Goal: Task Accomplishment & Management: Manage account settings

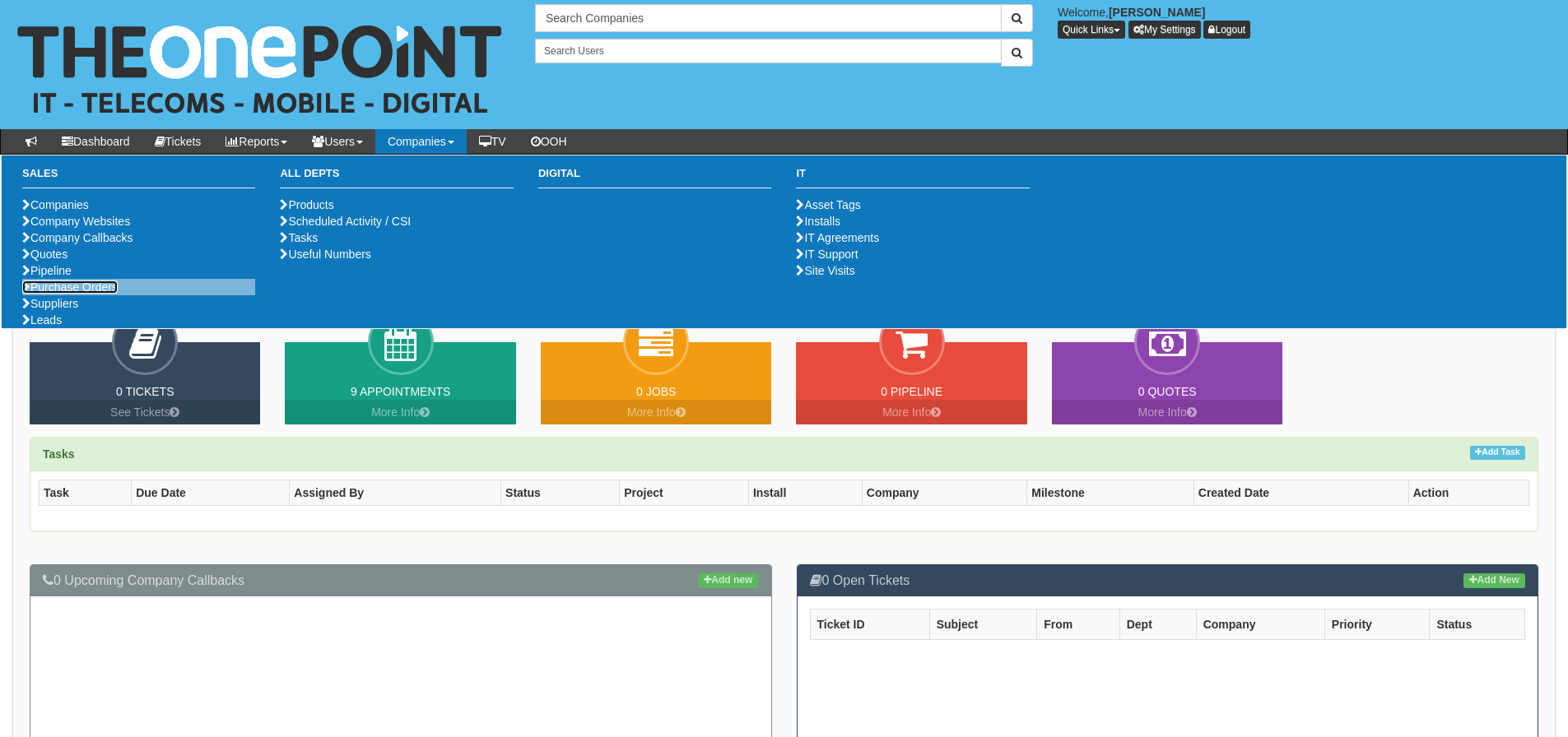
click at [84, 294] on link "Purchase Orders" at bounding box center [70, 287] width 96 height 13
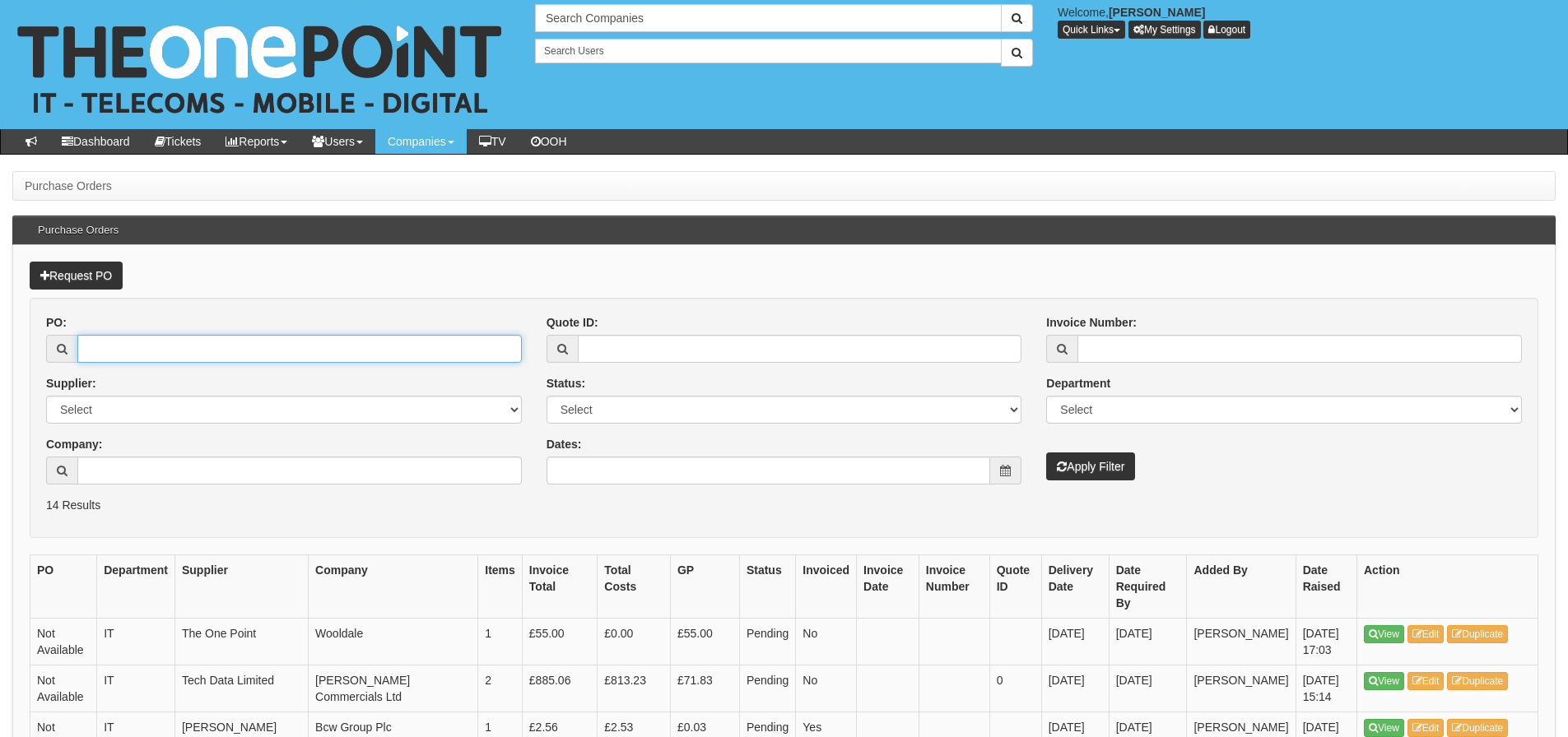
click at [276, 353] on input "PO:" at bounding box center [300, 349] width 444 height 28
type input "19445"
click at [1046, 453] on button "Apply Filter" at bounding box center [1090, 467] width 89 height 28
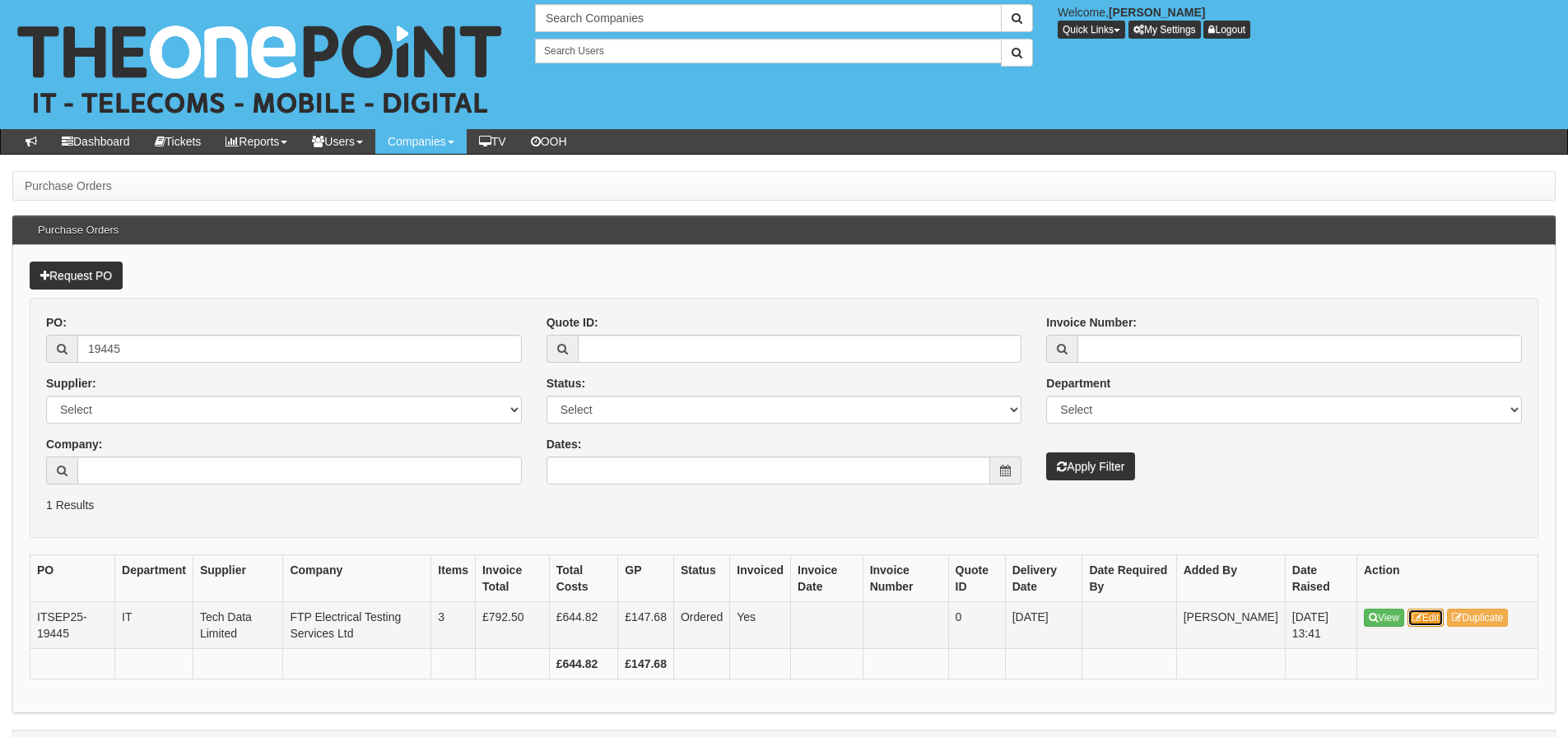
click at [1434, 610] on link "Edit" at bounding box center [1426, 618] width 37 height 18
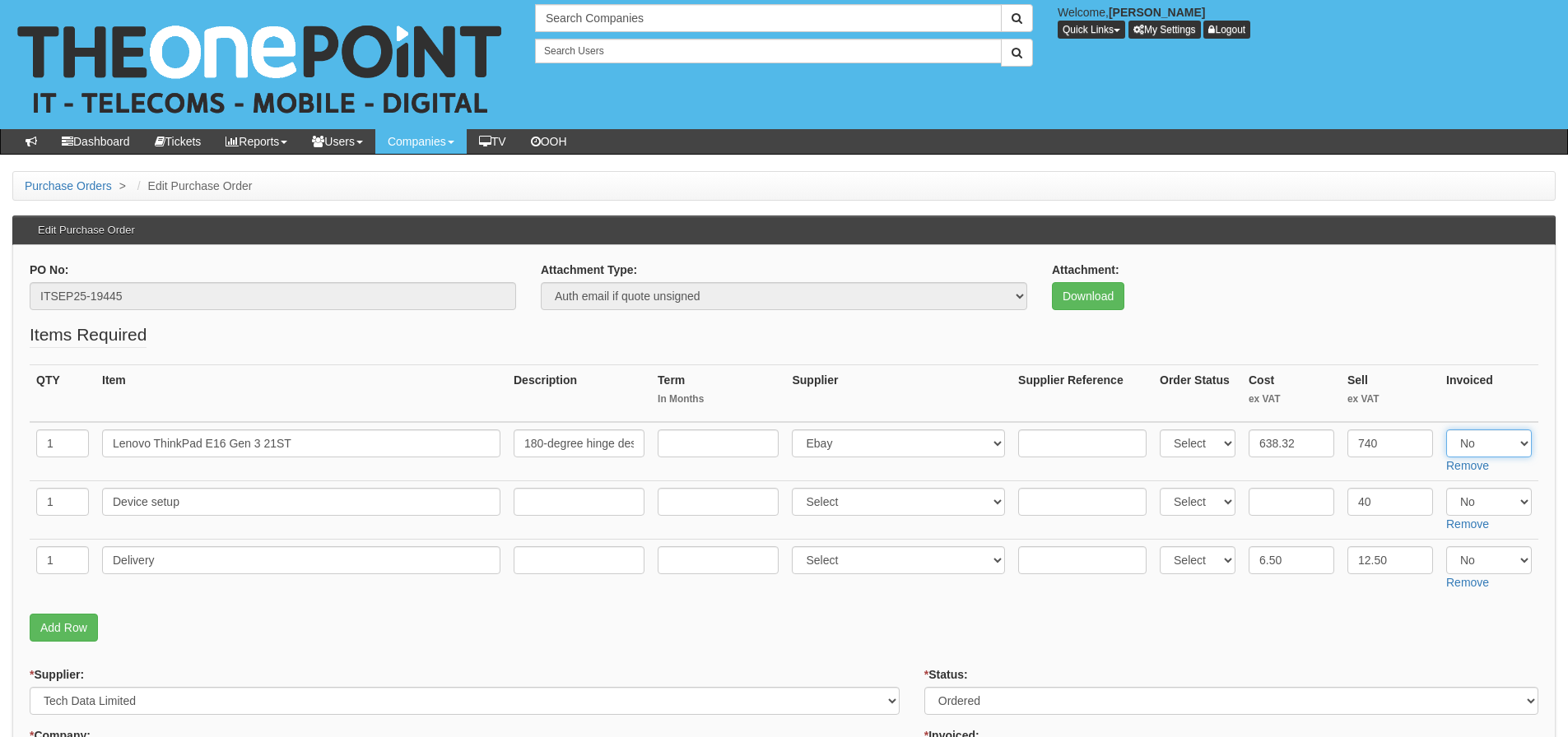
click at [1493, 439] on select "Select Yes No N/A" at bounding box center [1489, 443] width 86 height 28
select select "Yes"
click at [1446, 429] on select "Select Yes No N/A" at bounding box center [1489, 443] width 86 height 28
click at [1477, 547] on select "Select Yes No N/A" at bounding box center [1489, 561] width 86 height 28
select select "Yes"
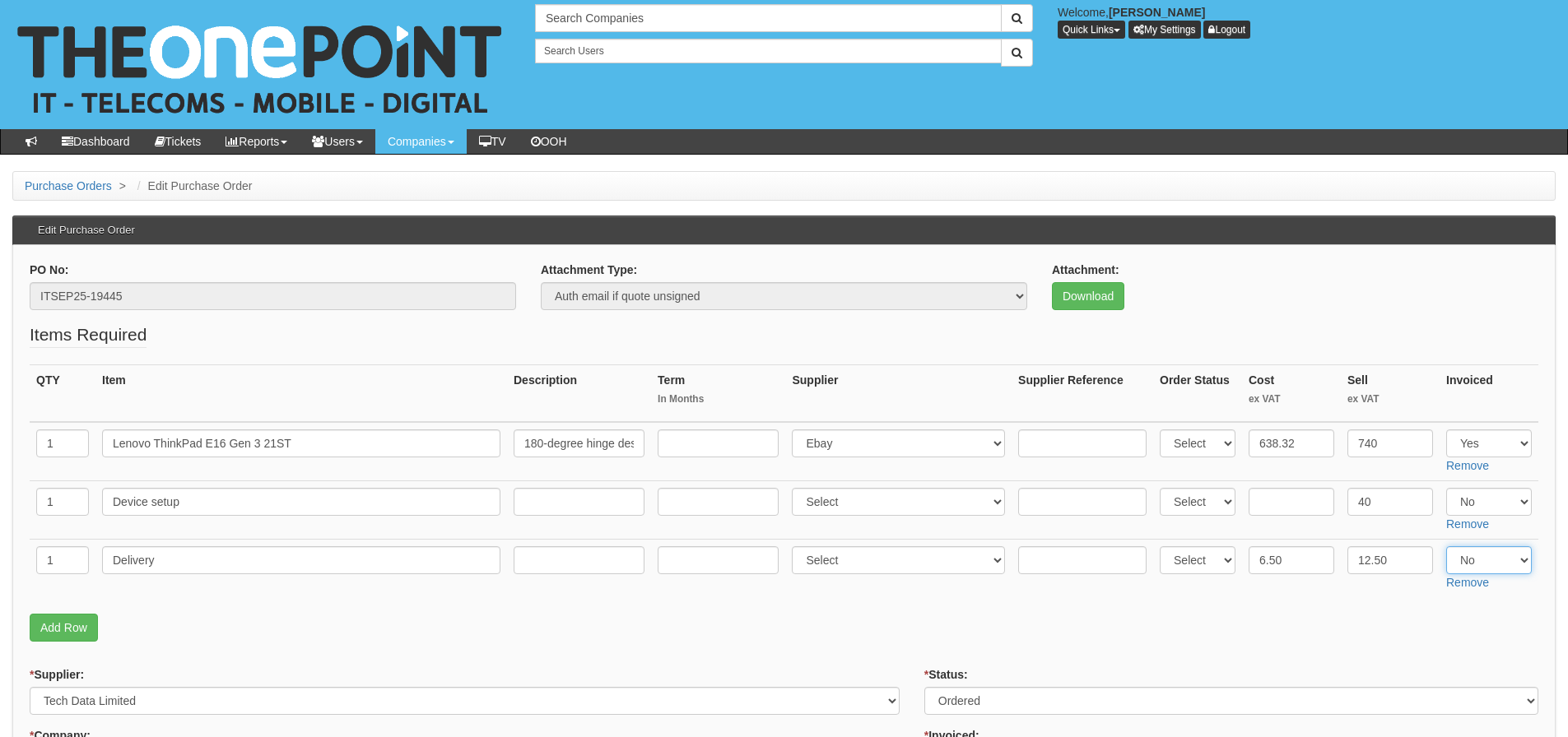
click at [1446, 547] on select "Select Yes No N/A" at bounding box center [1489, 561] width 86 height 28
click at [1082, 639] on p "Add Row" at bounding box center [784, 628] width 1509 height 28
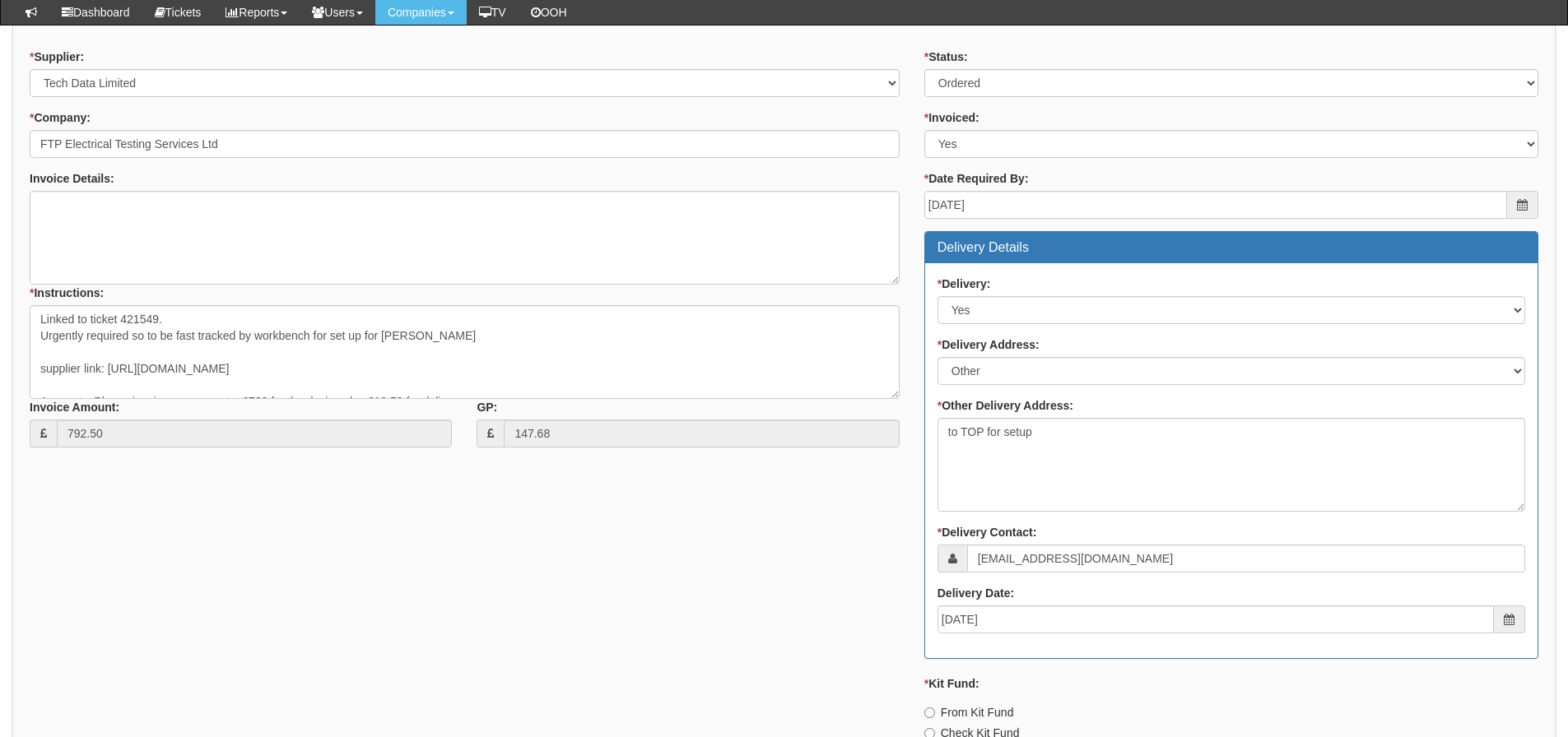
scroll to position [973, 0]
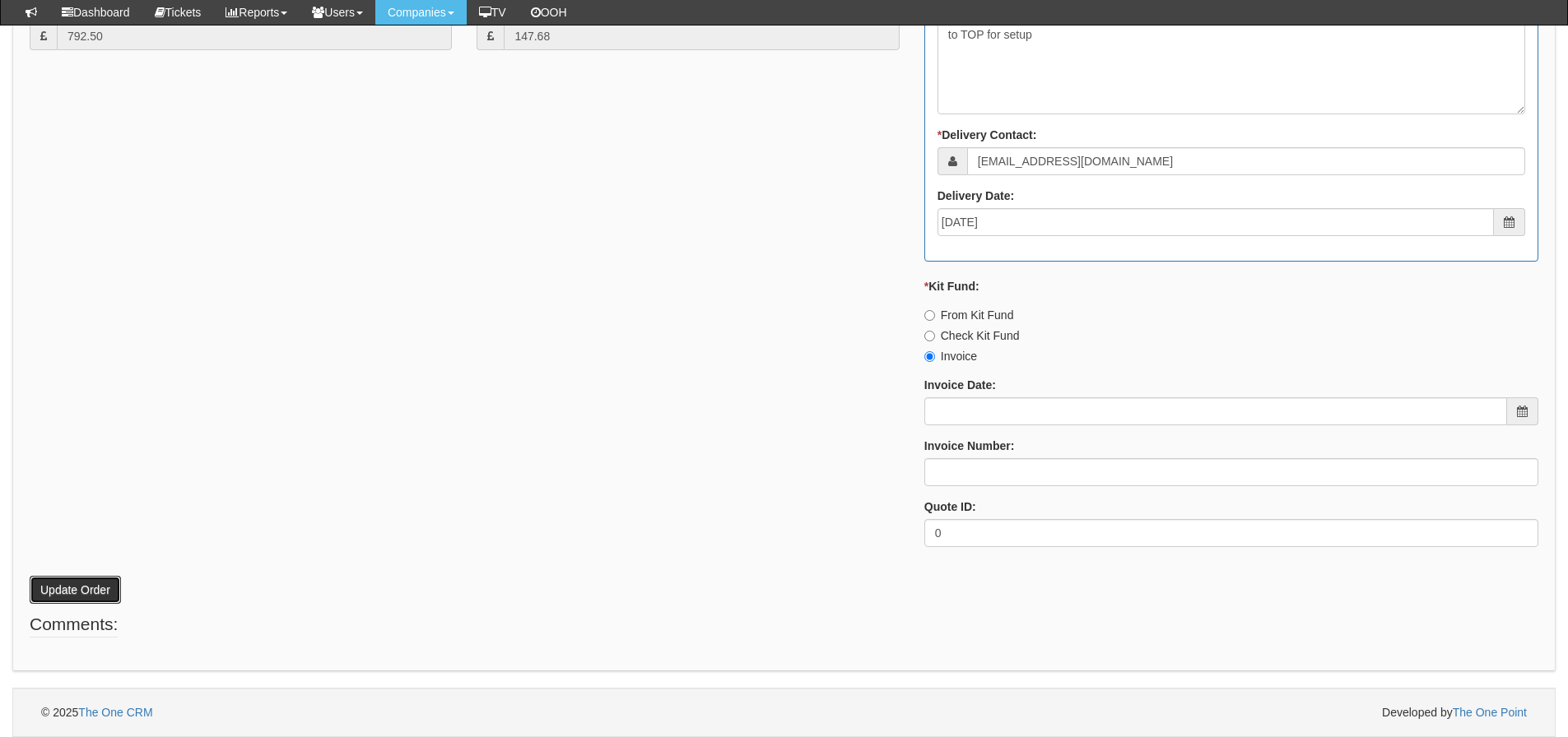
click at [78, 596] on button "Update Order" at bounding box center [76, 590] width 92 height 28
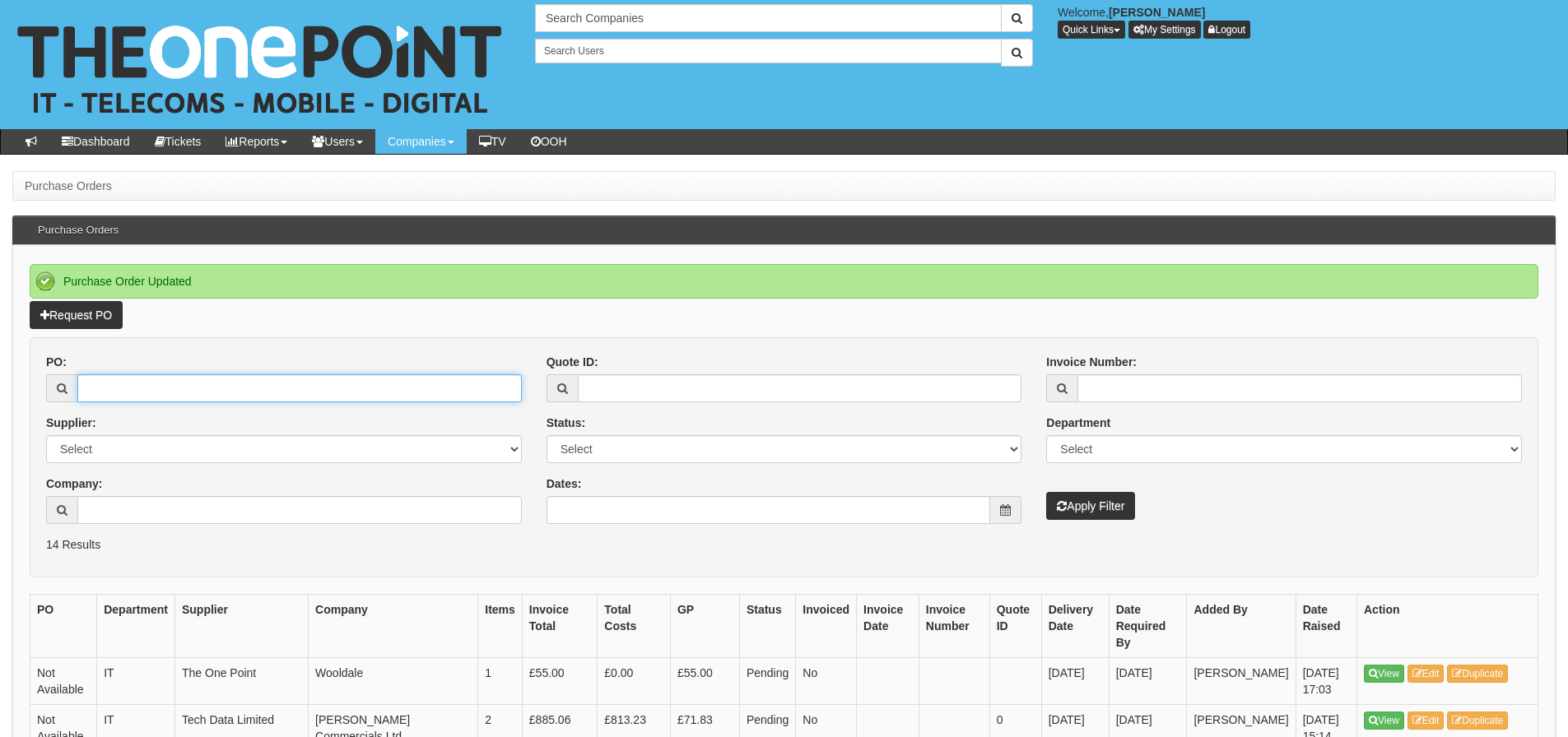
click at [146, 398] on input "PO:" at bounding box center [300, 388] width 444 height 28
type input "19459"
click at [1046, 492] on button "Apply Filter" at bounding box center [1090, 507] width 89 height 28
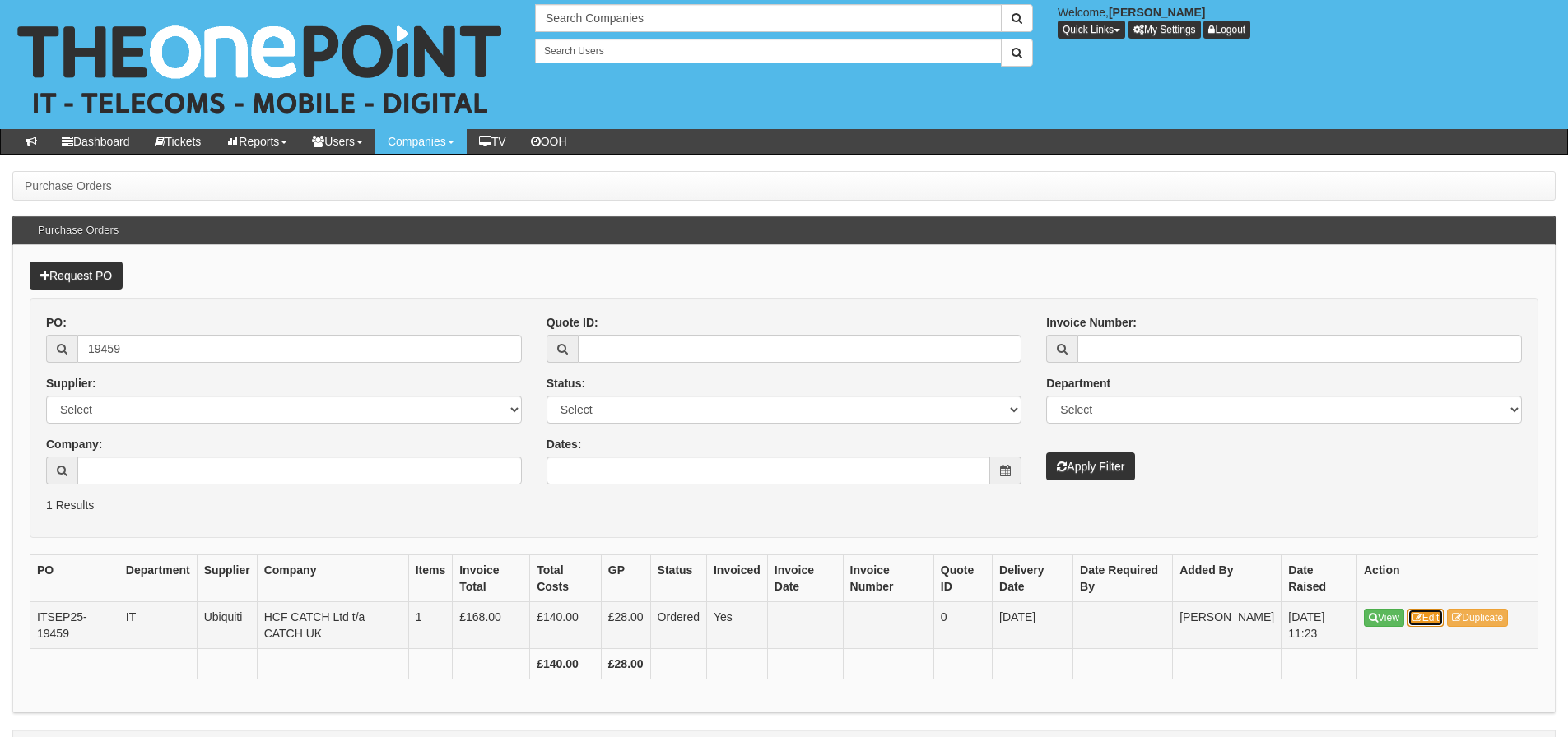
click at [1420, 616] on icon at bounding box center [1417, 618] width 10 height 10
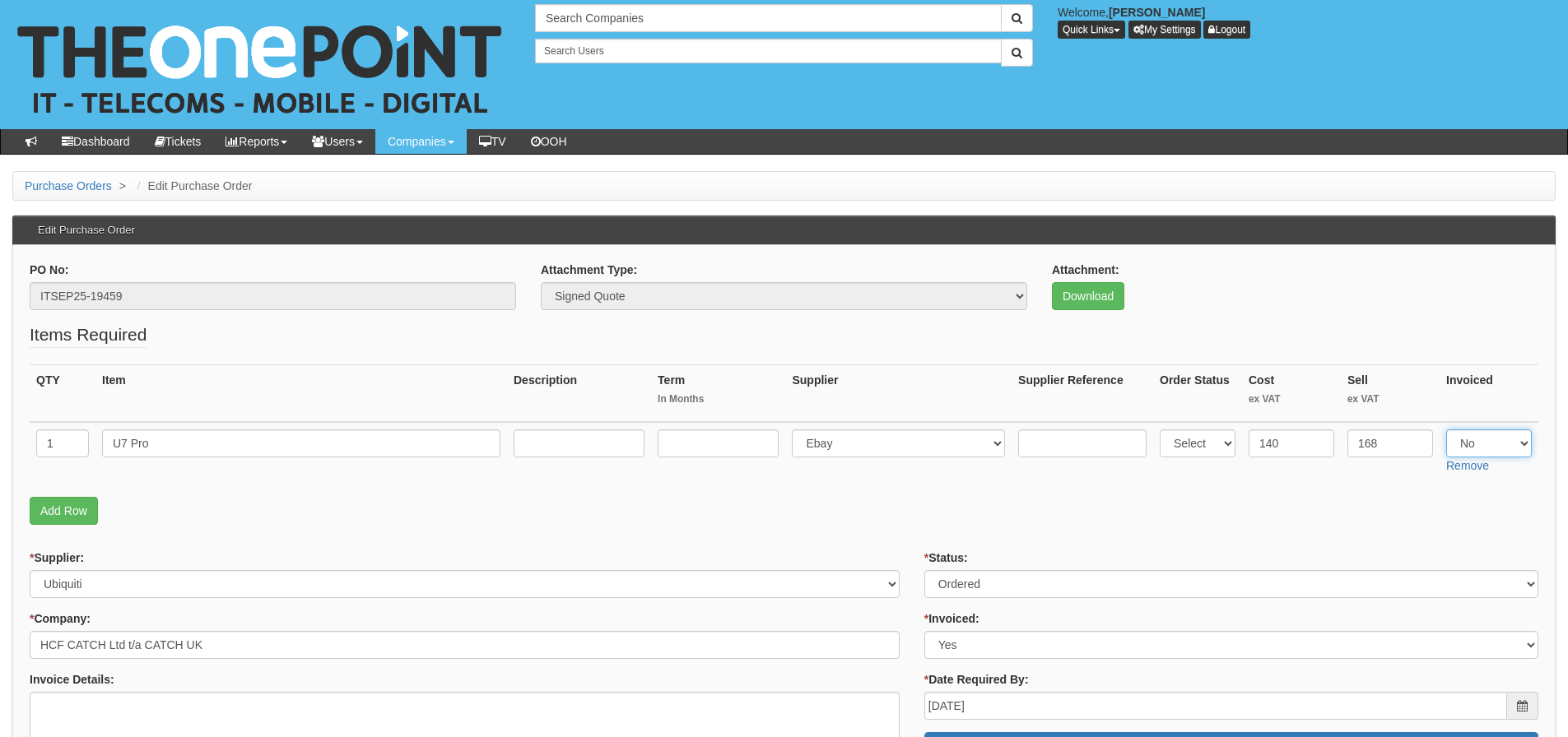
click at [1471, 444] on select "Select Yes No N/A" at bounding box center [1489, 443] width 86 height 28
select select "Yes"
click at [1446, 429] on select "Select Yes No N/A" at bounding box center [1489, 443] width 86 height 28
click at [1094, 508] on p "Add Row" at bounding box center [784, 511] width 1509 height 28
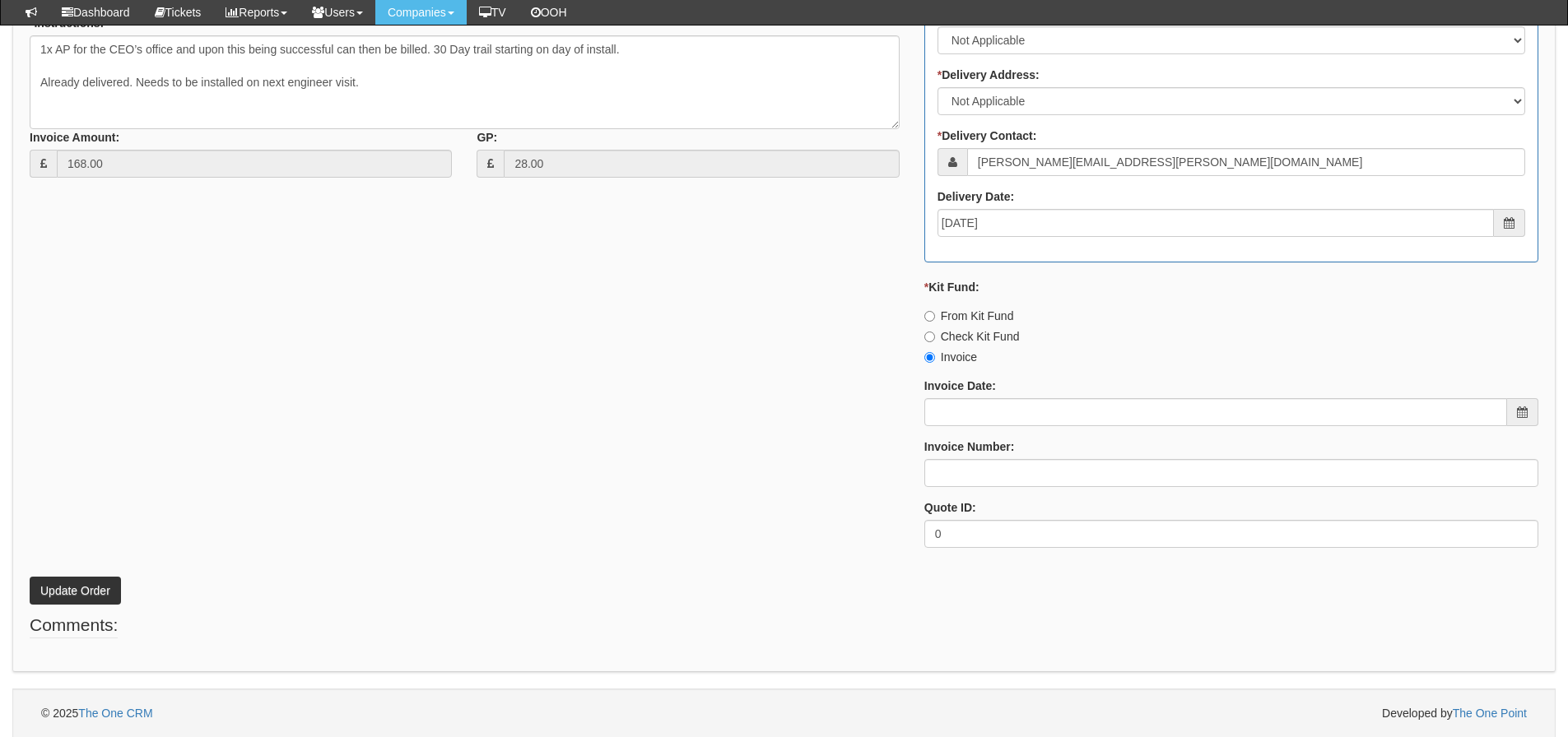
scroll to position [730, 0]
click at [77, 587] on button "Update Order" at bounding box center [76, 590] width 92 height 28
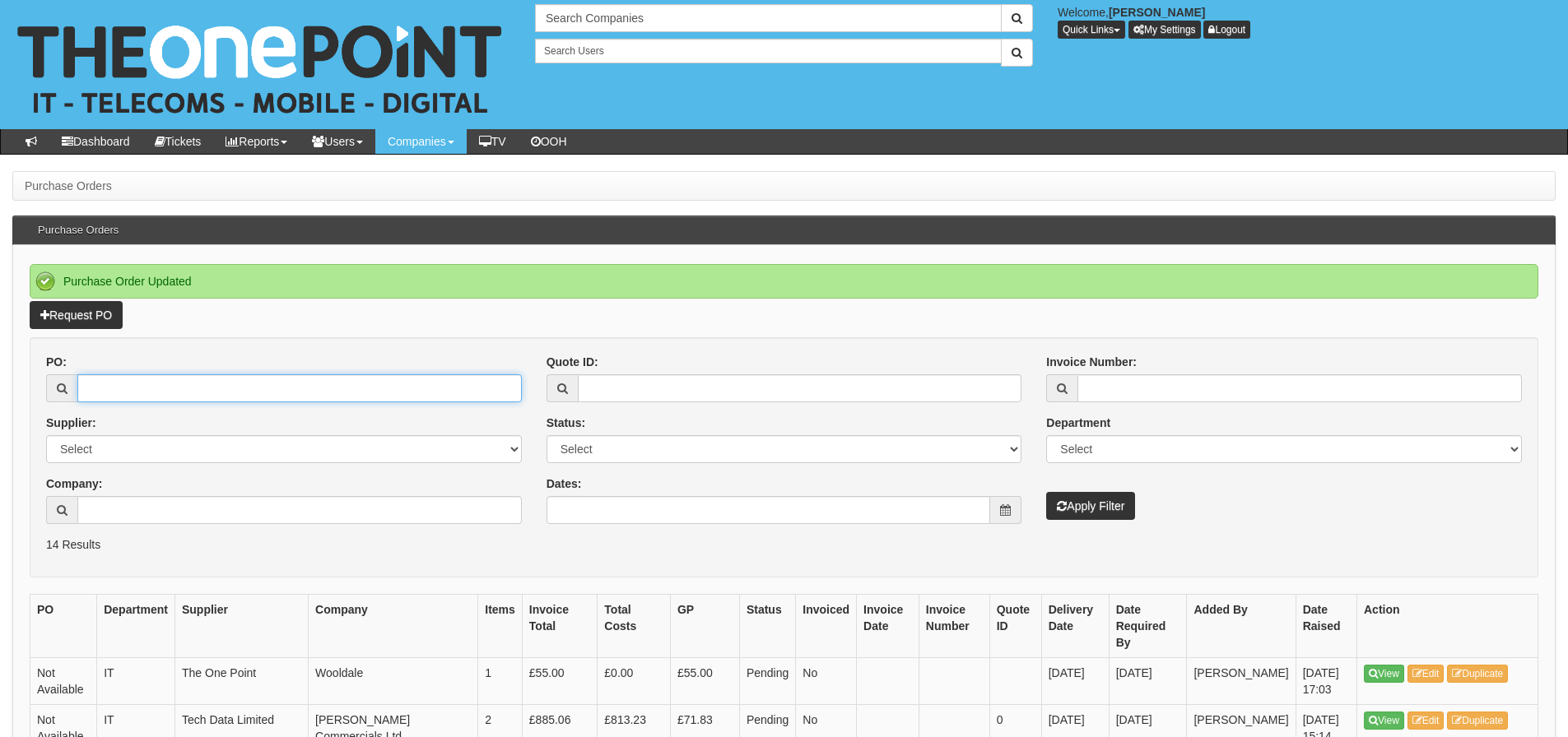
click at [117, 389] on input "PO:" at bounding box center [300, 388] width 444 height 28
type input "19436"
click at [1046, 492] on button "Apply Filter" at bounding box center [1090, 507] width 89 height 28
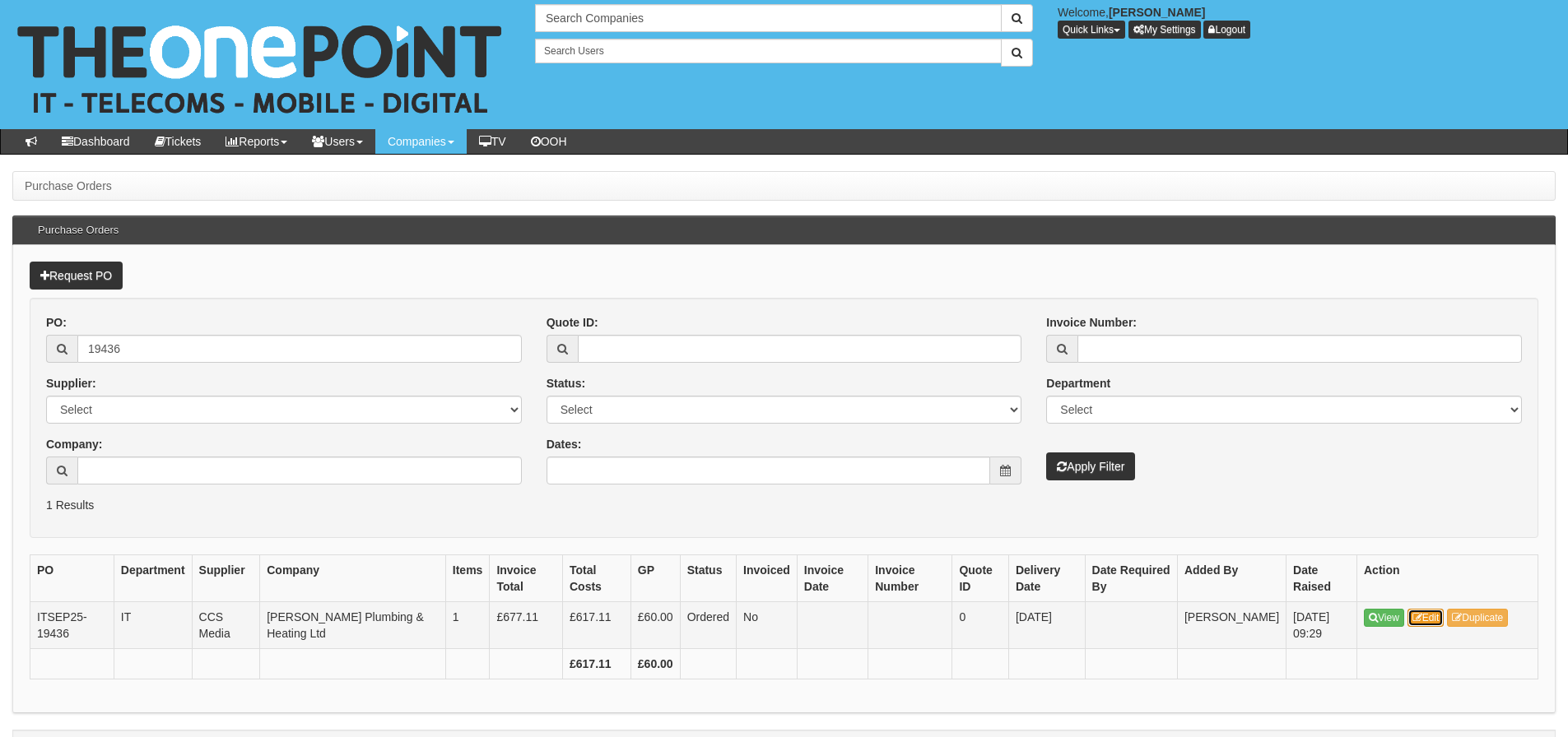
click at [1417, 621] on icon at bounding box center [1417, 618] width 10 height 10
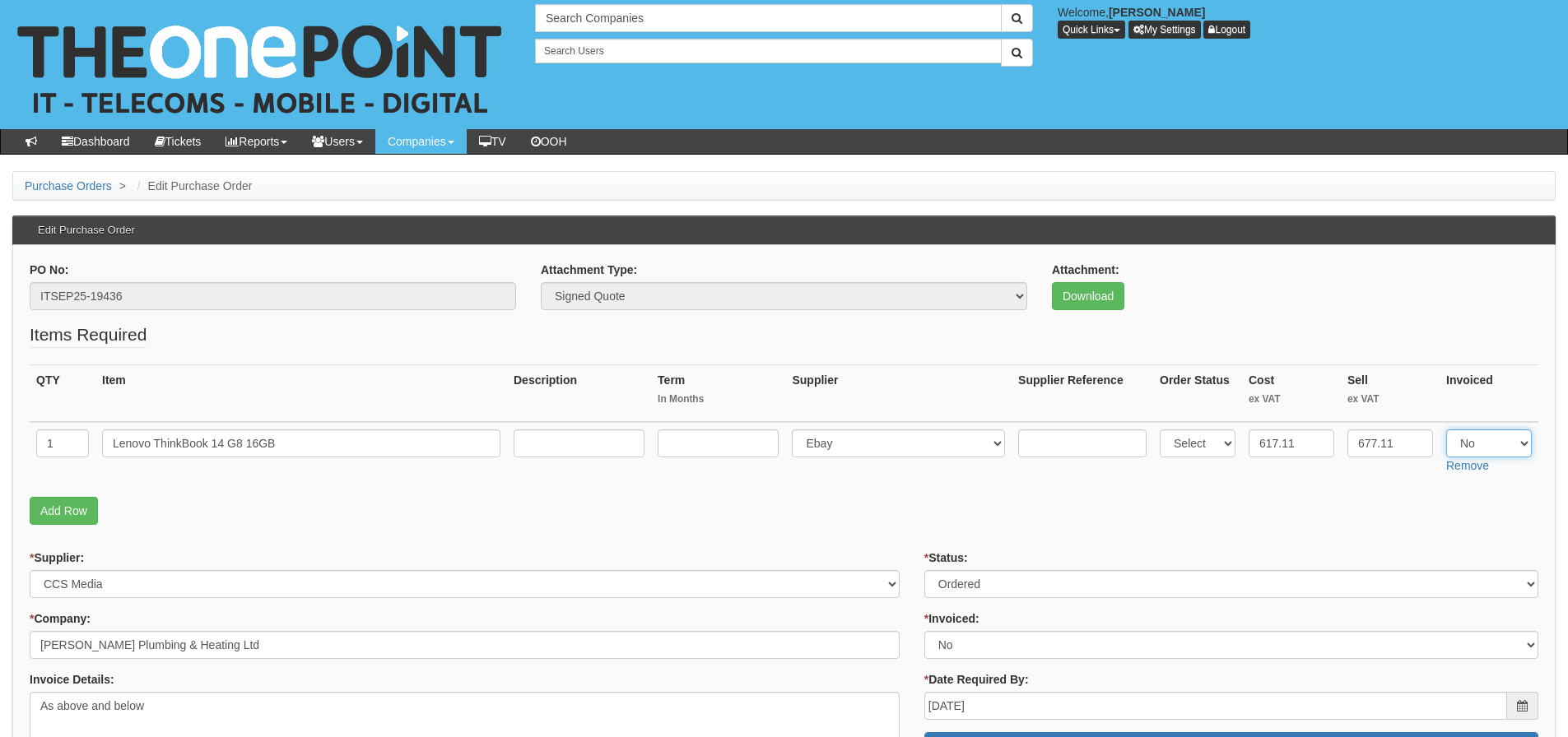
click at [1488, 431] on select "Select Yes No N/A" at bounding box center [1489, 443] width 86 height 28
select select "Yes"
click at [1446, 429] on select "Select Yes No N/A" at bounding box center [1489, 443] width 86 height 28
drag, startPoint x: 1324, startPoint y: 517, endPoint x: 1264, endPoint y: 517, distance: 60.0
click at [1323, 517] on p "Add Row" at bounding box center [784, 511] width 1509 height 28
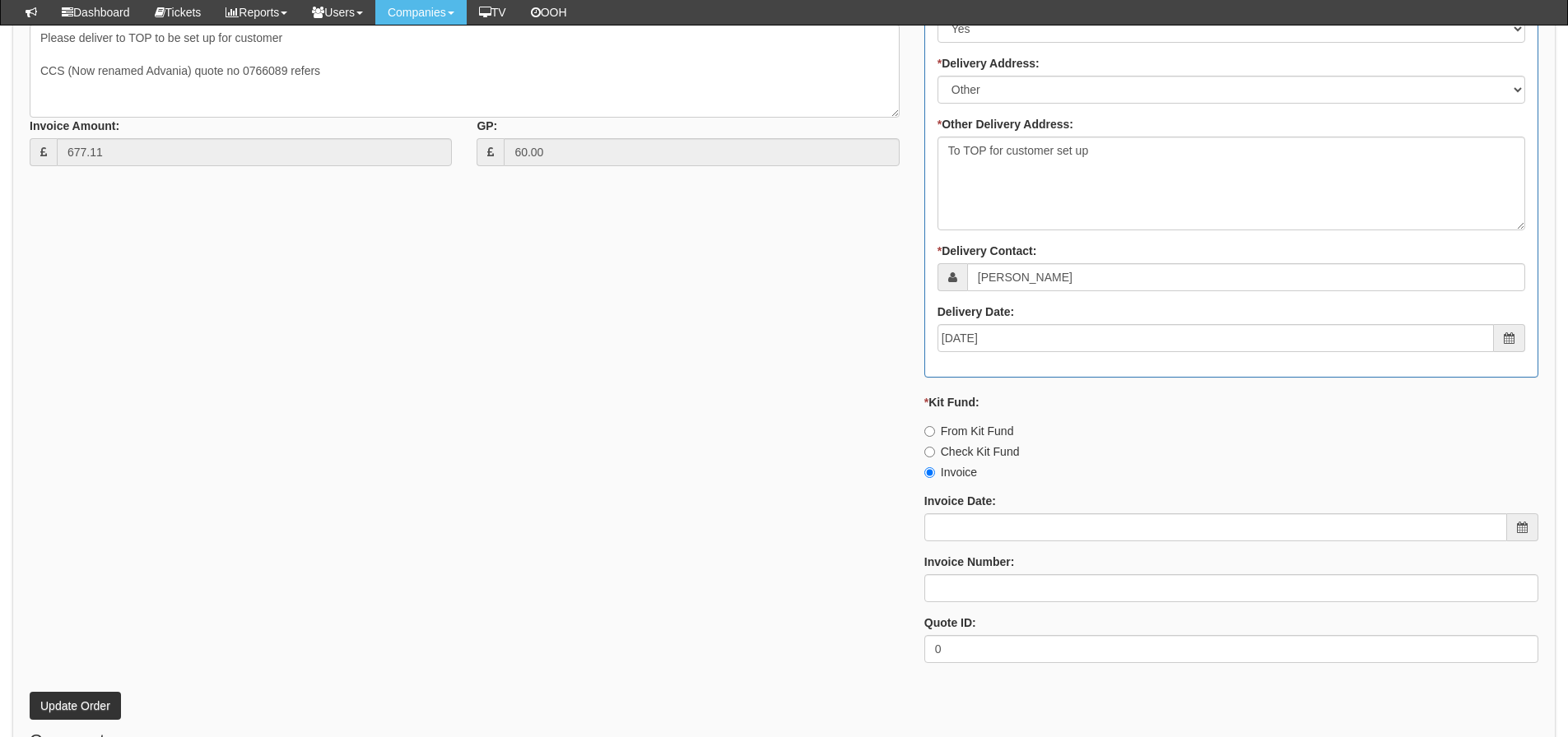
scroll to position [823, 0]
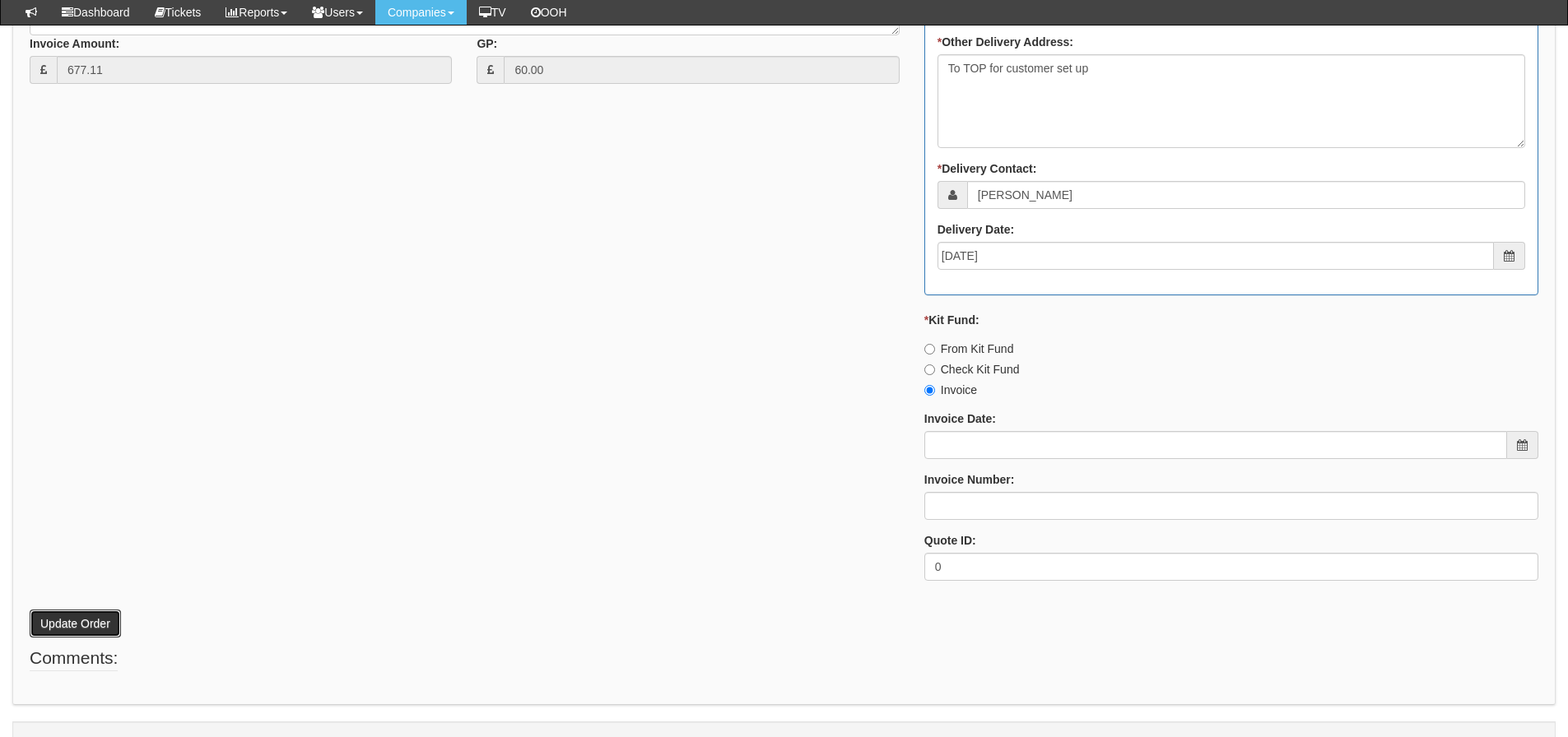
click at [87, 624] on button "Update Order" at bounding box center [76, 624] width 92 height 28
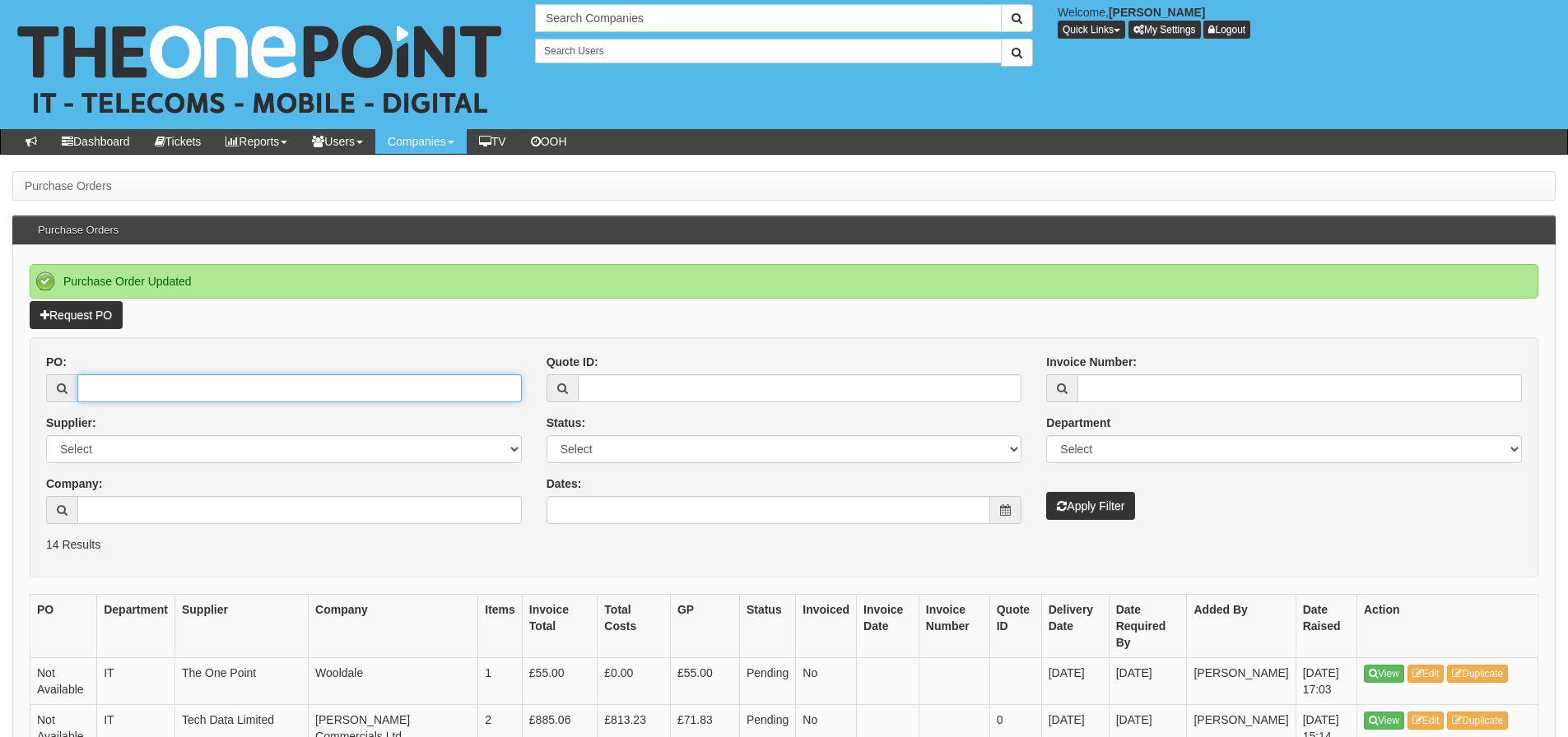
click at [164, 394] on input "PO:" at bounding box center [300, 388] width 444 height 28
type input "19377"
click at [1046, 492] on button "Apply Filter" at bounding box center [1090, 507] width 89 height 28
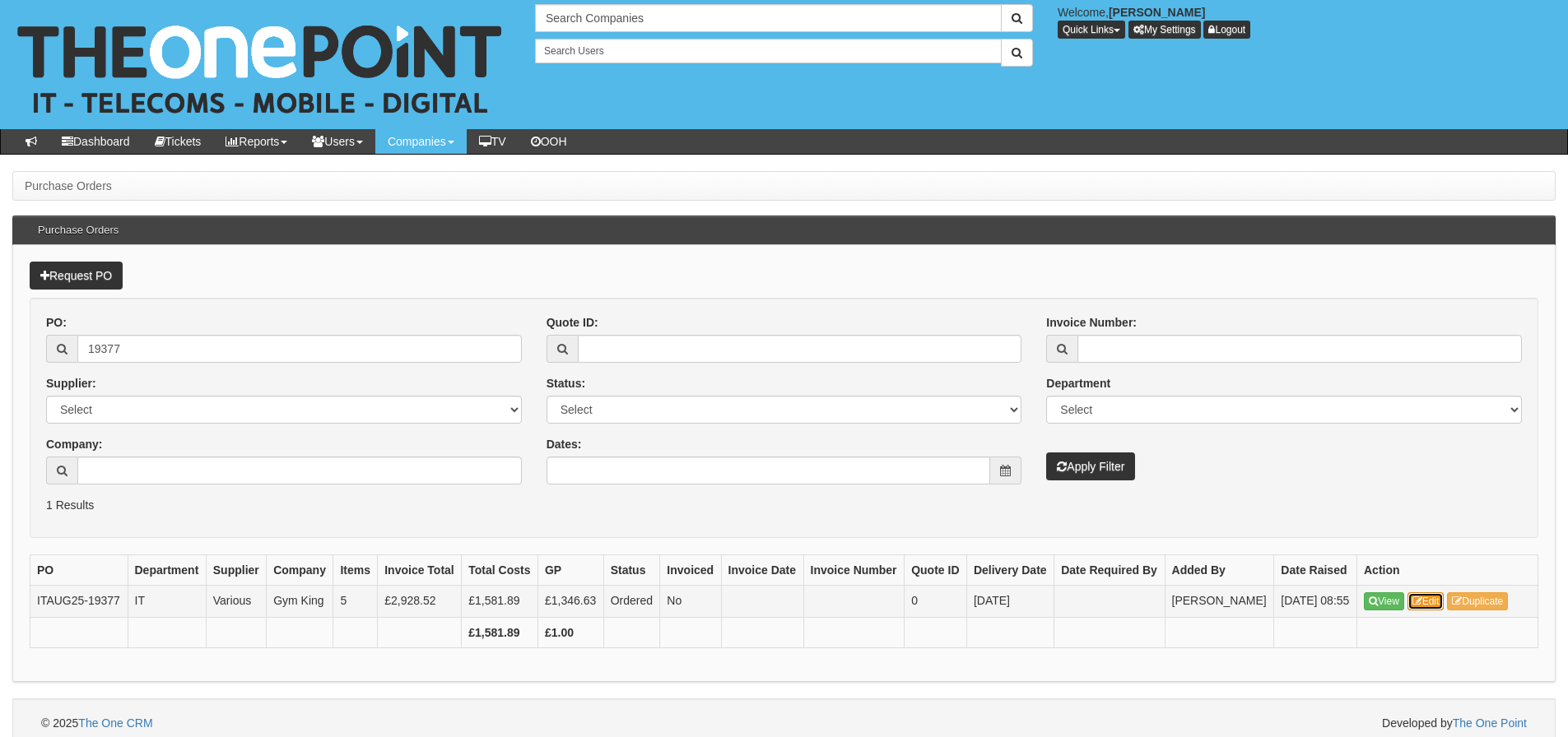
click at [1422, 606] on icon at bounding box center [1417, 601] width 10 height 10
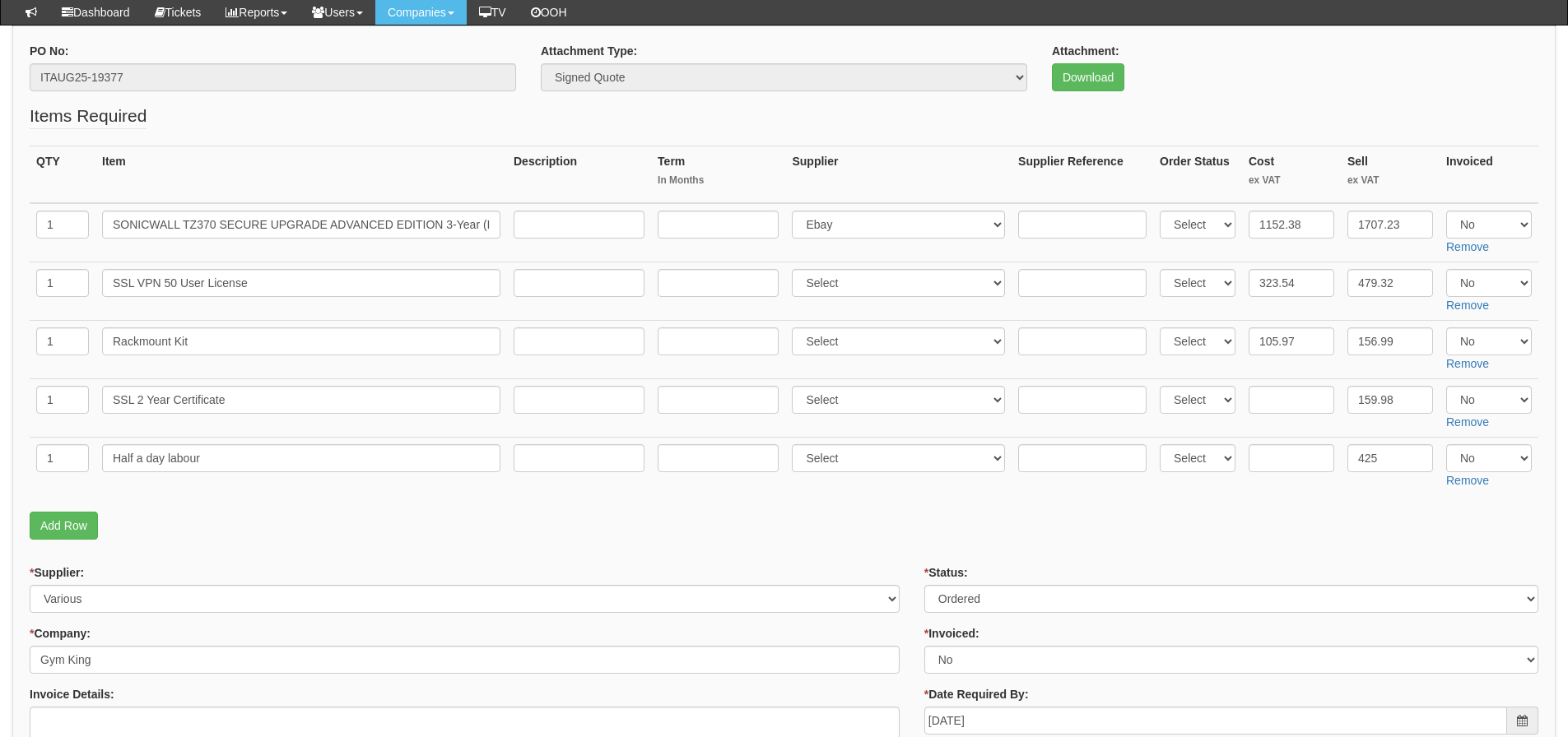
scroll to position [176, 0]
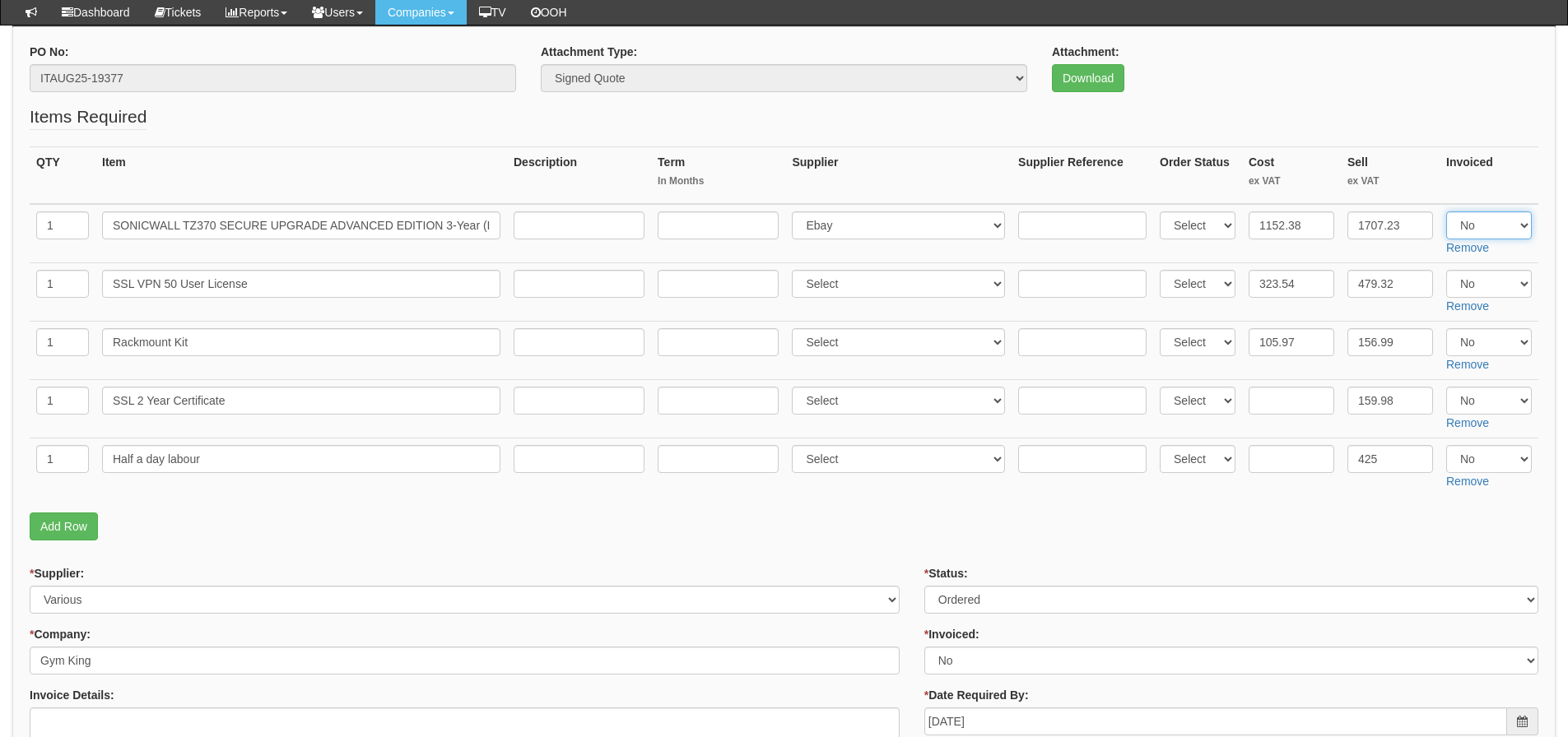
click at [1463, 226] on select "Select Yes No N/A" at bounding box center [1489, 225] width 86 height 28
select select "Yes"
click at [1446, 211] on select "Select Yes No N/A" at bounding box center [1489, 225] width 86 height 28
click at [1461, 284] on select "Select Yes No N/A" at bounding box center [1489, 284] width 86 height 28
select select "Yes"
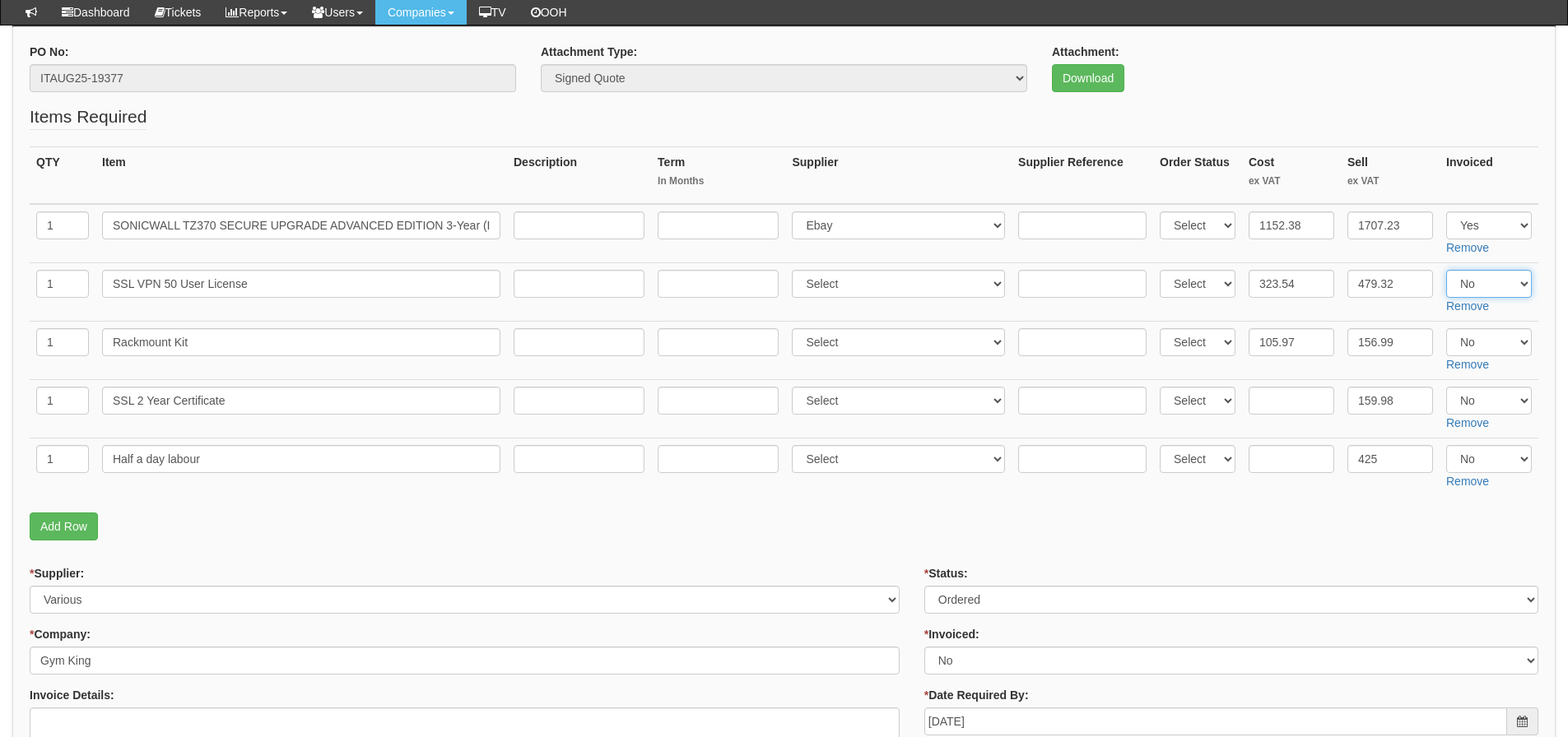
click at [1446, 270] on select "Select Yes No N/A" at bounding box center [1489, 284] width 86 height 28
click at [1464, 341] on select "Select Yes No N/A" at bounding box center [1489, 343] width 86 height 28
select select "Yes"
click at [1446, 329] on select "Select Yes No N/A" at bounding box center [1489, 343] width 86 height 28
click at [610, 533] on p "Add Row" at bounding box center [784, 527] width 1509 height 28
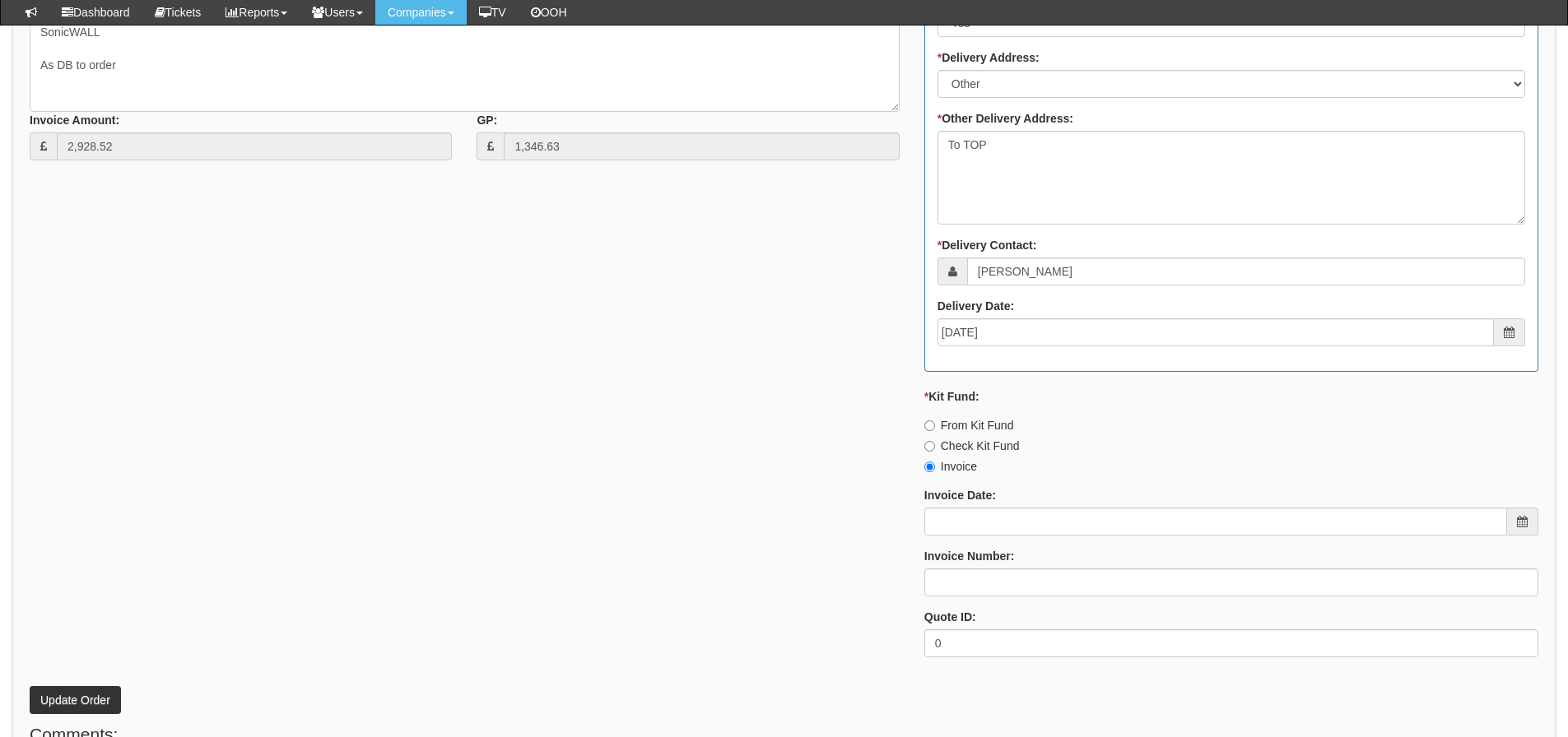
scroll to position [1164, 0]
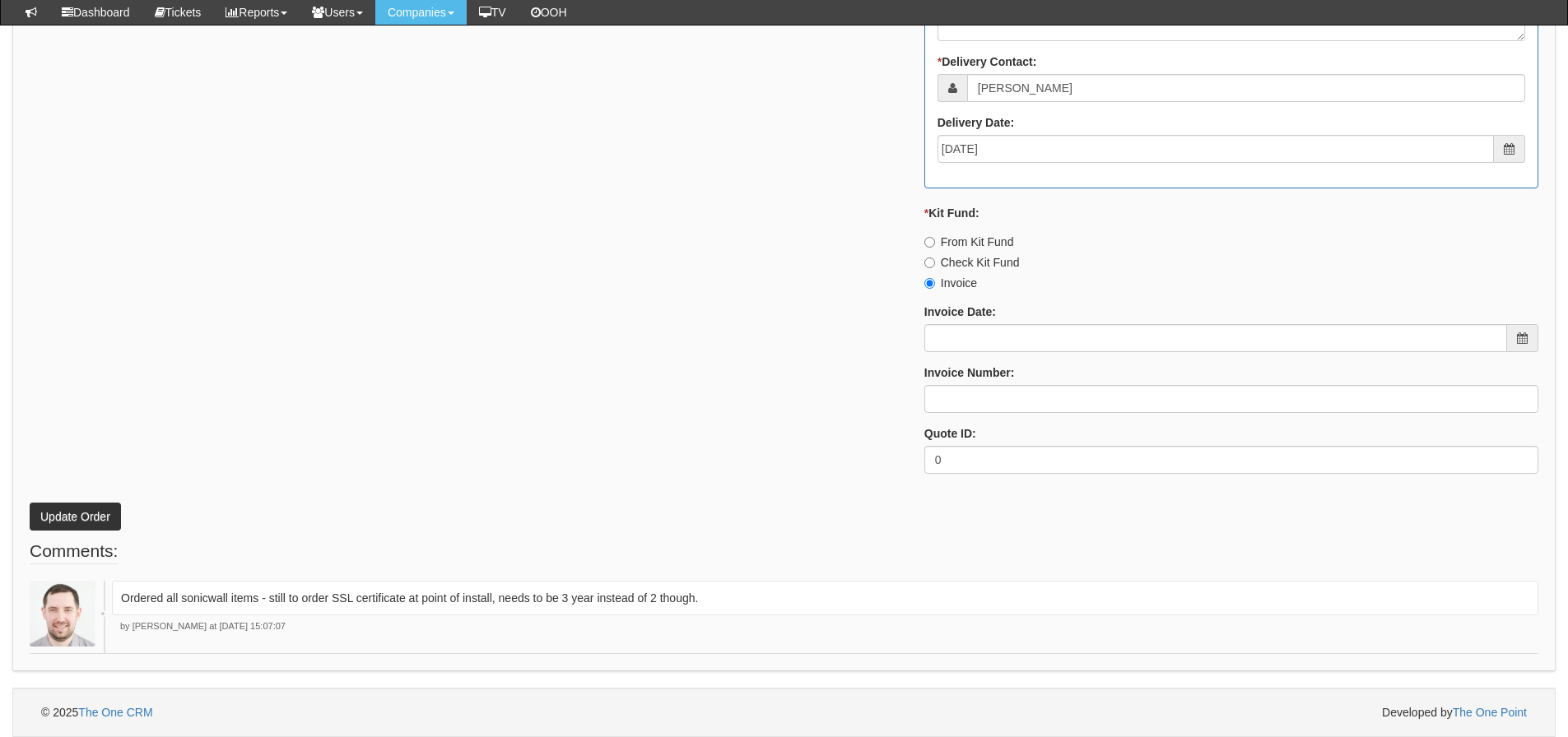
click at [123, 544] on fieldset "Comments: Ordered all sonicwall items - still to order SSL certificate at point…" at bounding box center [784, 596] width 1509 height 115
click at [102, 510] on button "Update Order" at bounding box center [76, 517] width 92 height 28
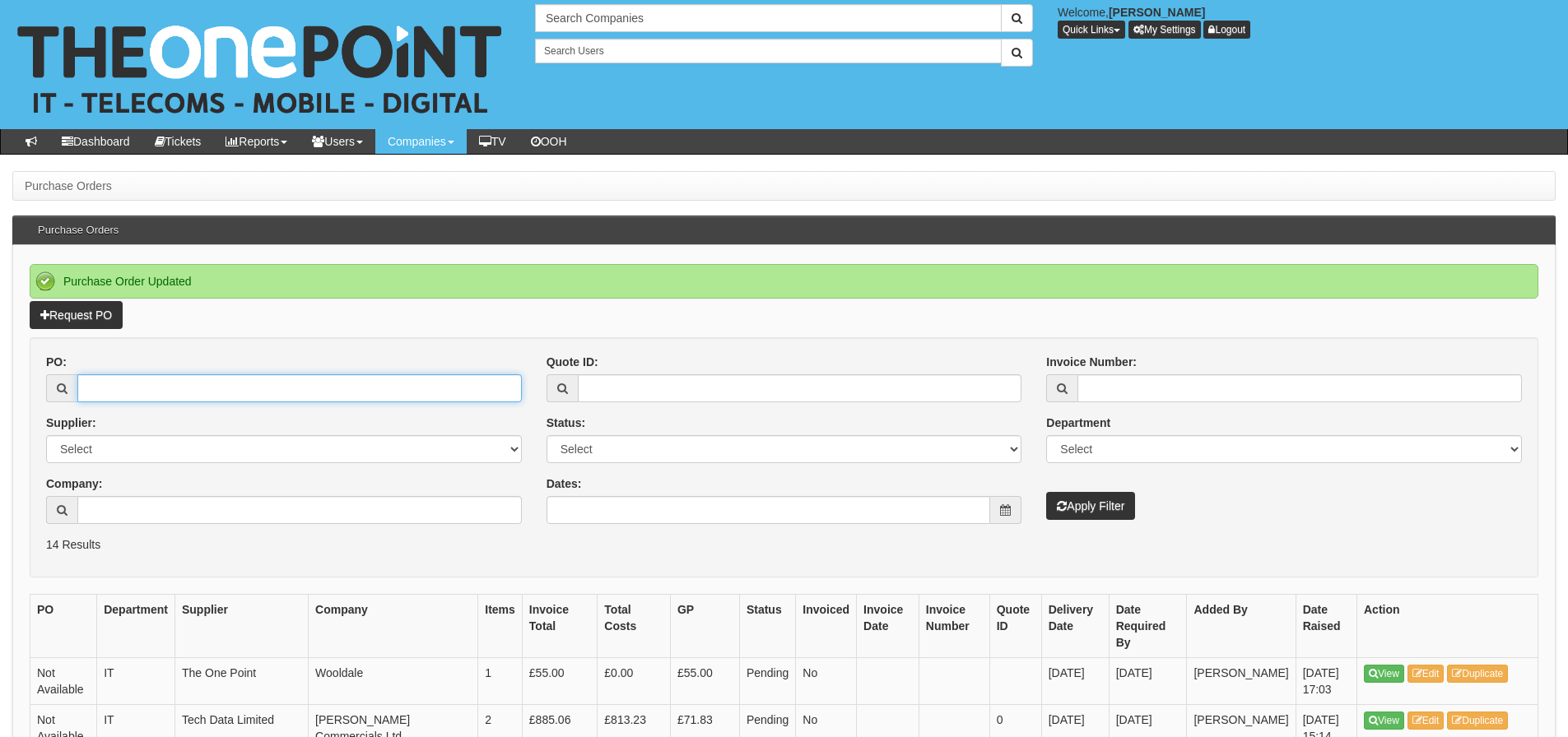
click at [183, 386] on input "PO:" at bounding box center [300, 388] width 444 height 28
type input "19420"
click at [1046, 492] on button "Apply Filter" at bounding box center [1090, 507] width 89 height 28
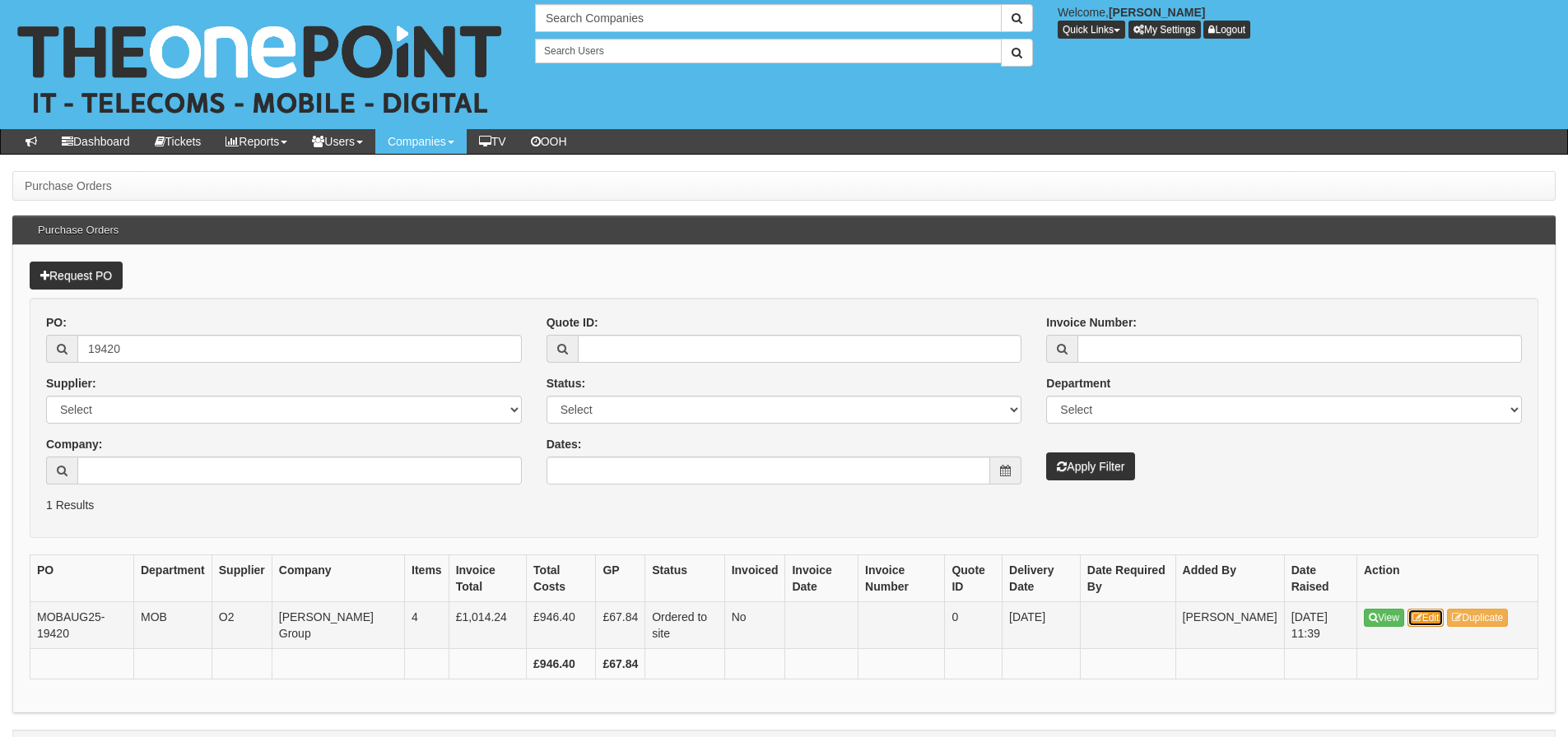
click at [1432, 616] on link "Edit" at bounding box center [1426, 618] width 37 height 18
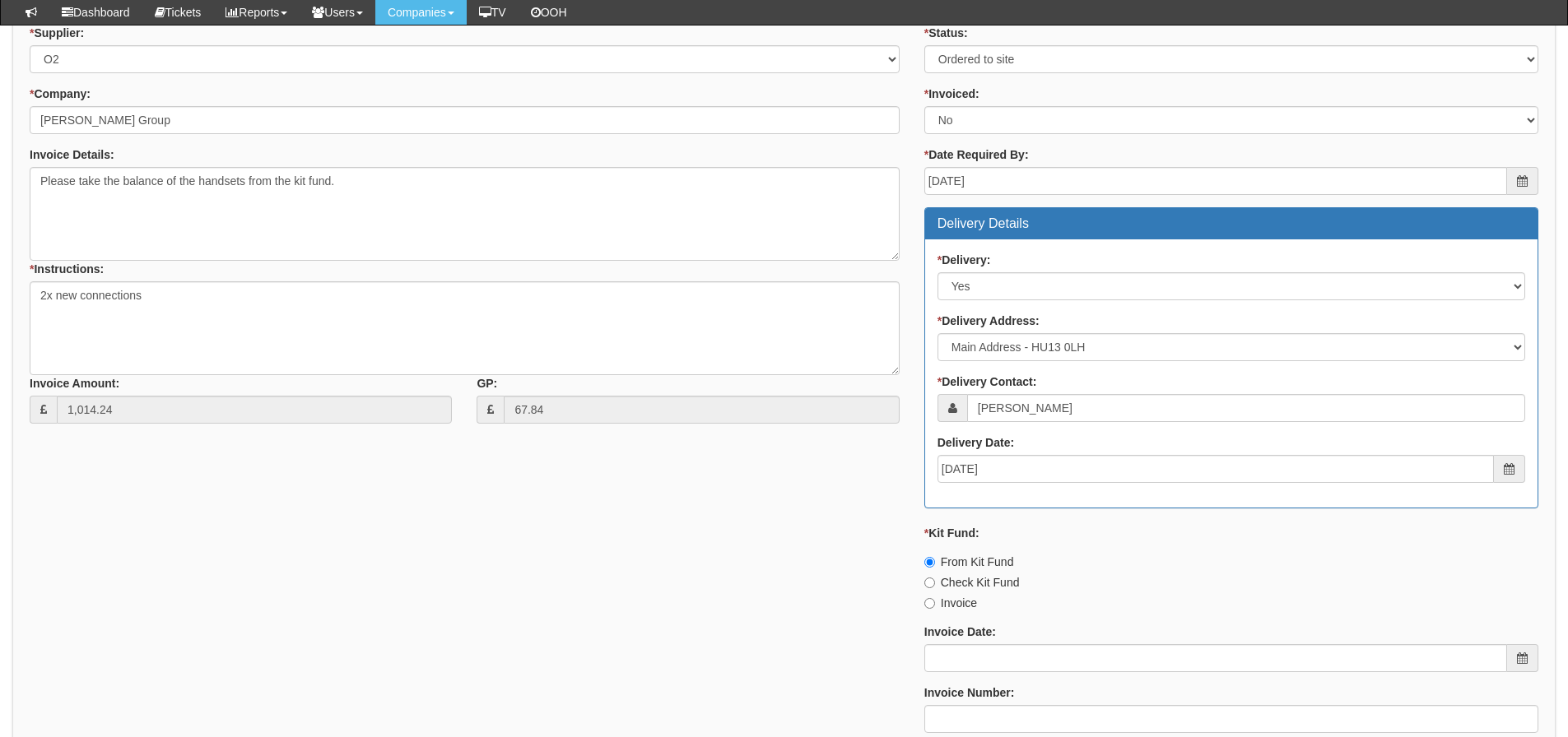
scroll to position [329, 0]
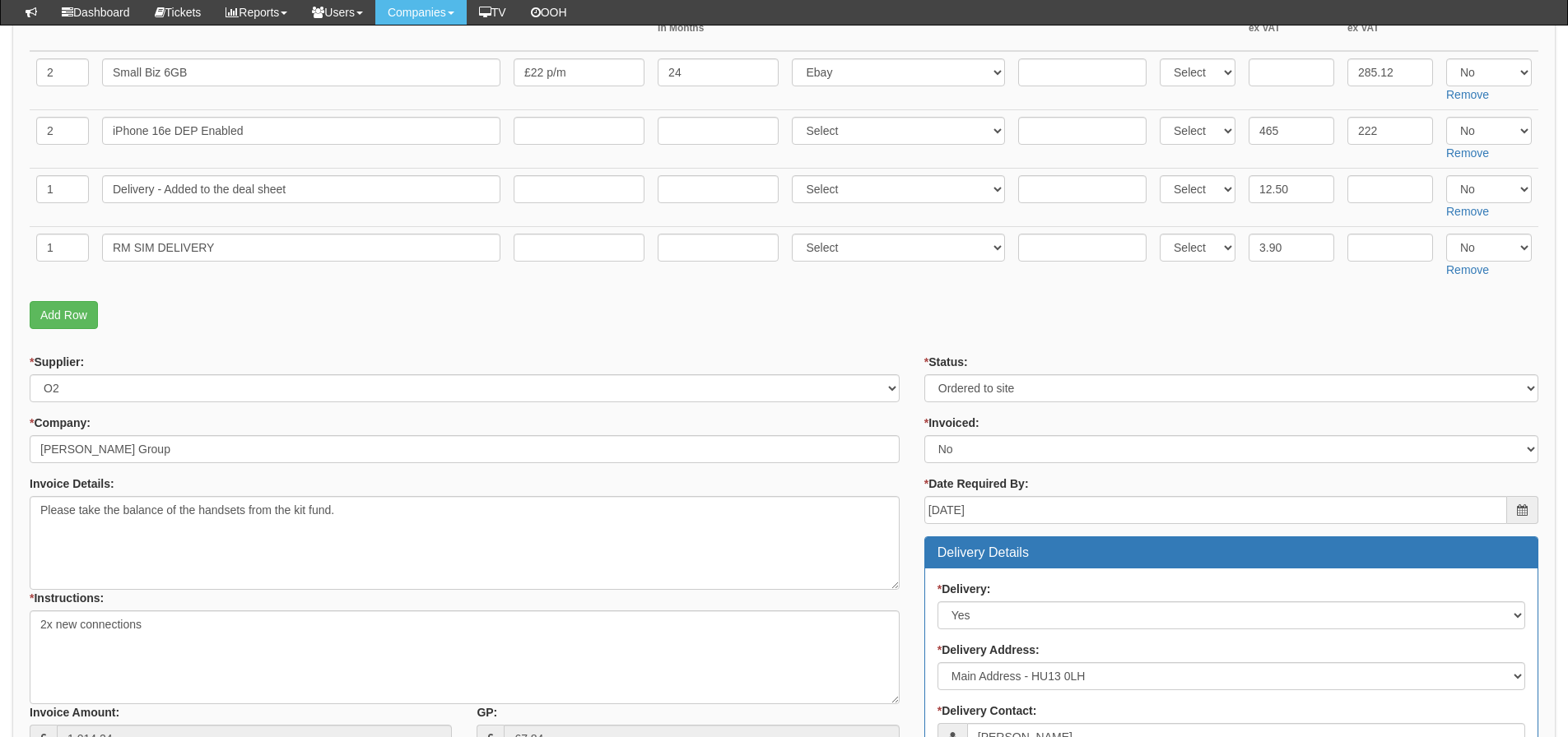
click at [718, 349] on form "PO No: MOBAUG25-19420 Attachment Type: Select Signed Quote Auth email if quote …" at bounding box center [784, 535] width 1509 height 1290
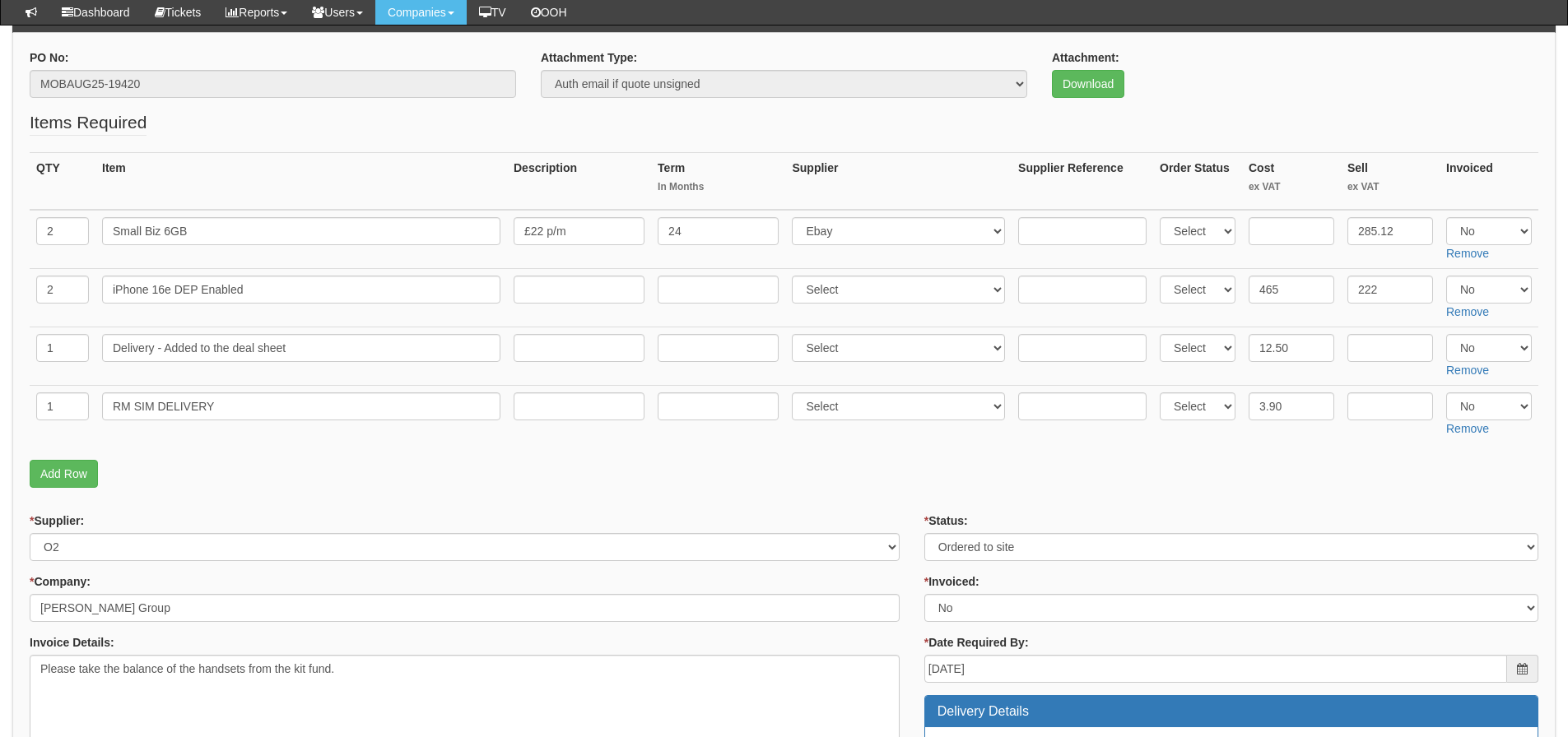
scroll to position [165, 0]
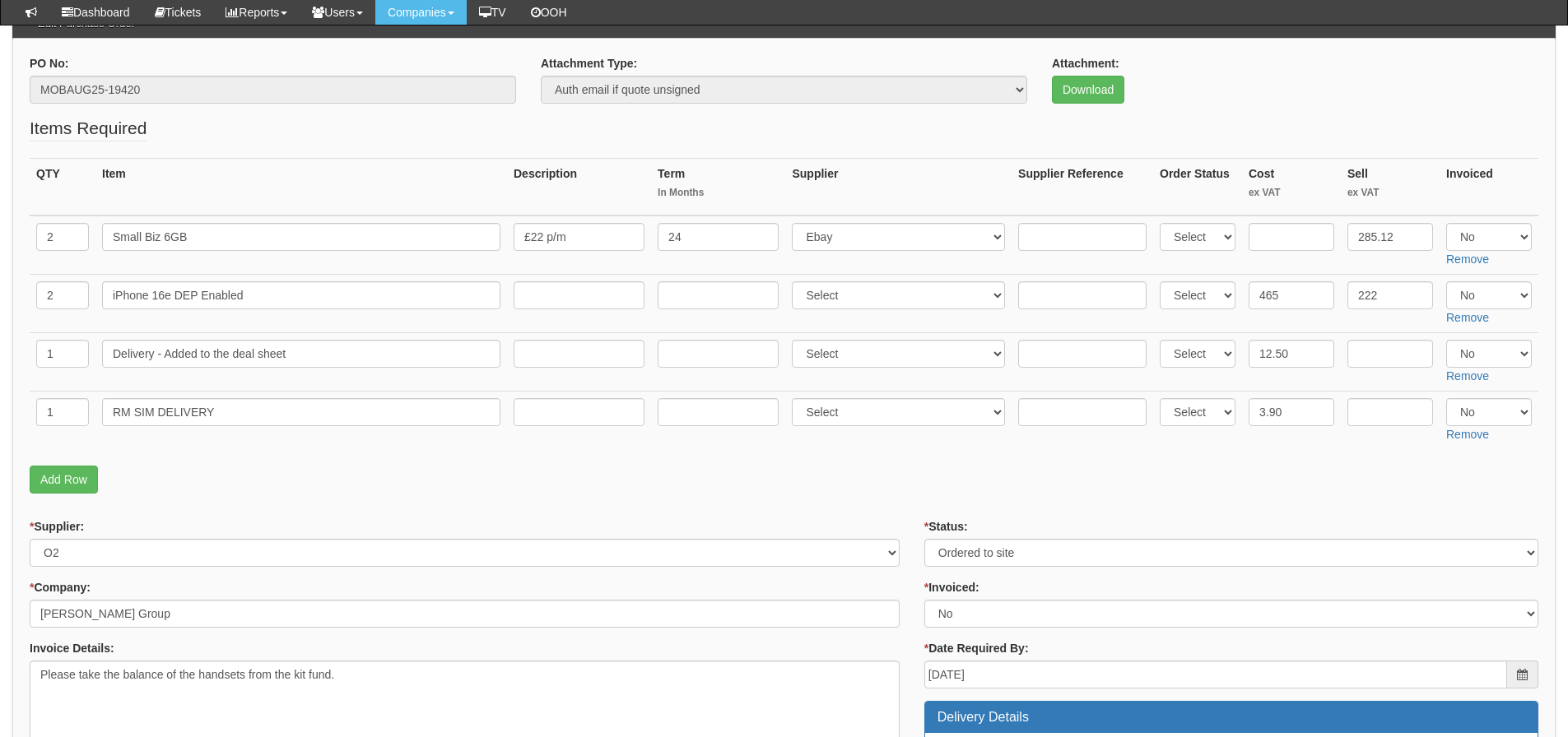
click at [1278, 476] on p "Add Row" at bounding box center [784, 480] width 1509 height 28
click at [1498, 289] on select "Select Yes No N/A" at bounding box center [1489, 295] width 86 height 28
select select "Yes"
click at [1446, 281] on select "Select Yes No N/A" at bounding box center [1489, 295] width 86 height 28
click at [1491, 355] on select "Select Yes No N/A" at bounding box center [1489, 354] width 86 height 28
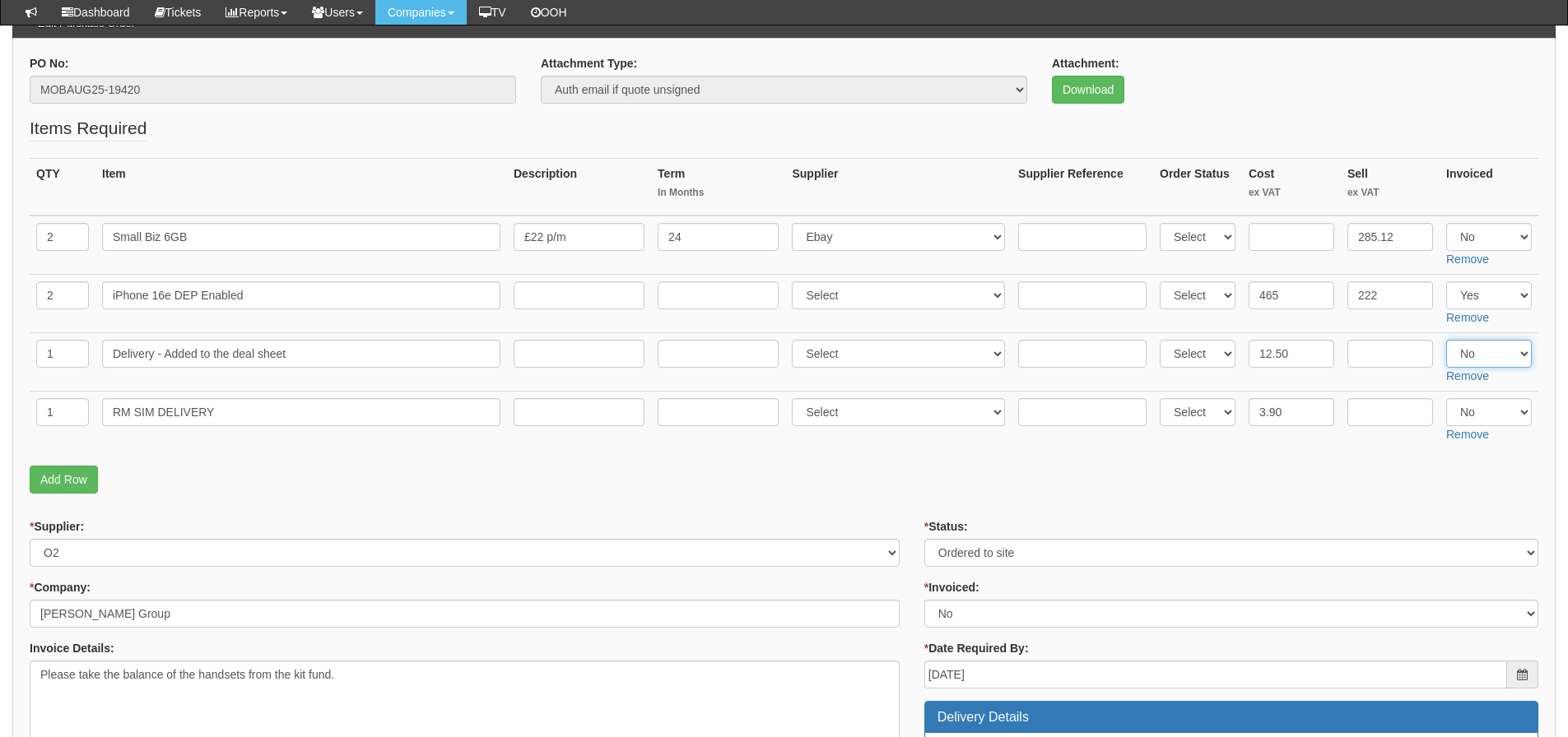
select select "Yes"
click at [1446, 340] on select "Select Yes No N/A" at bounding box center [1489, 354] width 86 height 28
click at [1383, 483] on p "Add Row" at bounding box center [784, 480] width 1509 height 28
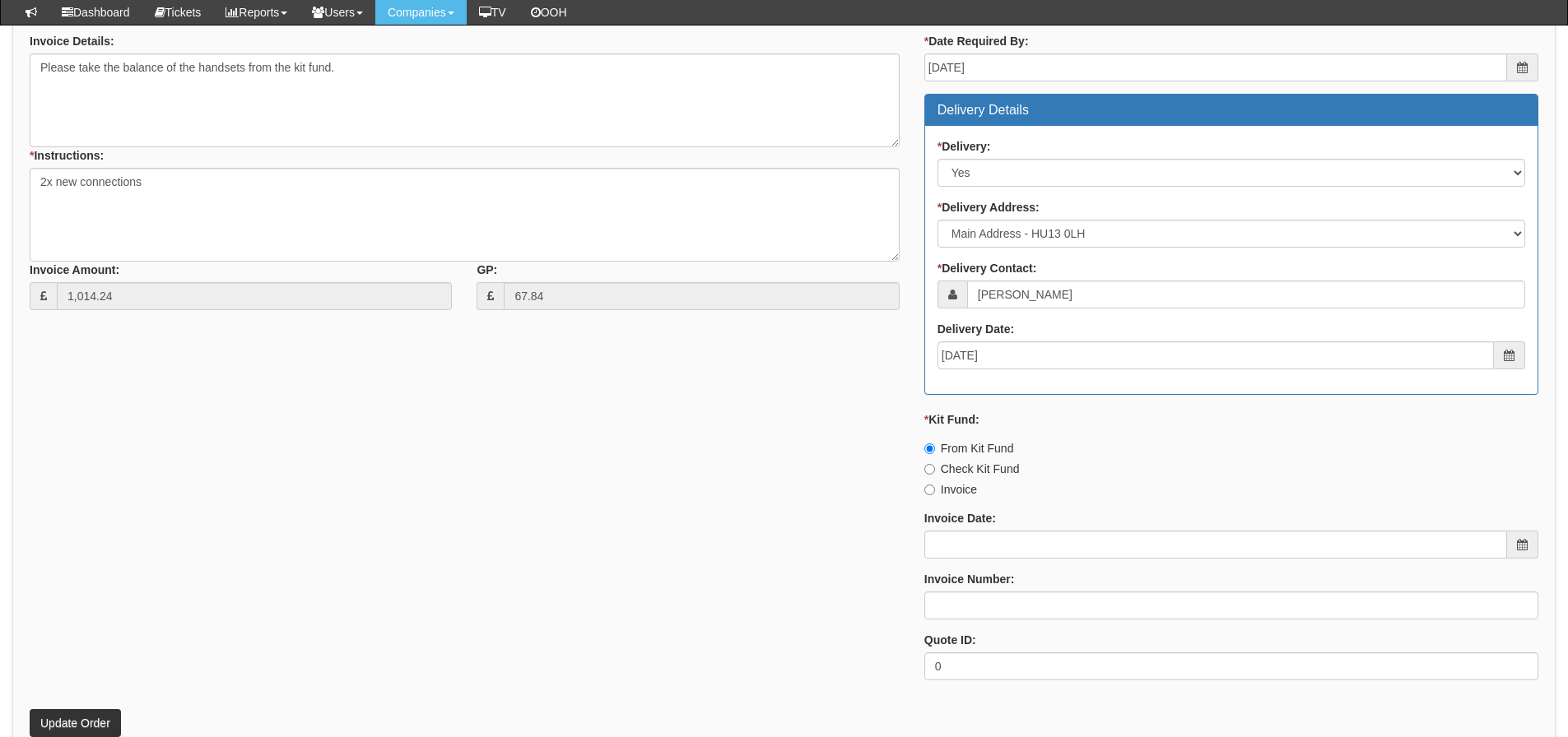
scroll to position [905, 0]
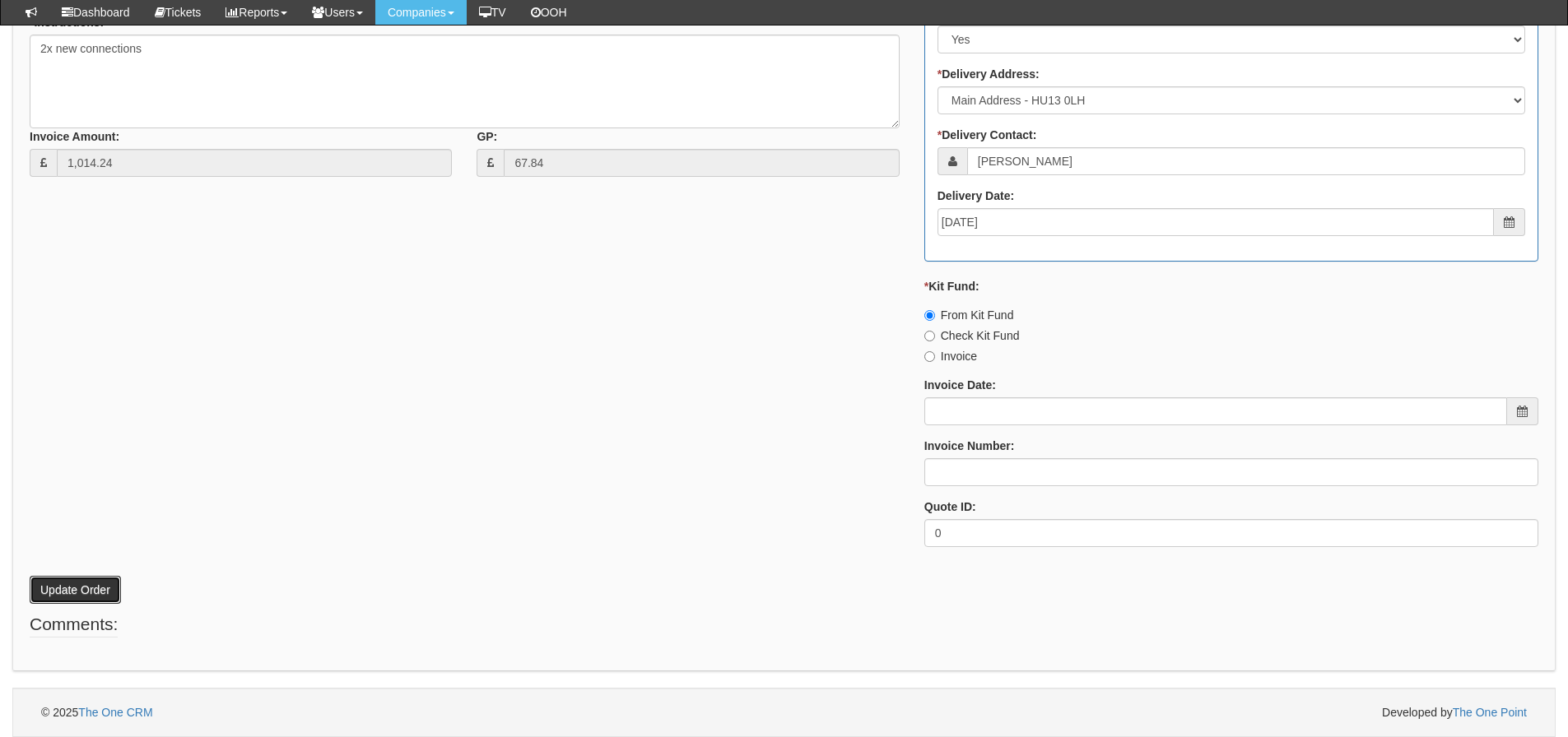
click at [62, 581] on button "Update Order" at bounding box center [76, 590] width 92 height 28
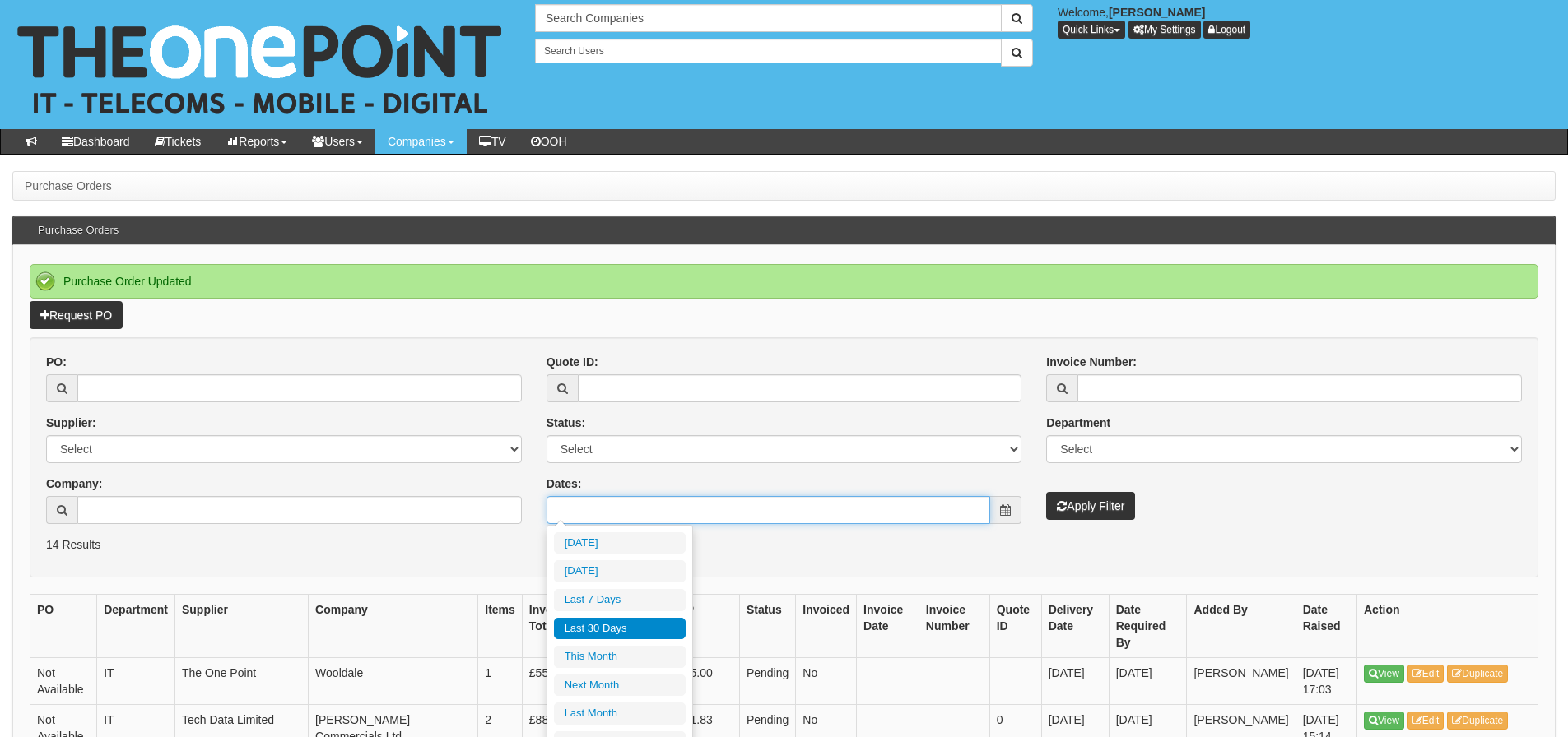
click at [559, 512] on input "Dates:" at bounding box center [769, 510] width 444 height 28
type input "[DATE]"
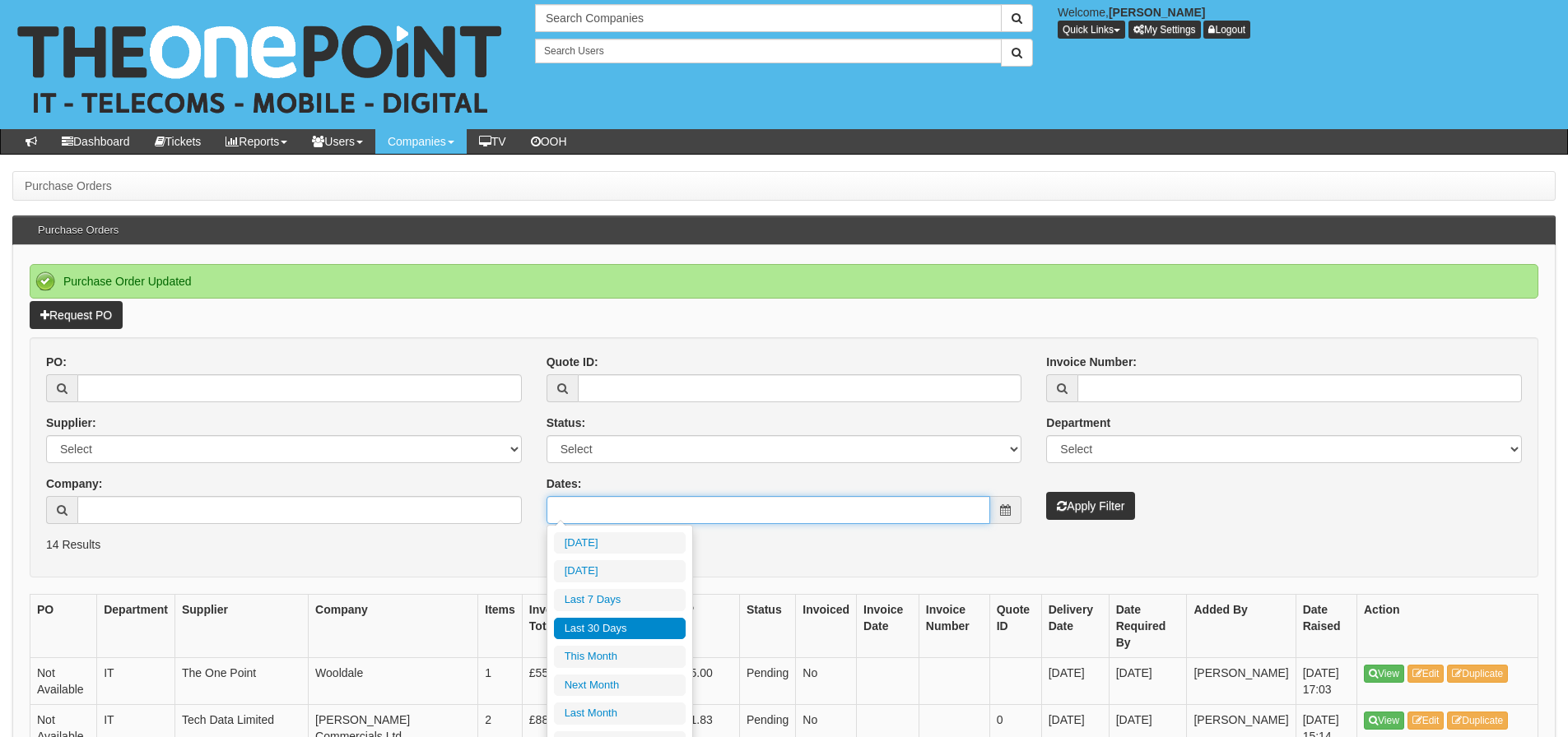
type input "[DATE]"
click at [598, 631] on li "Last 30 Days" at bounding box center [620, 629] width 131 height 22
type input "[DATE] - [DATE]"
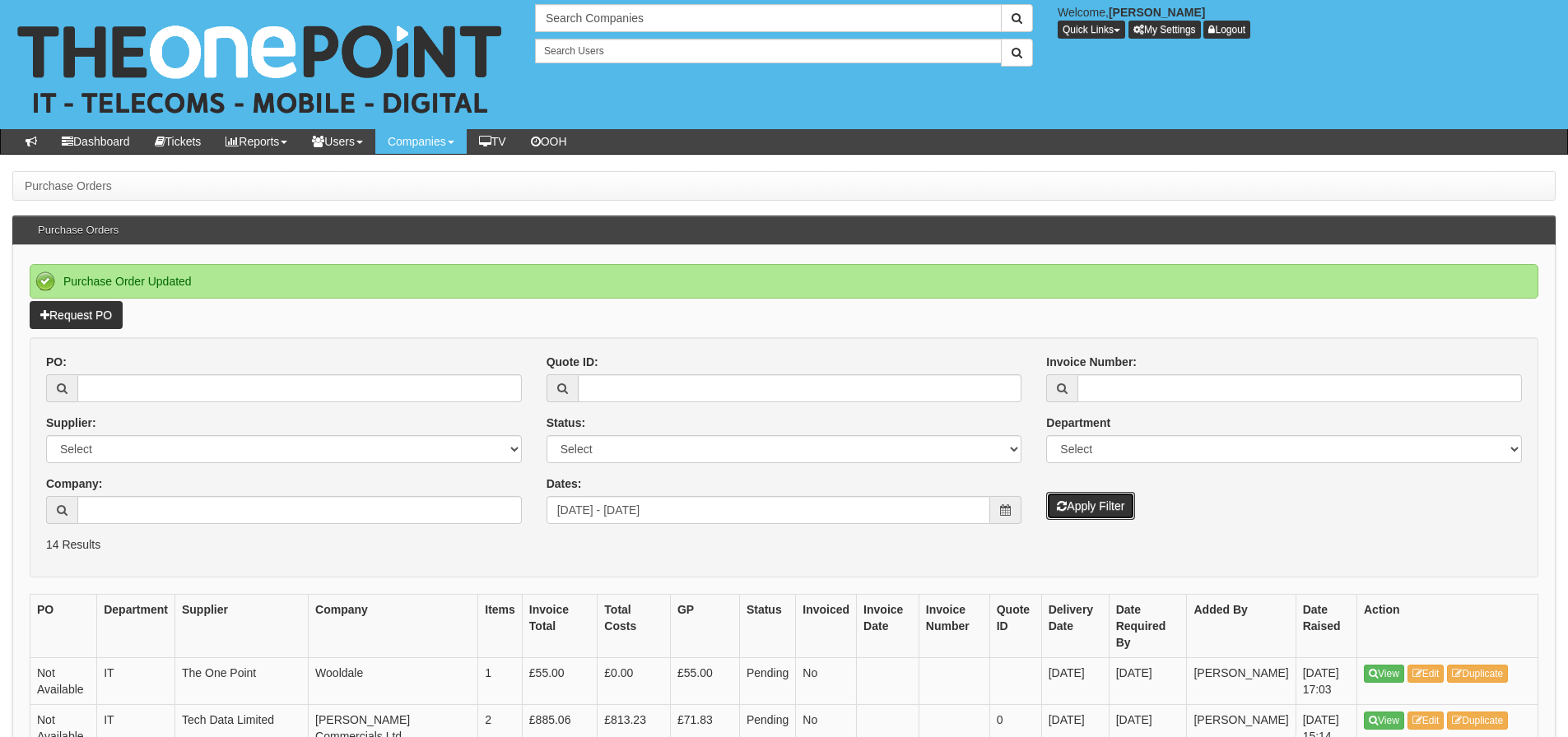
click at [1063, 519] on button "Apply Filter" at bounding box center [1090, 507] width 89 height 28
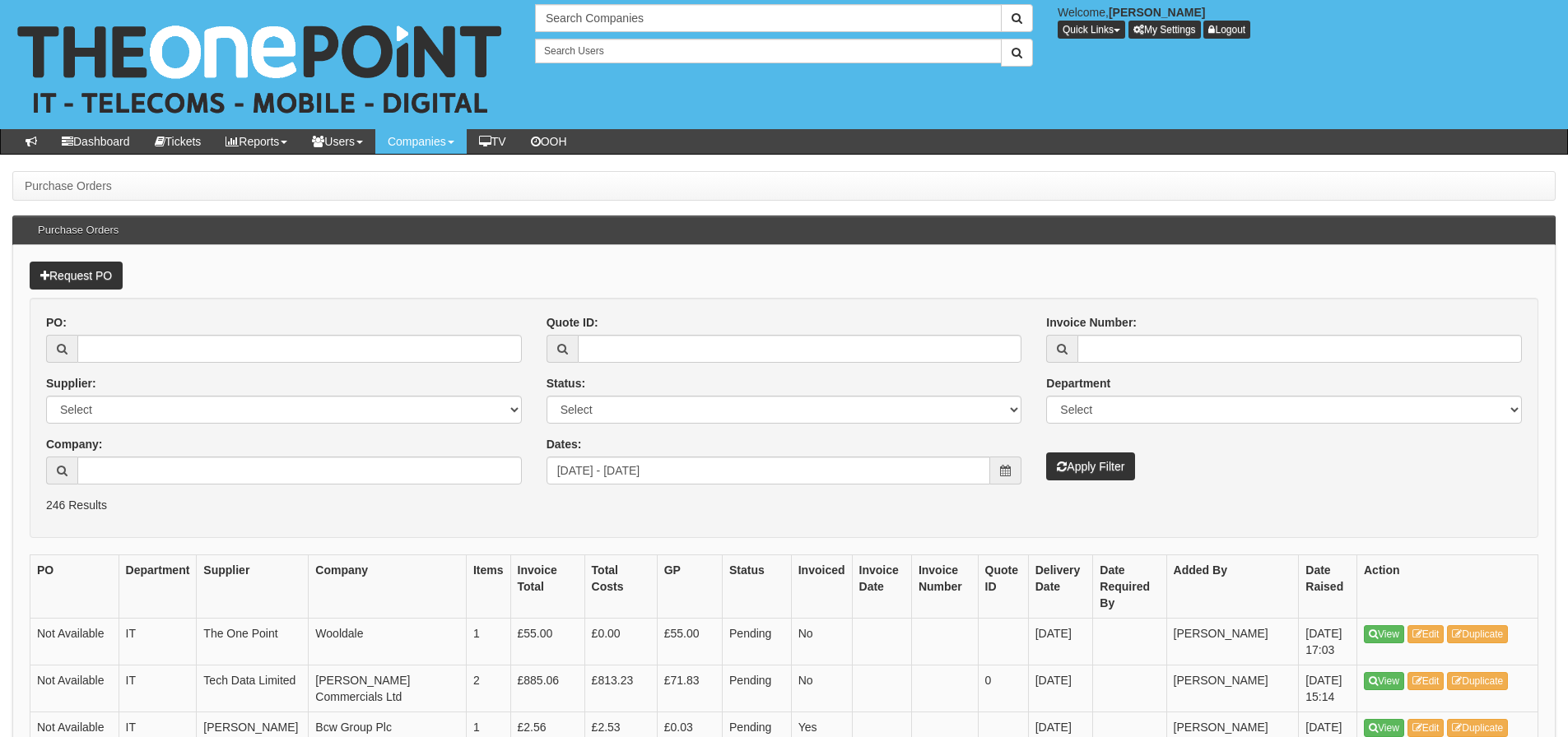
click at [107, 529] on form "PO: Supplier: Select 123 REG.co.uk 1Password 3 4Gon AA Jones Electric Ltd Abzor…" at bounding box center [784, 418] width 1509 height 240
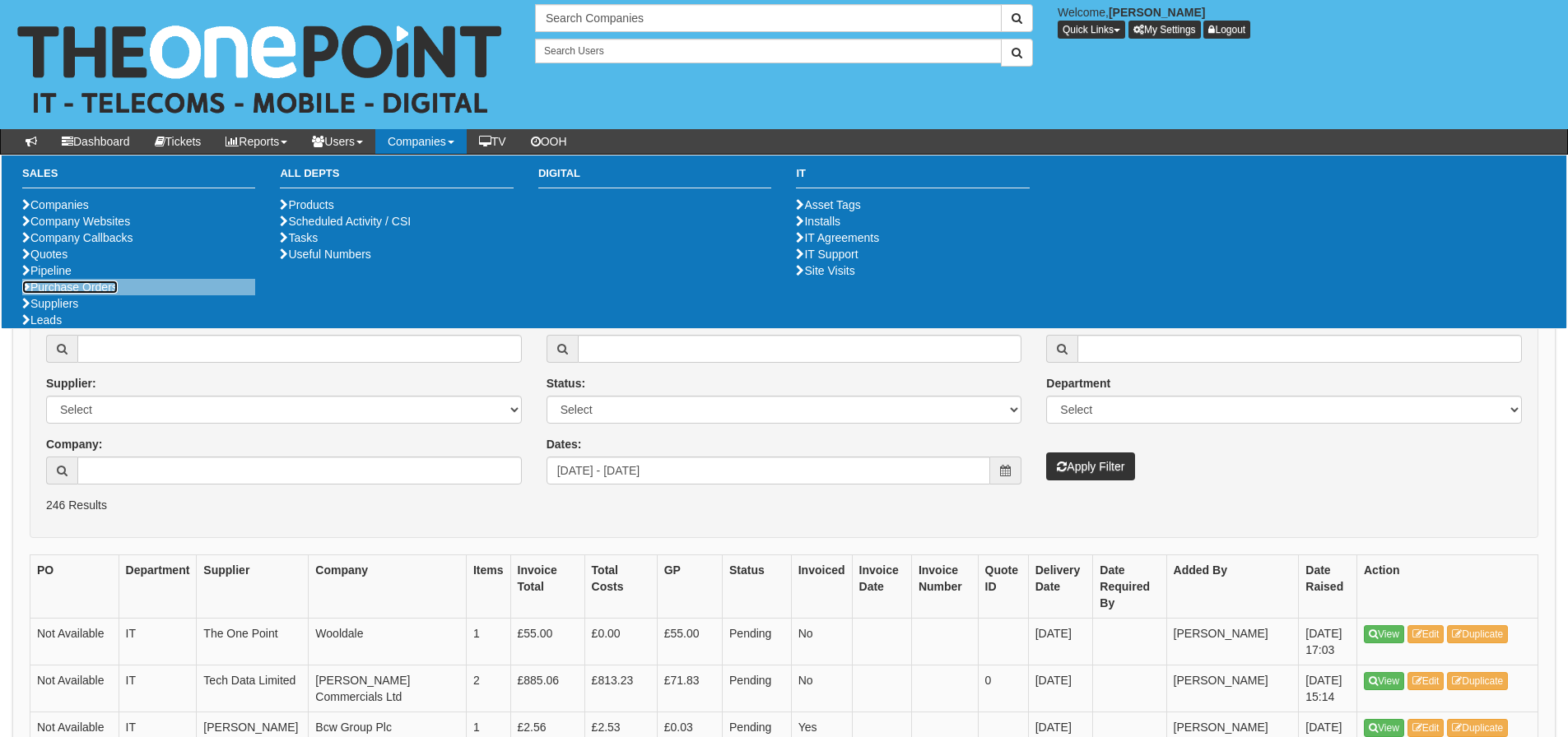
click at [111, 294] on link "Purchase Orders" at bounding box center [70, 287] width 96 height 13
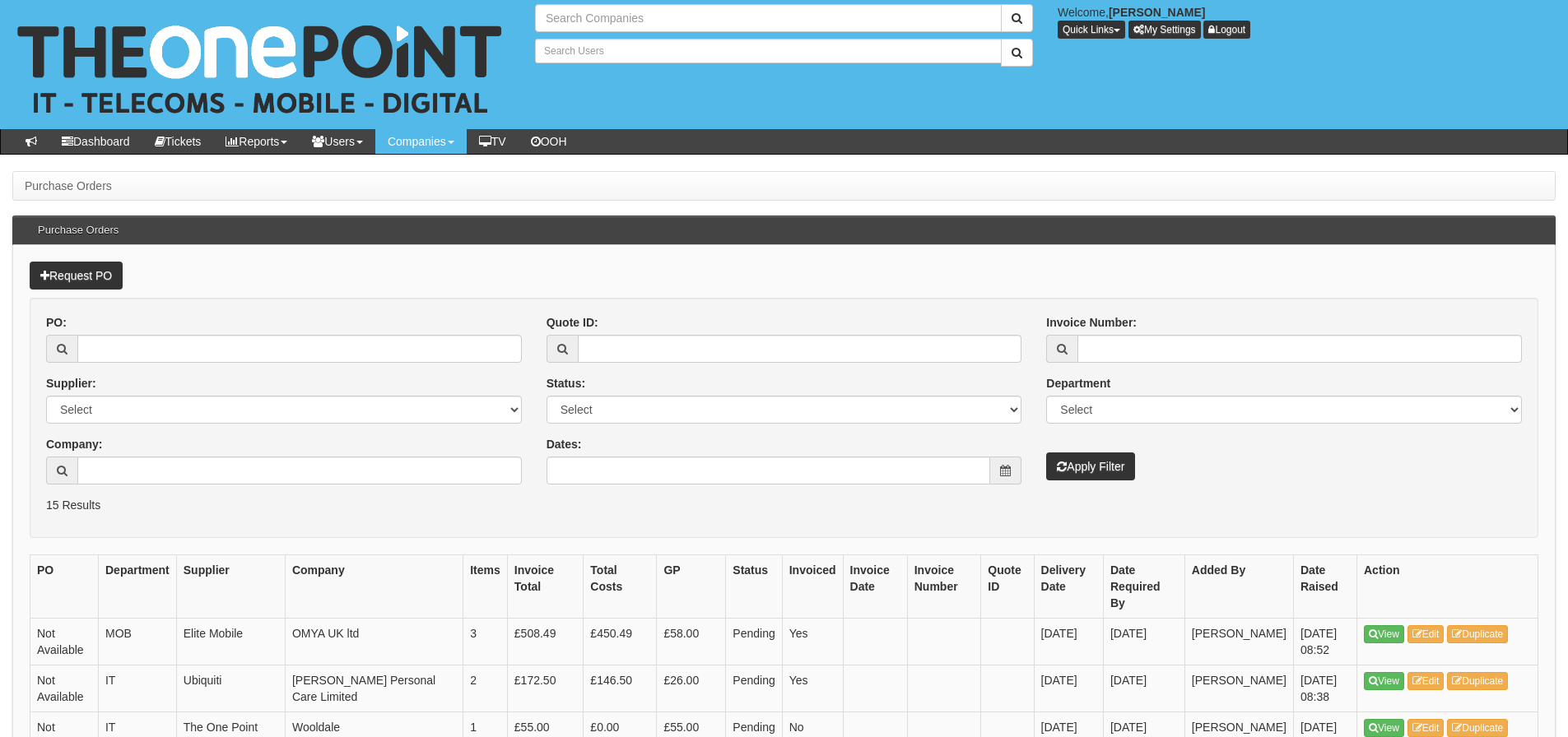
type input "Search Companies"
type input "Search Users"
click at [187, 467] on input "Company:" at bounding box center [300, 471] width 444 height 28
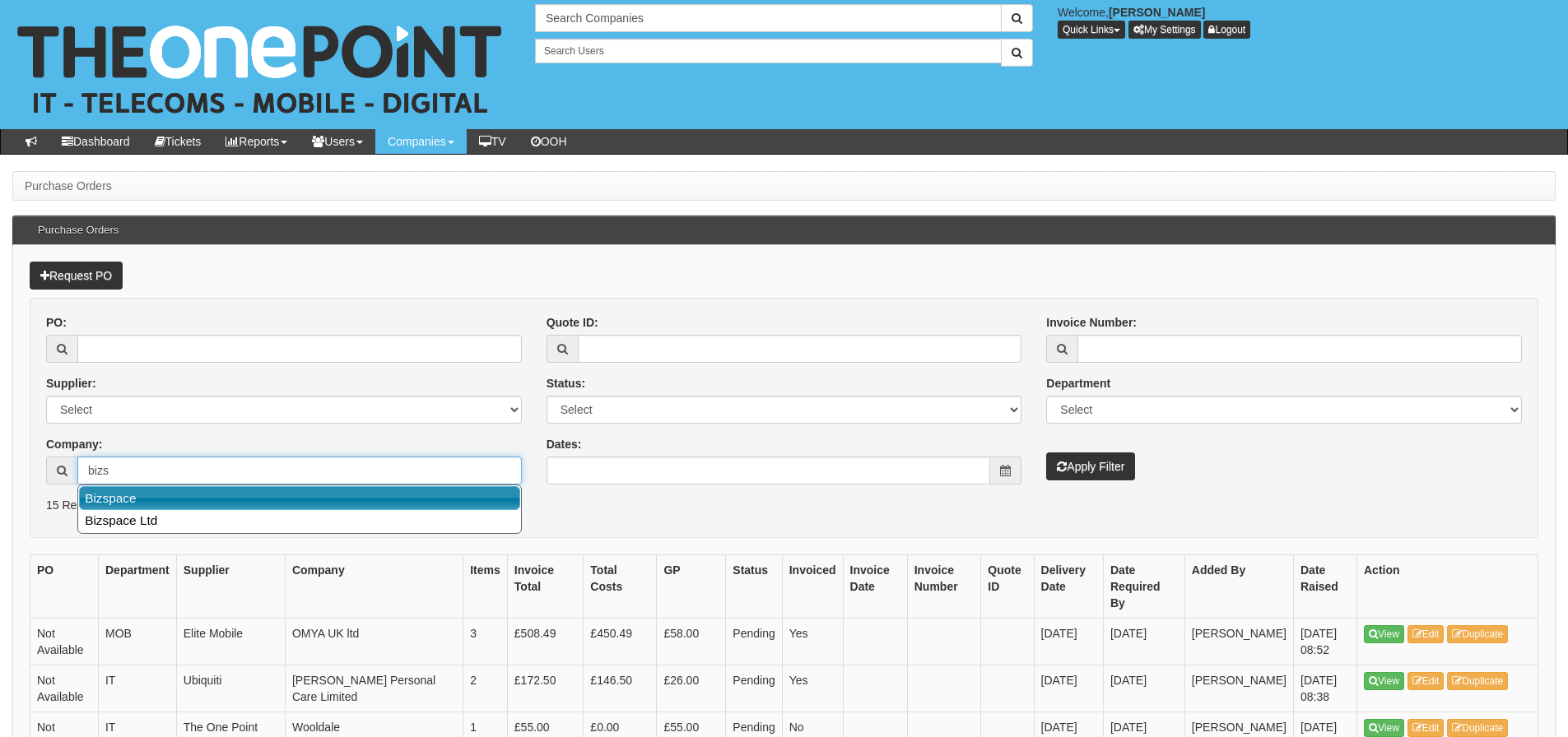
click at [190, 498] on link "Bizspace" at bounding box center [300, 498] width 441 height 24
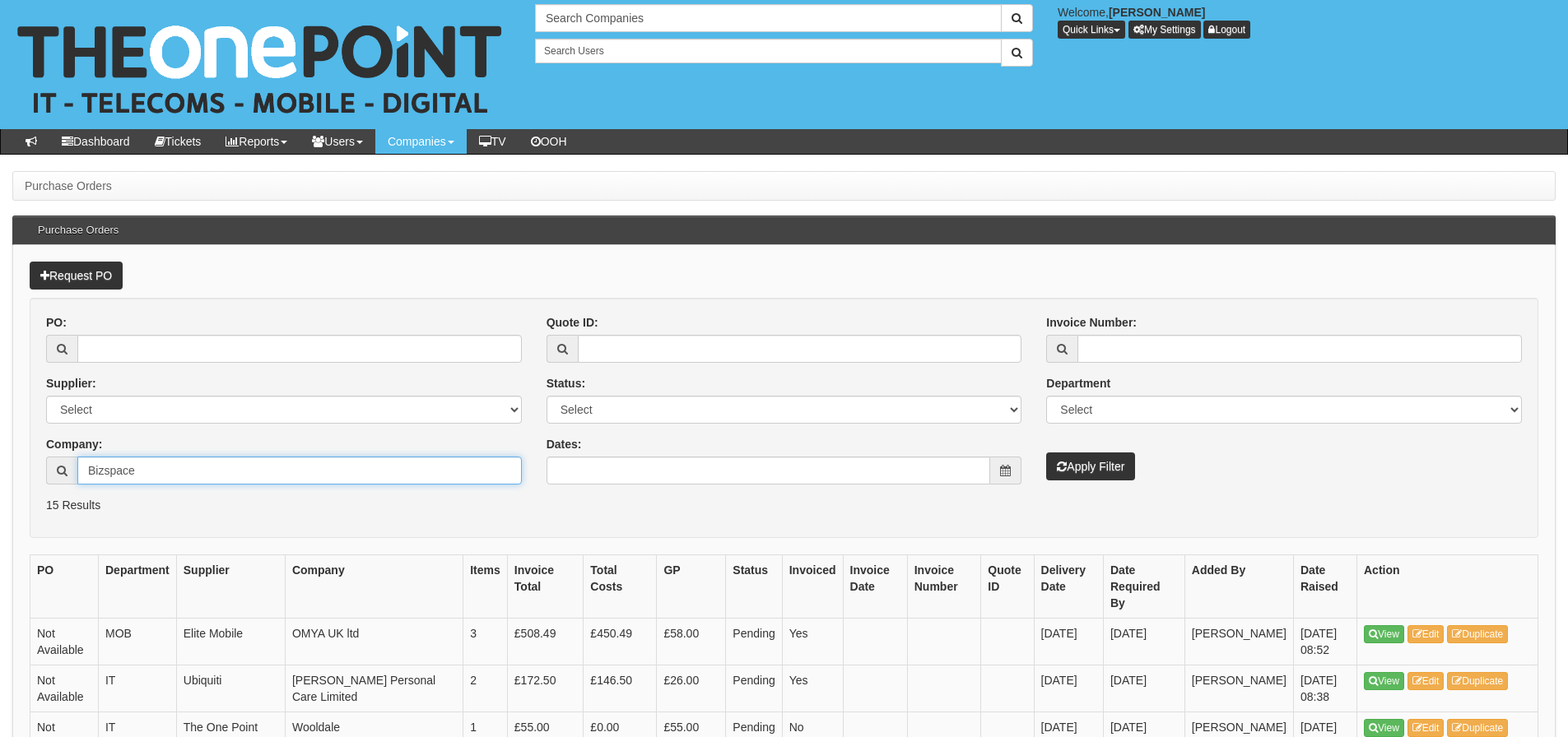
type input "Bizspace"
click at [1068, 478] on button "Apply Filter" at bounding box center [1090, 467] width 89 height 28
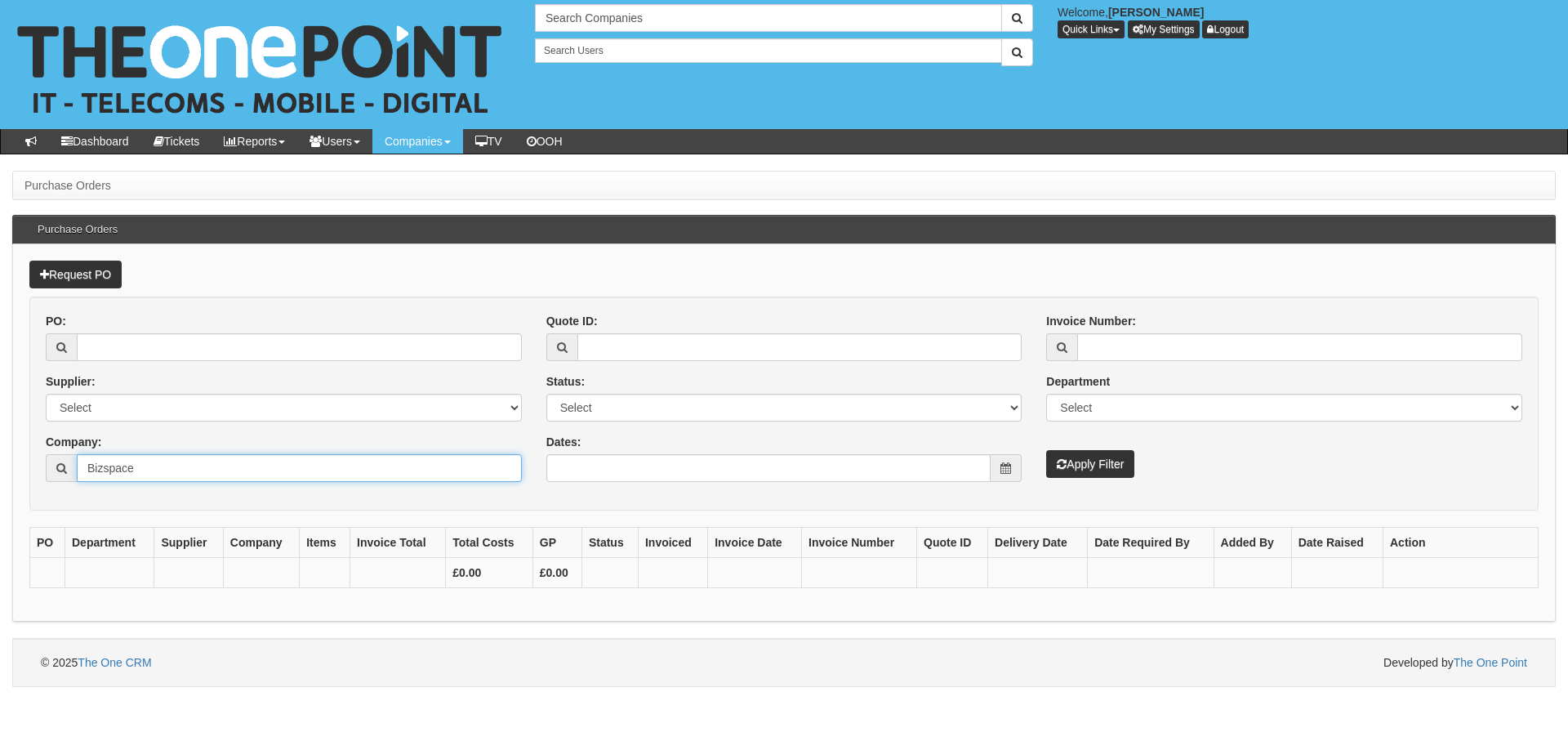
click at [348, 461] on input "Bizspace" at bounding box center [299, 468] width 445 height 28
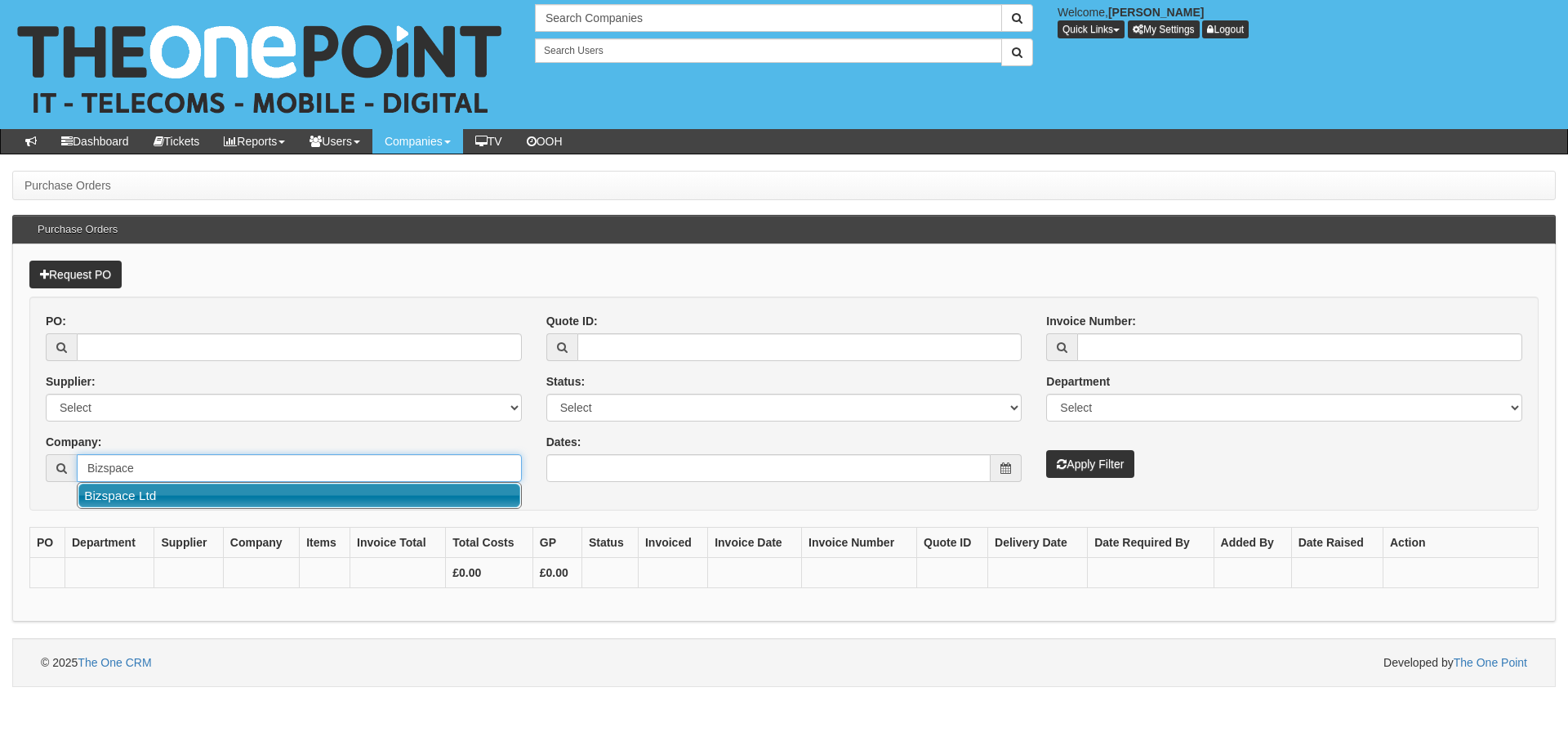
click at [279, 503] on link "Bizspace Ltd" at bounding box center [299, 496] width 442 height 24
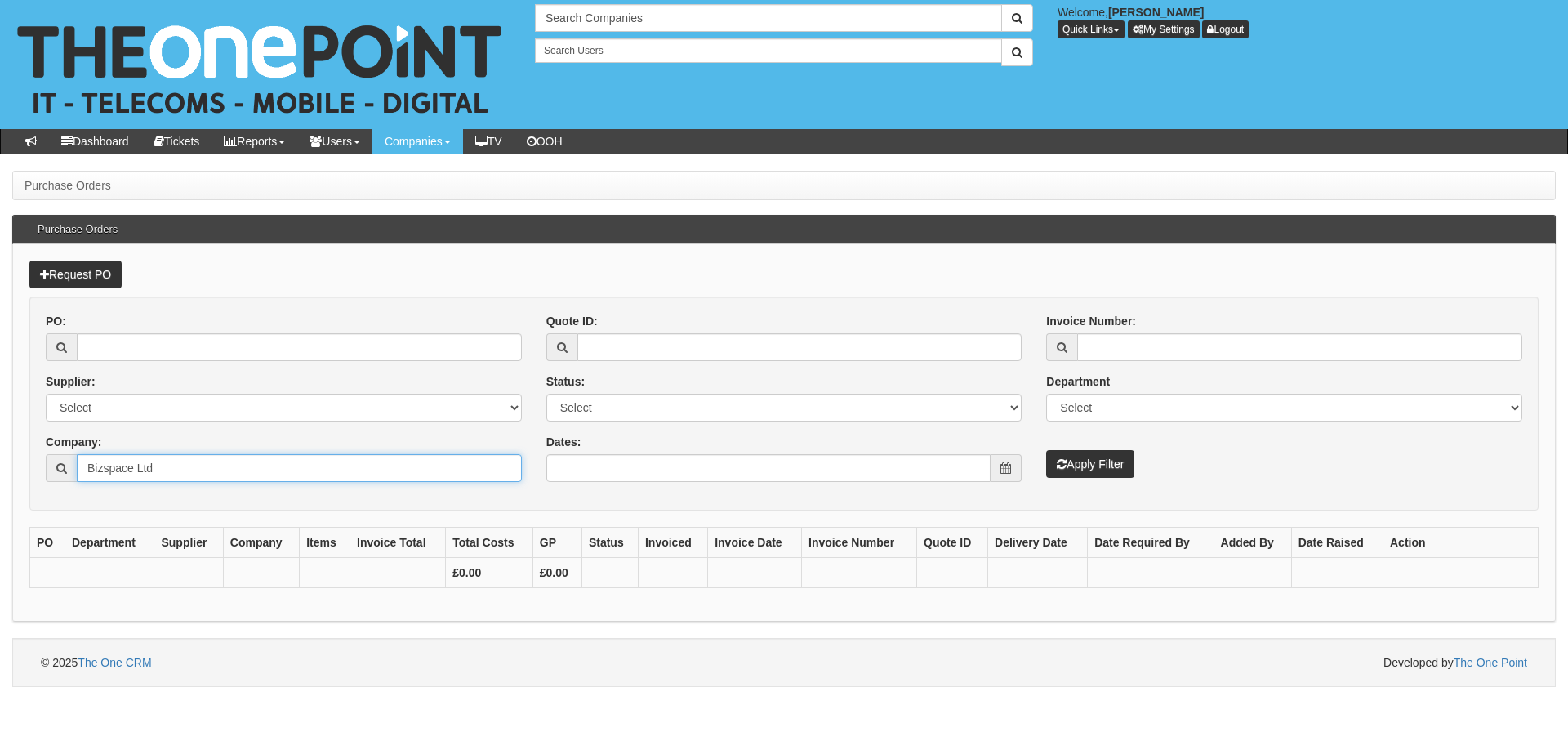
type input "Bizspace Ltd"
click at [1086, 473] on button "Apply Filter" at bounding box center [1090, 464] width 88 height 28
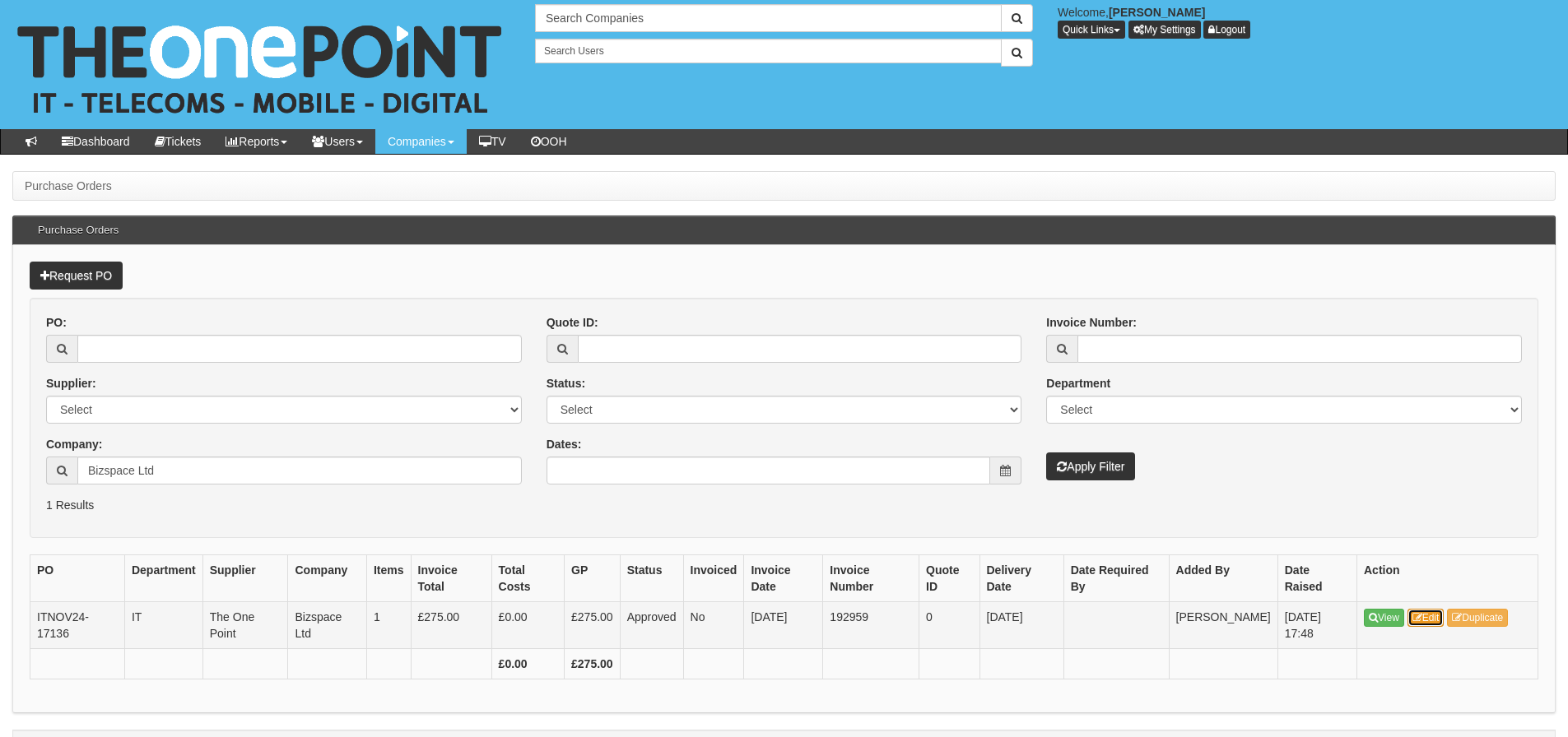
click at [1422, 617] on icon at bounding box center [1417, 618] width 10 height 10
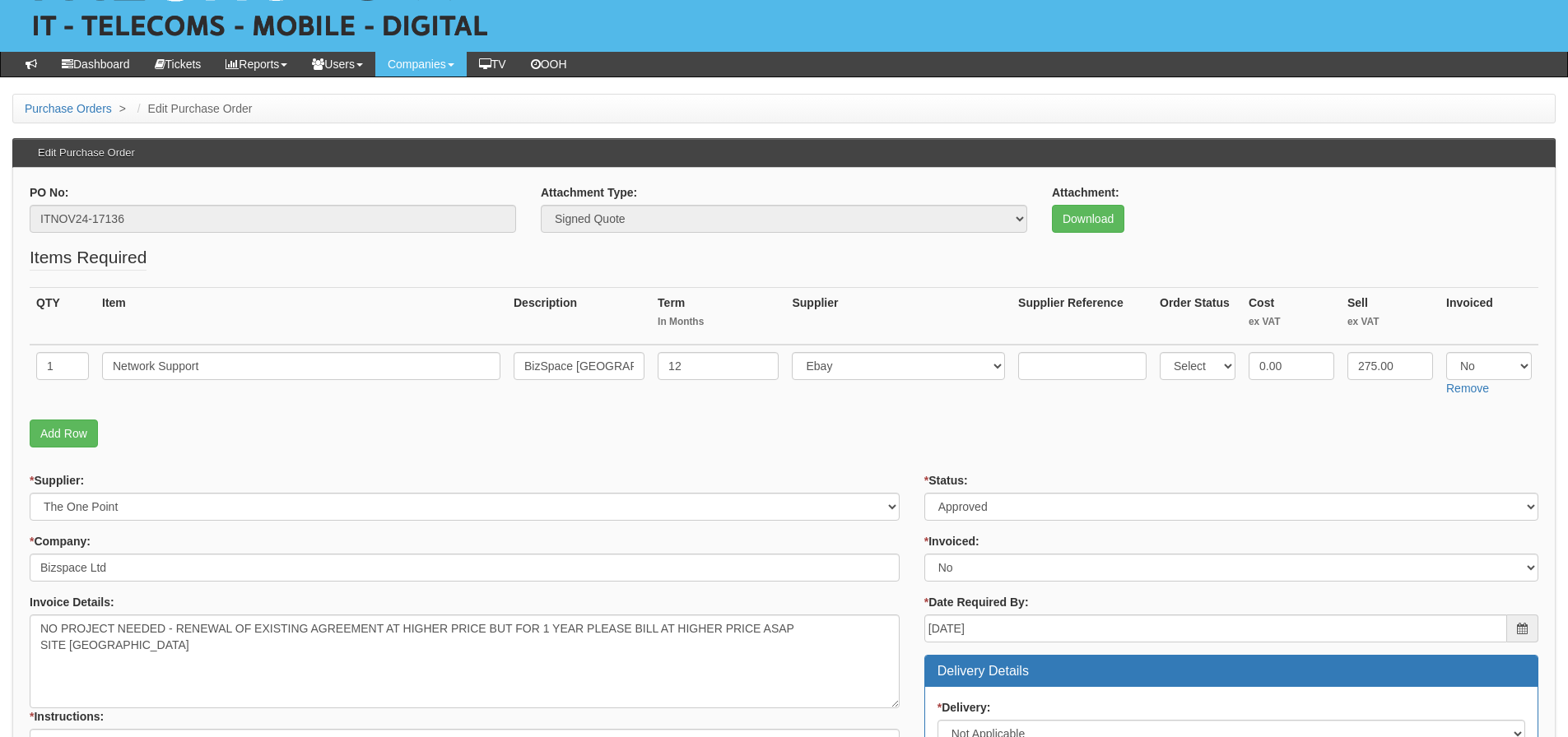
scroll to position [69, 0]
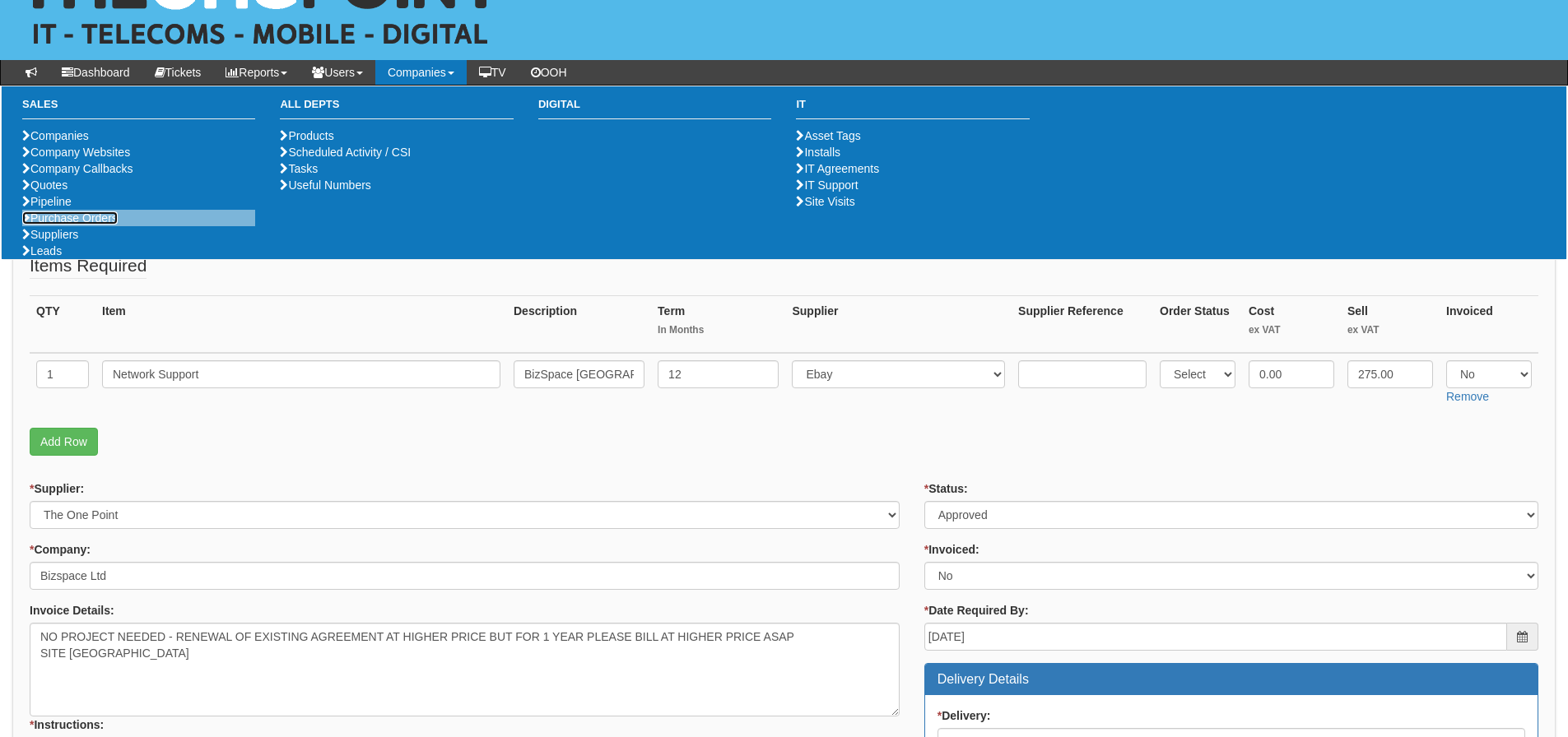
click at [102, 225] on link "Purchase Orders" at bounding box center [70, 218] width 96 height 13
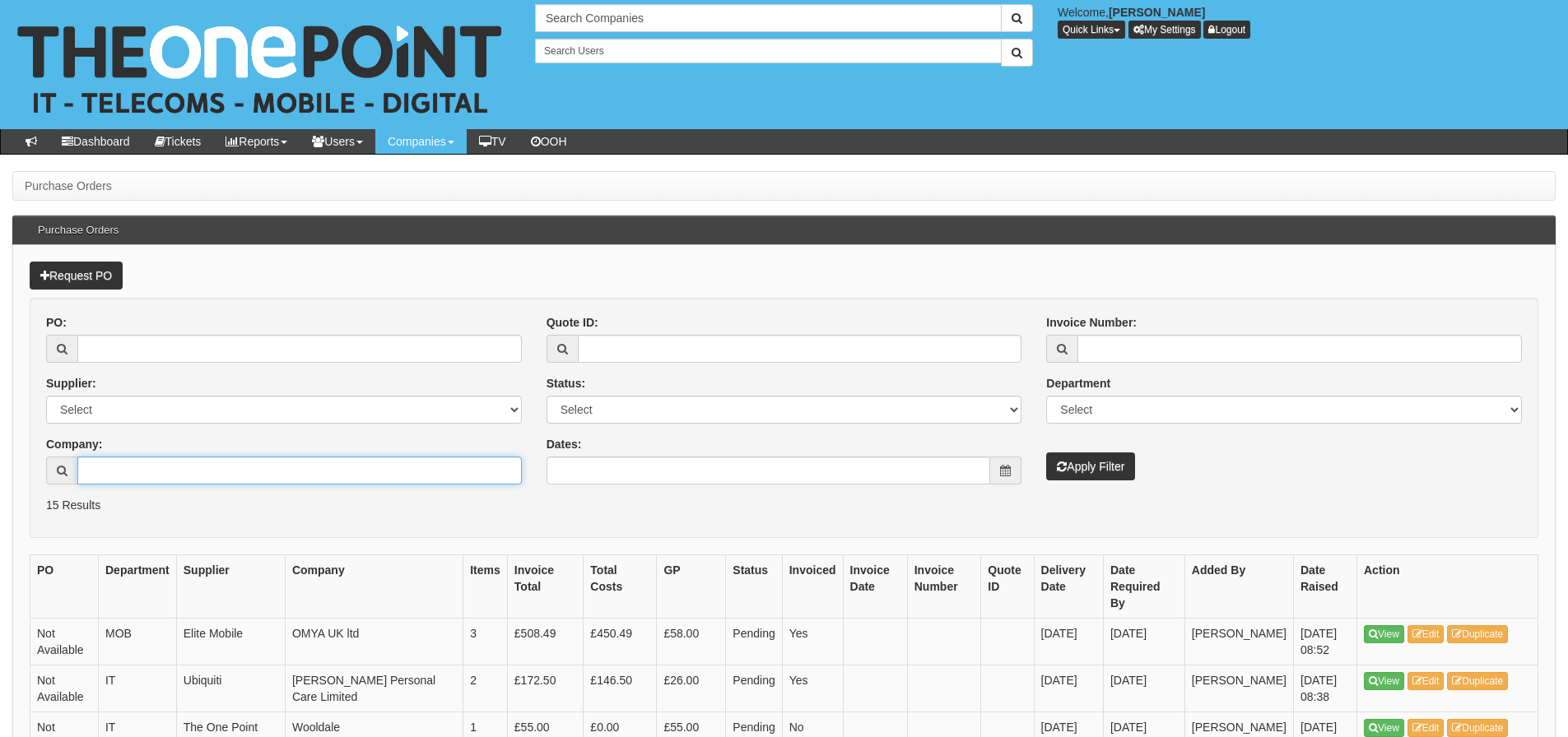
click at [117, 466] on input "Company:" at bounding box center [300, 471] width 444 height 28
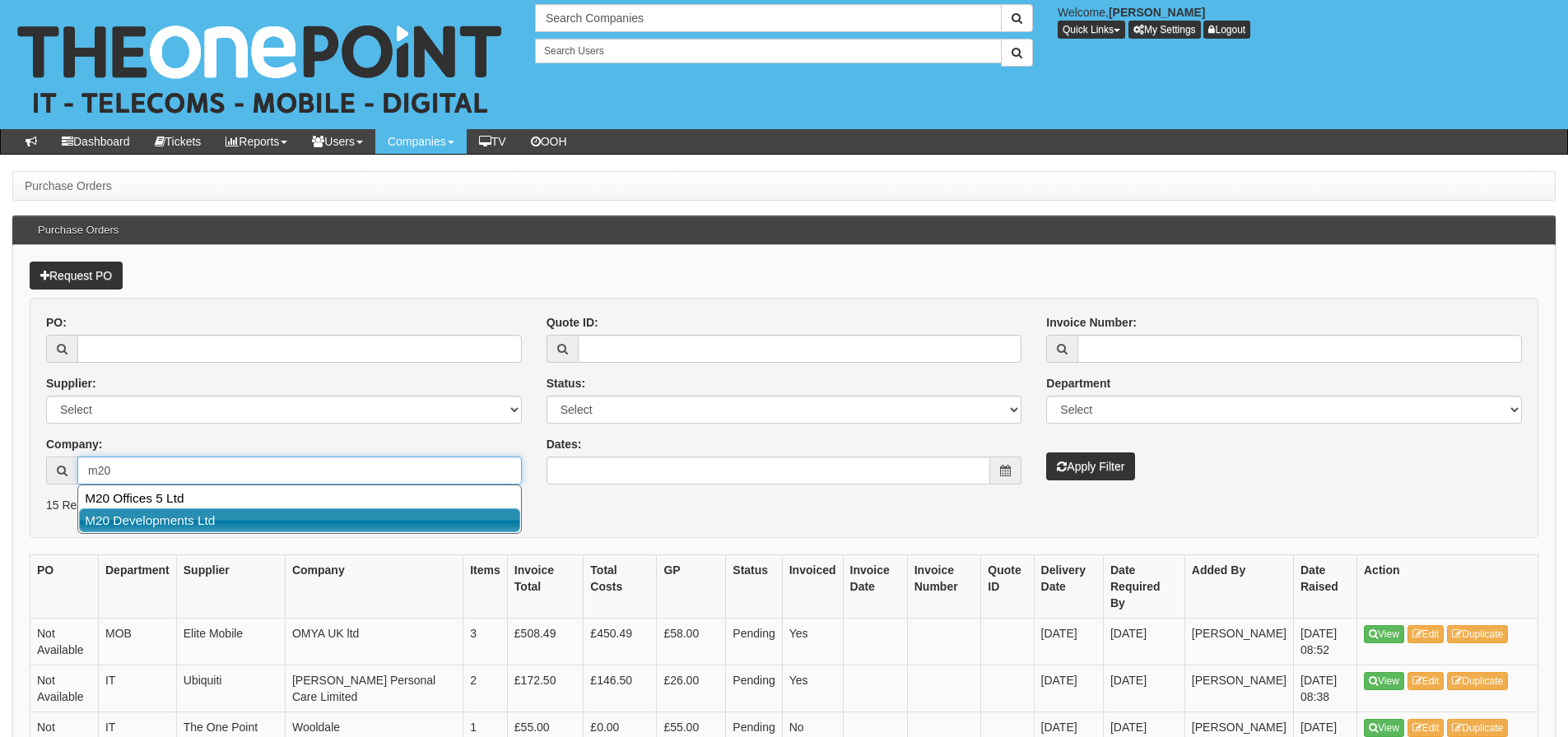
click at [132, 523] on link "M20 Developments Ltd" at bounding box center [300, 520] width 441 height 24
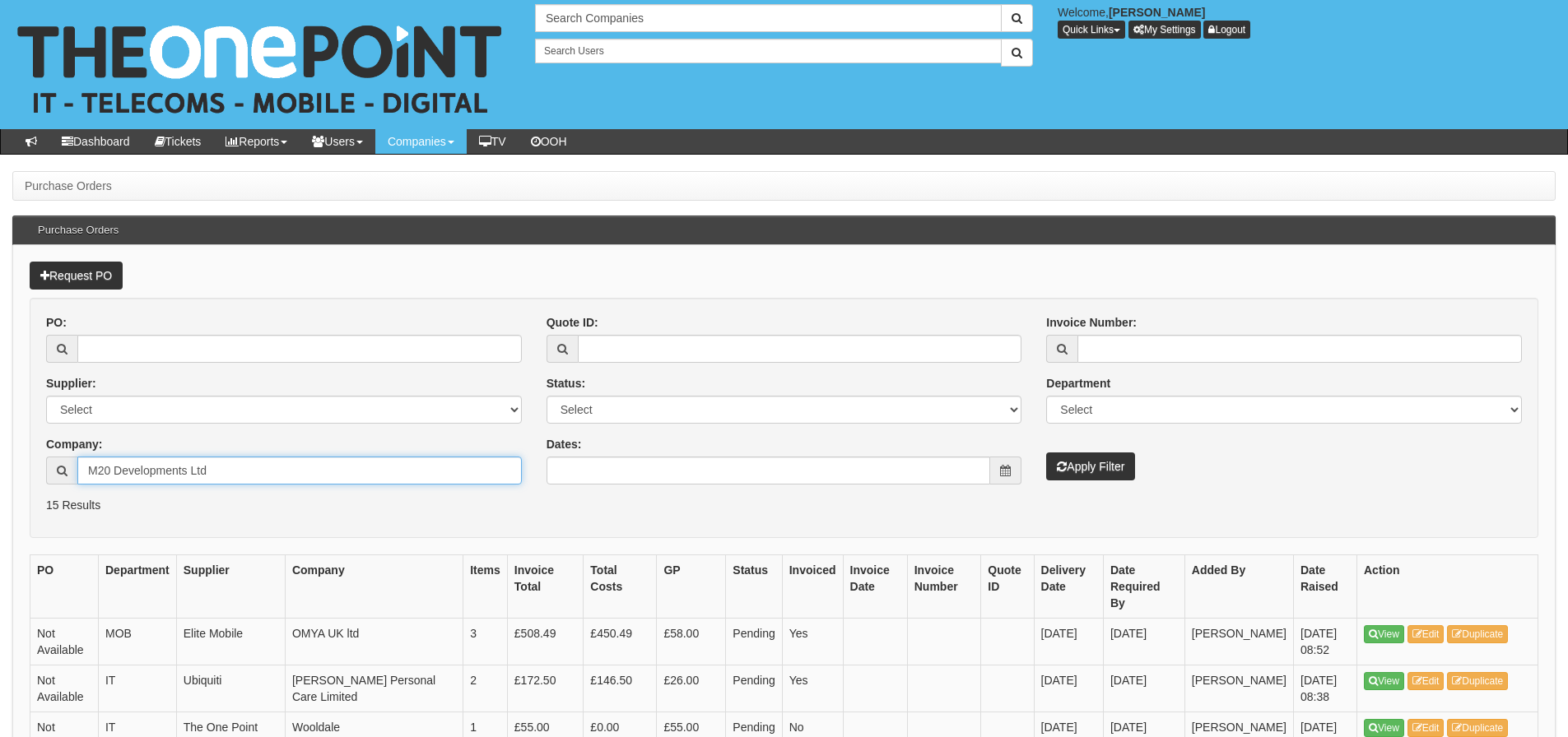
type input "M20 Developments Ltd"
click at [1064, 465] on icon "submit" at bounding box center [1062, 467] width 10 height 12
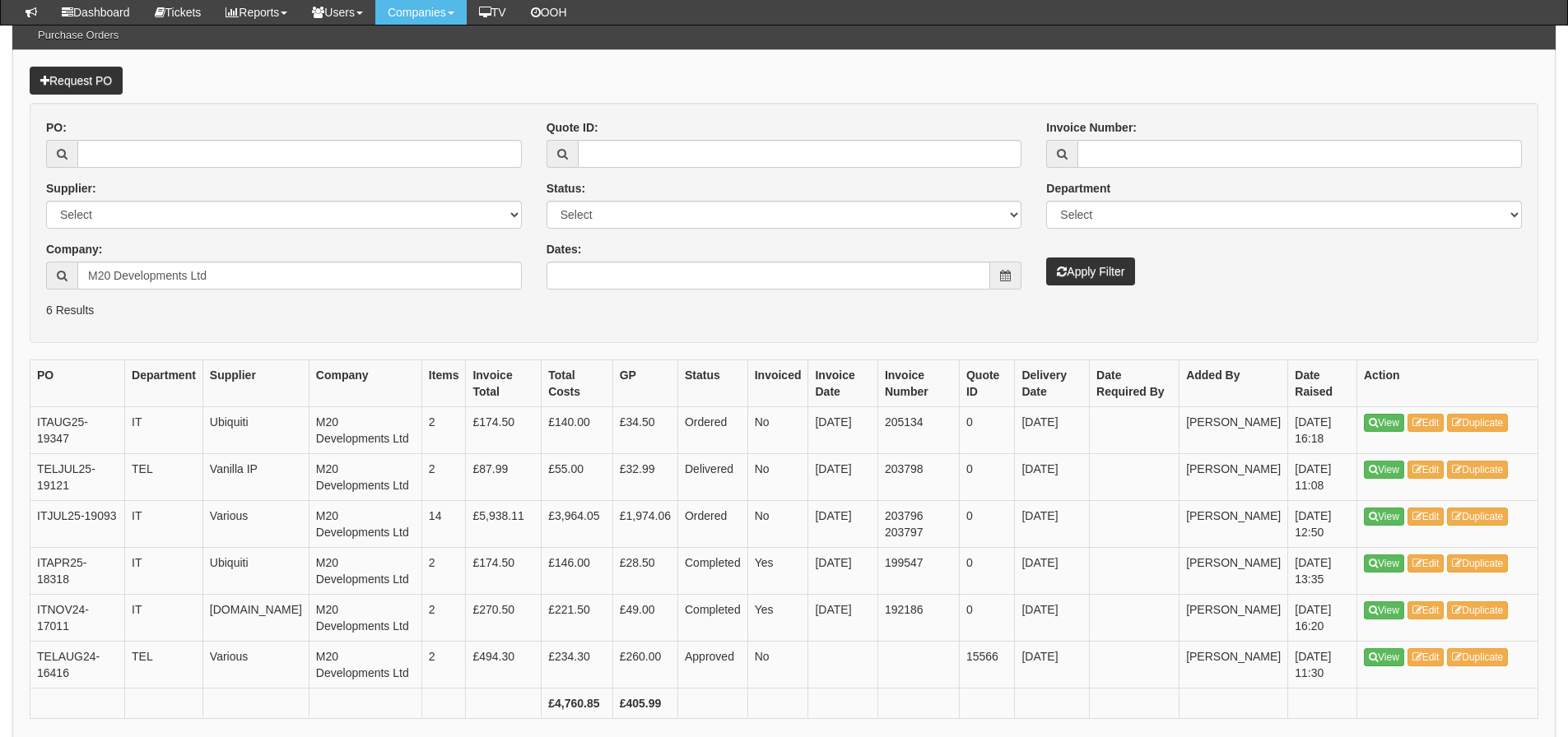
scroll to position [153, 0]
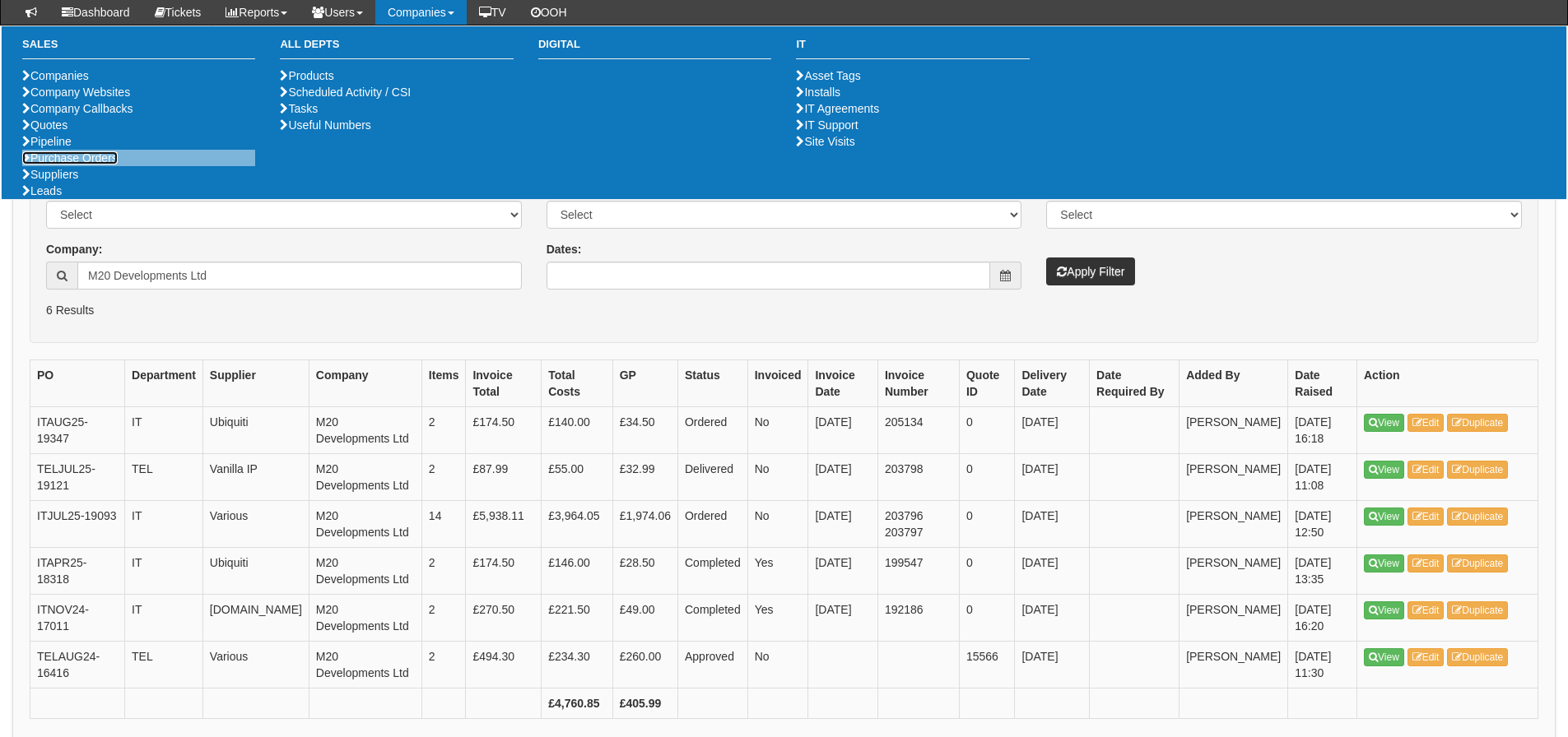
click at [65, 165] on link "Purchase Orders" at bounding box center [70, 158] width 96 height 13
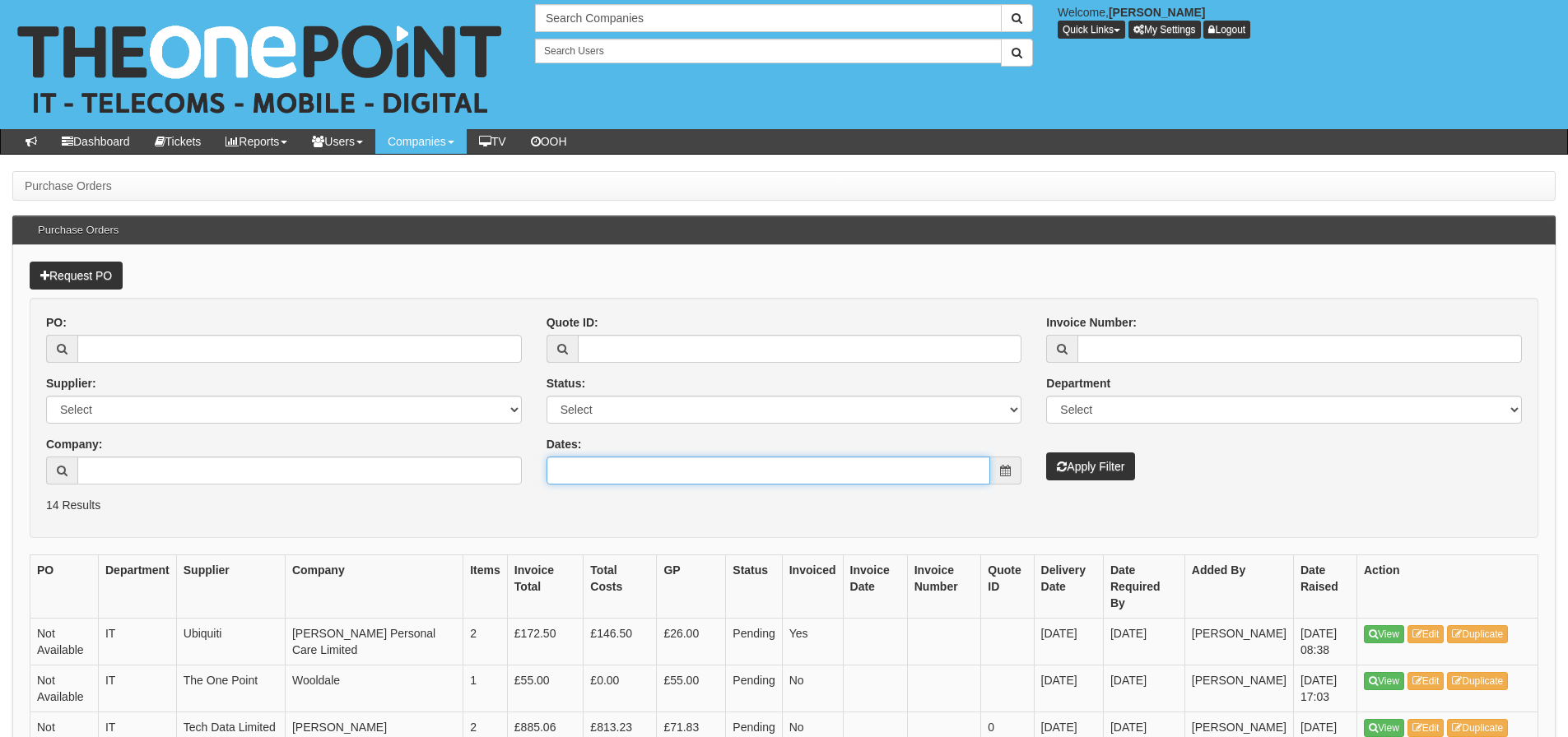
drag, startPoint x: 619, startPoint y: 477, endPoint x: 618, endPoint y: 490, distance: 13.0
click at [619, 477] on input "Dates:" at bounding box center [769, 471] width 444 height 28
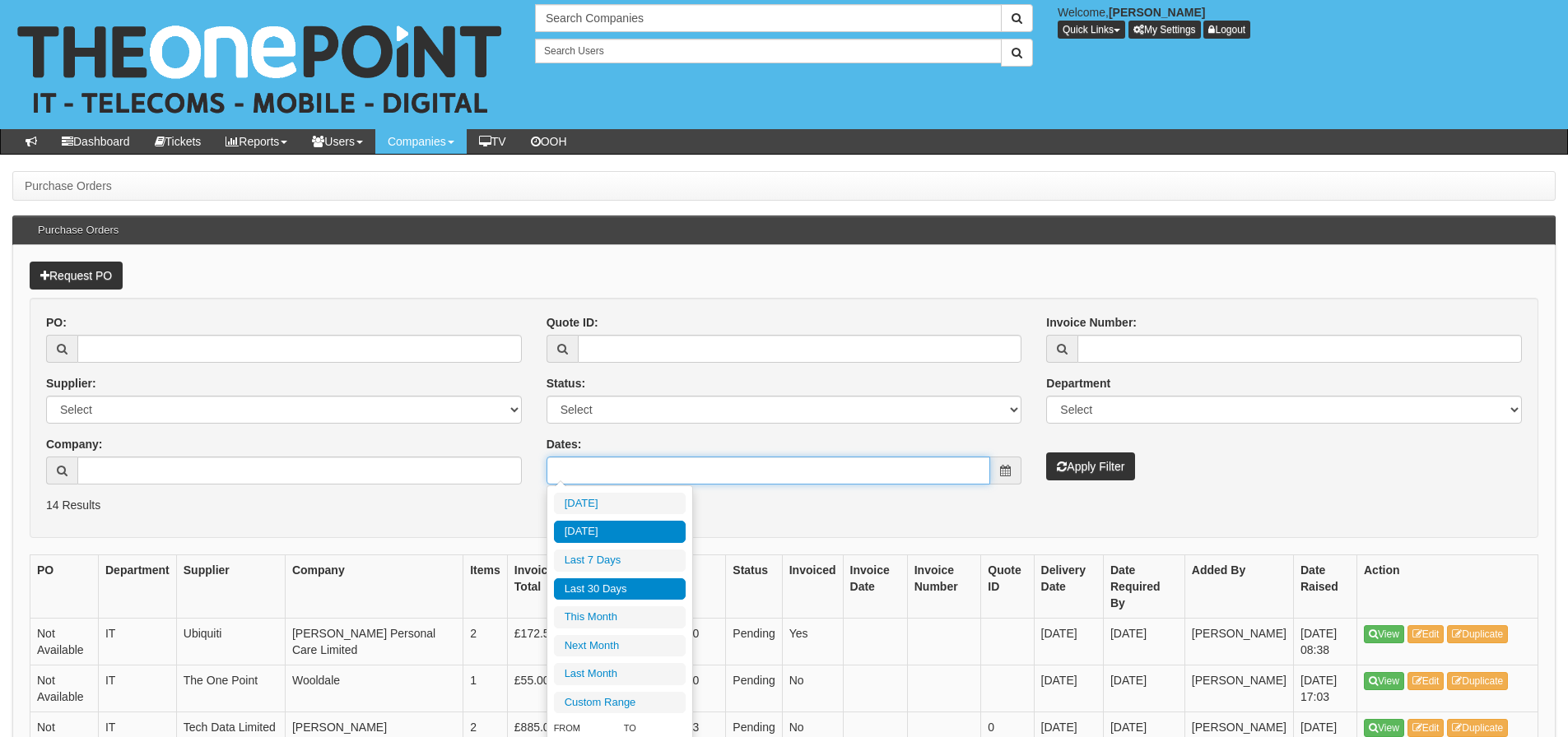
type input "2025-09-03"
type input "[DATE]"
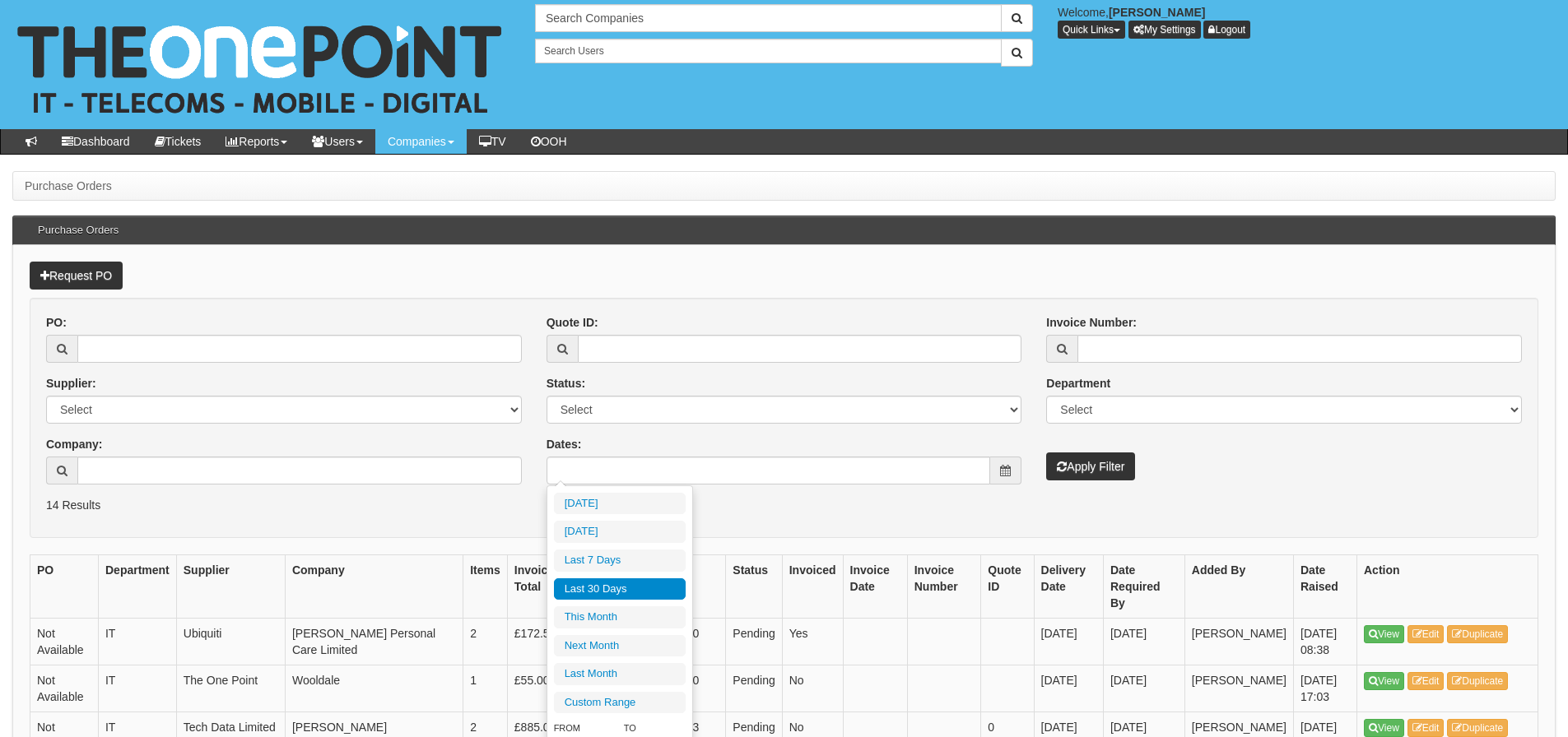
click at [613, 580] on li "Last 30 Days" at bounding box center [620, 589] width 131 height 22
type input "[DATE] - [DATE]"
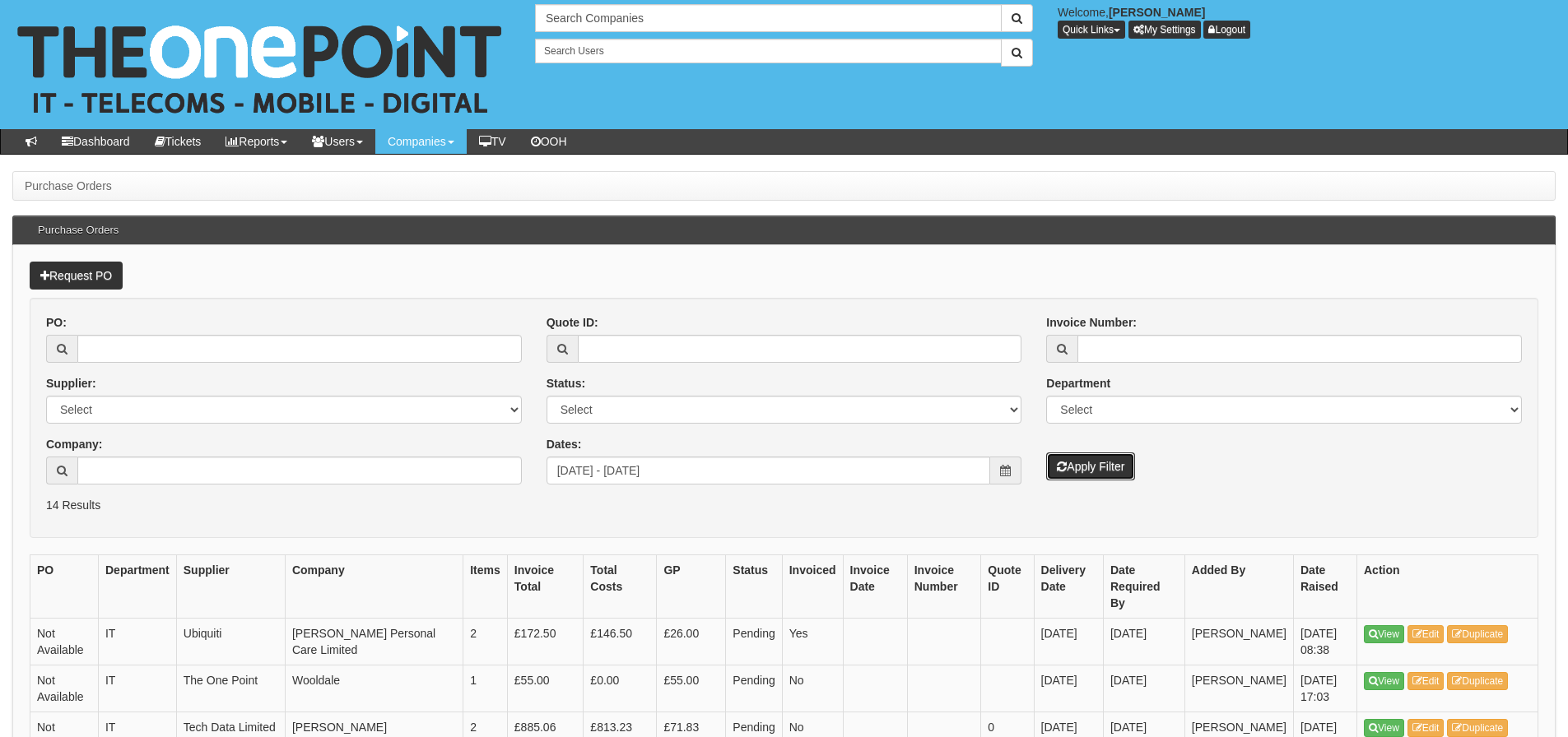
click at [1078, 463] on button "Apply Filter" at bounding box center [1090, 467] width 89 height 28
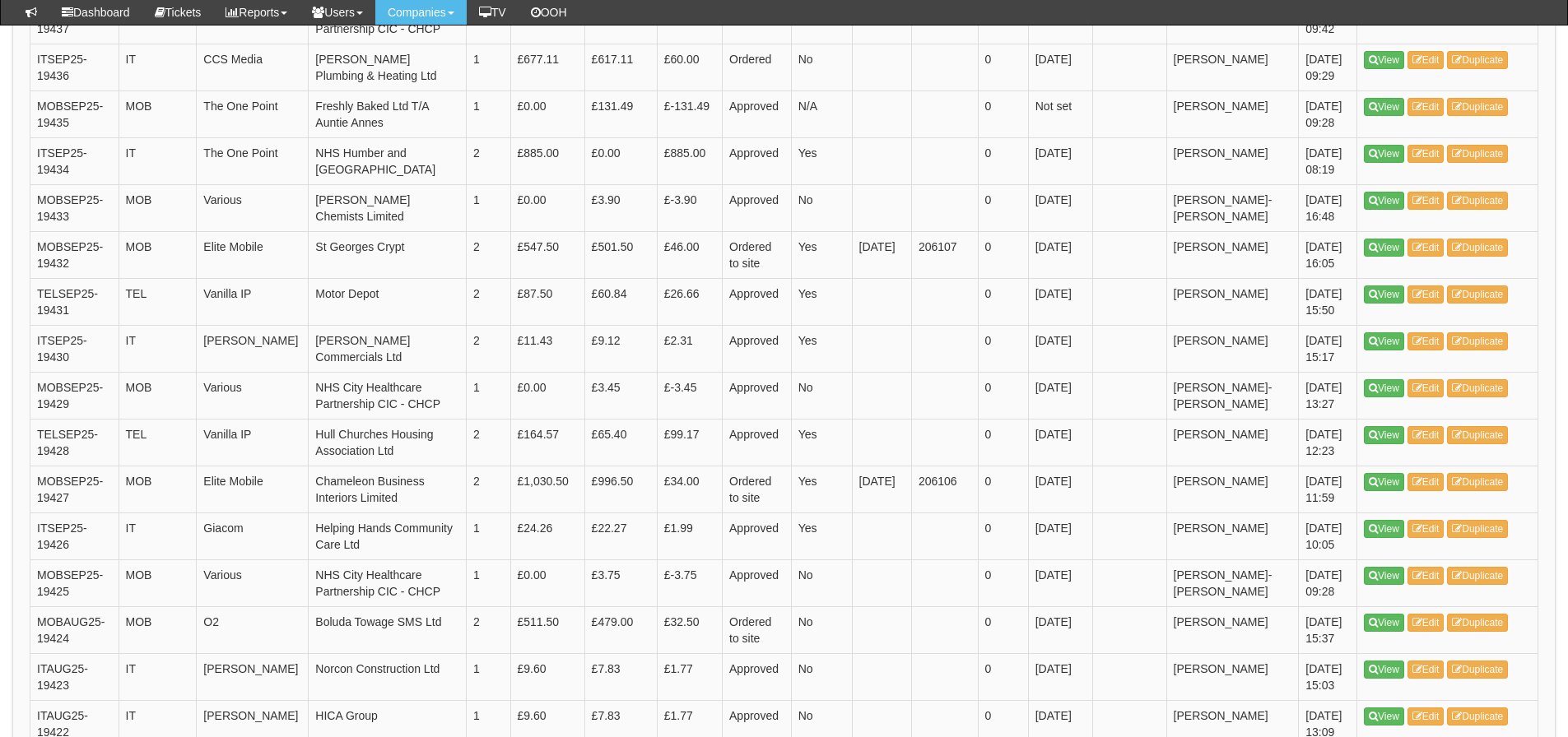
scroll to position [2381, 0]
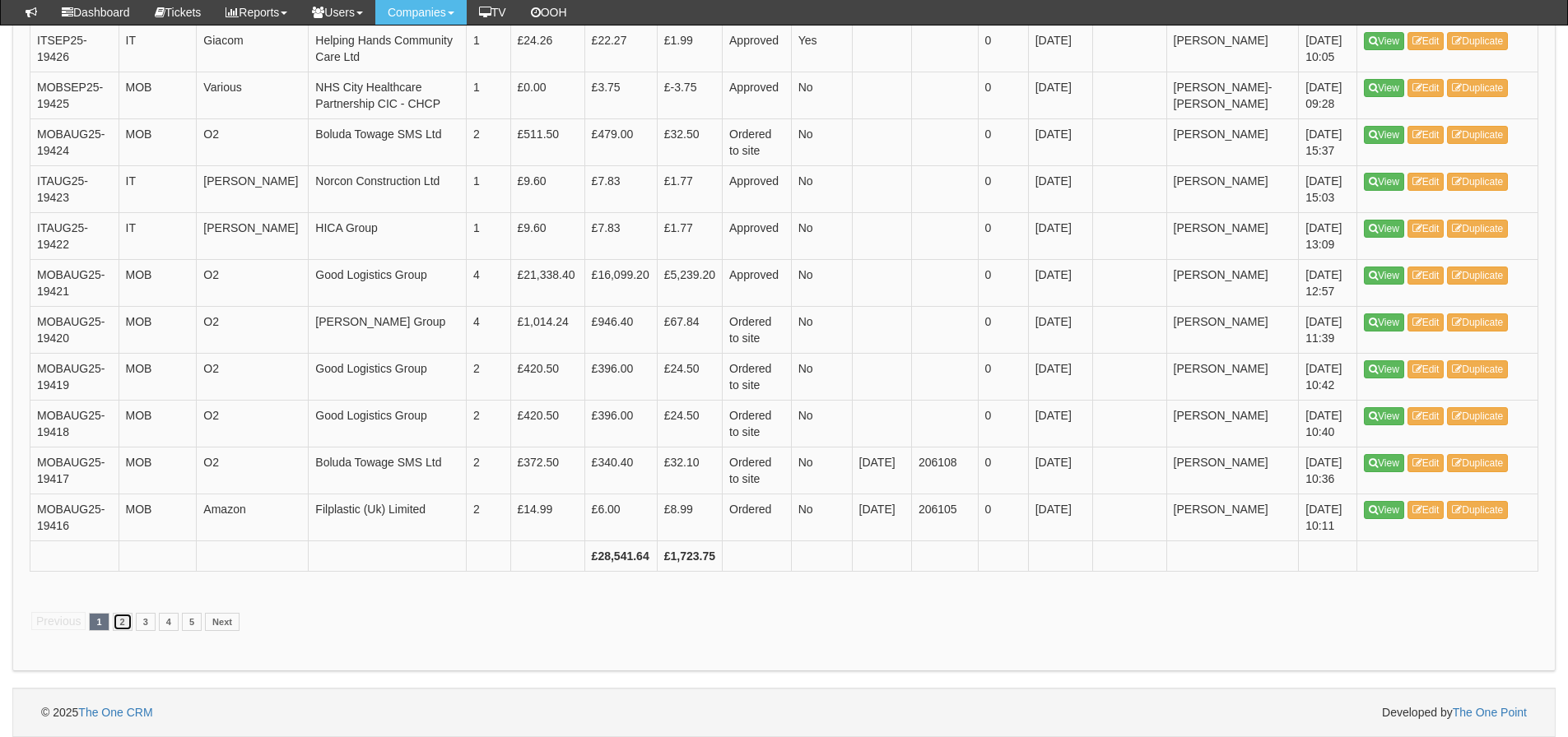
click at [117, 621] on link "2" at bounding box center [123, 622] width 20 height 18
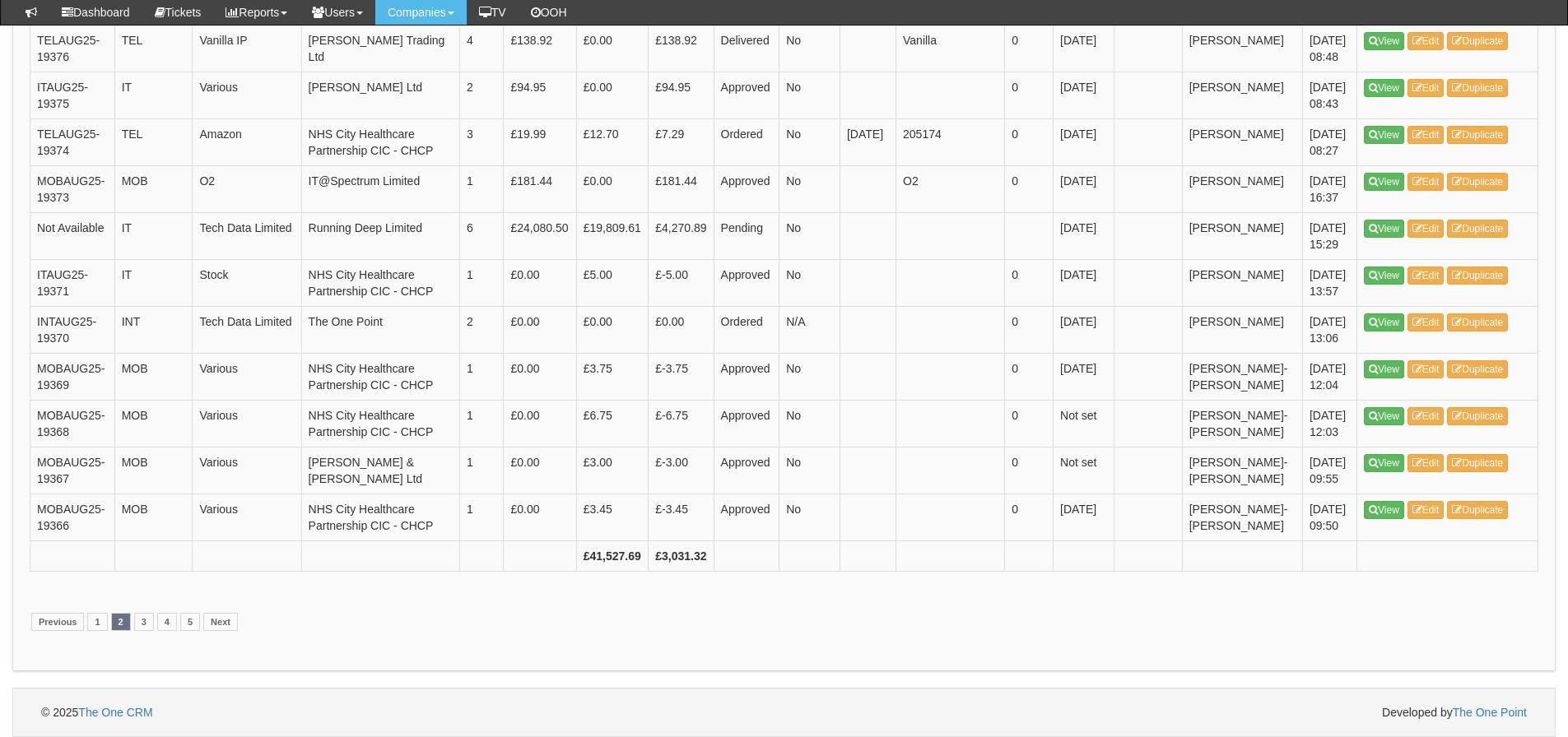
scroll to position [3209, 0]
click at [141, 626] on link "3" at bounding box center [144, 622] width 20 height 18
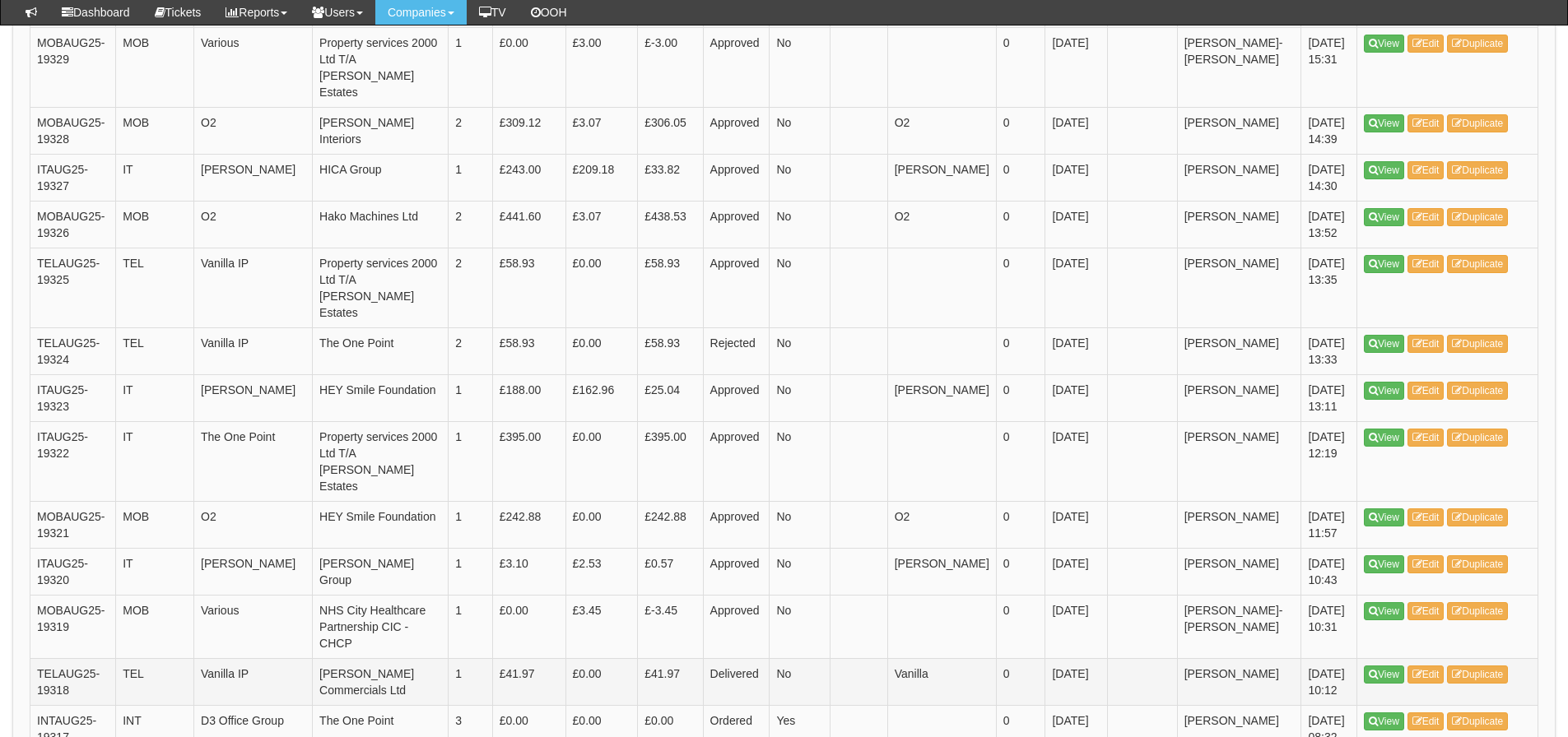
scroll to position [2462, 0]
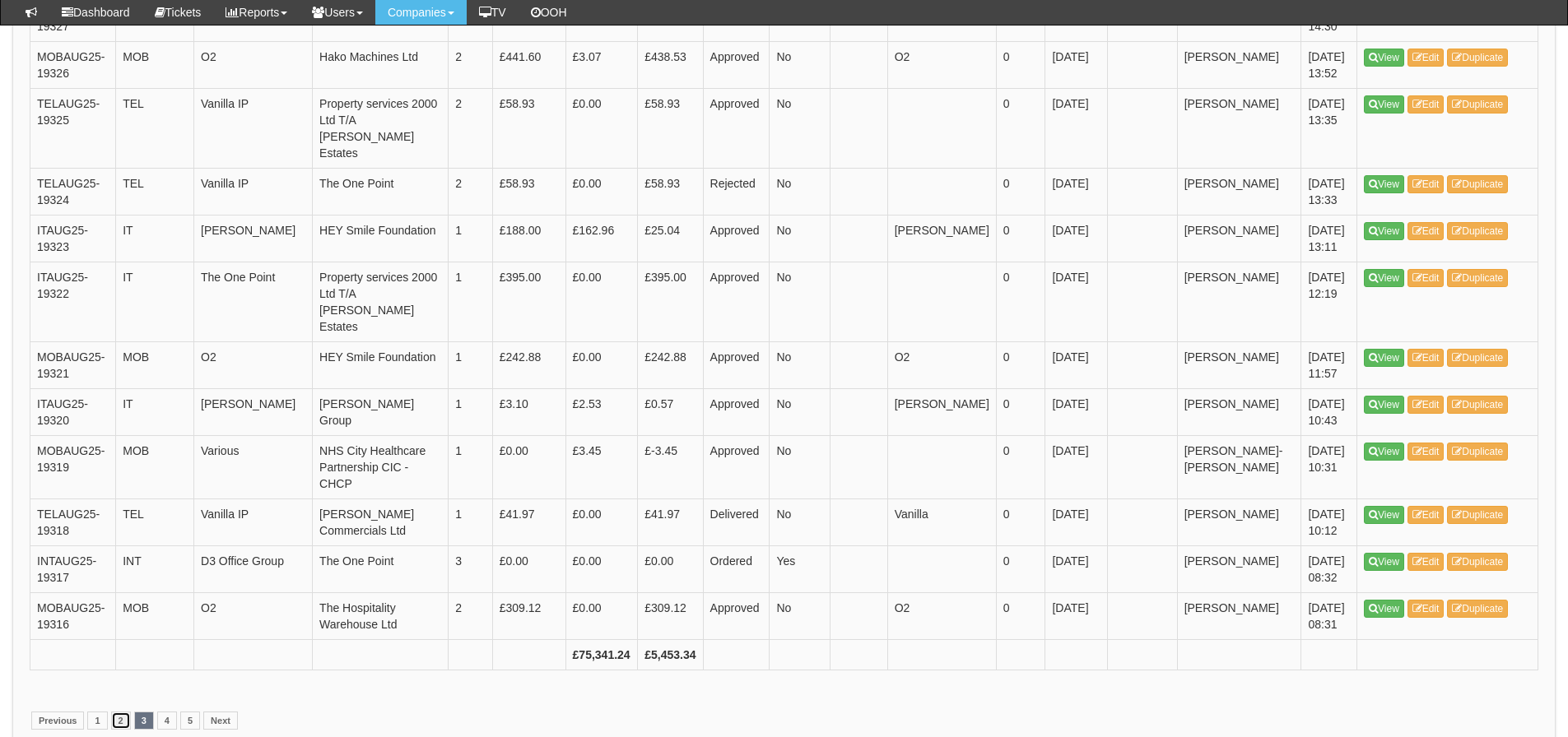
click at [118, 712] on link "2" at bounding box center [122, 721] width 20 height 18
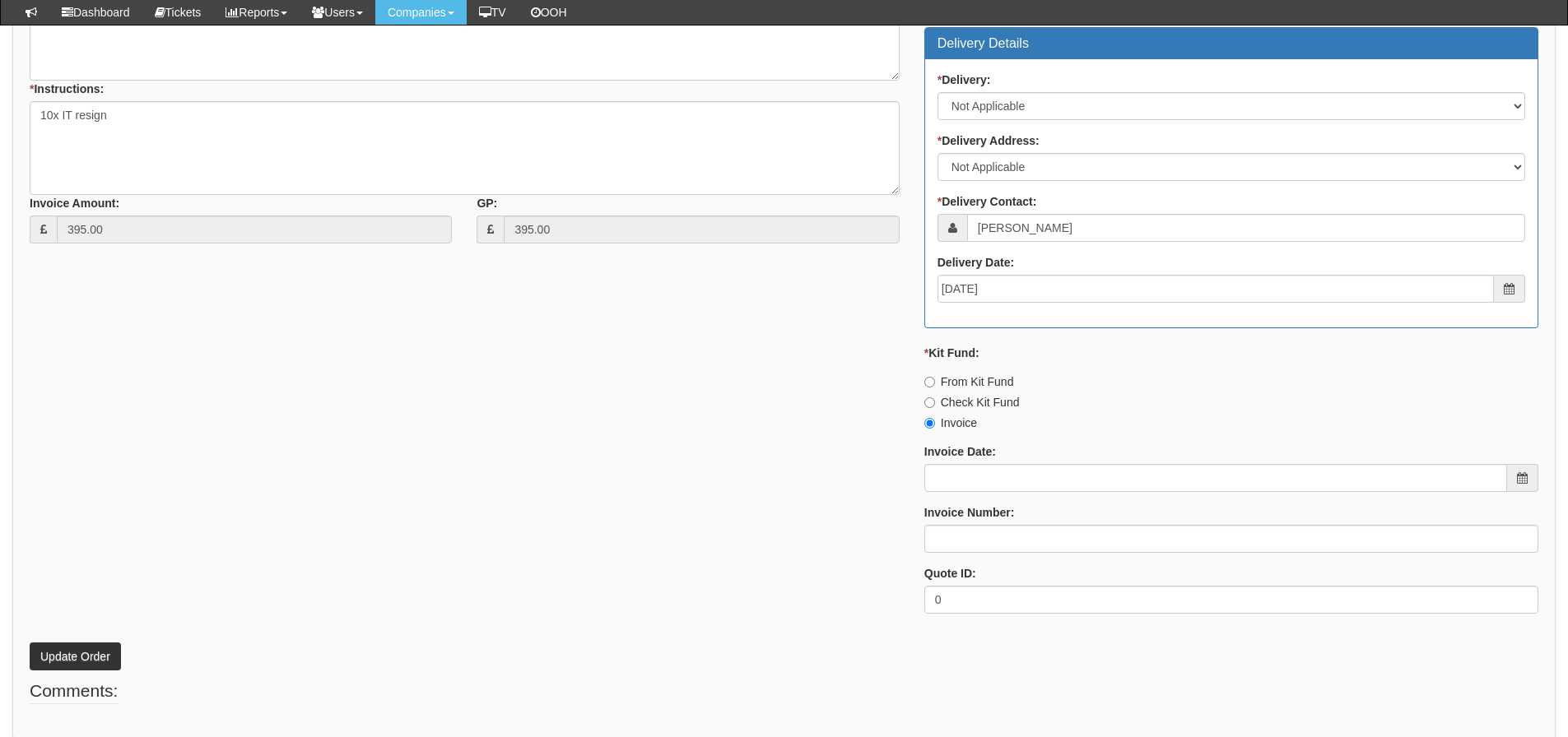
scroll to position [730, 0]
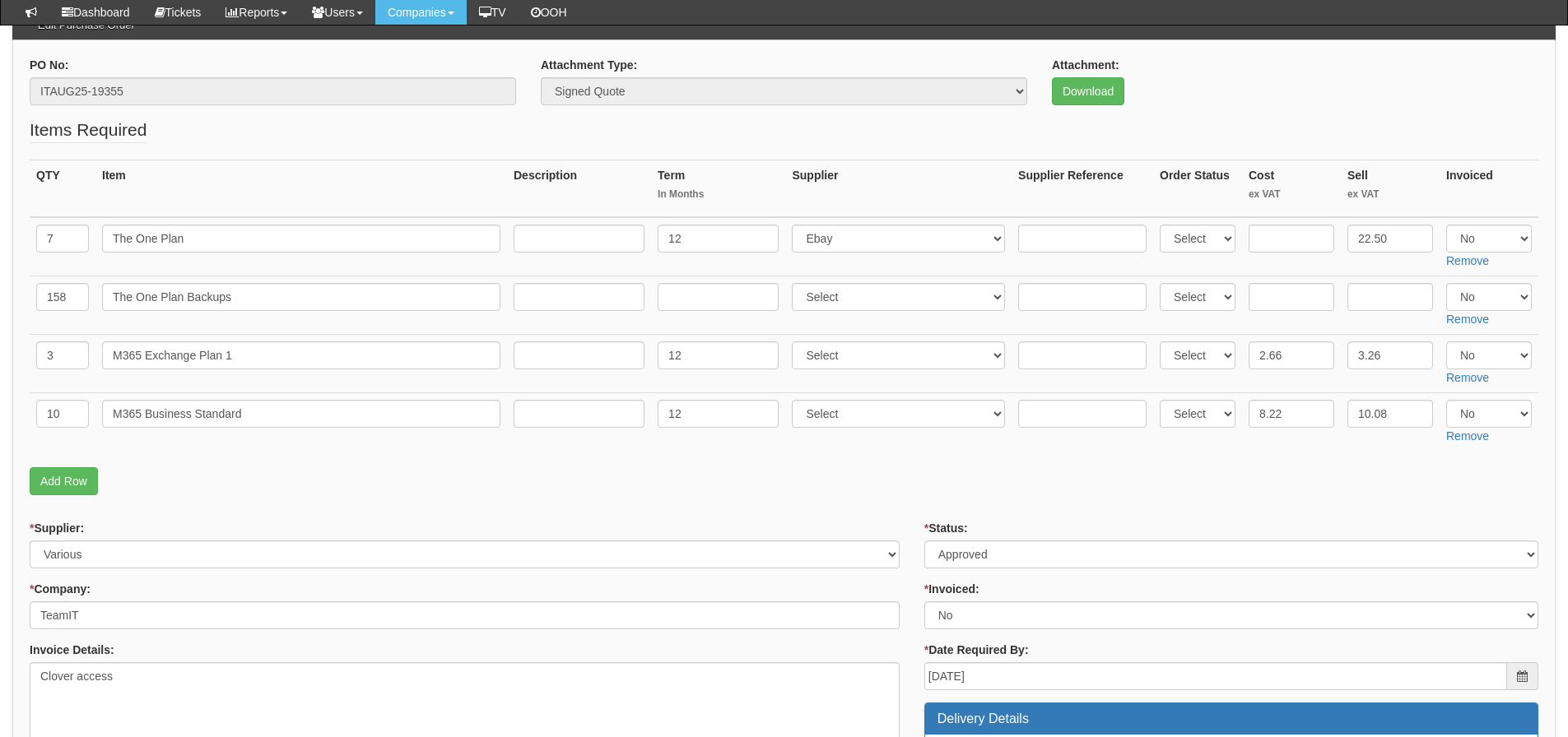
scroll to position [165, 0]
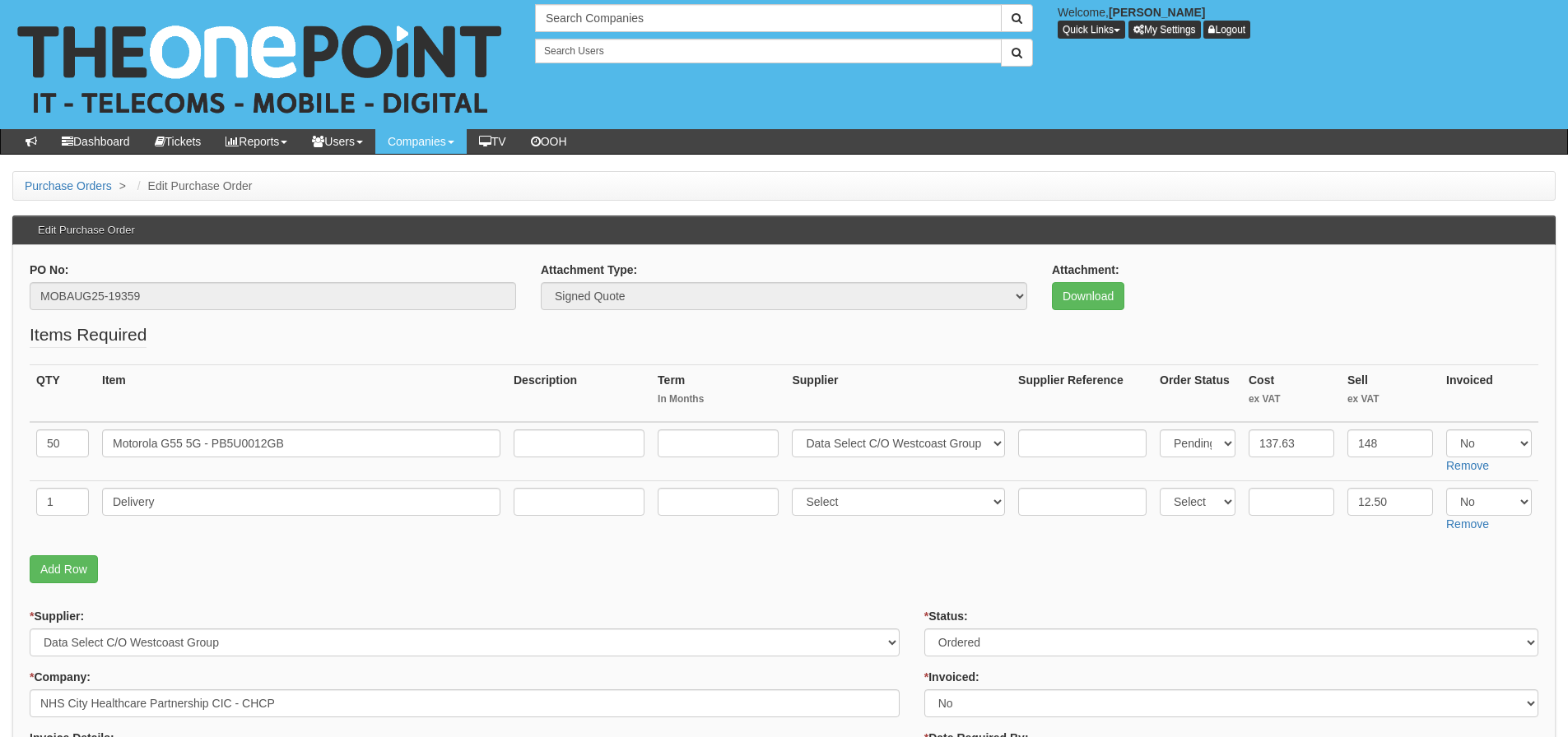
scroll to position [82, 0]
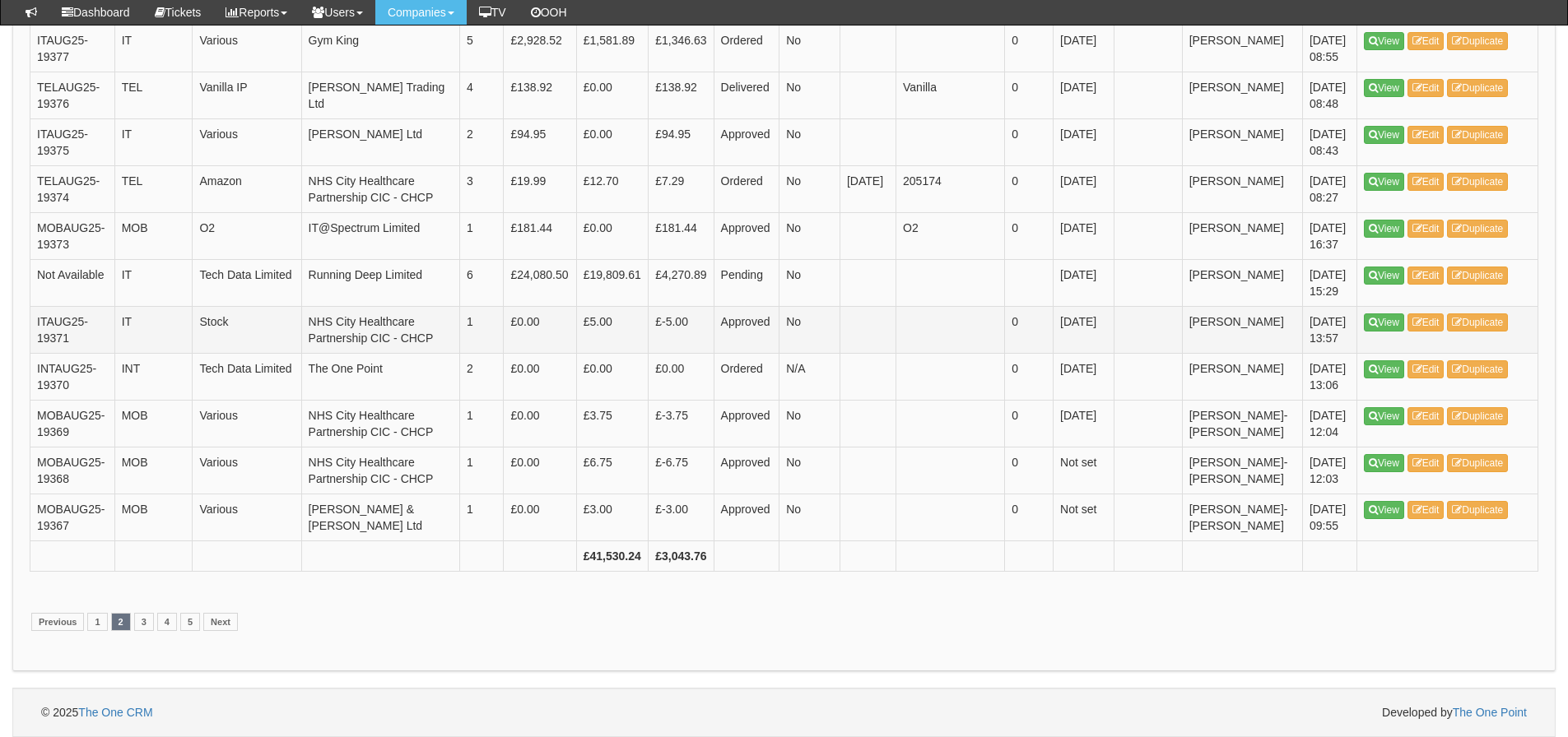
scroll to position [3209, 0]
click at [91, 619] on link "1" at bounding box center [97, 622] width 20 height 18
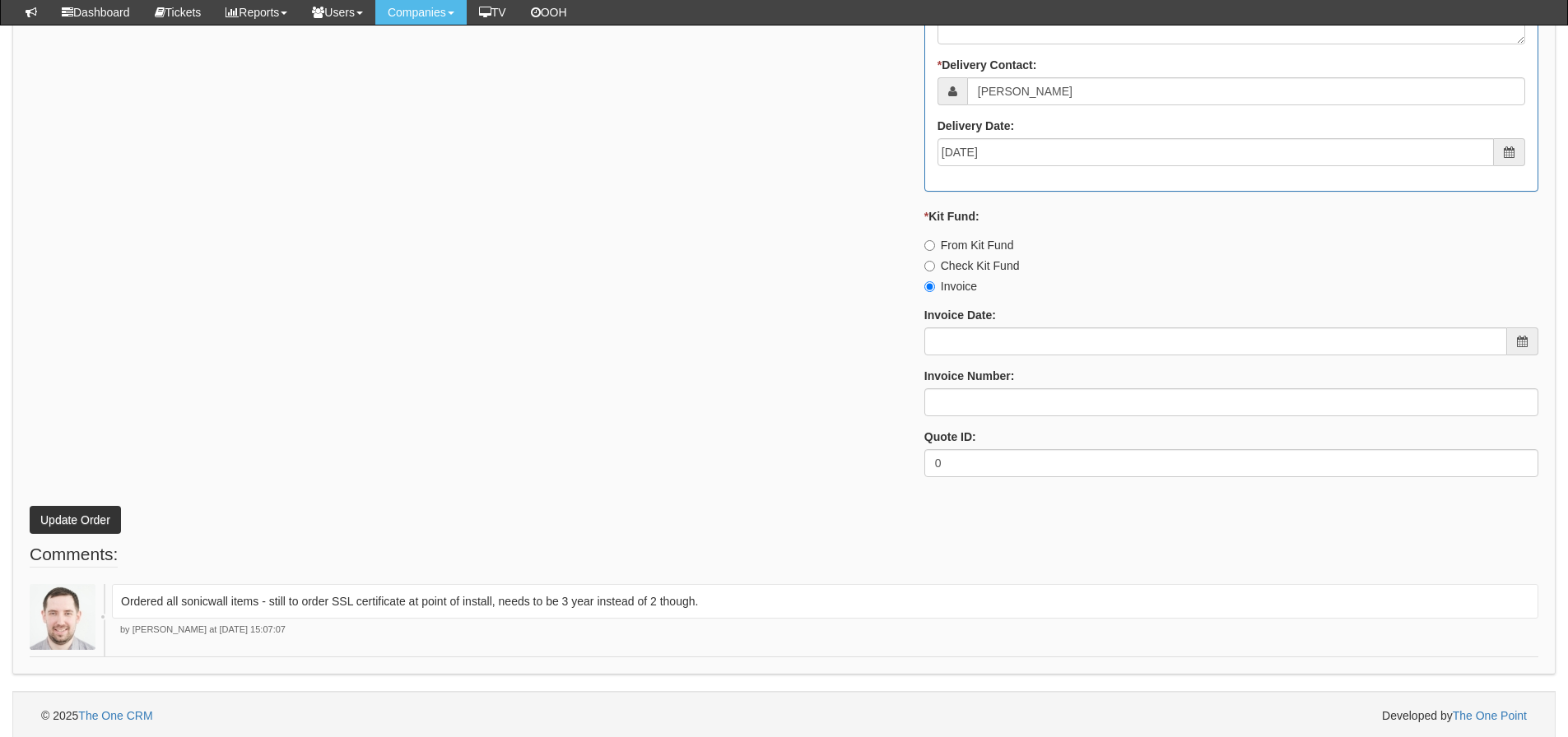
scroll to position [1164, 0]
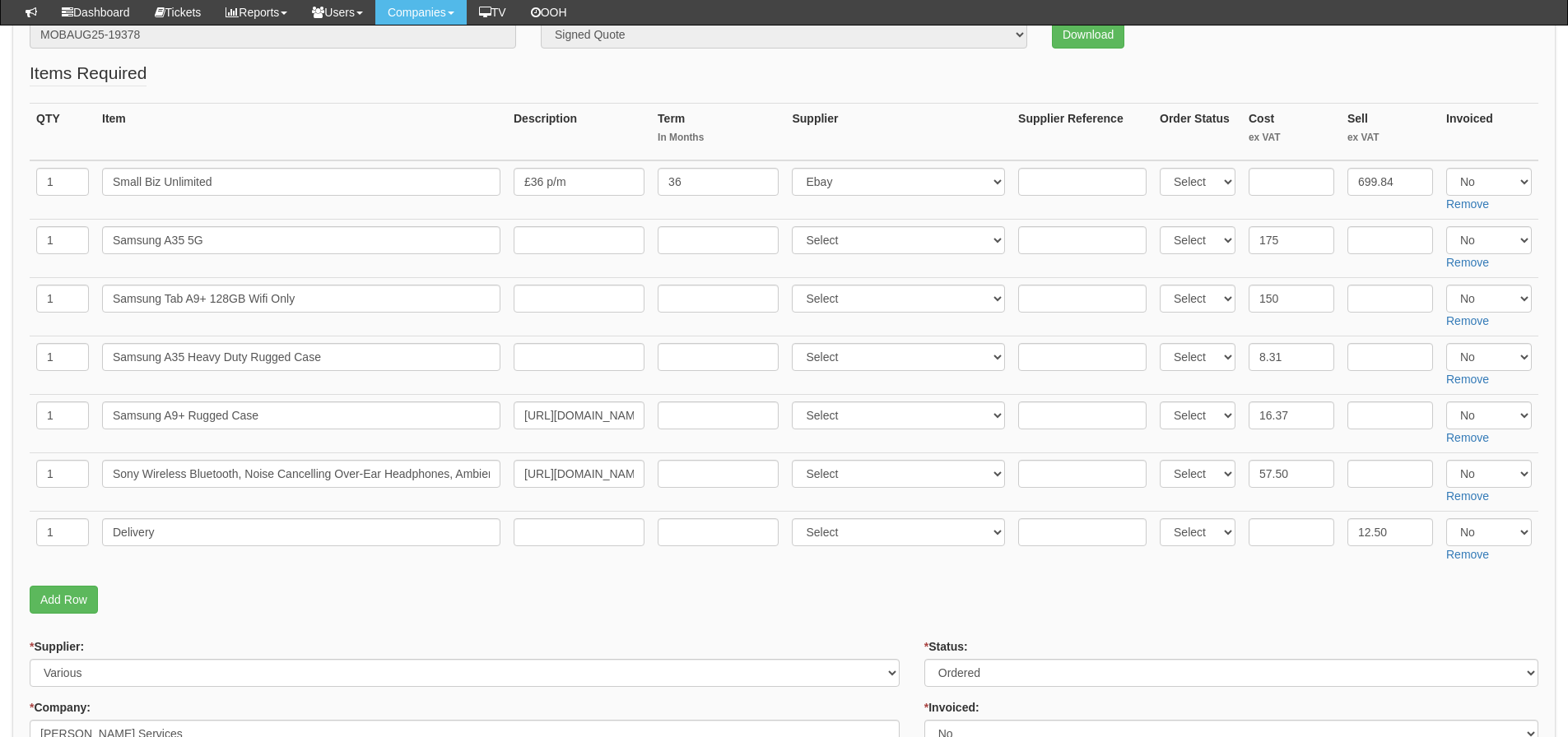
scroll to position [137, 0]
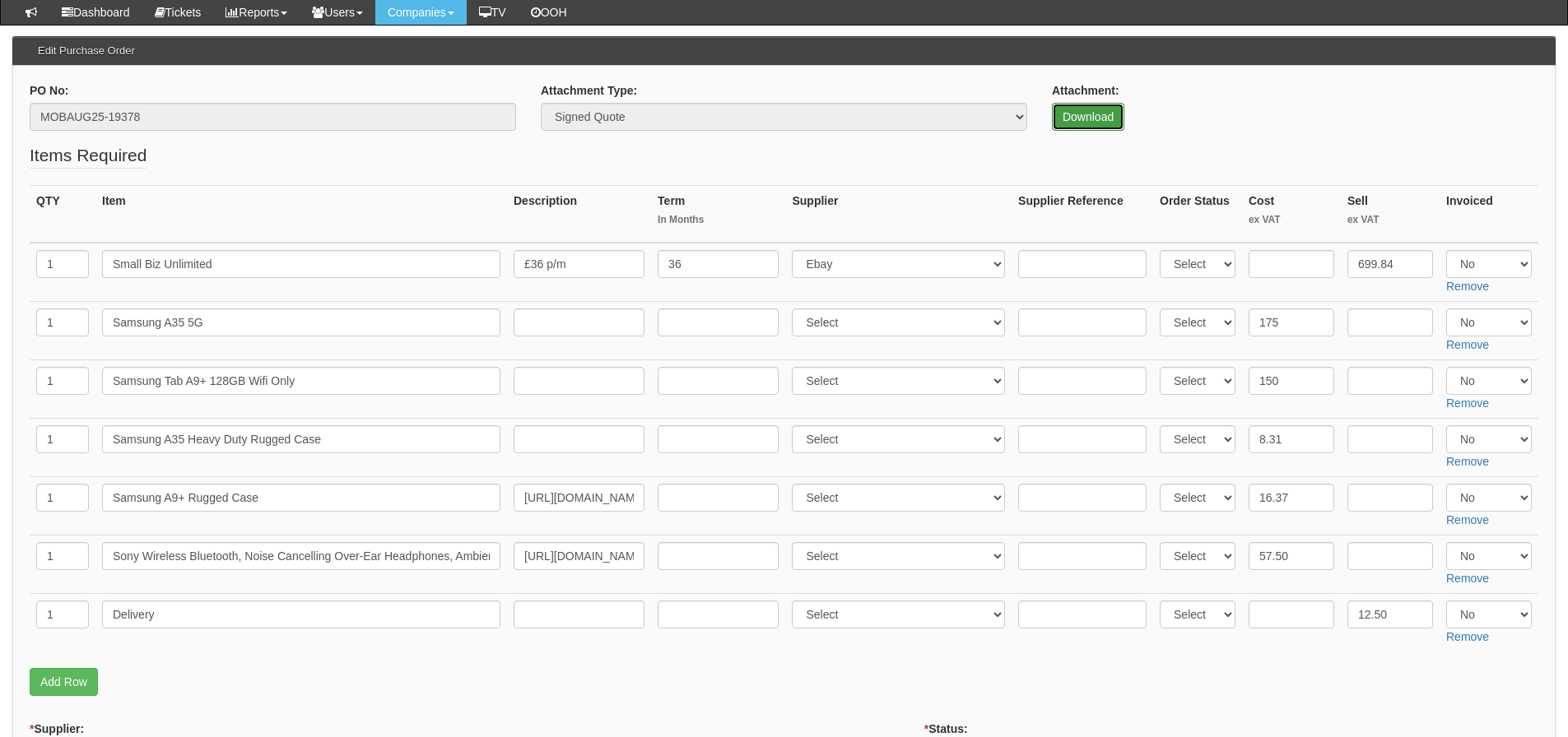
click at [1064, 109] on link "Download" at bounding box center [1088, 117] width 72 height 28
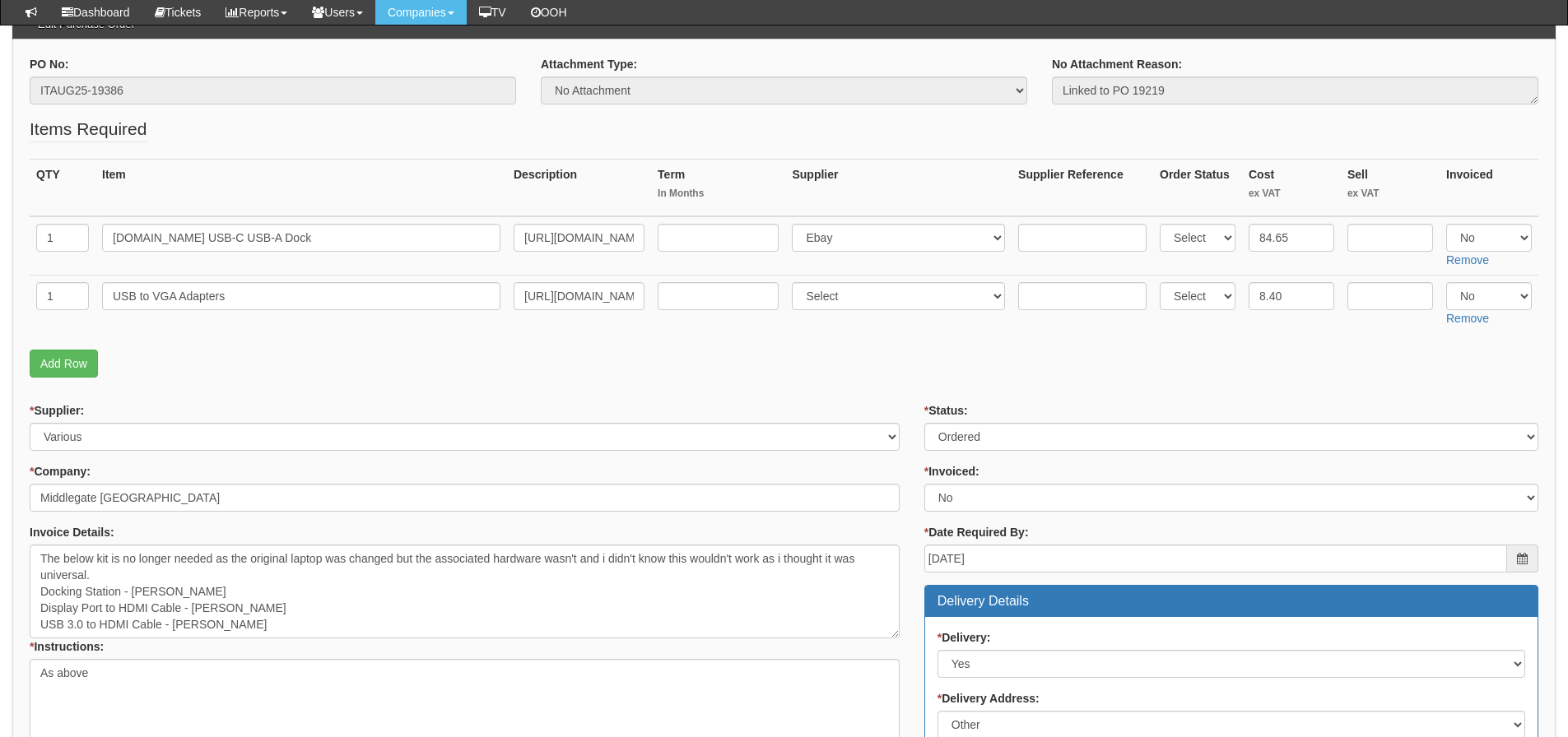
scroll to position [165, 0]
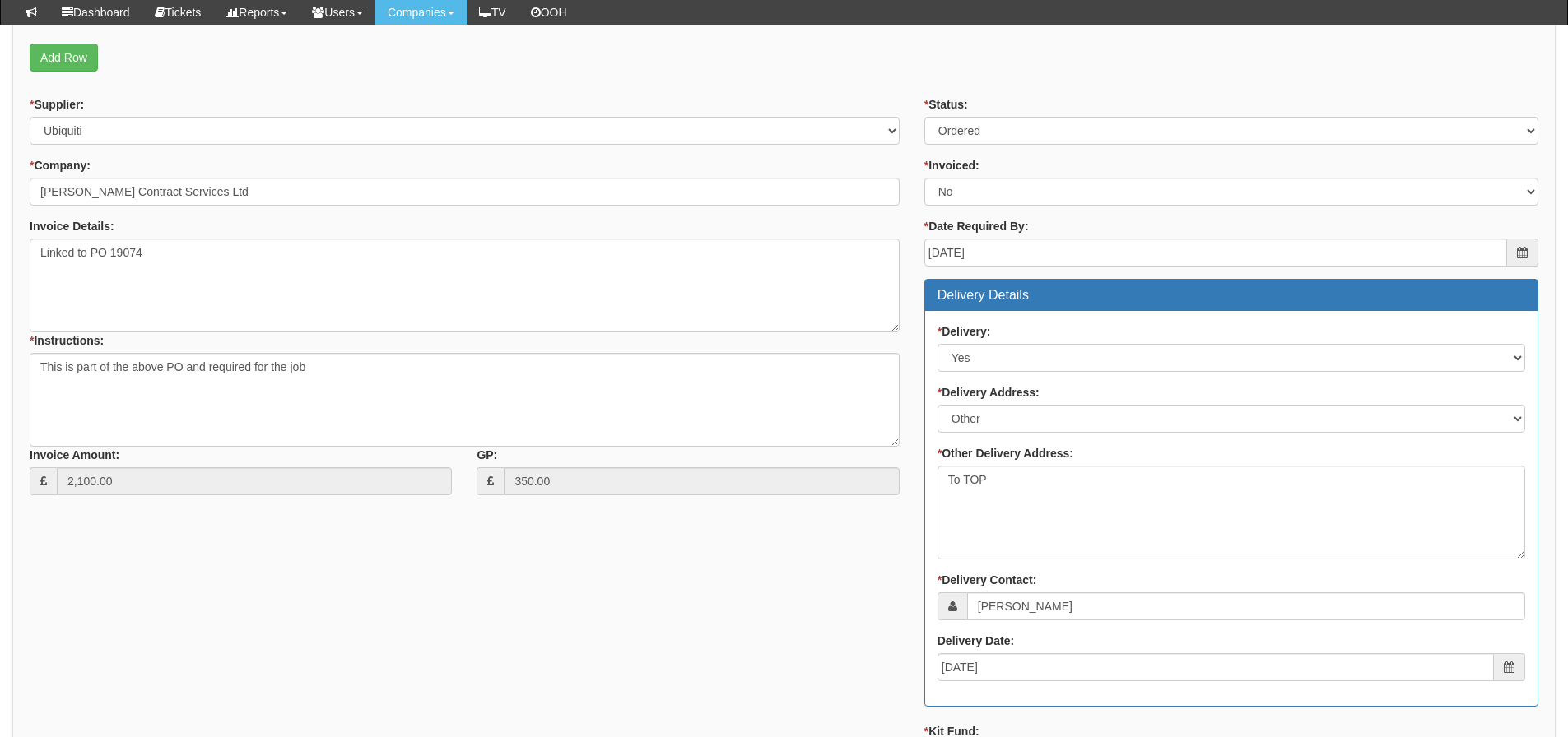
scroll to position [576, 0]
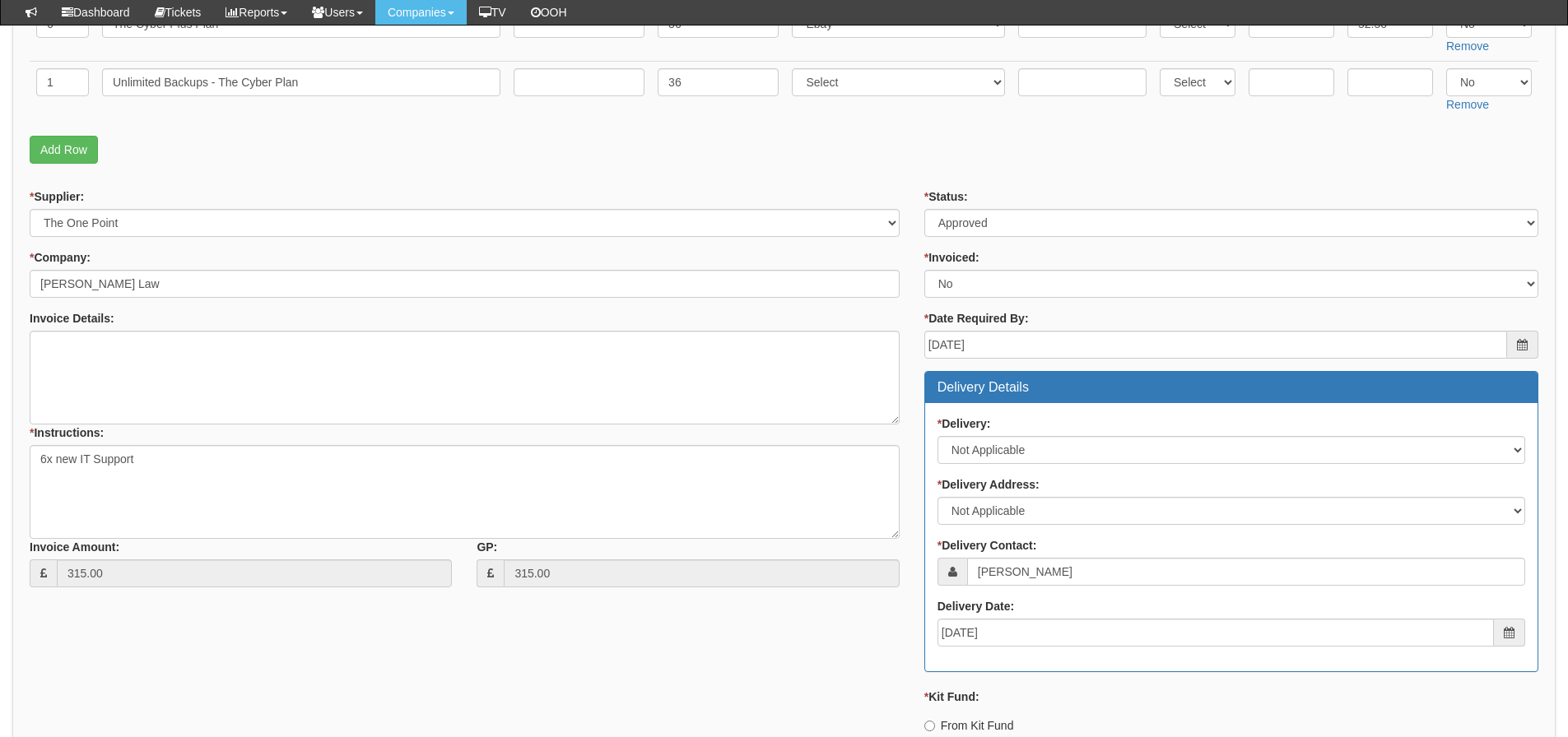
scroll to position [412, 0]
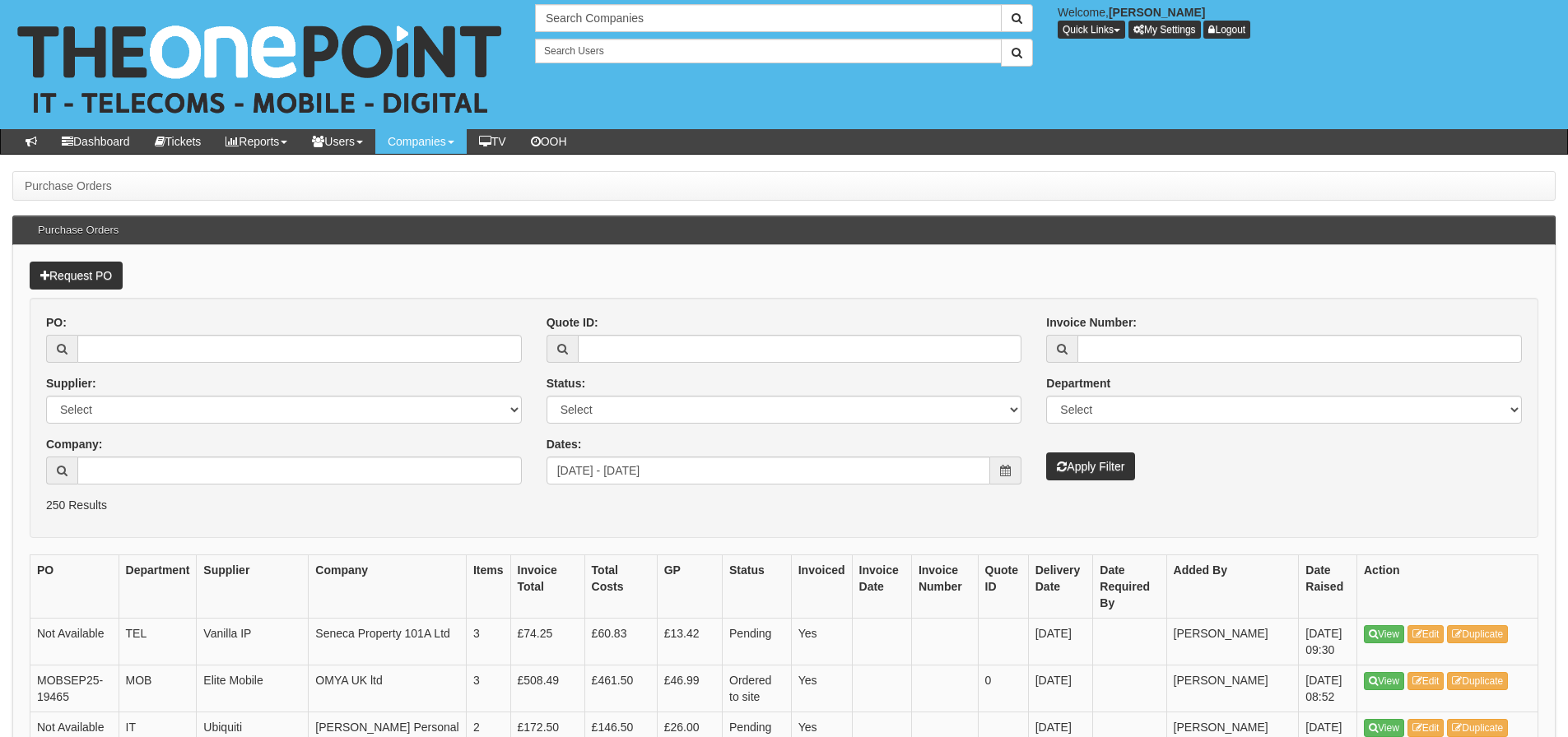
click at [47, 502] on p "250 Results" at bounding box center [784, 505] width 1476 height 17
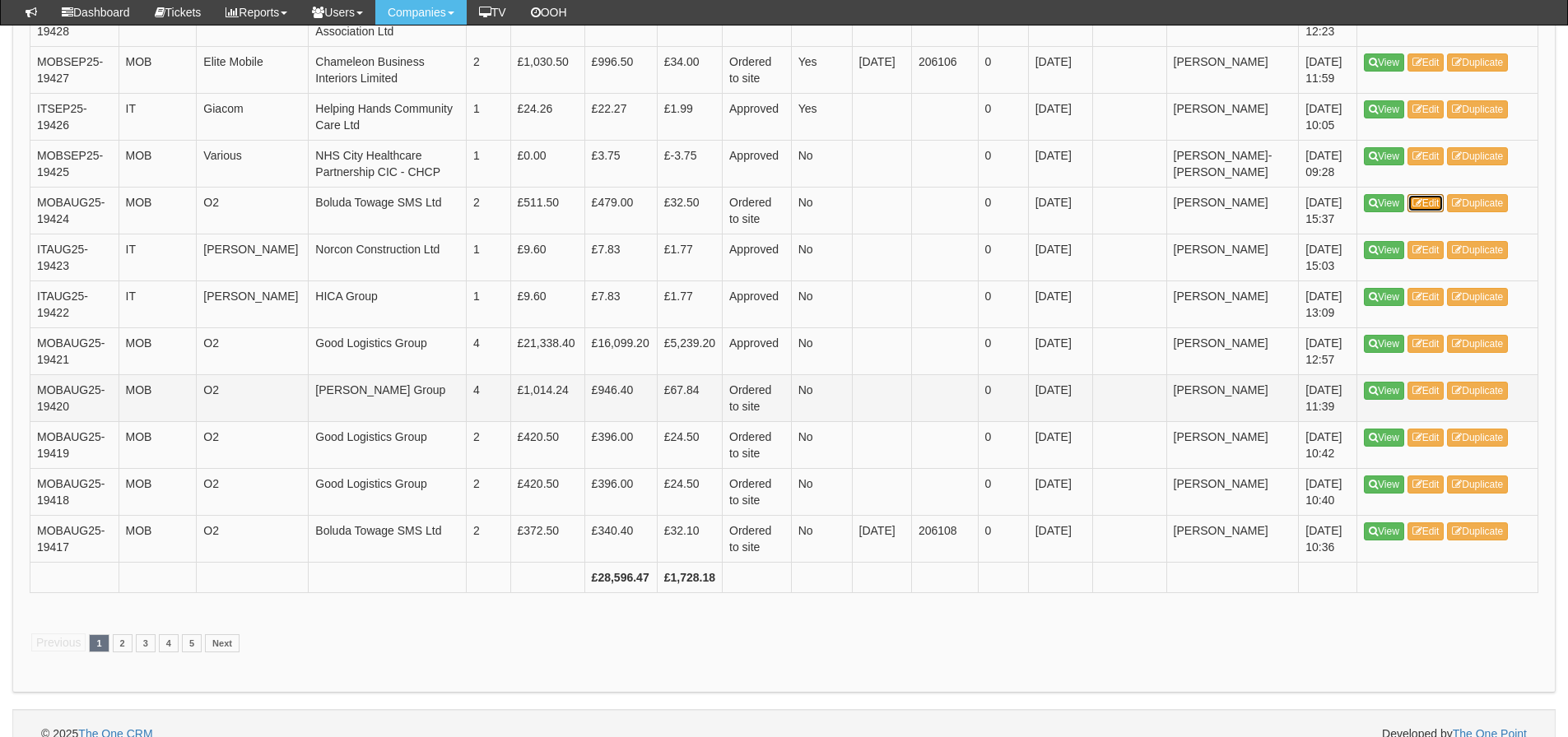
scroll to position [2381, 0]
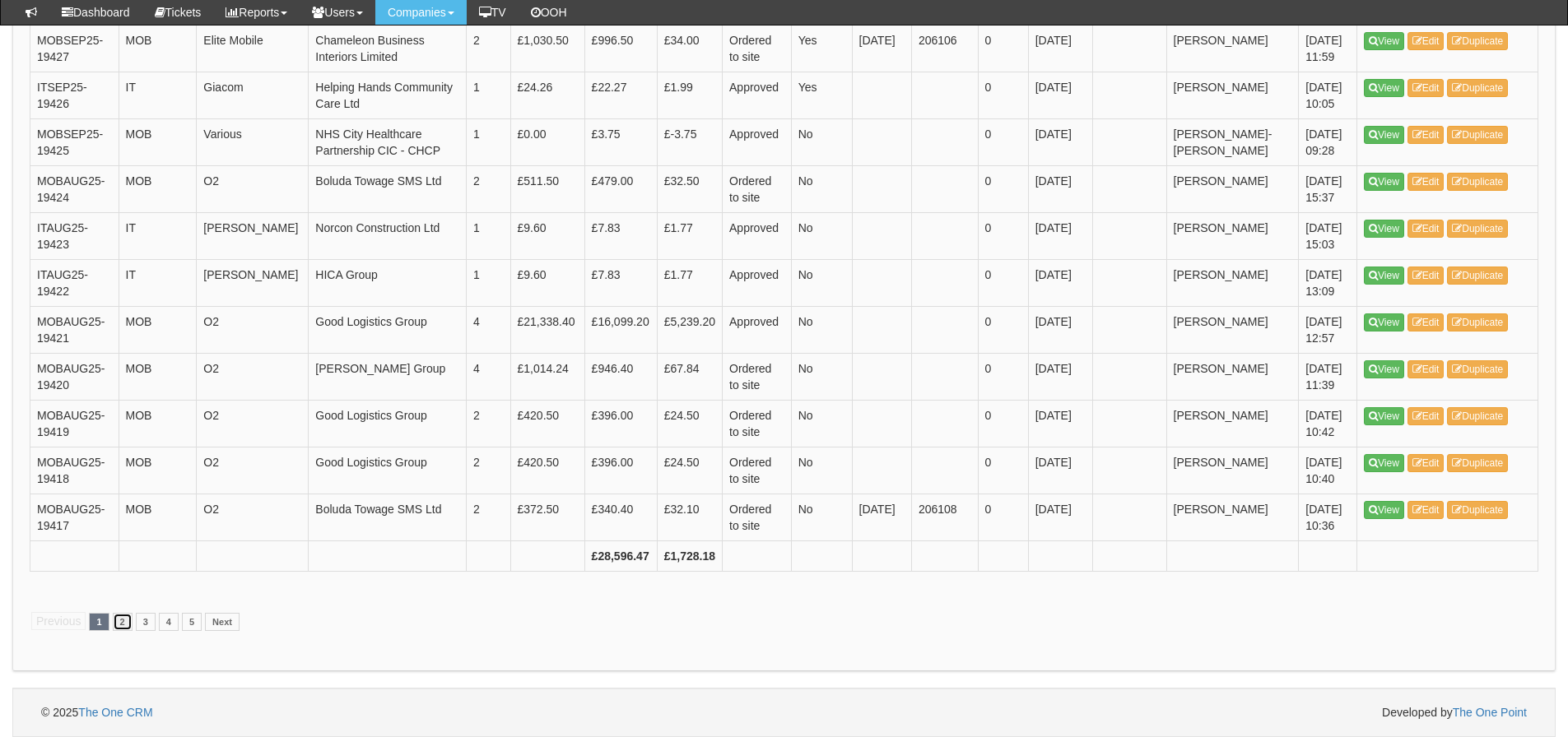
click at [122, 620] on link "2" at bounding box center [123, 622] width 20 height 18
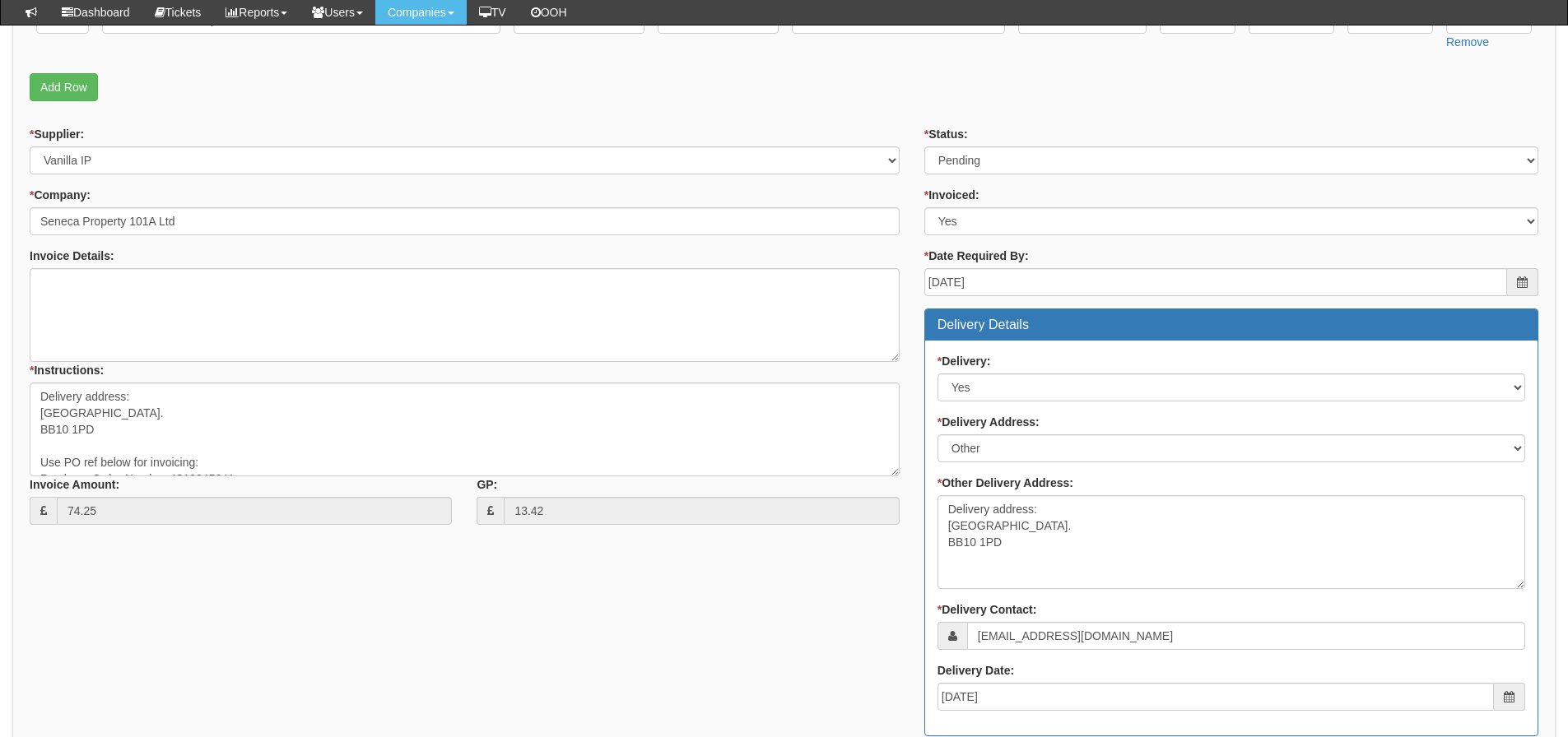
scroll to position [480, 0]
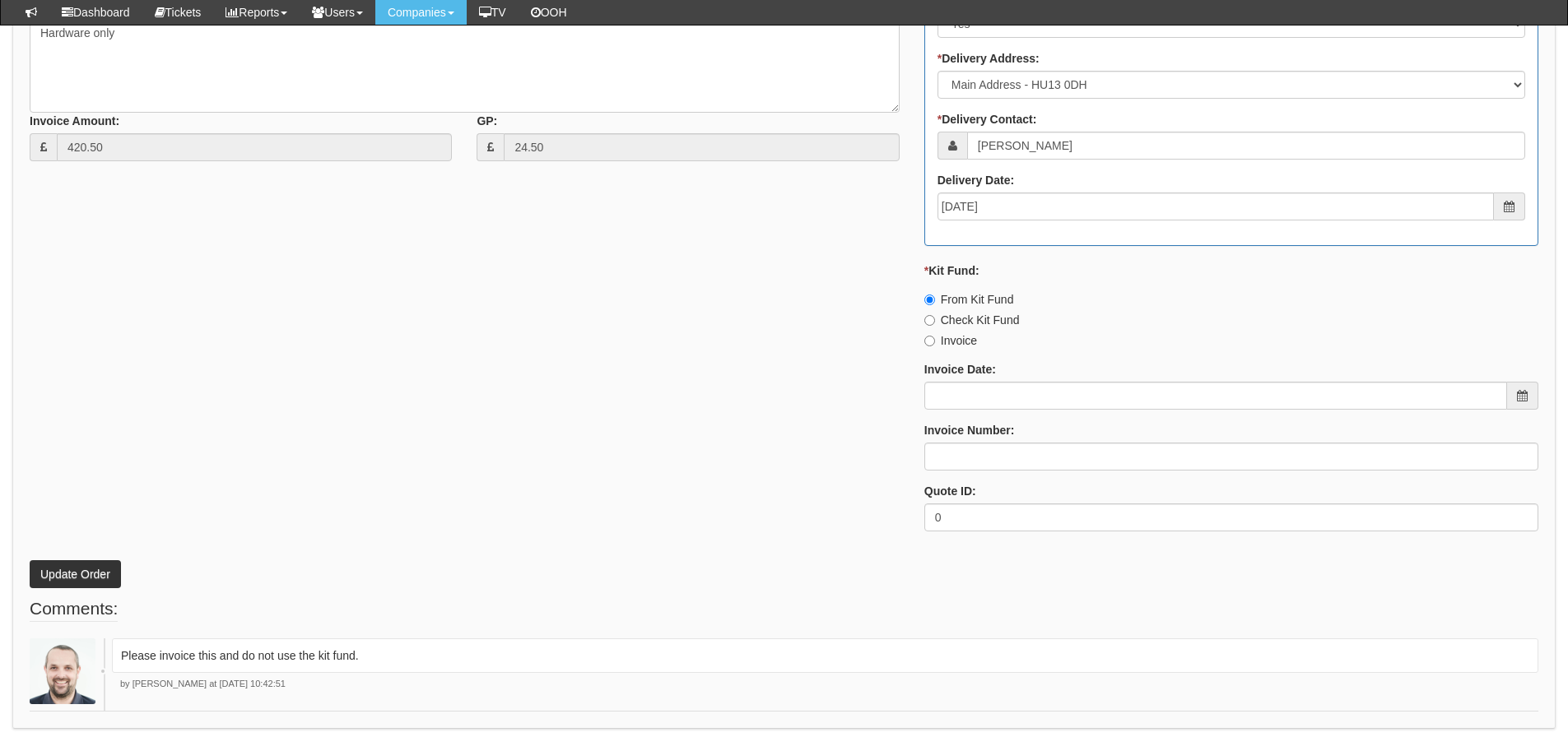
scroll to position [823, 0]
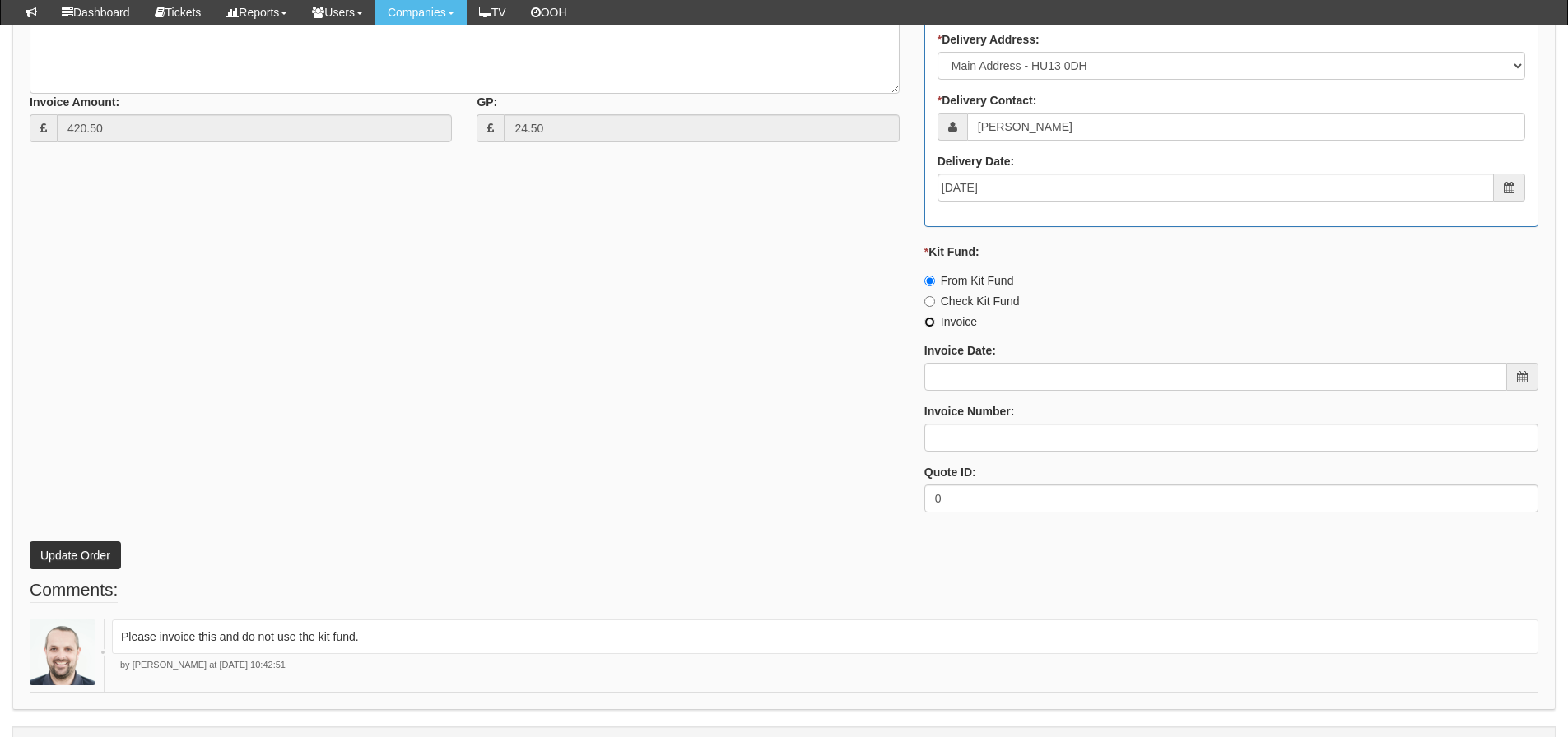
click at [930, 321] on input "Invoice" at bounding box center [930, 322] width 11 height 11
radio input "true"
click at [788, 370] on div "* Supplier: Select 123 [DOMAIN_NAME] 1Password 3 4Gon [PERSON_NAME] Electric Lt…" at bounding box center [784, 134] width 1534 height 783
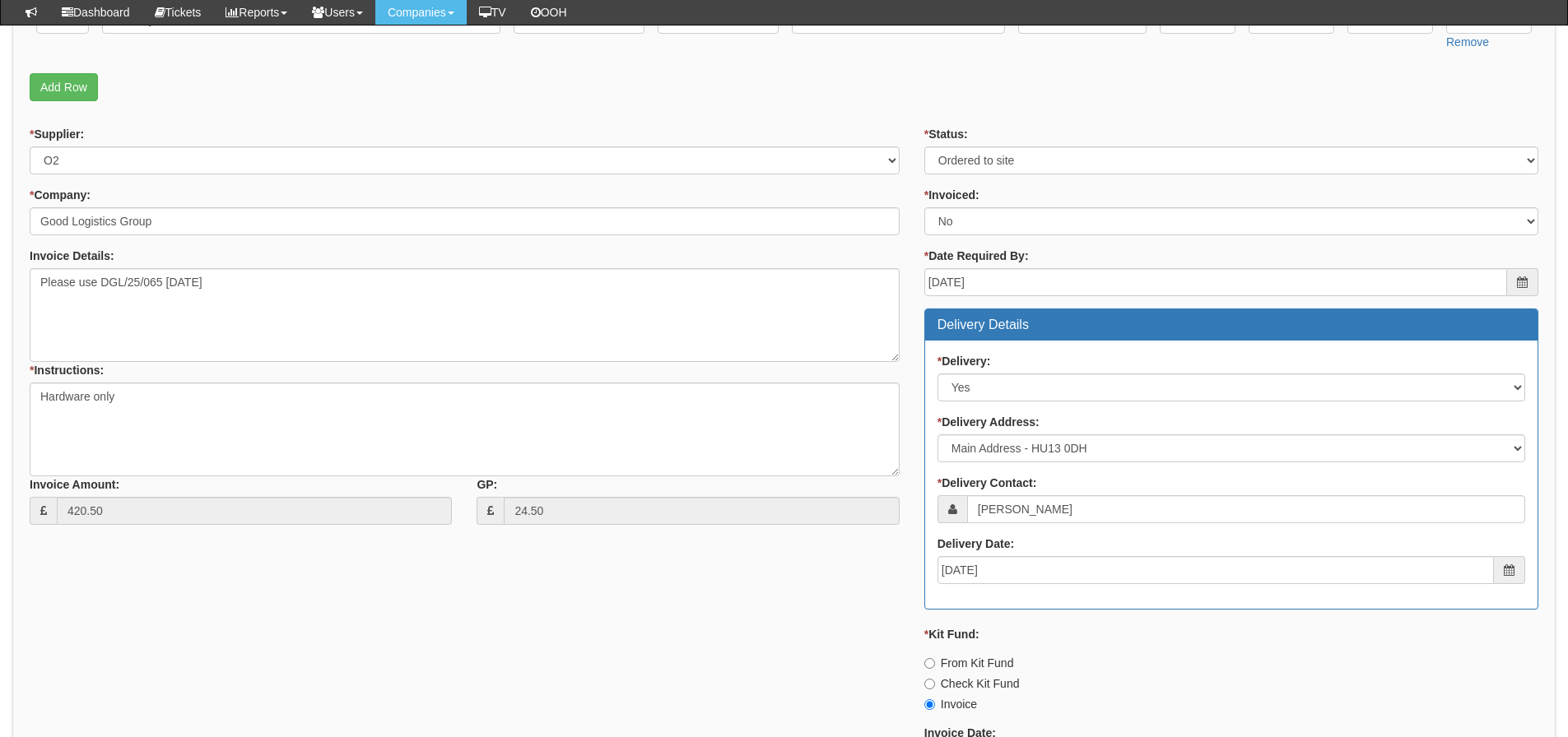
scroll to position [412, 0]
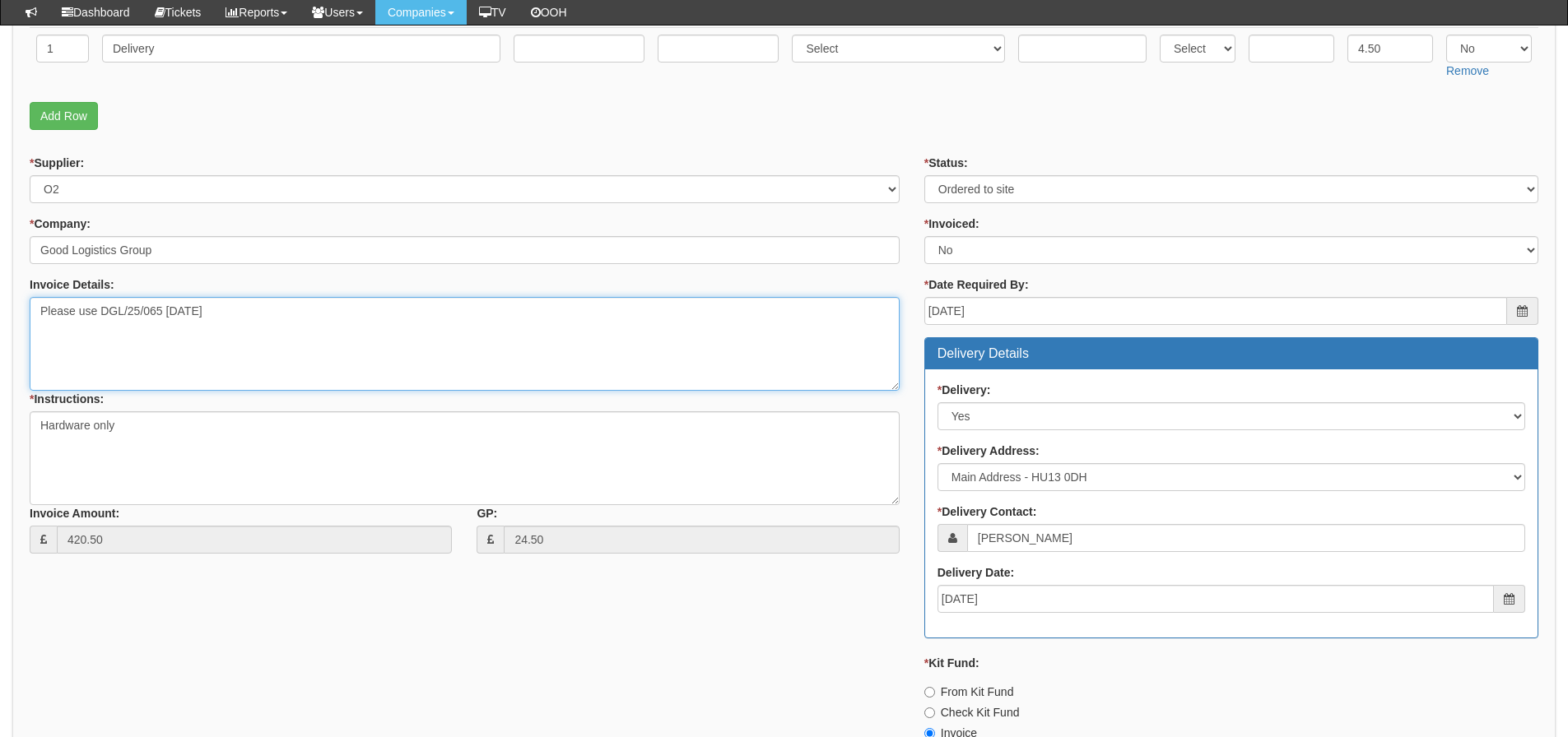
click at [348, 305] on textarea "Please use DGL/25/065 26/08/2025" at bounding box center [465, 344] width 871 height 94
drag, startPoint x: 267, startPoint y: 307, endPoint x: 102, endPoint y: 322, distance: 165.7
click at [102, 322] on textarea "Please use DGL/25/065 26/08/2025" at bounding box center [465, 344] width 871 height 94
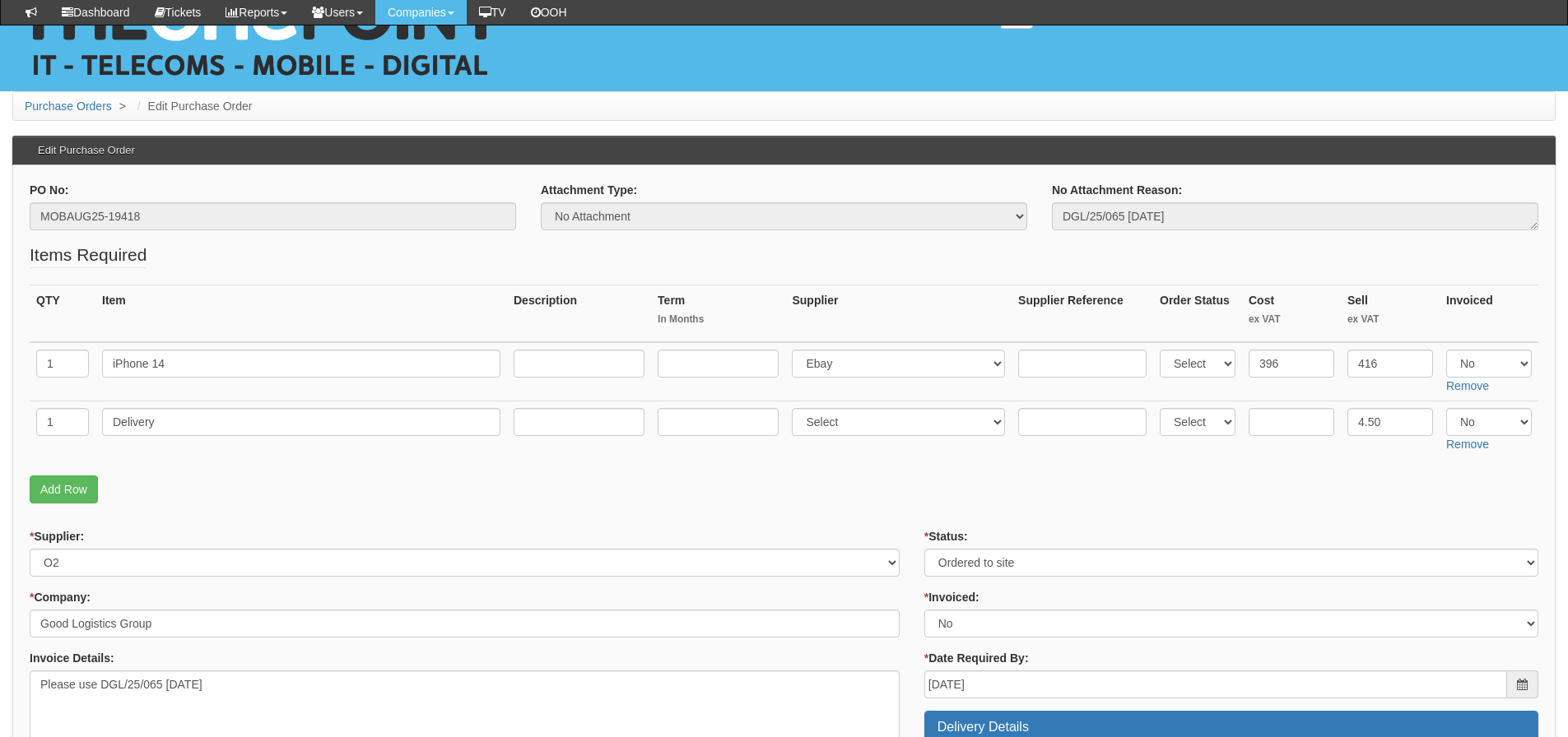
scroll to position [0, 0]
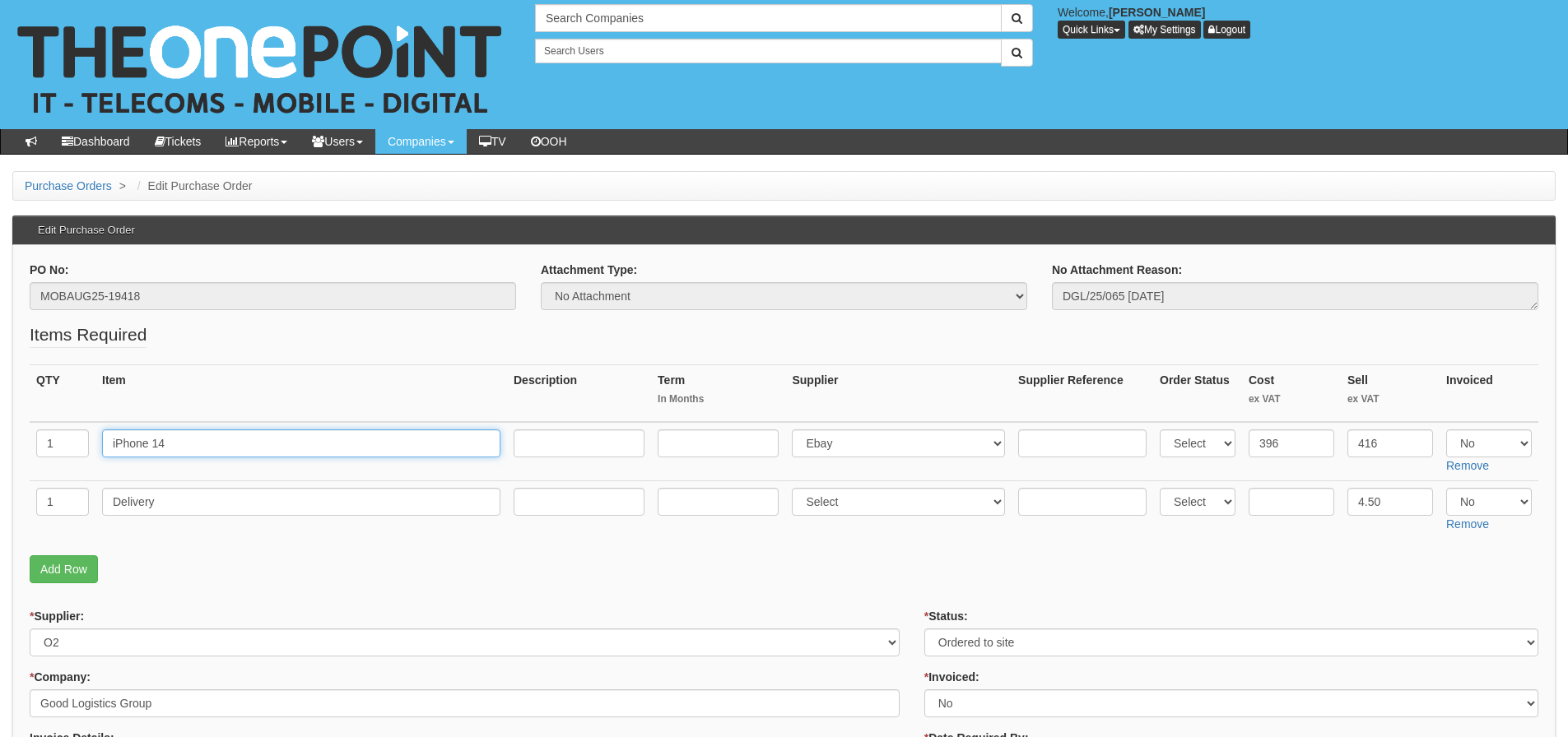
drag, startPoint x: 183, startPoint y: 452, endPoint x: 21, endPoint y: 441, distance: 162.4
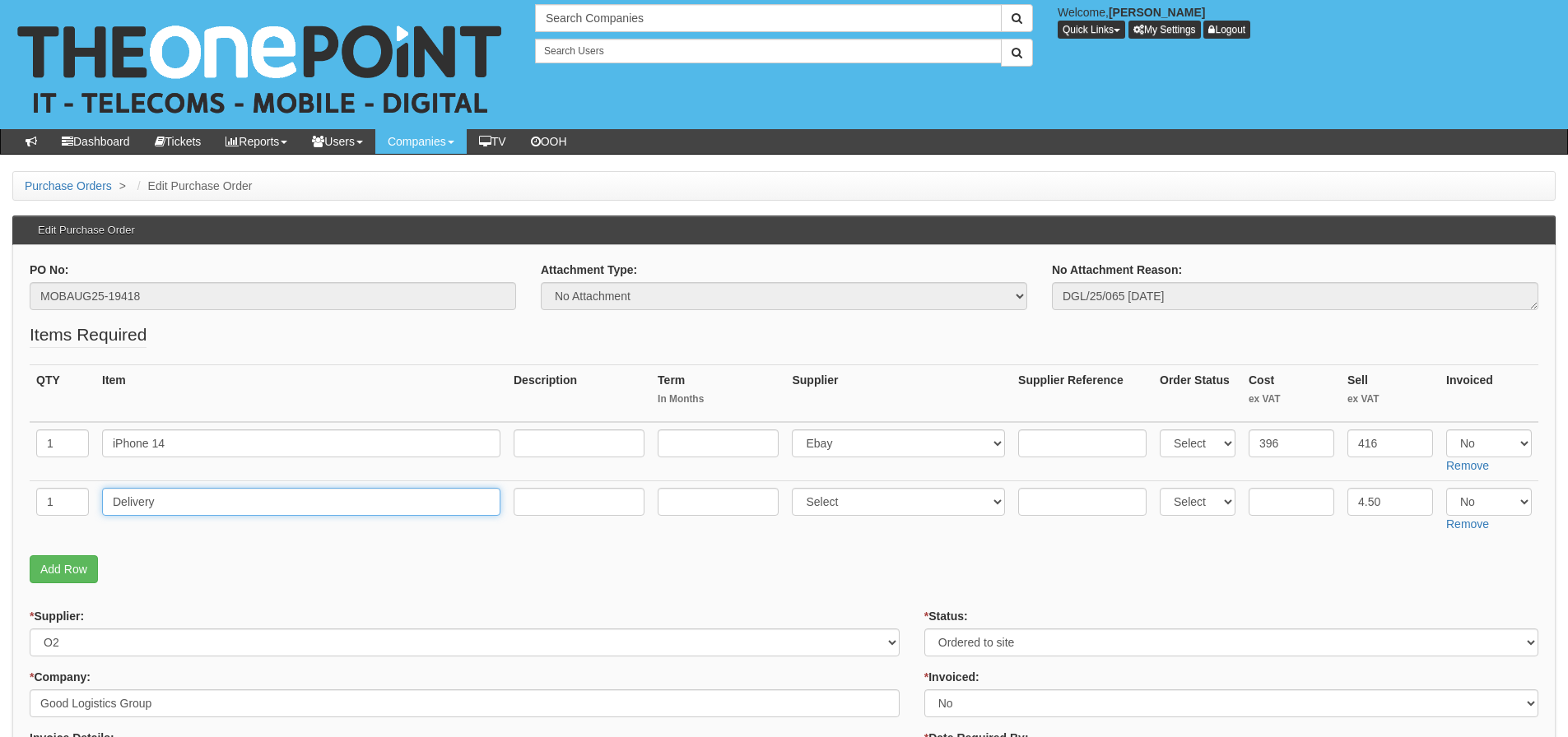
drag, startPoint x: 165, startPoint y: 502, endPoint x: 2, endPoint y: 499, distance: 163.0
click at [67, 507] on tr "1 Delivery Select 123 REG.co.uk 1Password 3 4Gon AA Jones Electric Ltd Abzorb A…" at bounding box center [784, 510] width 1509 height 58
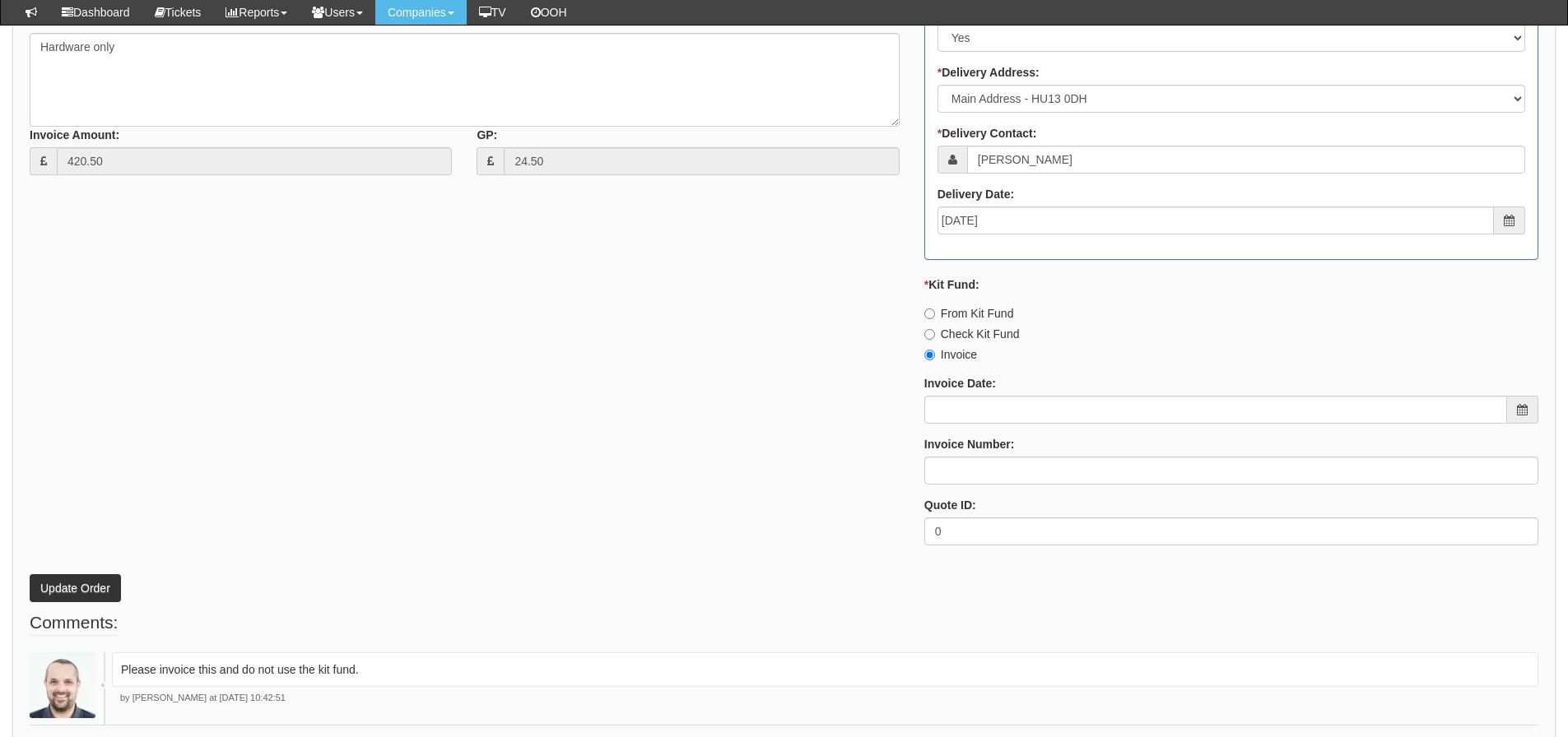
scroll to position [823, 0]
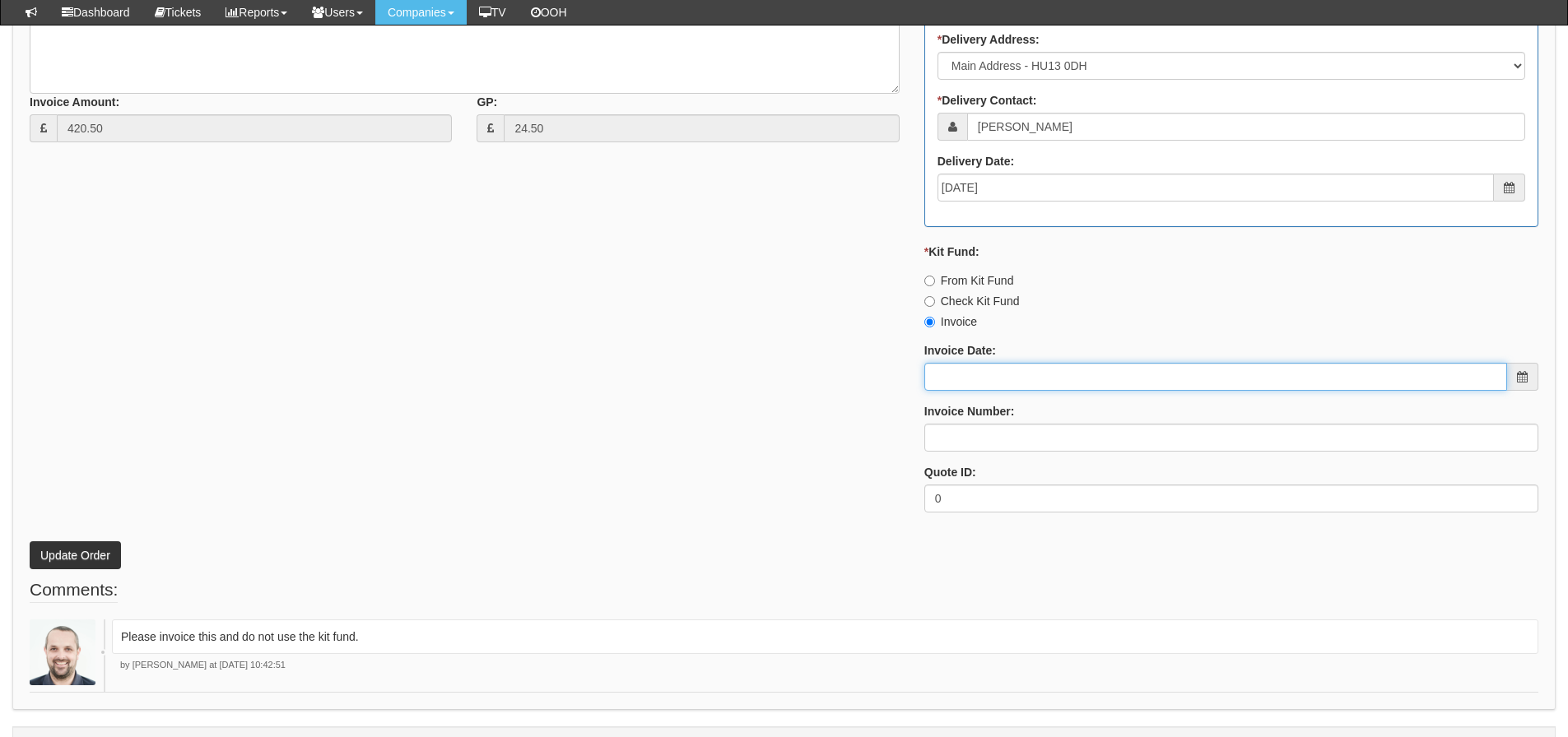
click at [942, 376] on input "Invoice Date:" at bounding box center [1216, 377] width 583 height 28
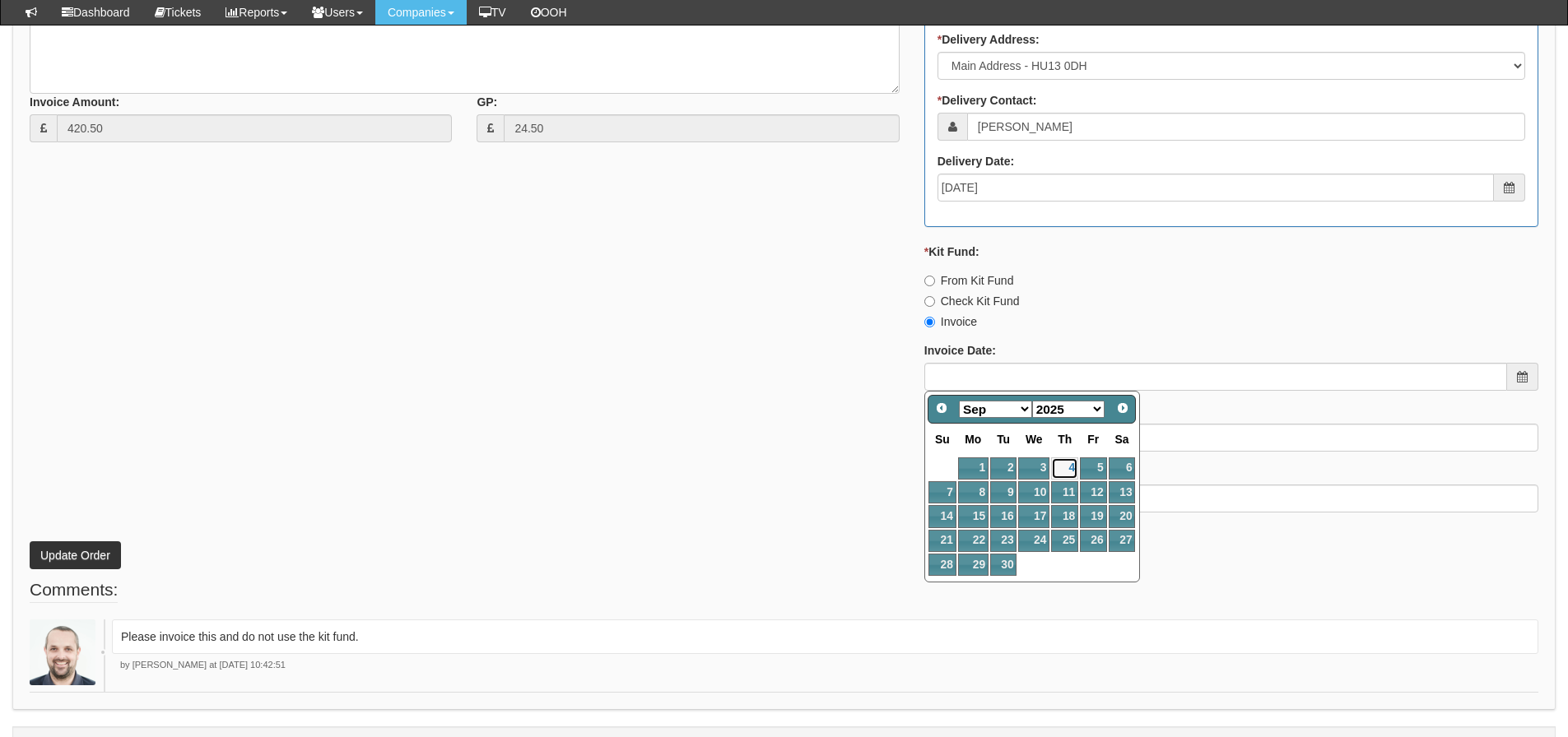
click at [1072, 463] on link "4" at bounding box center [1064, 468] width 27 height 22
type input "[DATE]"
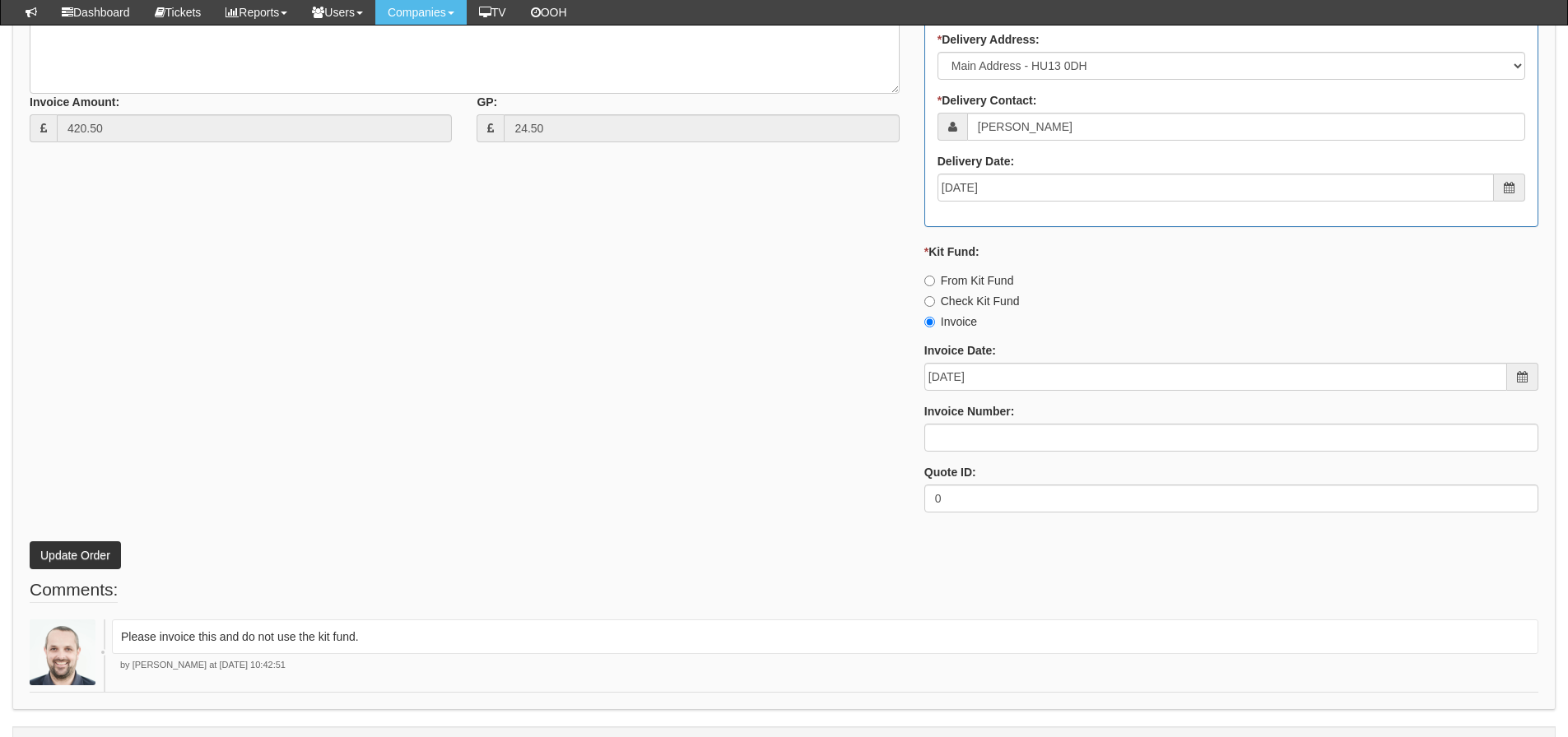
click at [1066, 418] on div "Invoice Number:" at bounding box center [1232, 428] width 614 height 48
click at [1043, 439] on input "Invoice Number:" at bounding box center [1232, 438] width 614 height 28
type input "206146"
click at [726, 393] on div "* Supplier: Select 123 REG.co.uk 1Password 3 4Gon AA Jones Electric Ltd Abzorb …" at bounding box center [784, 134] width 1534 height 783
click at [82, 565] on button "Update Order" at bounding box center [76, 556] width 92 height 28
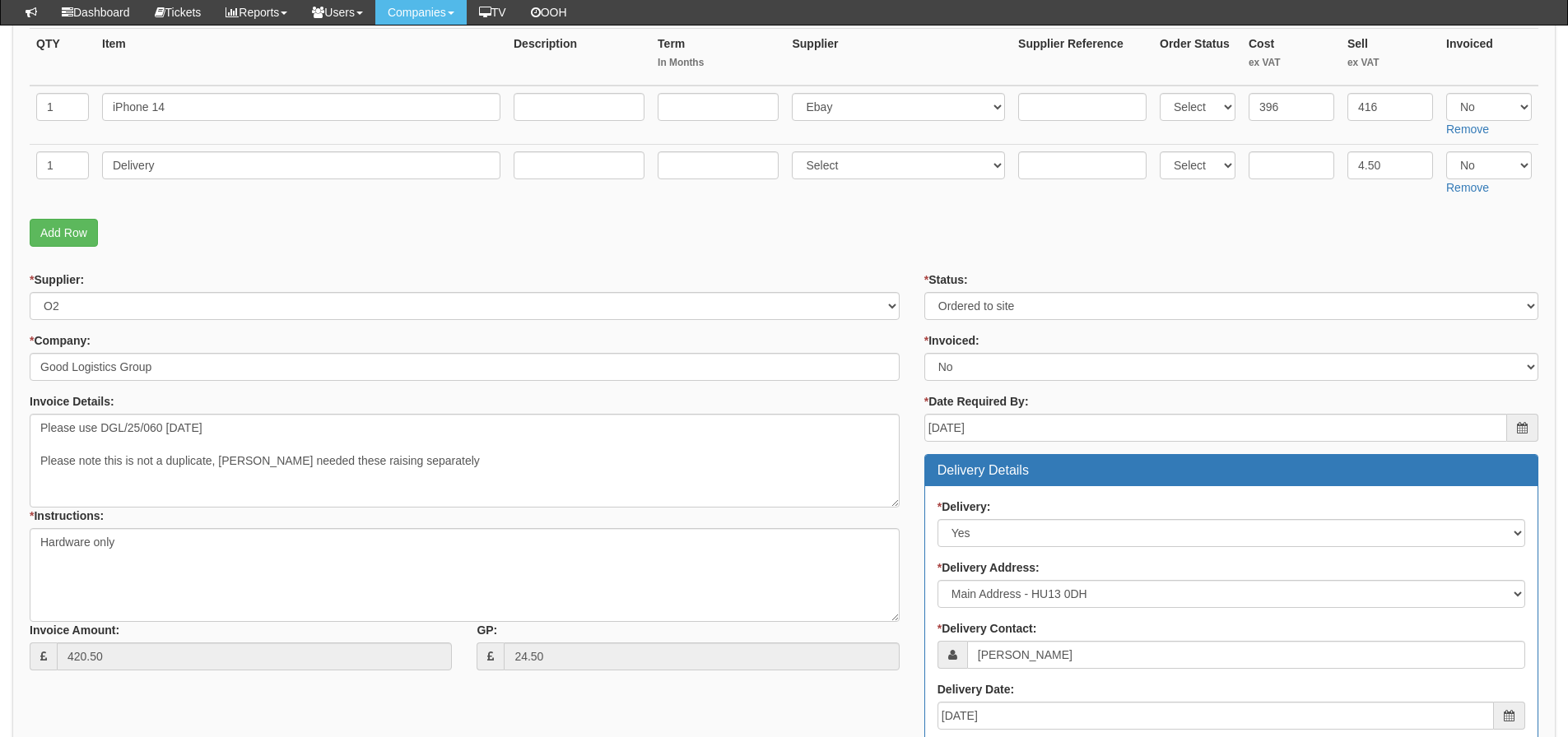
scroll to position [212, 0]
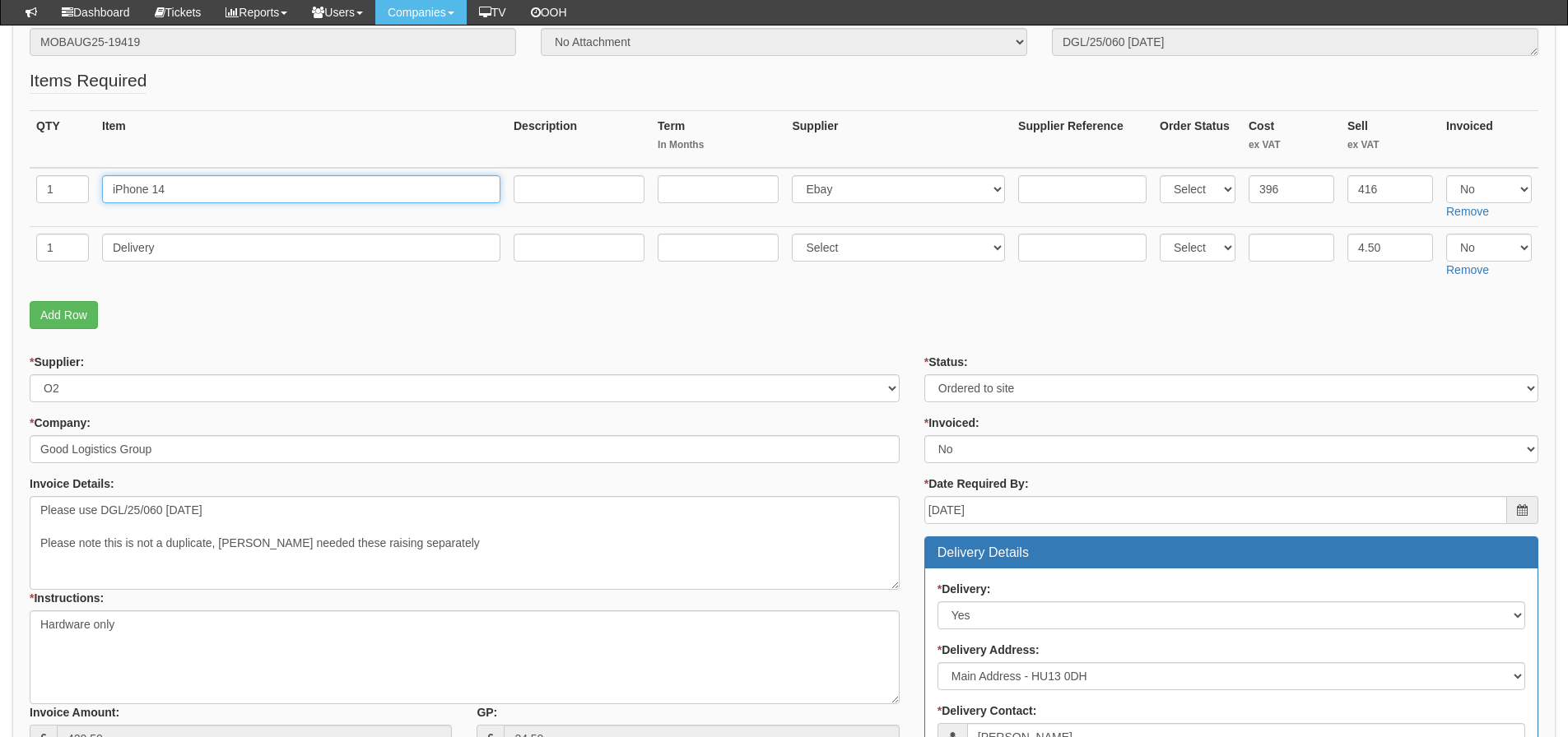
drag, startPoint x: 175, startPoint y: 190, endPoint x: 2, endPoint y: 193, distance: 173.0
click at [23, 189] on div "PO No: MOBAUG25-19419 Attachment Type: Select Signed Quote Auth email if quote …" at bounding box center [784, 619] width 1544 height 1257
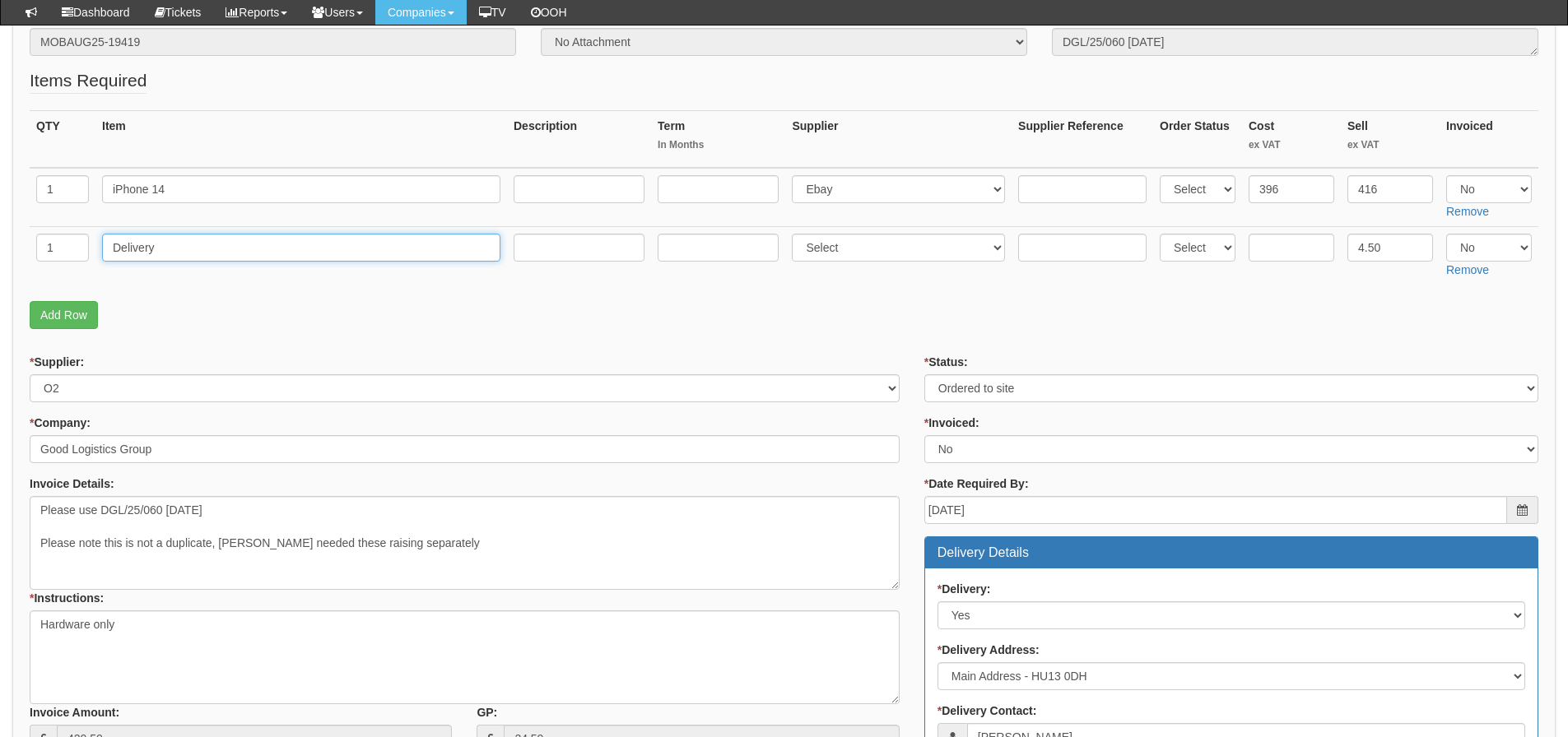
drag, startPoint x: 162, startPoint y: 260, endPoint x: -170, endPoint y: 273, distance: 332.3
click at [0, 273] on html "× Send Email × Add Appointment × Create Ticket × Create Proactive Activity × Ad…" at bounding box center [784, 551] width 1568 height 1526
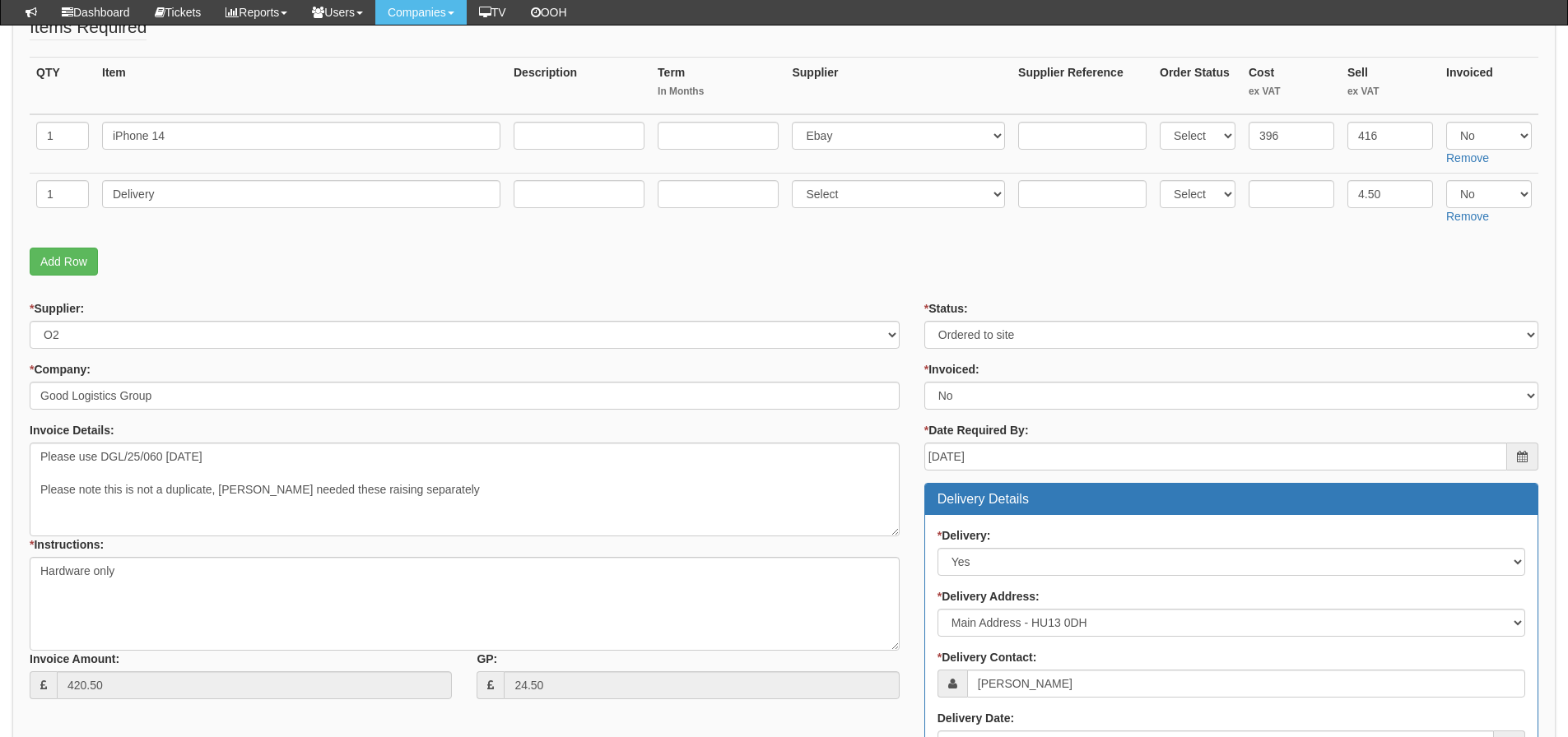
scroll to position [294, 0]
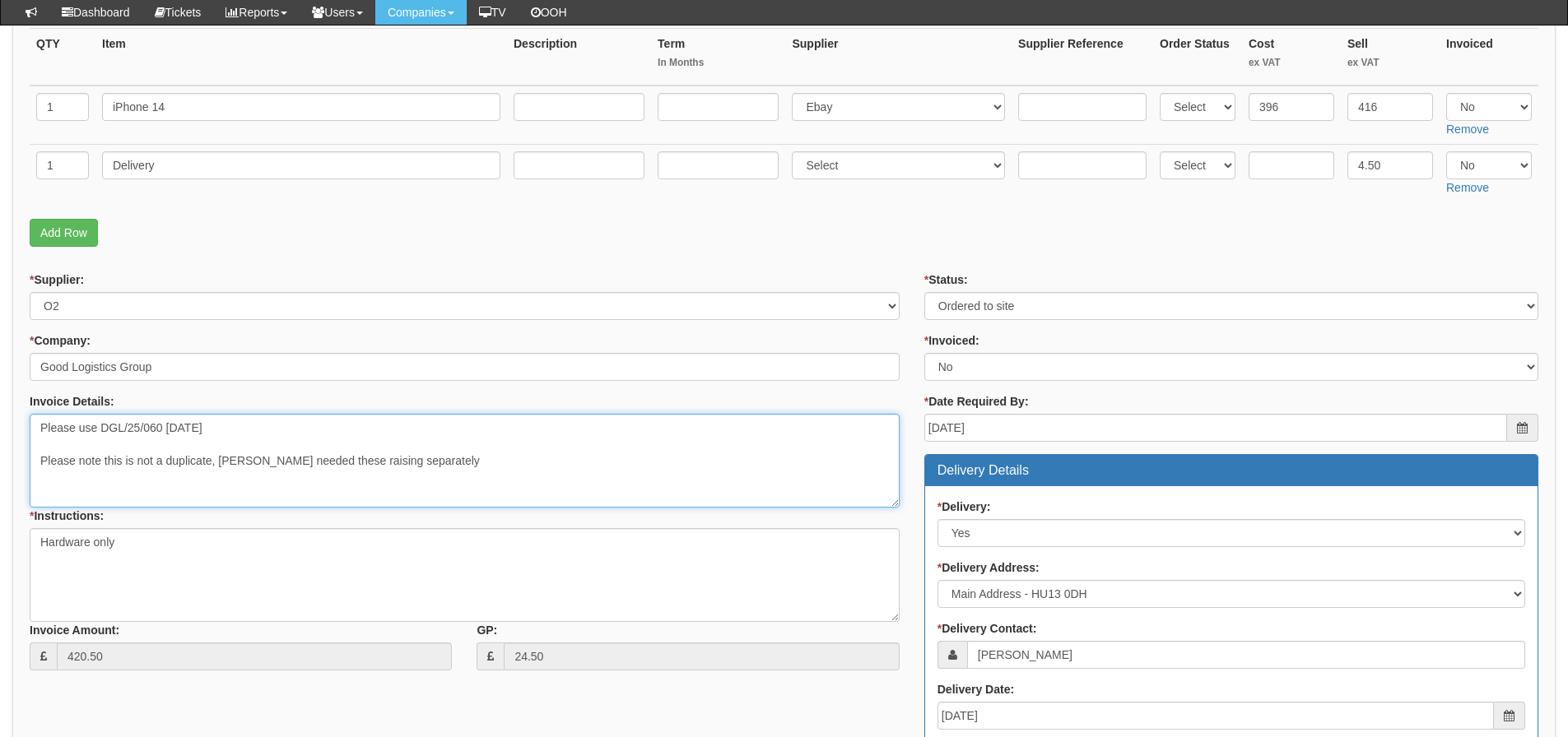
drag, startPoint x: 238, startPoint y: 425, endPoint x: 102, endPoint y: 428, distance: 136.0
click at [102, 428] on textarea "Please use DGL/25/060 [DATE] Please note this is not a duplicate, [PERSON_NAME]…" at bounding box center [465, 461] width 871 height 94
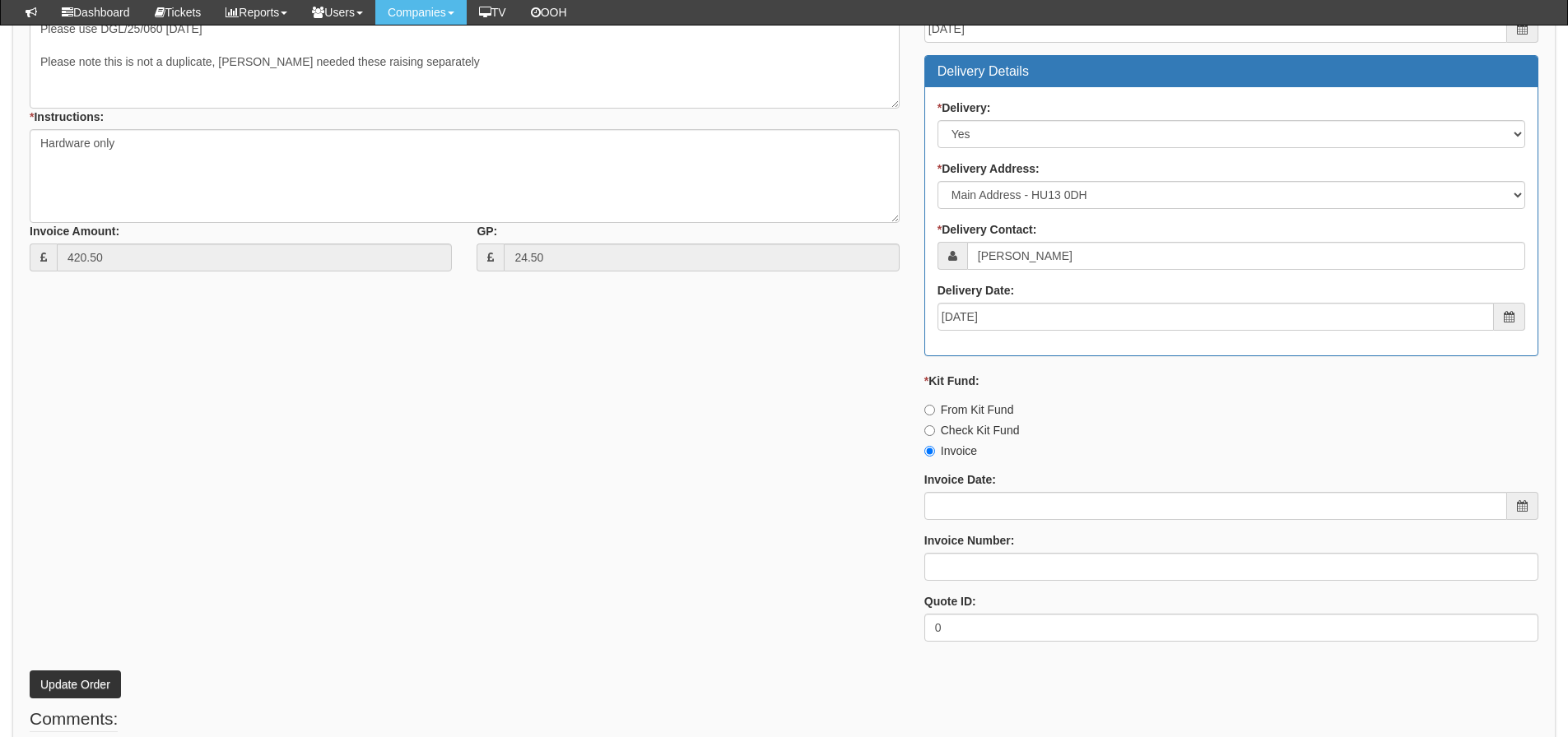
scroll to position [706, 0]
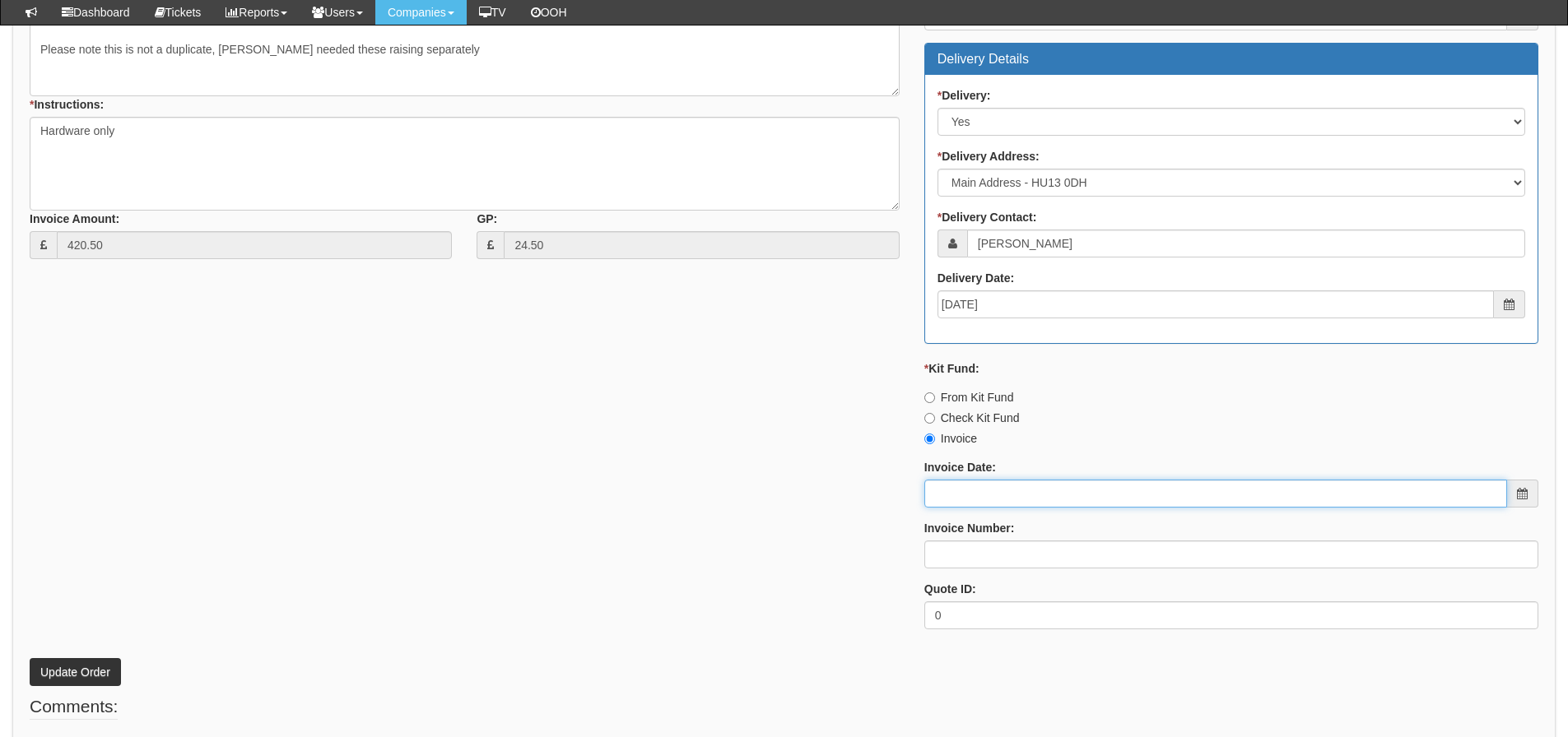
click at [989, 485] on input "Invoice Date:" at bounding box center [1216, 494] width 583 height 28
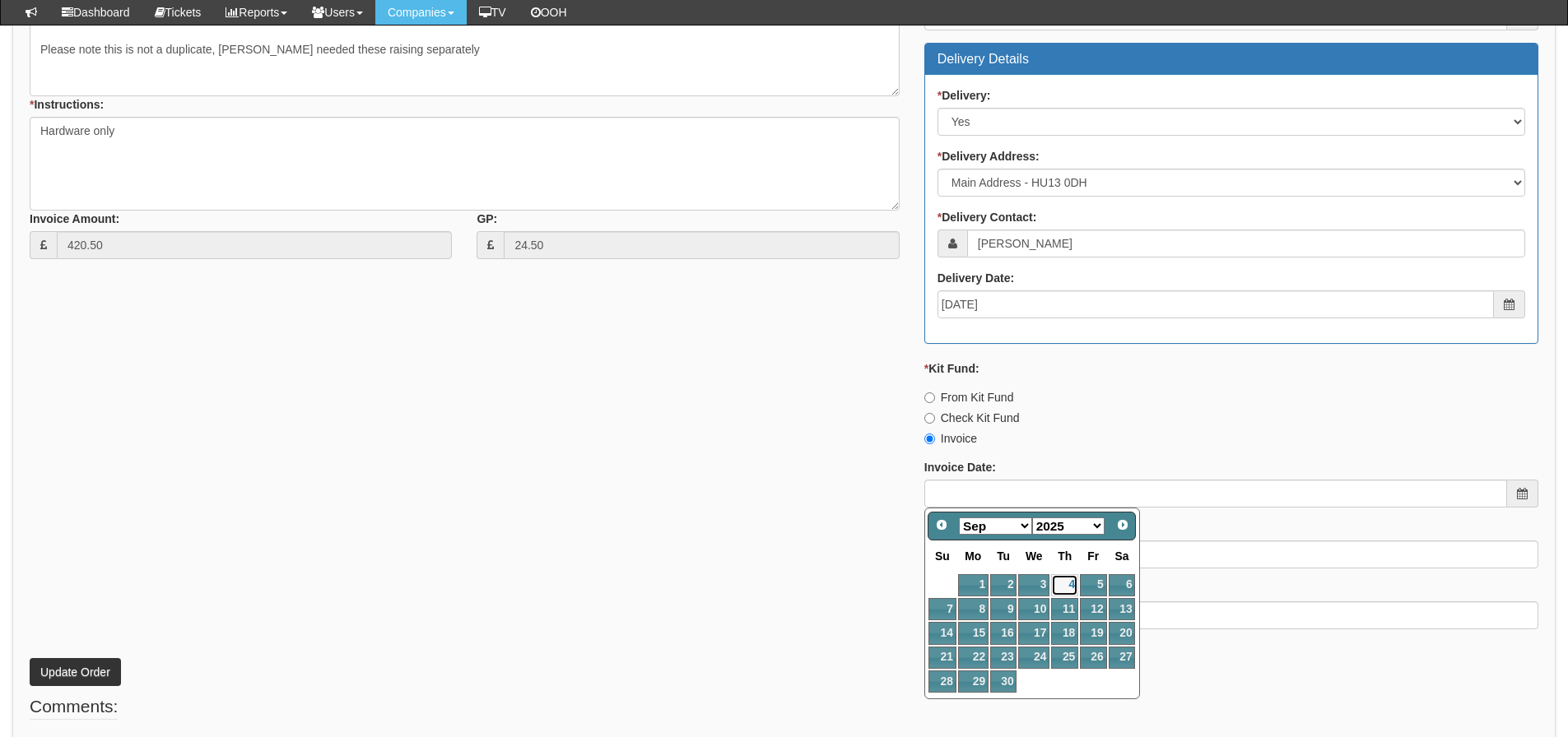
click at [1065, 586] on link "4" at bounding box center [1064, 585] width 27 height 22
type input "[DATE]"
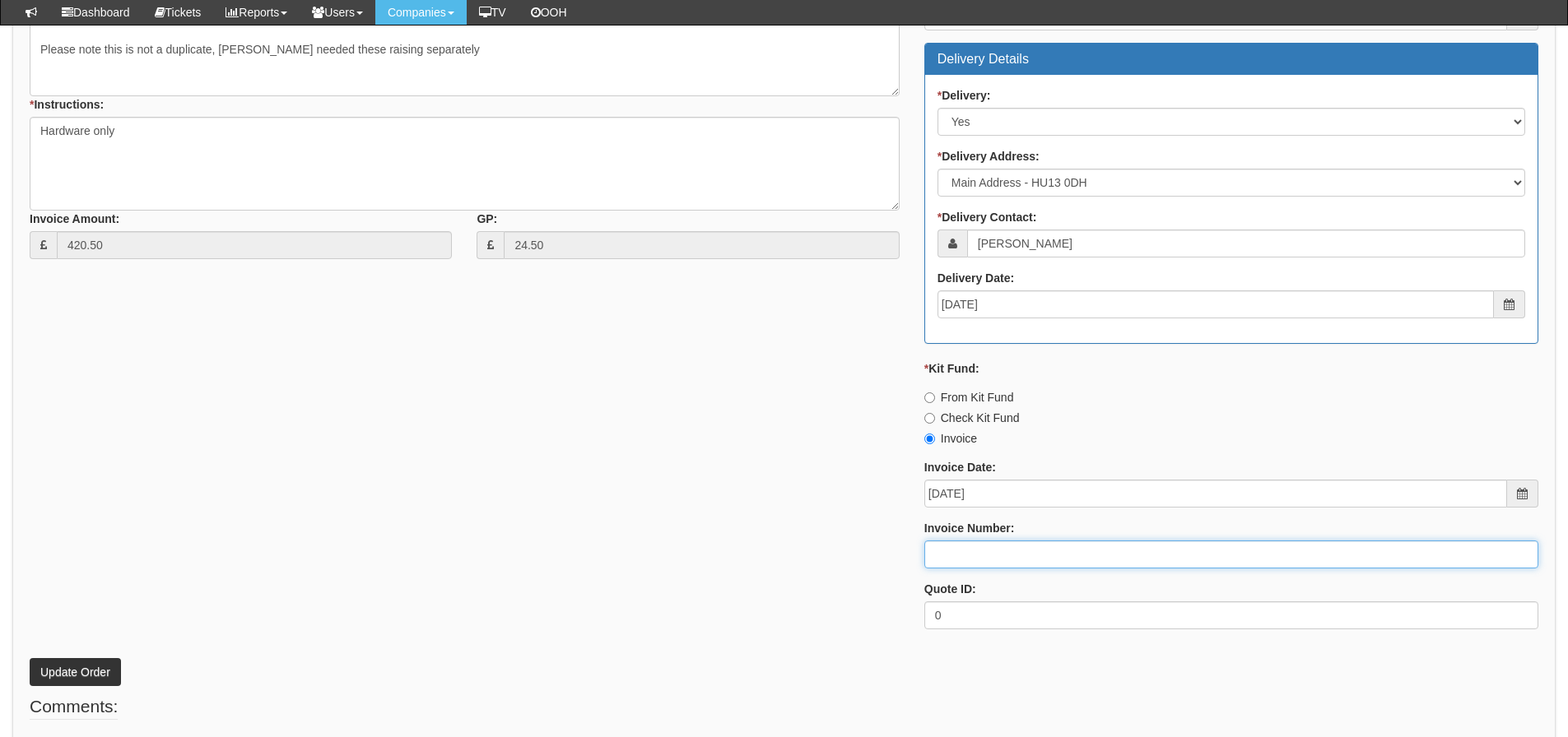
click at [1045, 563] on input "Invoice Number:" at bounding box center [1232, 555] width 614 height 28
type input "206147"
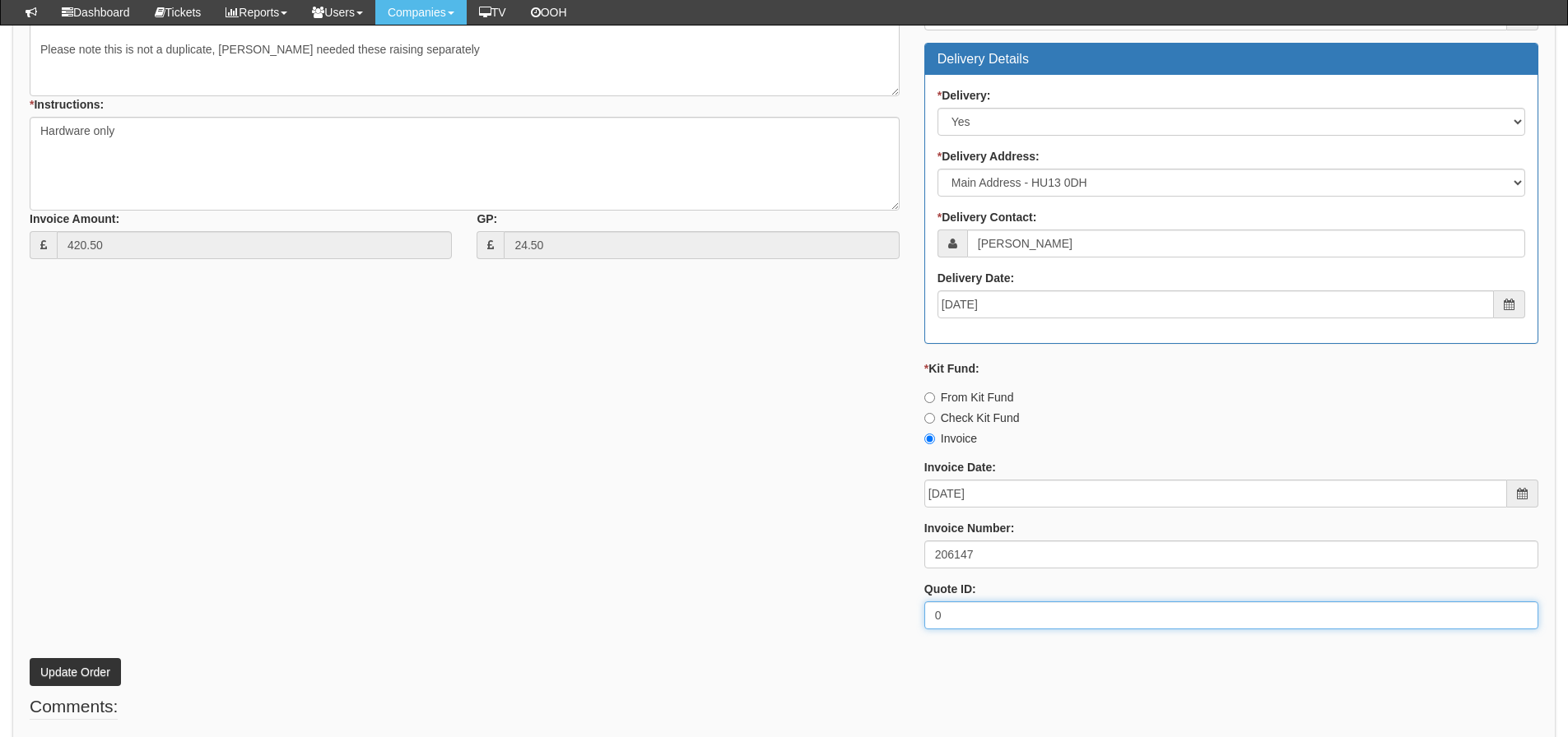
click at [241, 544] on div "* Supplier: Select 123 [DOMAIN_NAME] 1Password 3 4Gon [PERSON_NAME] Electric Lt…" at bounding box center [784, 251] width 1534 height 783
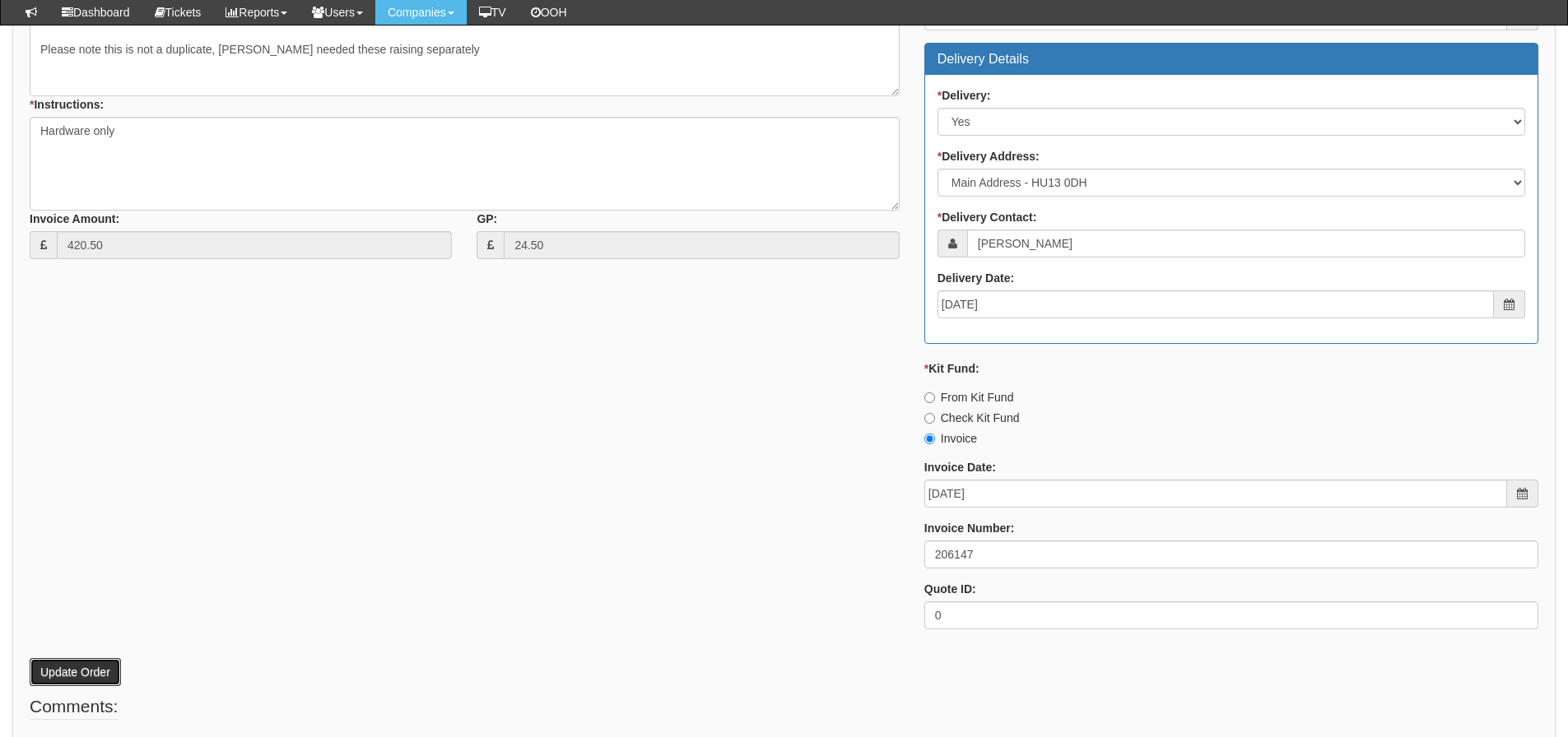
click at [89, 675] on button "Update Order" at bounding box center [76, 672] width 92 height 28
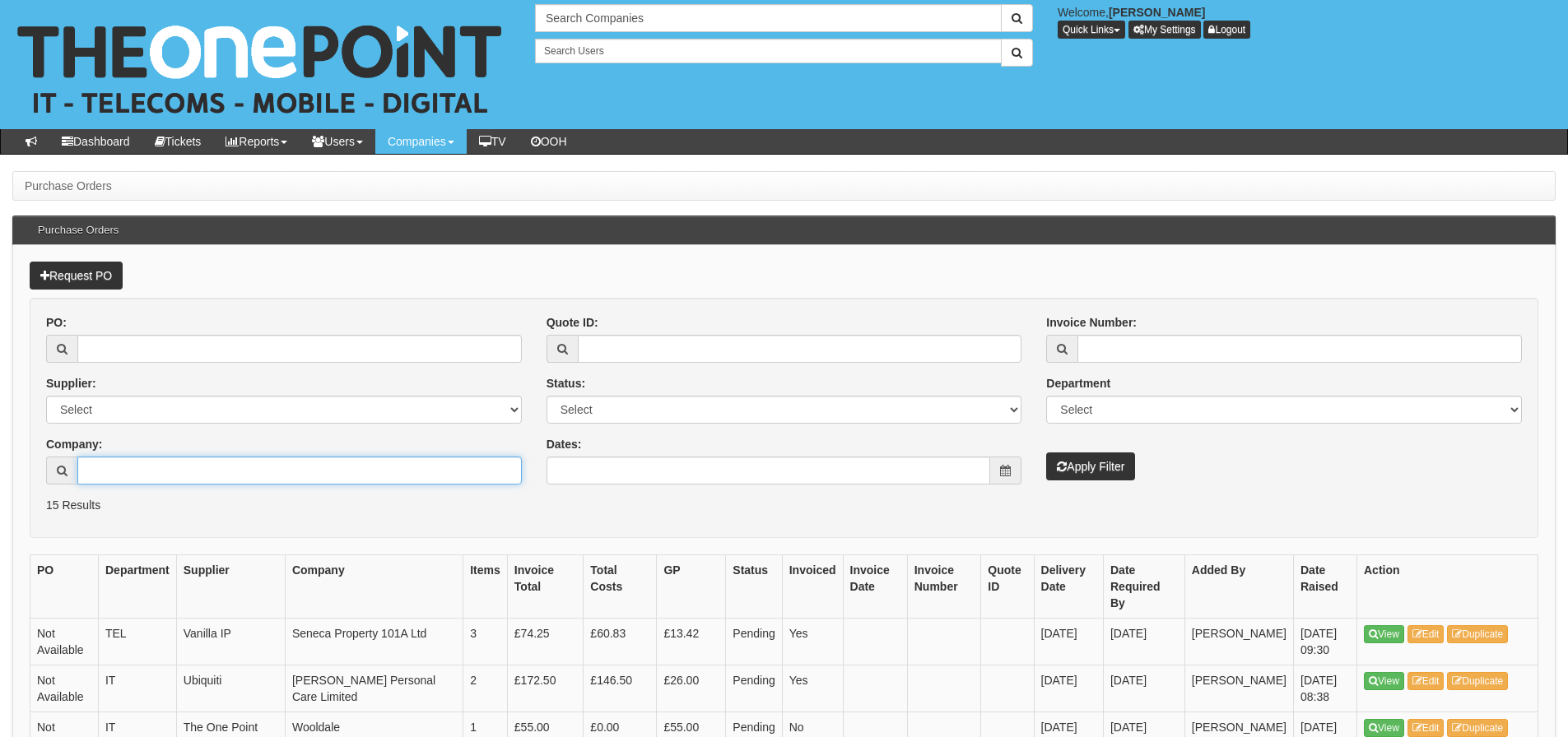
click at [252, 475] on input "Company:" at bounding box center [300, 471] width 444 height 28
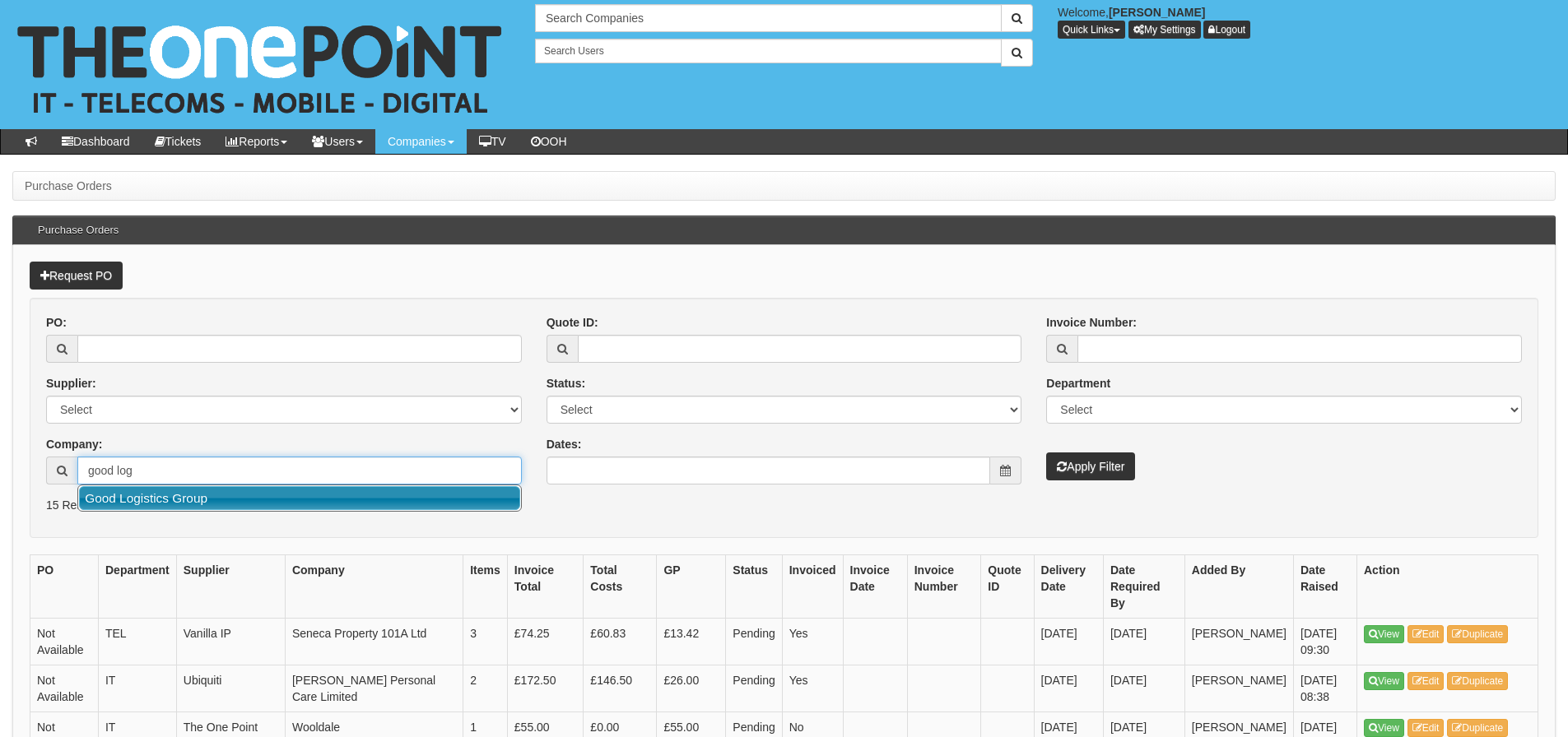
click at [223, 506] on link "Good Logistics Group" at bounding box center [300, 498] width 441 height 24
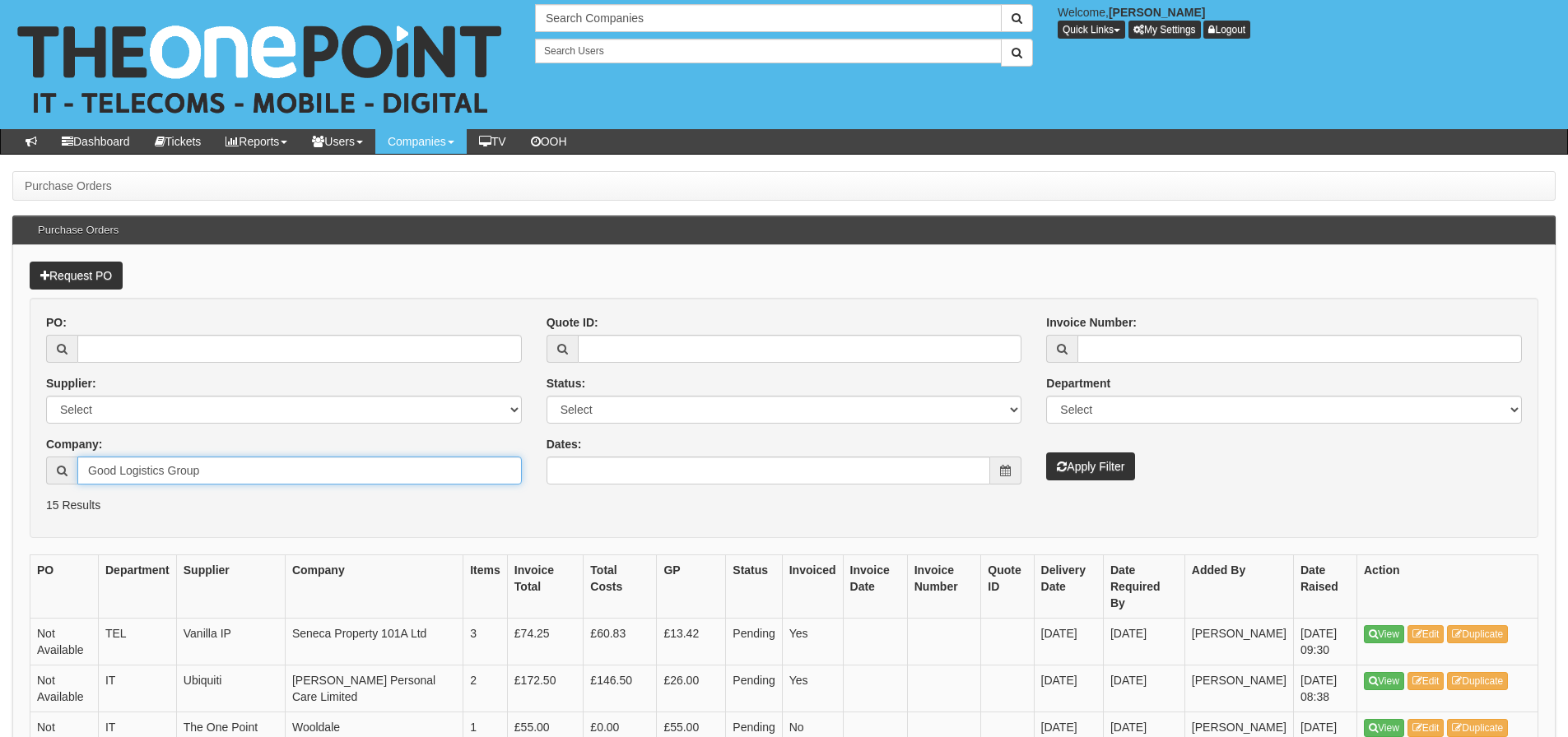
type input "Good Logistics Group"
click at [1074, 484] on div "PO: Supplier: Select 123 [DOMAIN_NAME] 1Password 3 4Gon [PERSON_NAME] Electric …" at bounding box center [784, 406] width 1501 height 183
click at [1069, 471] on button "Apply Filter" at bounding box center [1090, 467] width 89 height 28
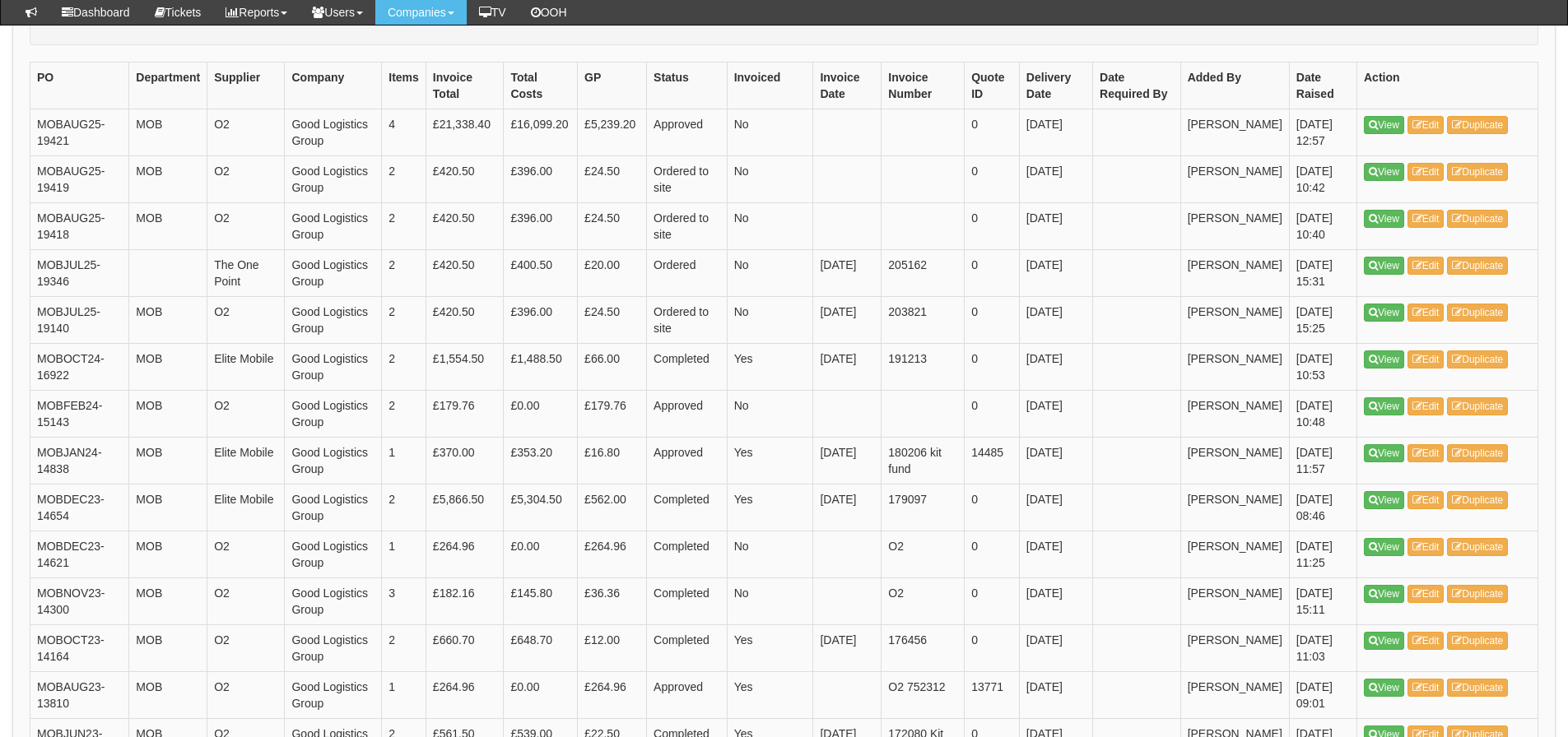
scroll to position [576, 0]
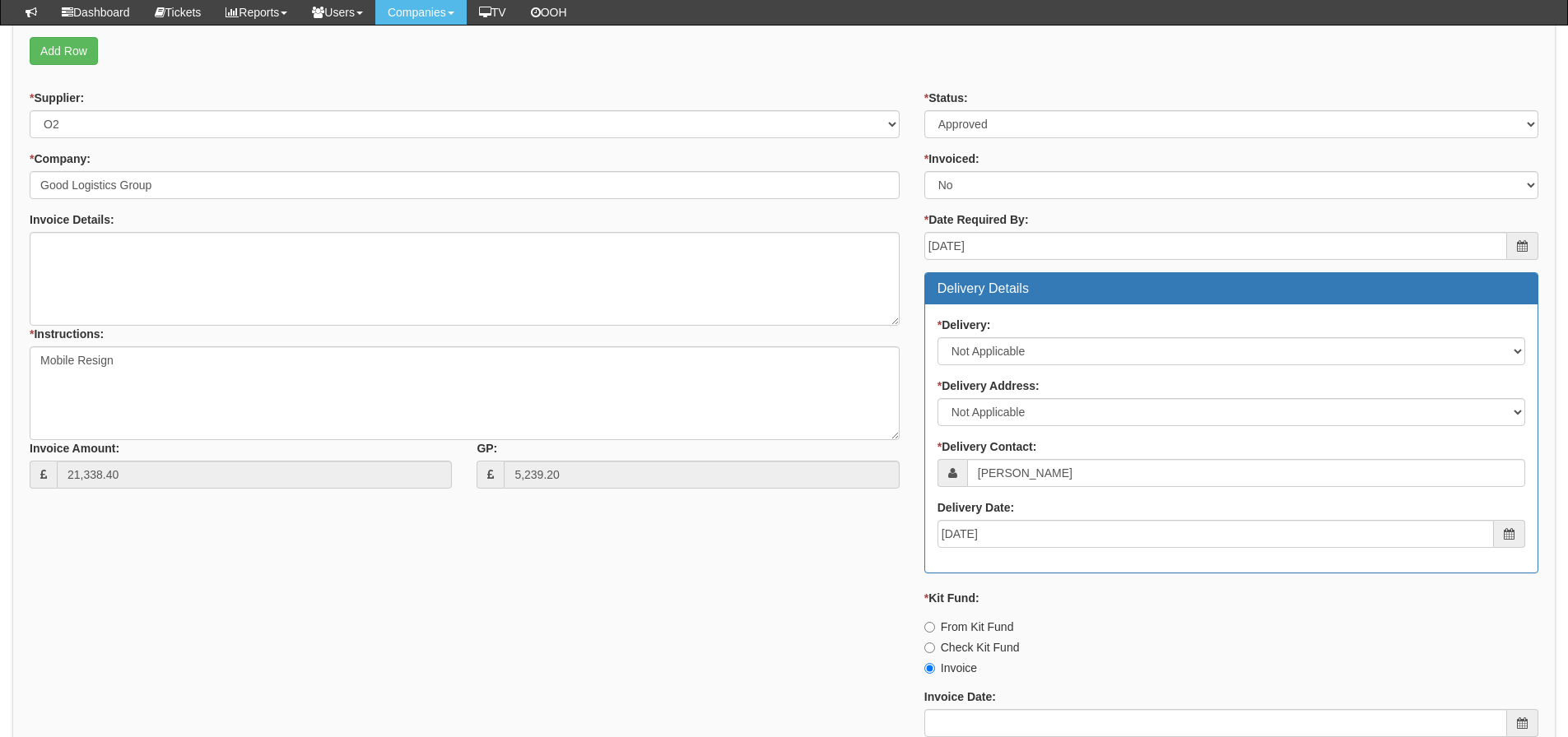
scroll to position [493, 0]
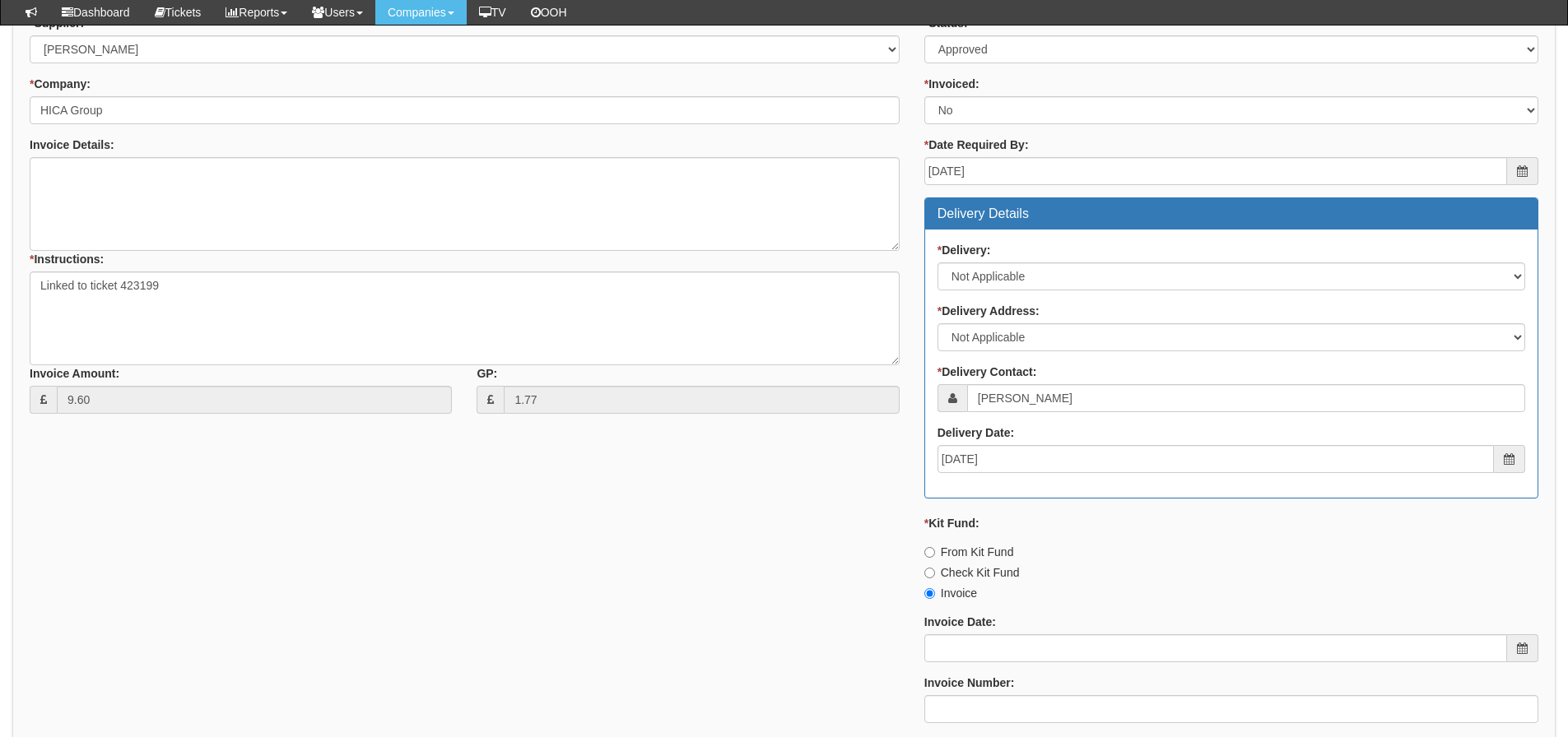
scroll to position [803, 0]
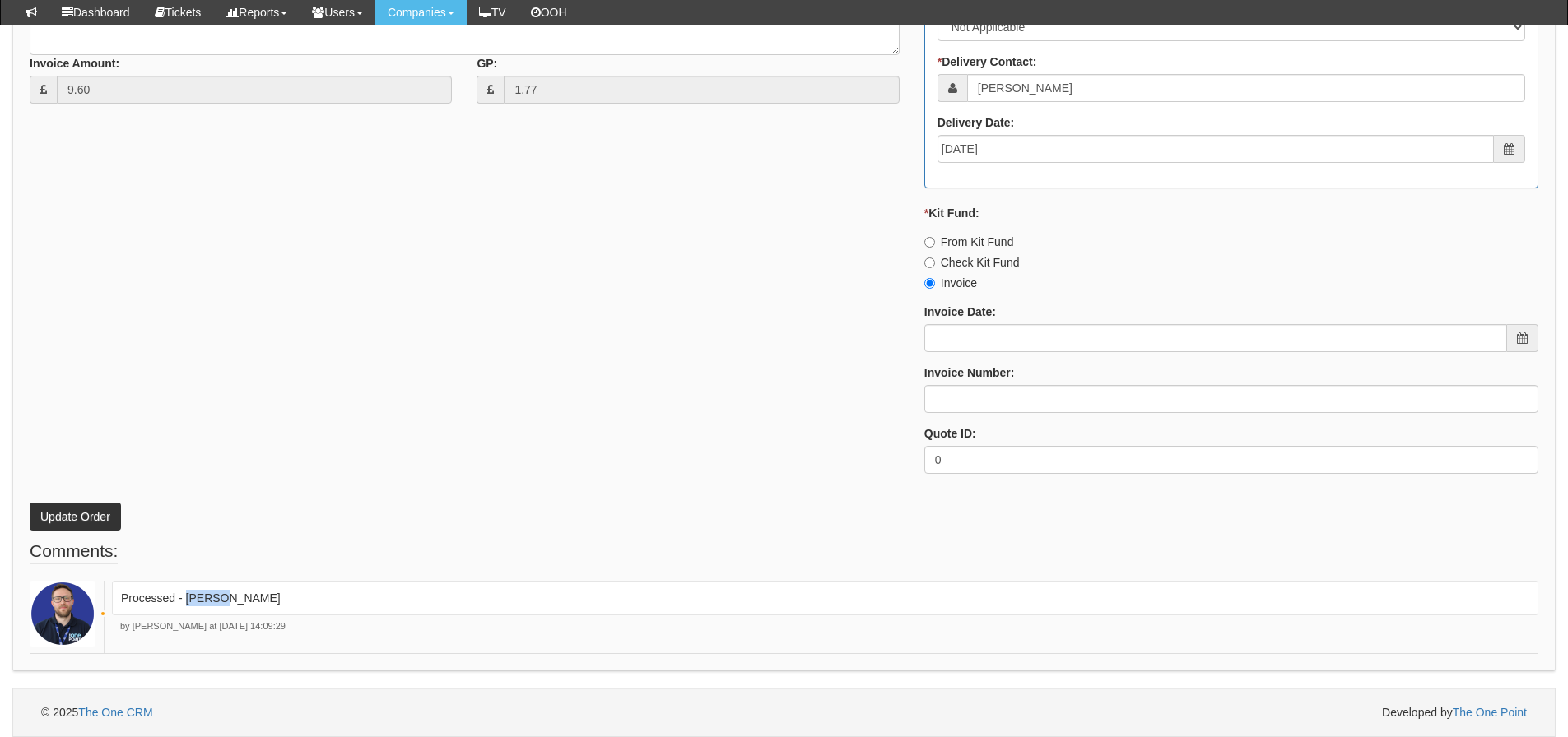
drag, startPoint x: 270, startPoint y: 597, endPoint x: 185, endPoint y: 606, distance: 85.5
click at [185, 606] on p "Processed - [PERSON_NAME]" at bounding box center [825, 598] width 1408 height 17
copy p "[PERSON_NAME]"
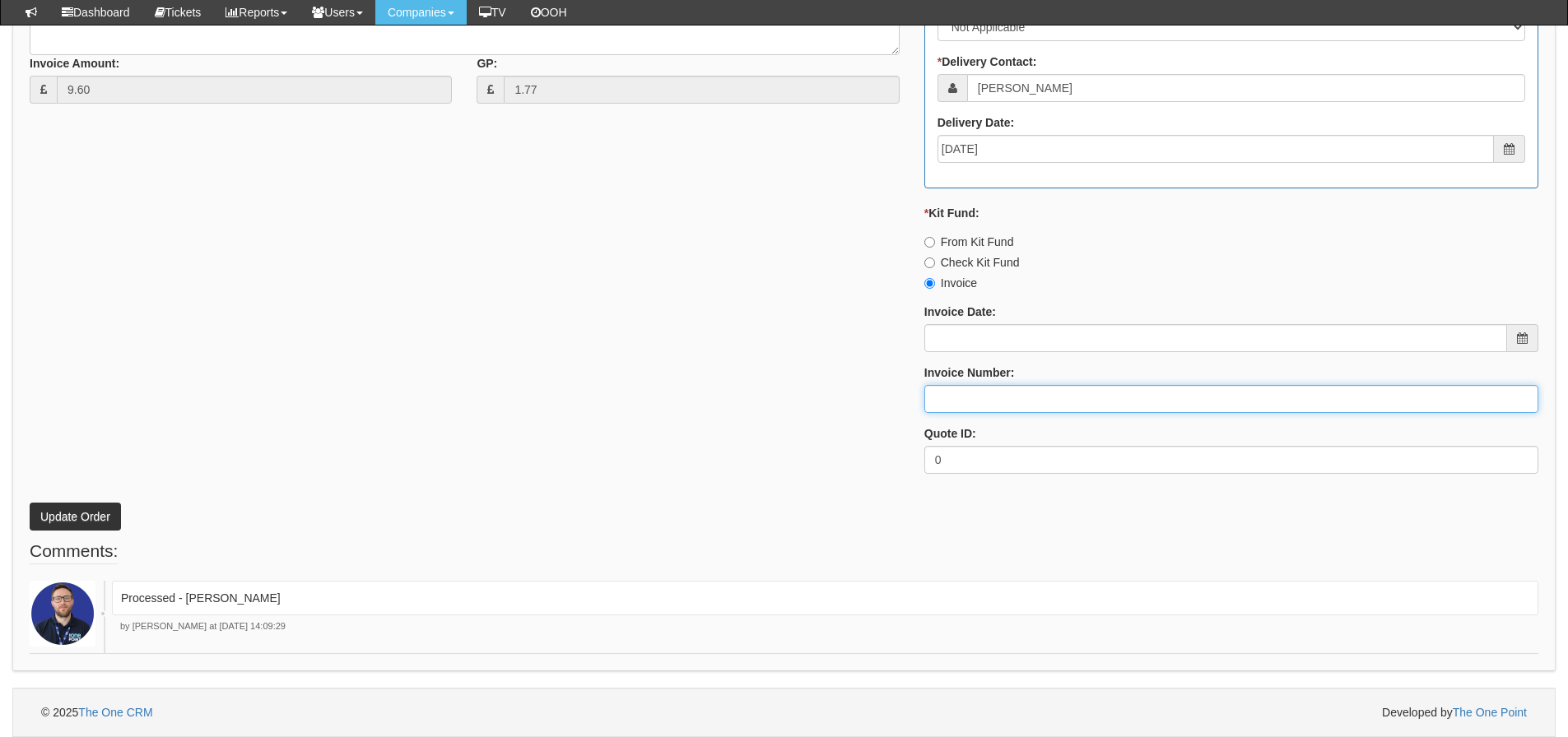
click at [932, 395] on input "Invoice Number:" at bounding box center [1232, 399] width 614 height 28
paste input "[PERSON_NAME]"
type input "[PERSON_NAME]"
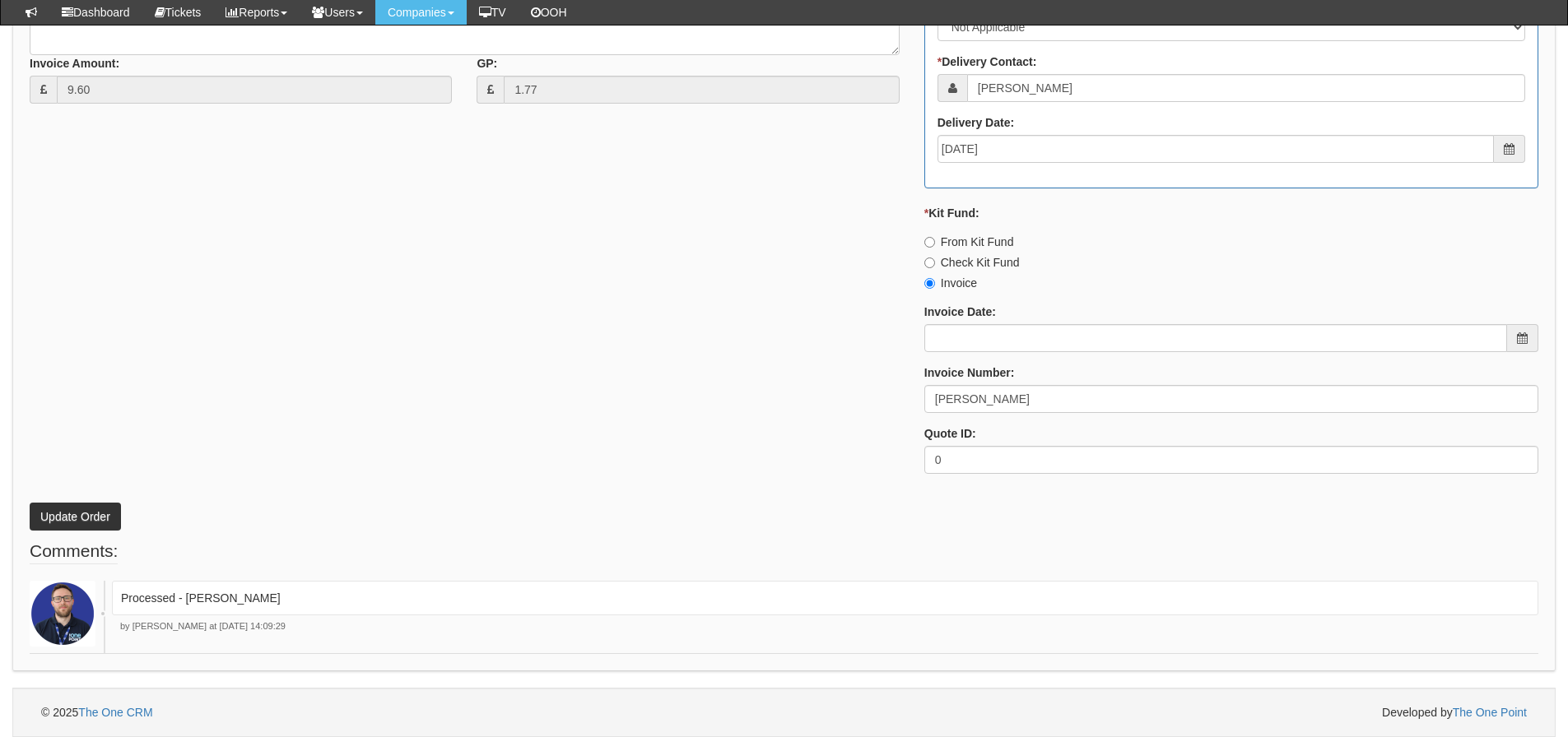
drag, startPoint x: 627, startPoint y: 329, endPoint x: 209, endPoint y: 430, distance: 430.0
click at [620, 332] on div "* Supplier: Select 123 REG.co.uk 1Password 3 4Gon AA Jones Electric Ltd Abzorb …" at bounding box center [784, 96] width 1534 height 783
click at [56, 507] on button "Update Order" at bounding box center [76, 517] width 92 height 28
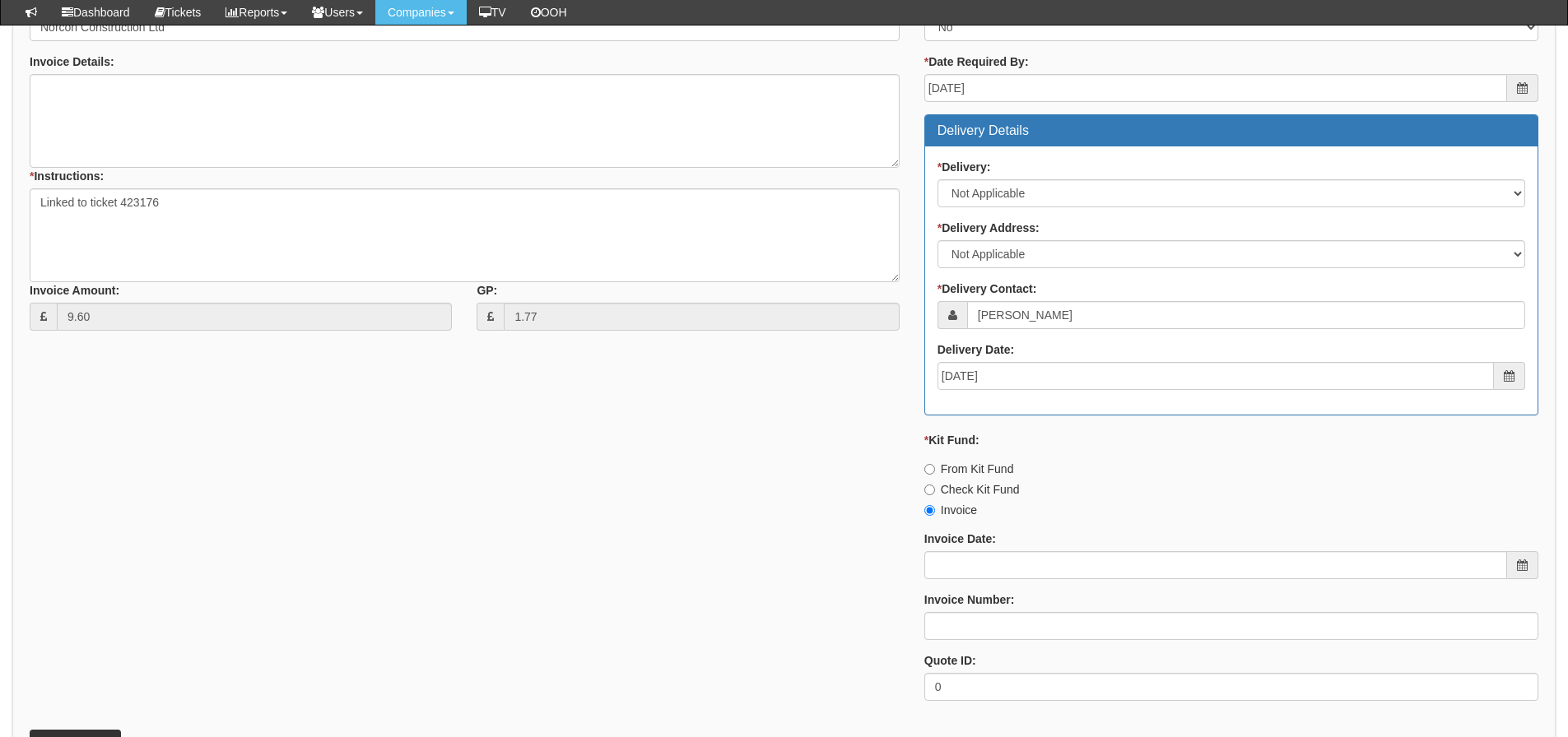
scroll to position [803, 0]
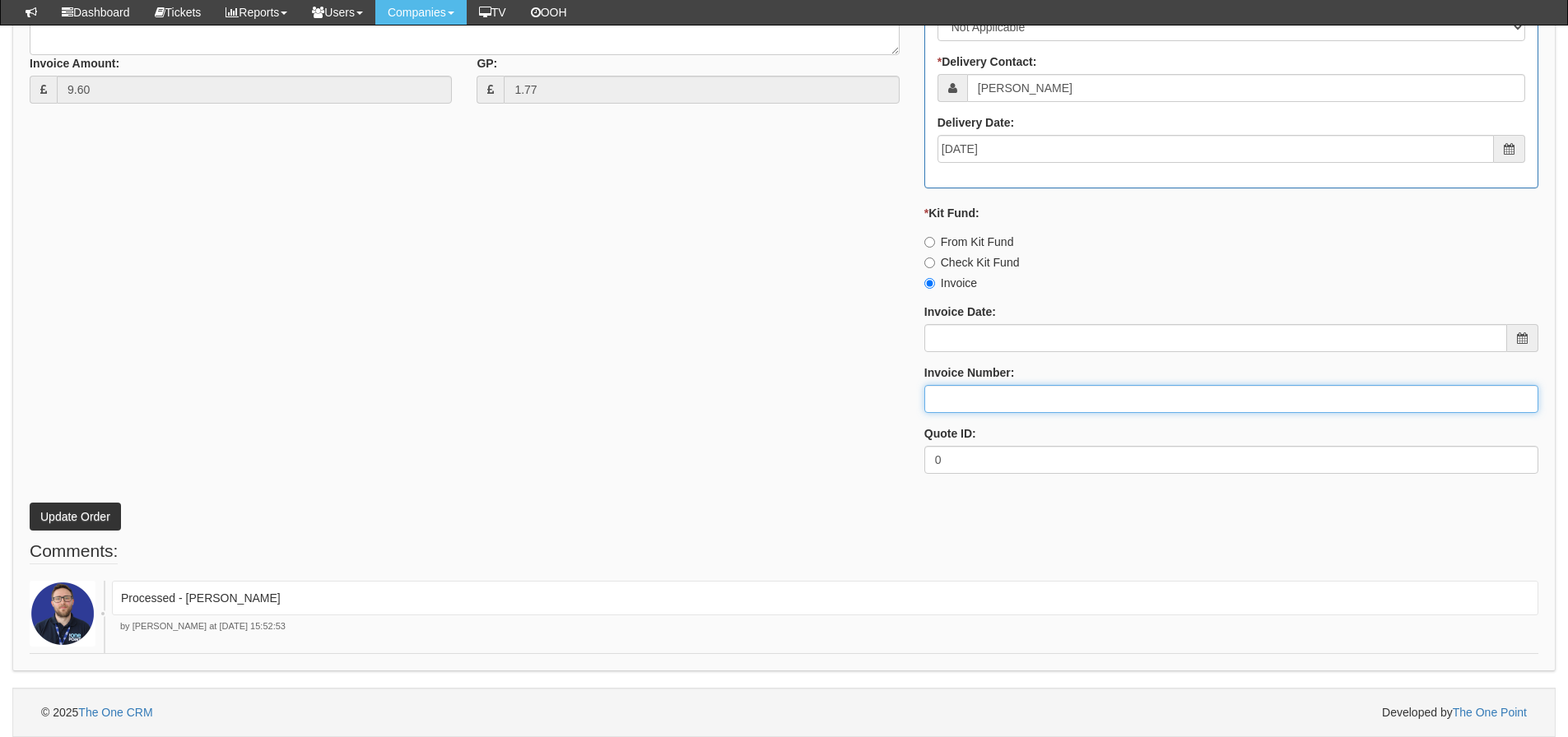
click at [956, 398] on input "Invoice Number:" at bounding box center [1232, 399] width 614 height 28
paste input "[PERSON_NAME]"
type input "[PERSON_NAME]"
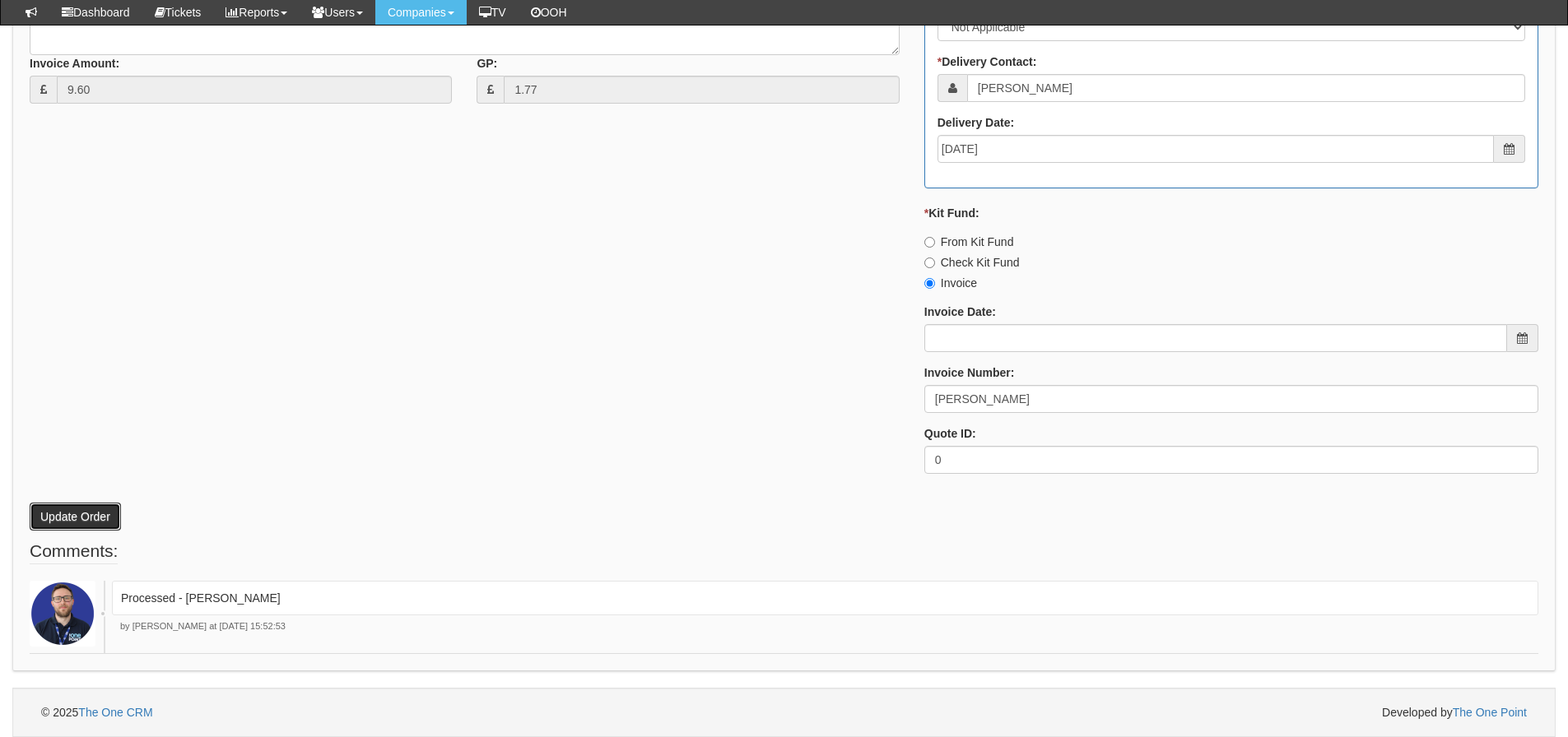
click at [104, 517] on button "Update Order" at bounding box center [76, 517] width 92 height 28
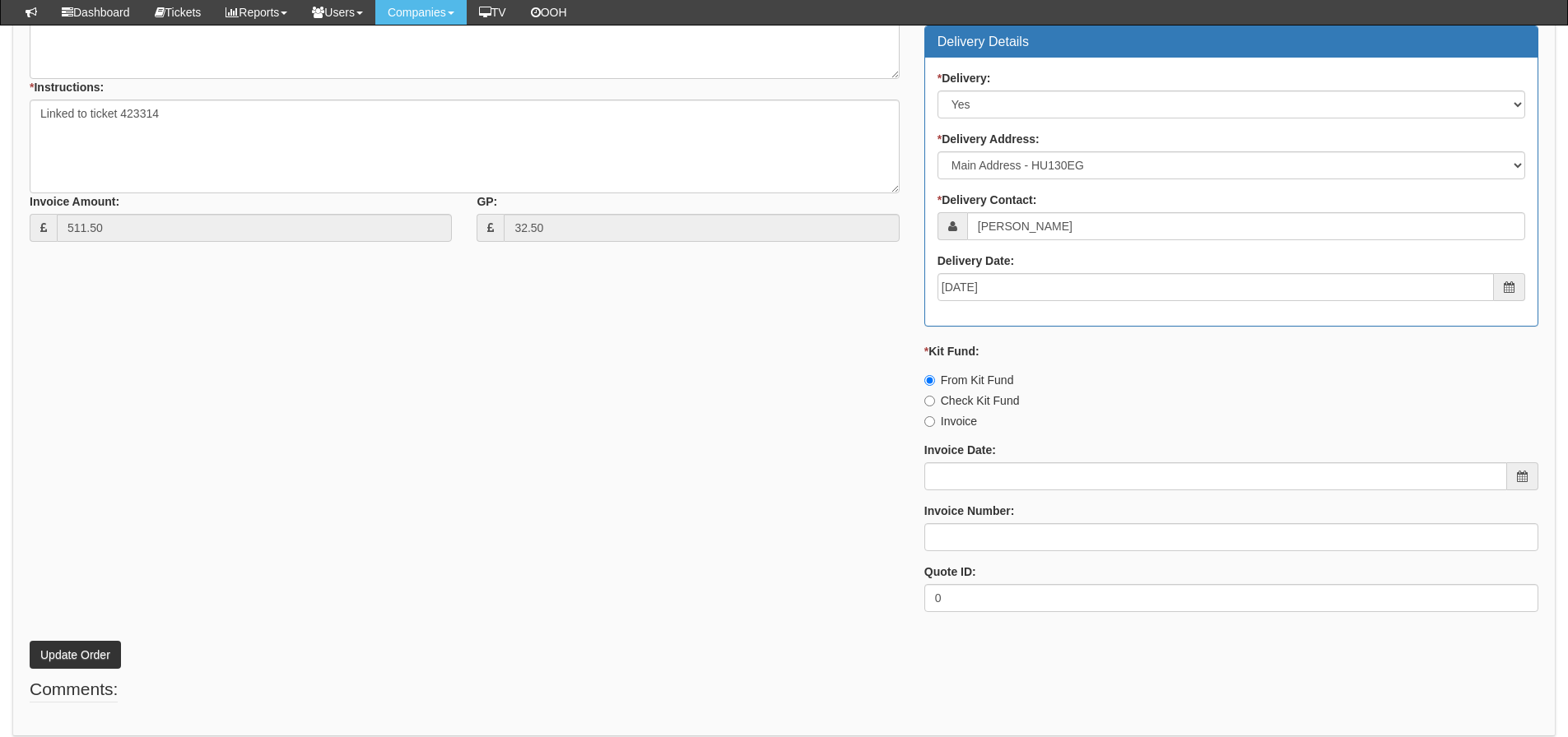
scroll to position [789, 0]
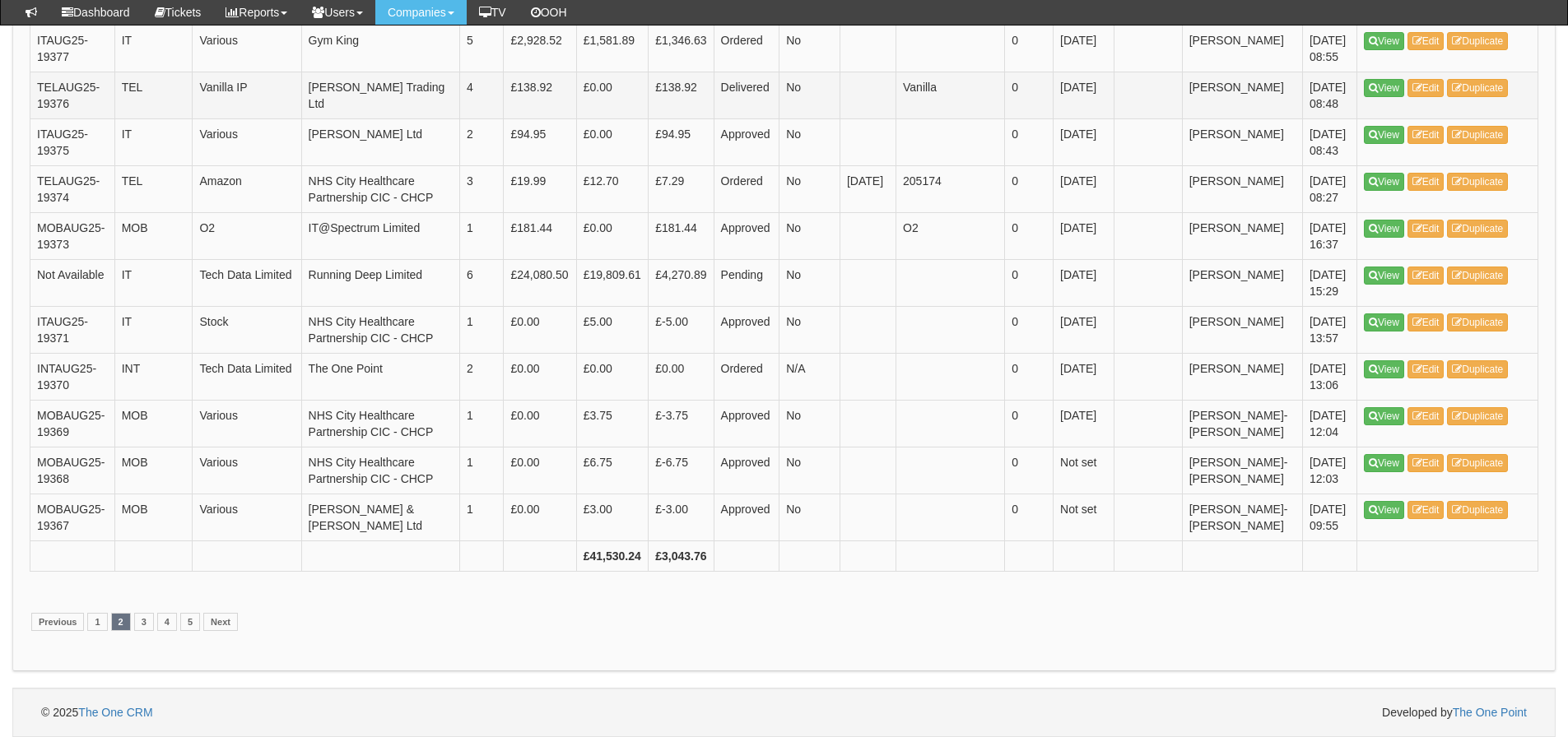
scroll to position [3209, 0]
click at [90, 624] on link "1" at bounding box center [97, 622] width 20 height 18
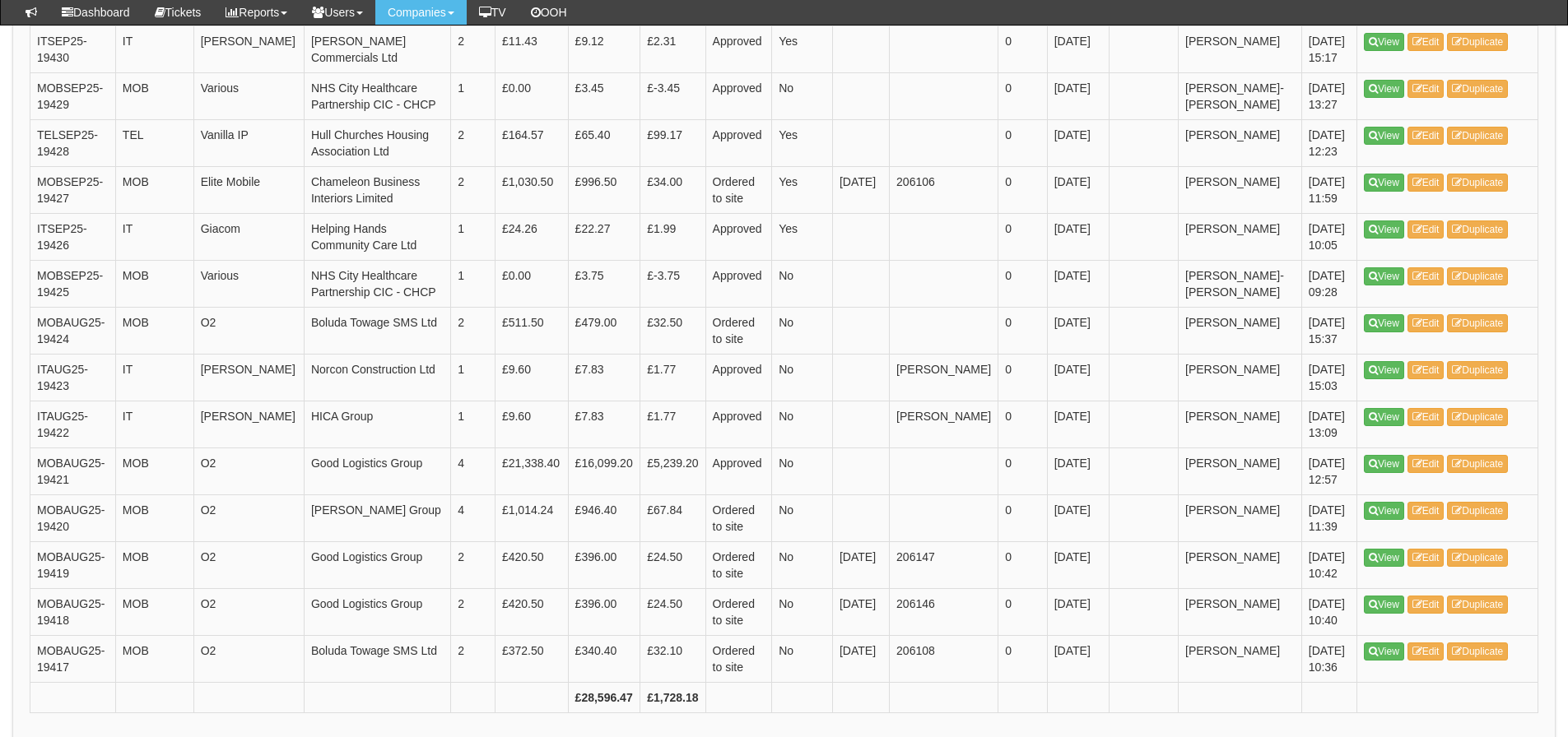
scroll to position [2381, 0]
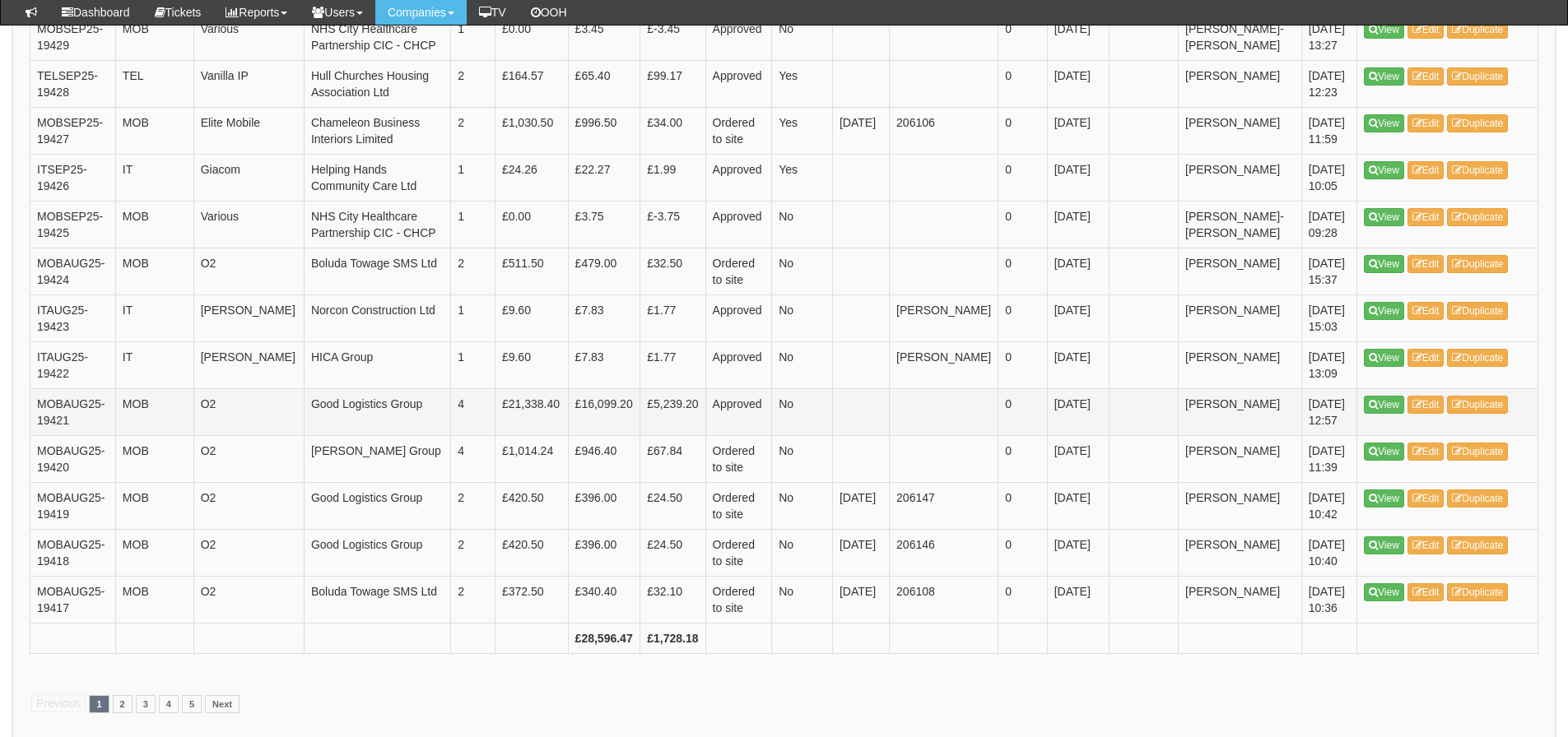
click at [209, 403] on td "O2" at bounding box center [248, 412] width 111 height 47
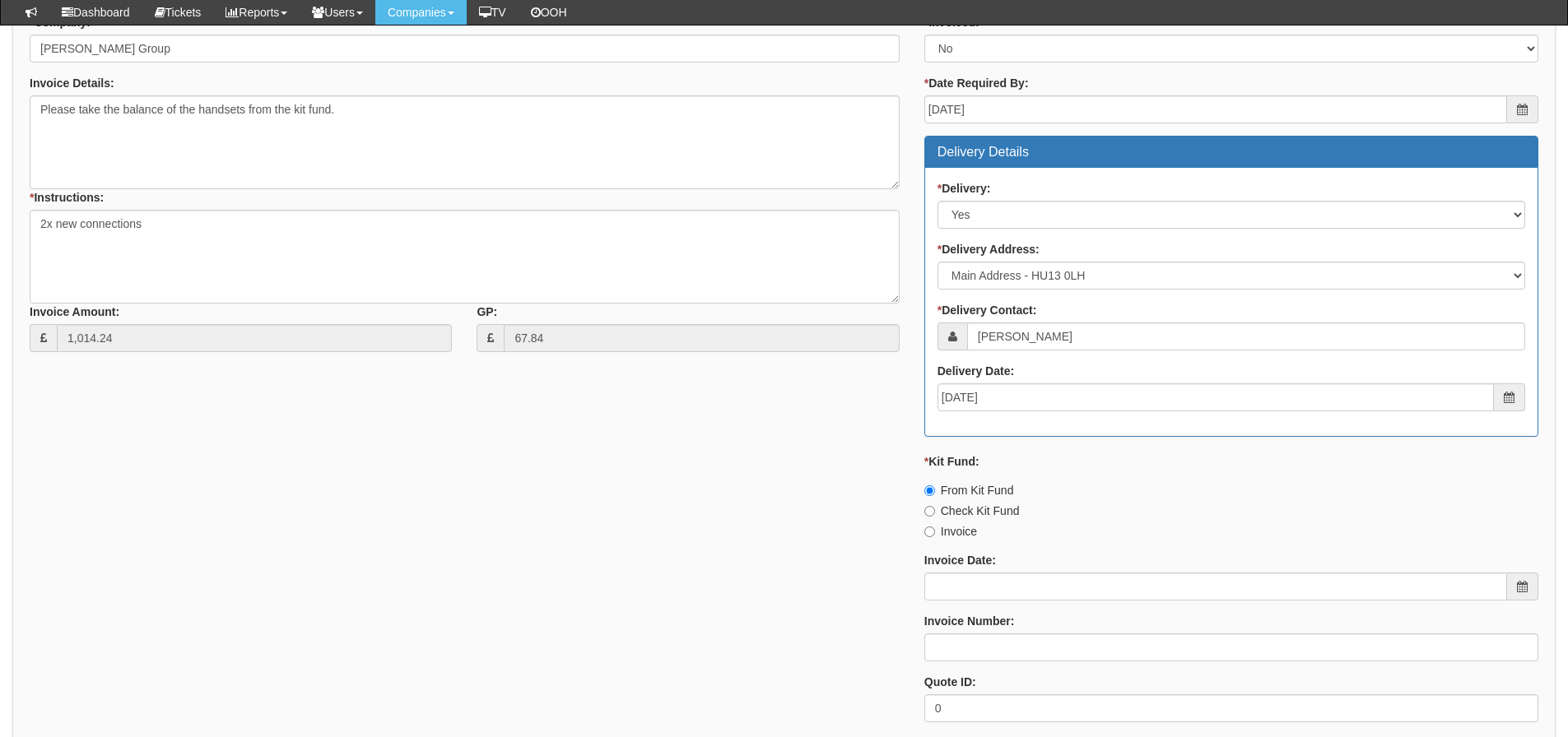
scroll to position [740, 0]
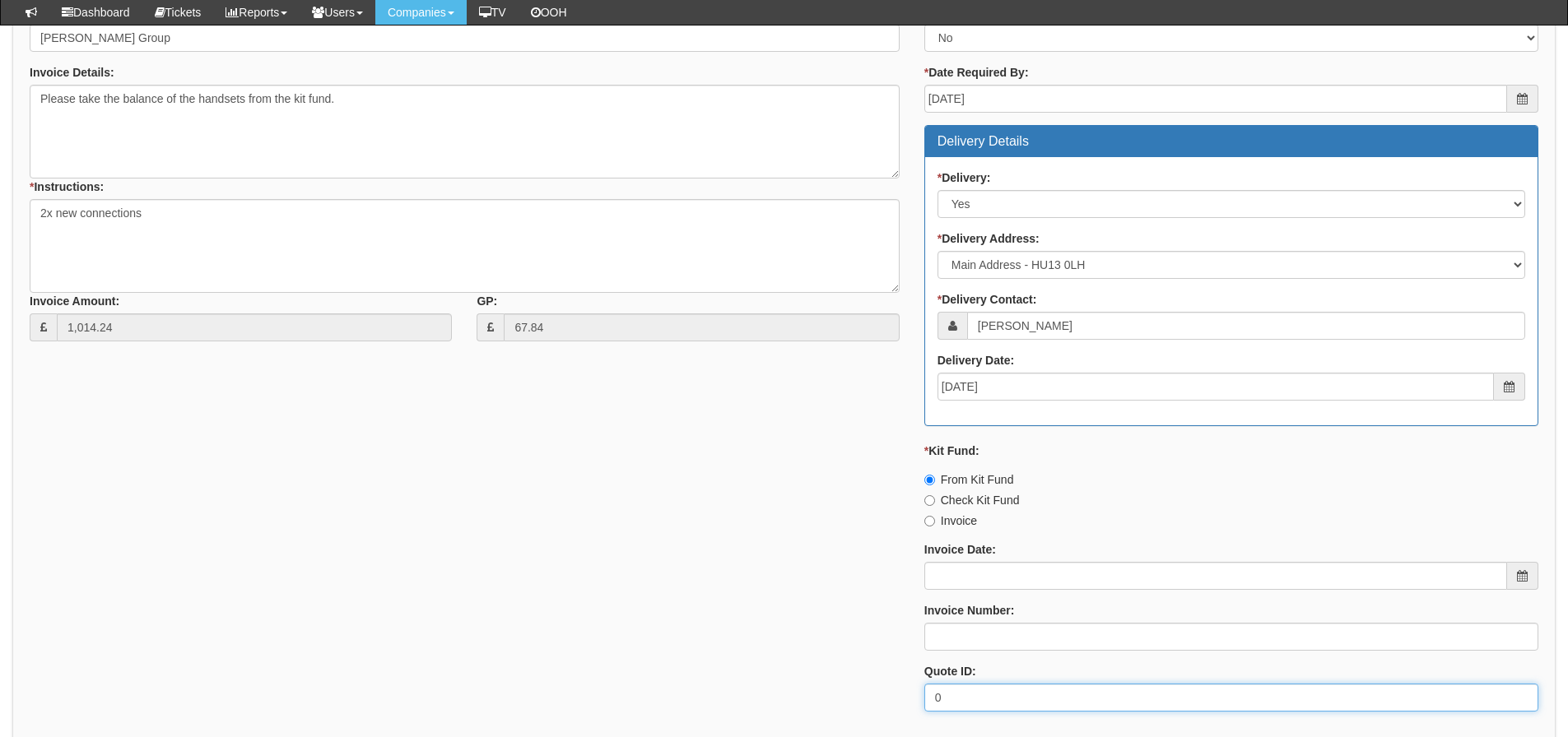
click at [55, 557] on div "* Supplier: Select 123 [DOMAIN_NAME] 1Password 3 4Gon [PERSON_NAME] Electric Lt…" at bounding box center [784, 334] width 1534 height 783
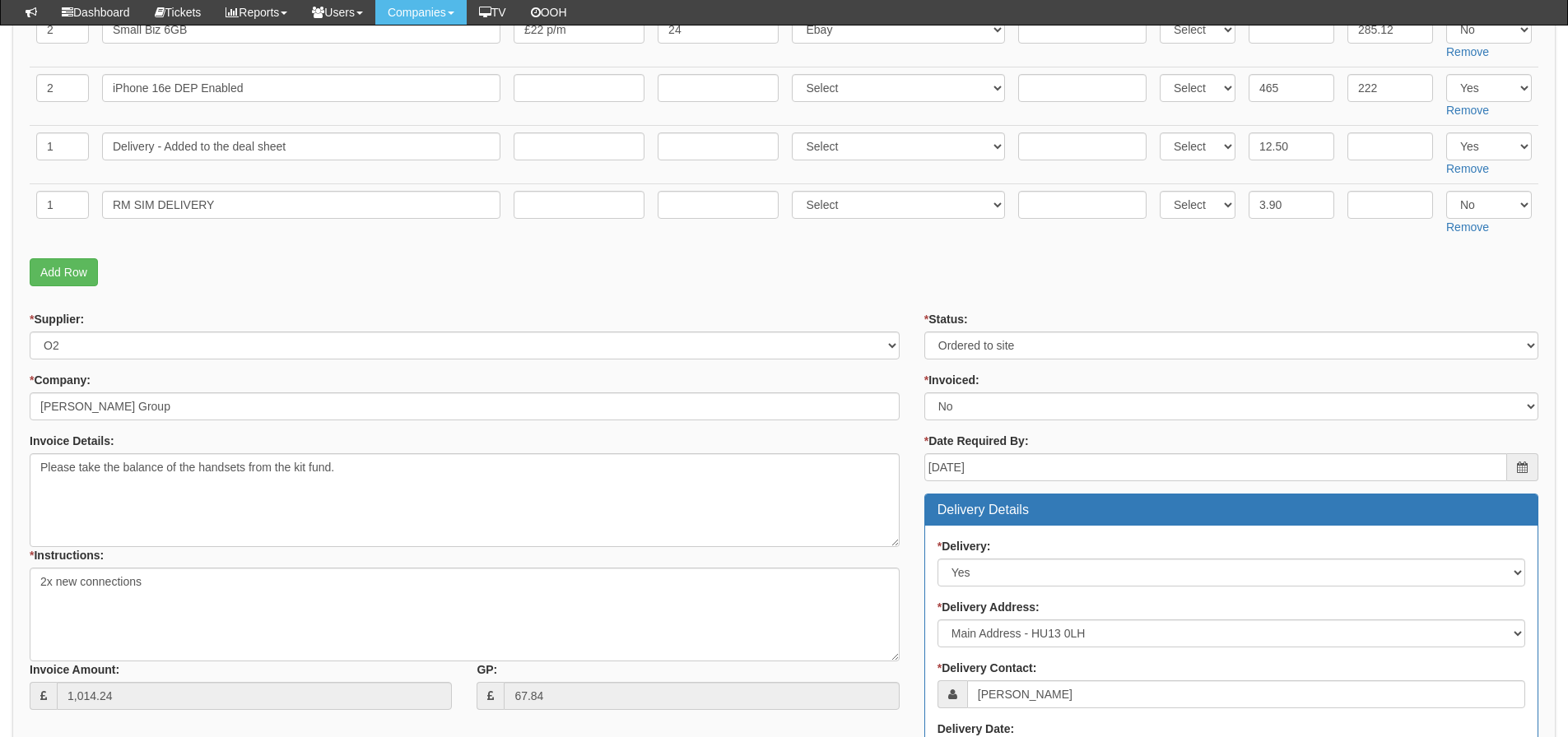
scroll to position [165, 0]
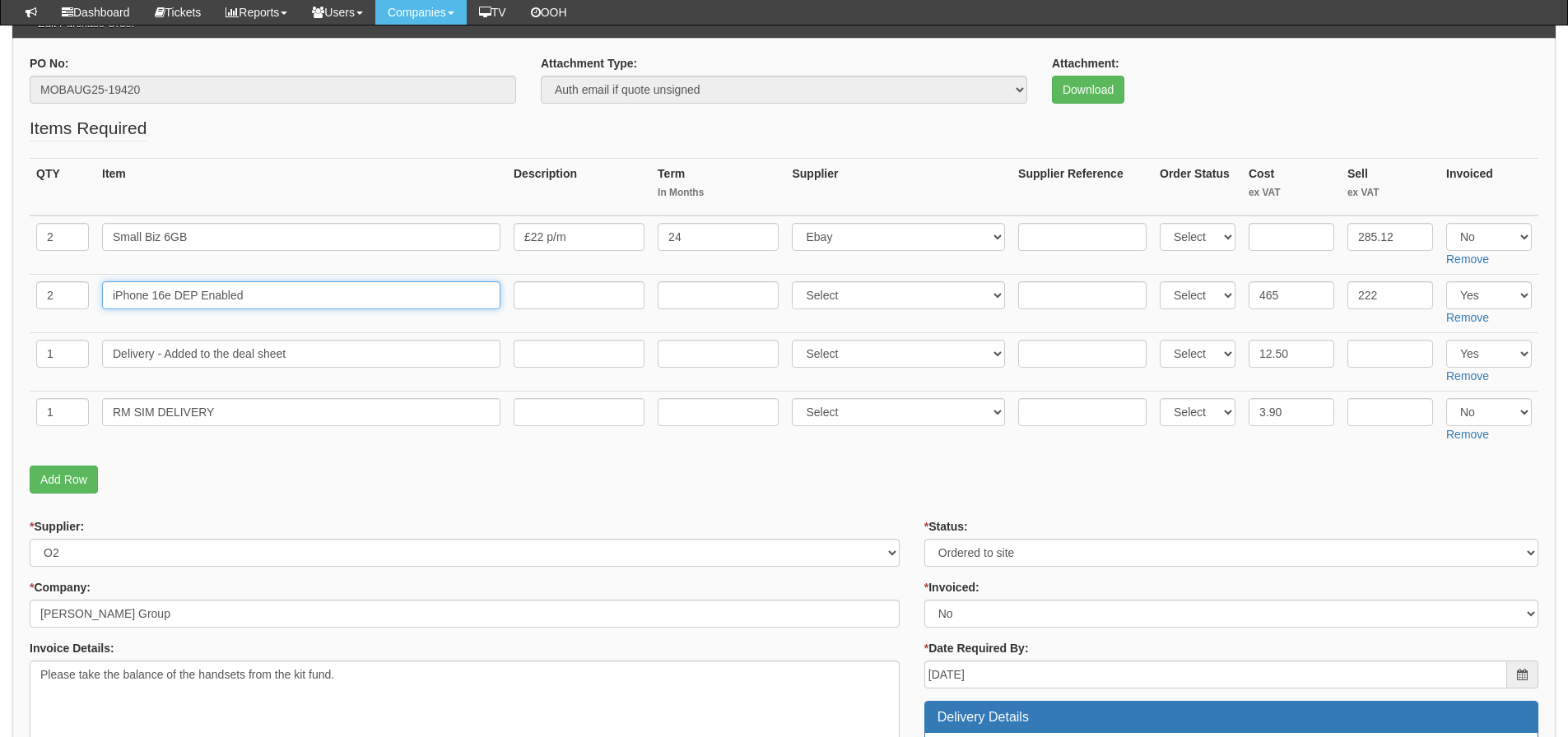
drag, startPoint x: 110, startPoint y: 291, endPoint x: 169, endPoint y: 289, distance: 59.0
click at [169, 289] on input "iPhone 16e DEP Enabled" at bounding box center [301, 295] width 399 height 28
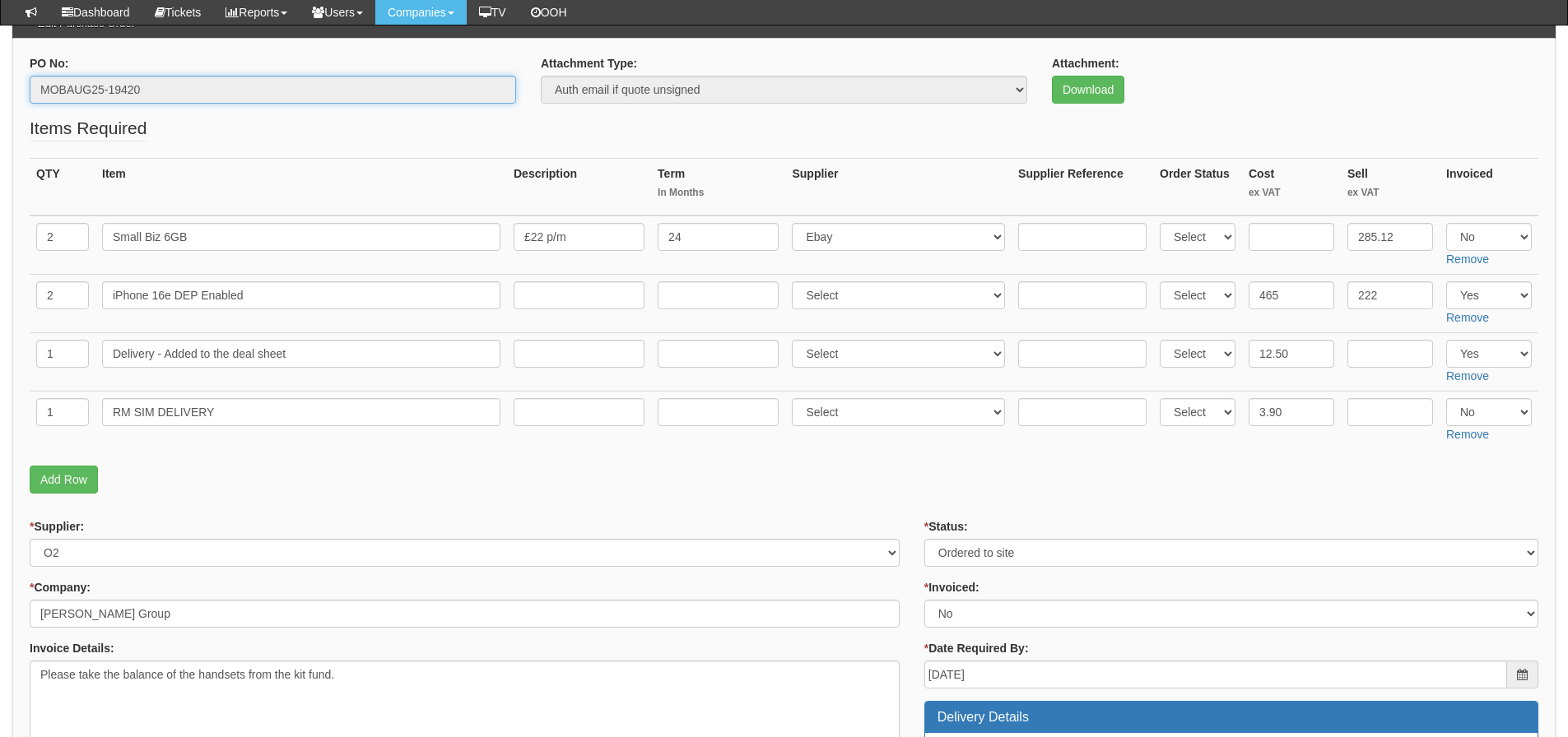
drag, startPoint x: 155, startPoint y: 82, endPoint x: 35, endPoint y: 93, distance: 120.5
click at [35, 93] on input "MOBAUG25-19420" at bounding box center [273, 90] width 487 height 28
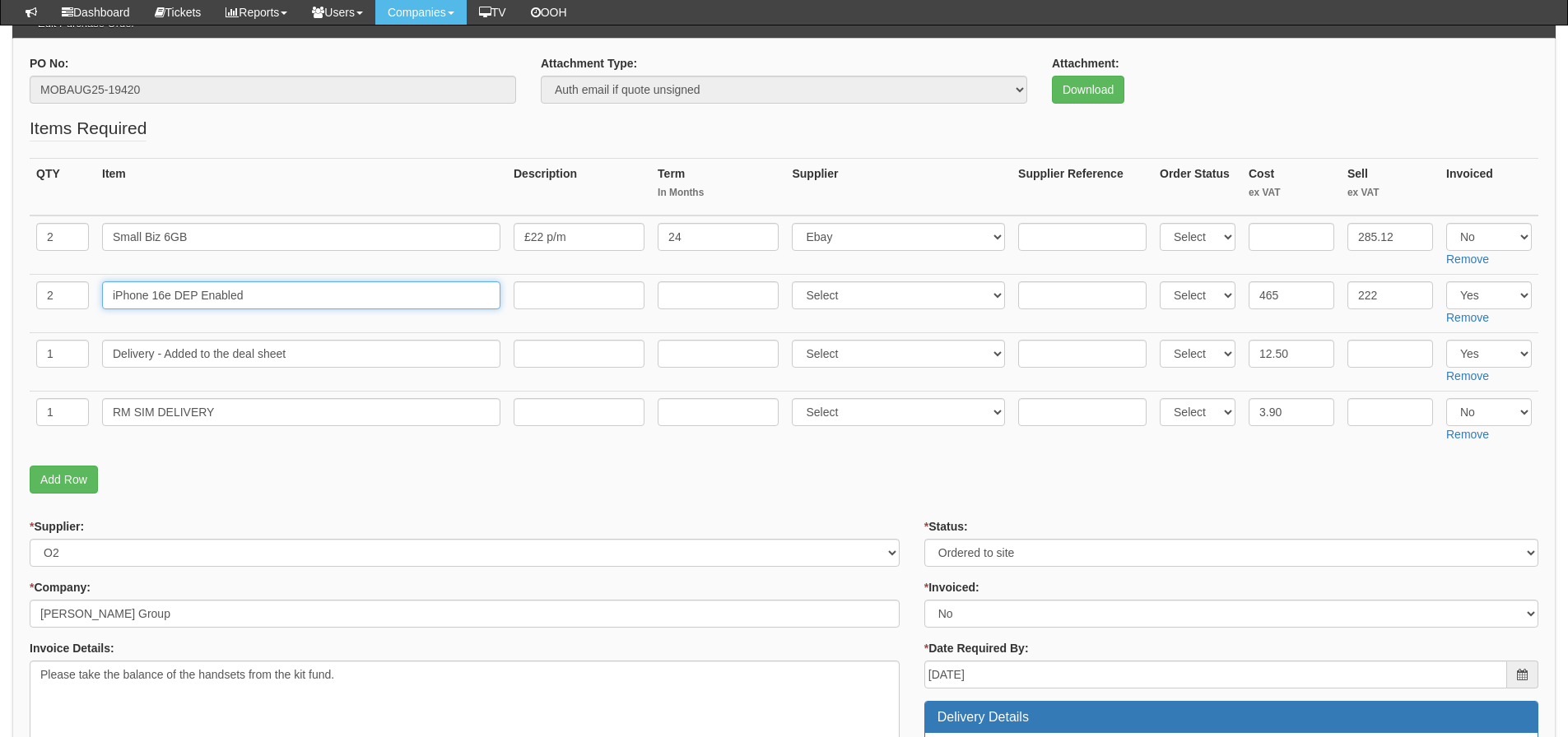
drag, startPoint x: 171, startPoint y: 295, endPoint x: 97, endPoint y: 310, distance: 75.5
click at [97, 310] on td "iPhone 16e DEP Enabled" at bounding box center [301, 303] width 412 height 58
click at [880, 495] on fieldset "Items Required QTY Item Description Term In Months Supplier Supplier Reference …" at bounding box center [784, 309] width 1509 height 386
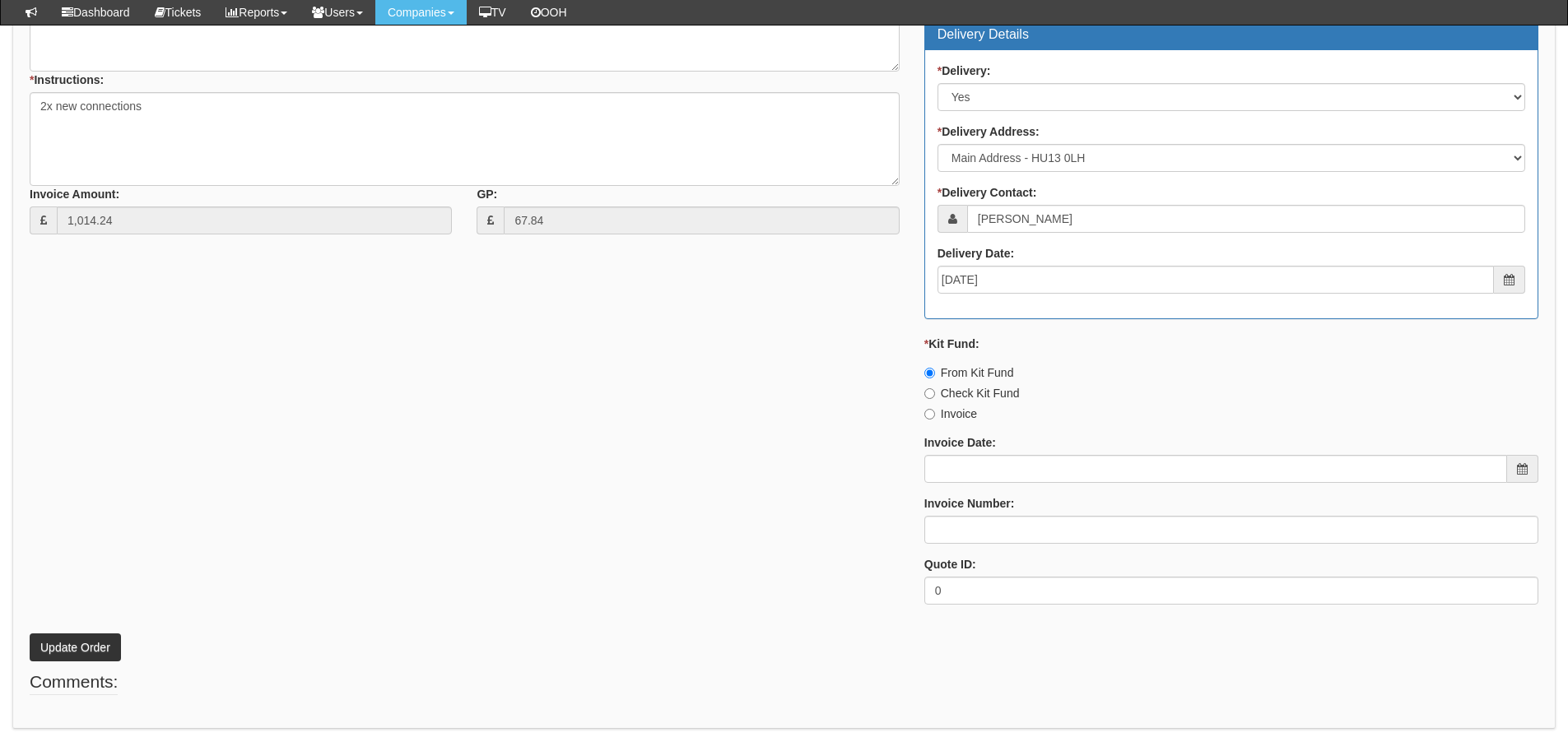
scroll to position [905, 0]
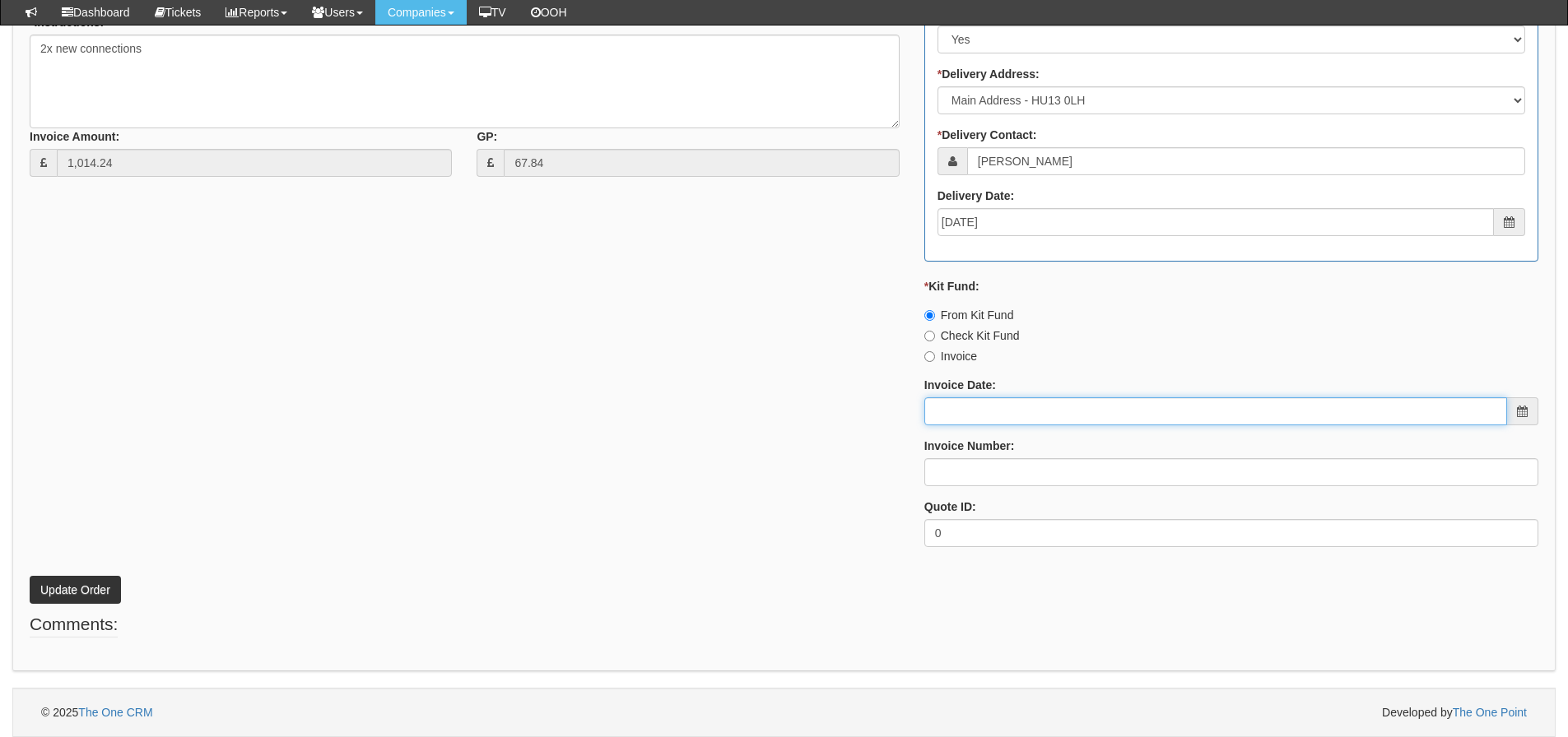
click at [1009, 408] on input "Invoice Date:" at bounding box center [1216, 412] width 583 height 28
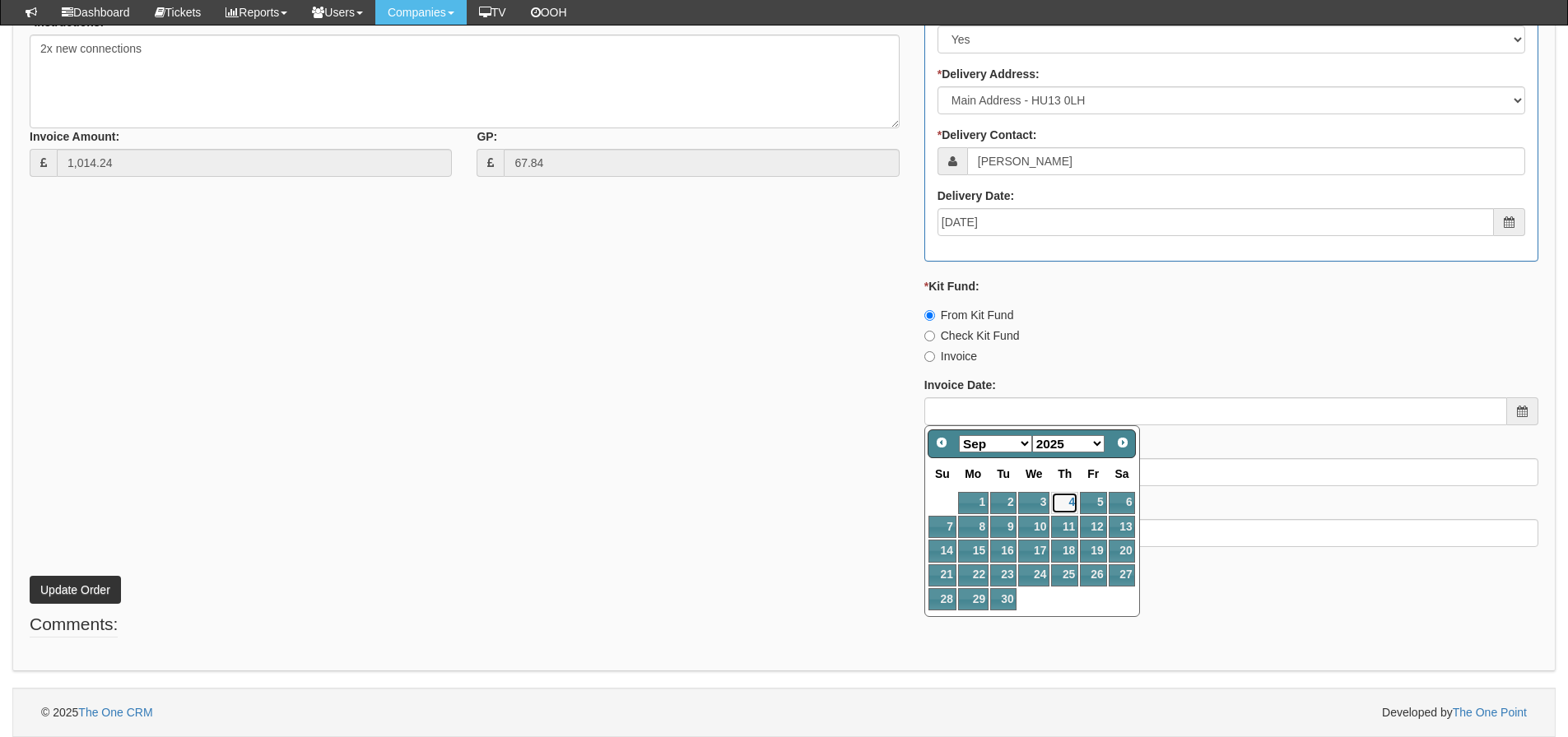
click at [1073, 502] on link "4" at bounding box center [1064, 503] width 27 height 22
type input "[DATE]"
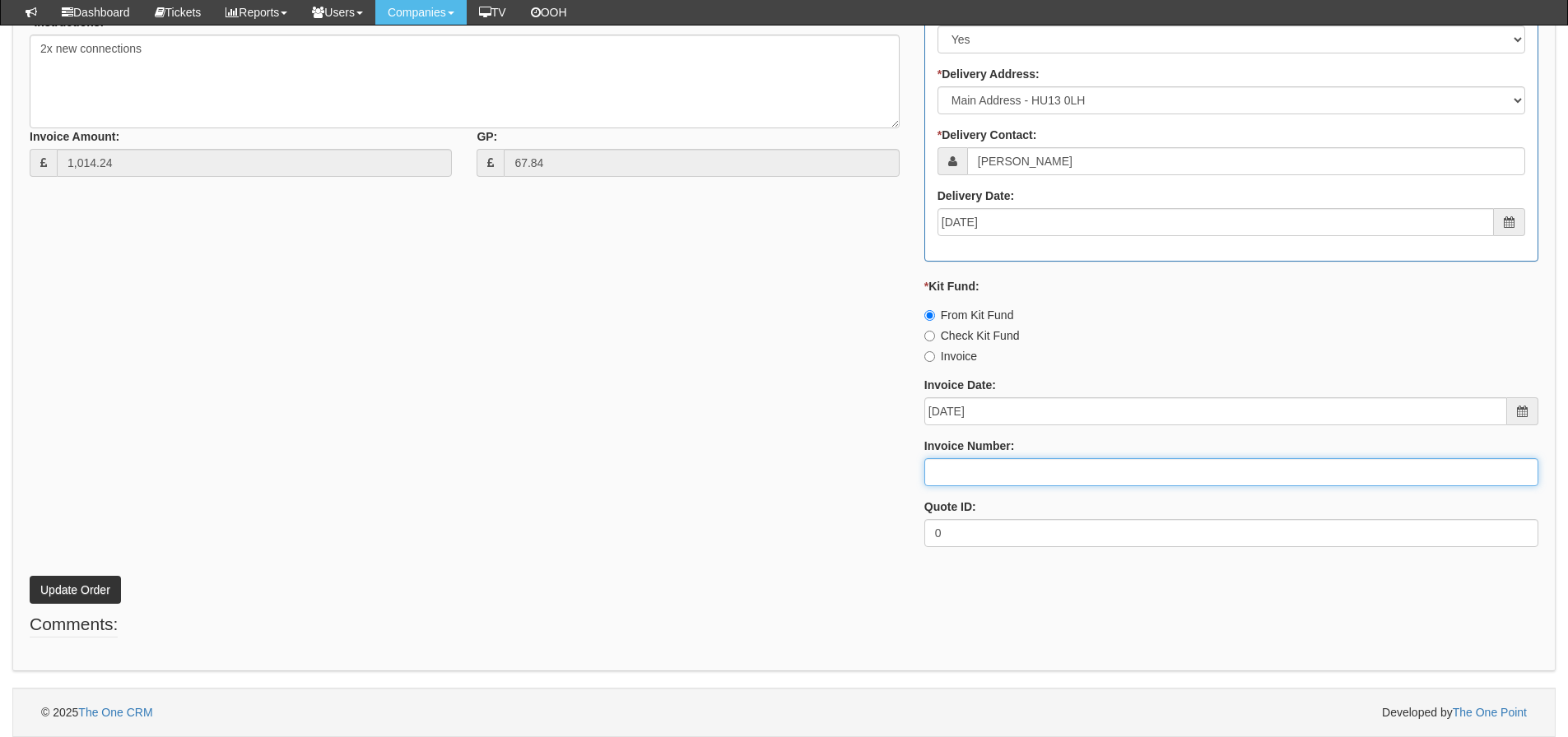
click at [1055, 477] on input "Invoice Number:" at bounding box center [1232, 472] width 614 height 28
type input "206149 Kit Fund"
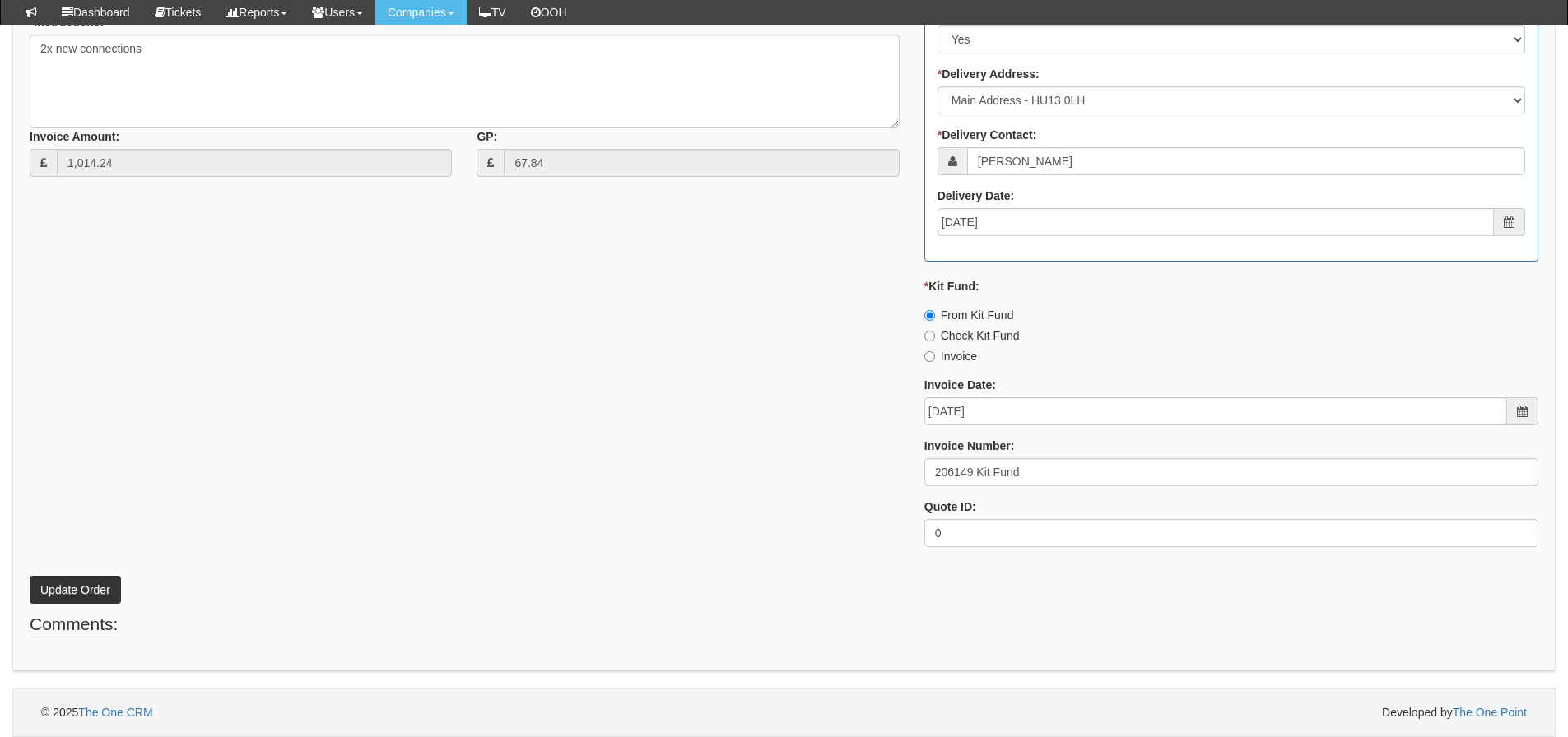
click at [633, 398] on div "* Supplier: Select 123 REG.co.uk 1Password 3 4Gon AA Jones Electric Ltd Abzorb …" at bounding box center [784, 169] width 1534 height 783
click at [92, 593] on button "Update Order" at bounding box center [76, 590] width 92 height 28
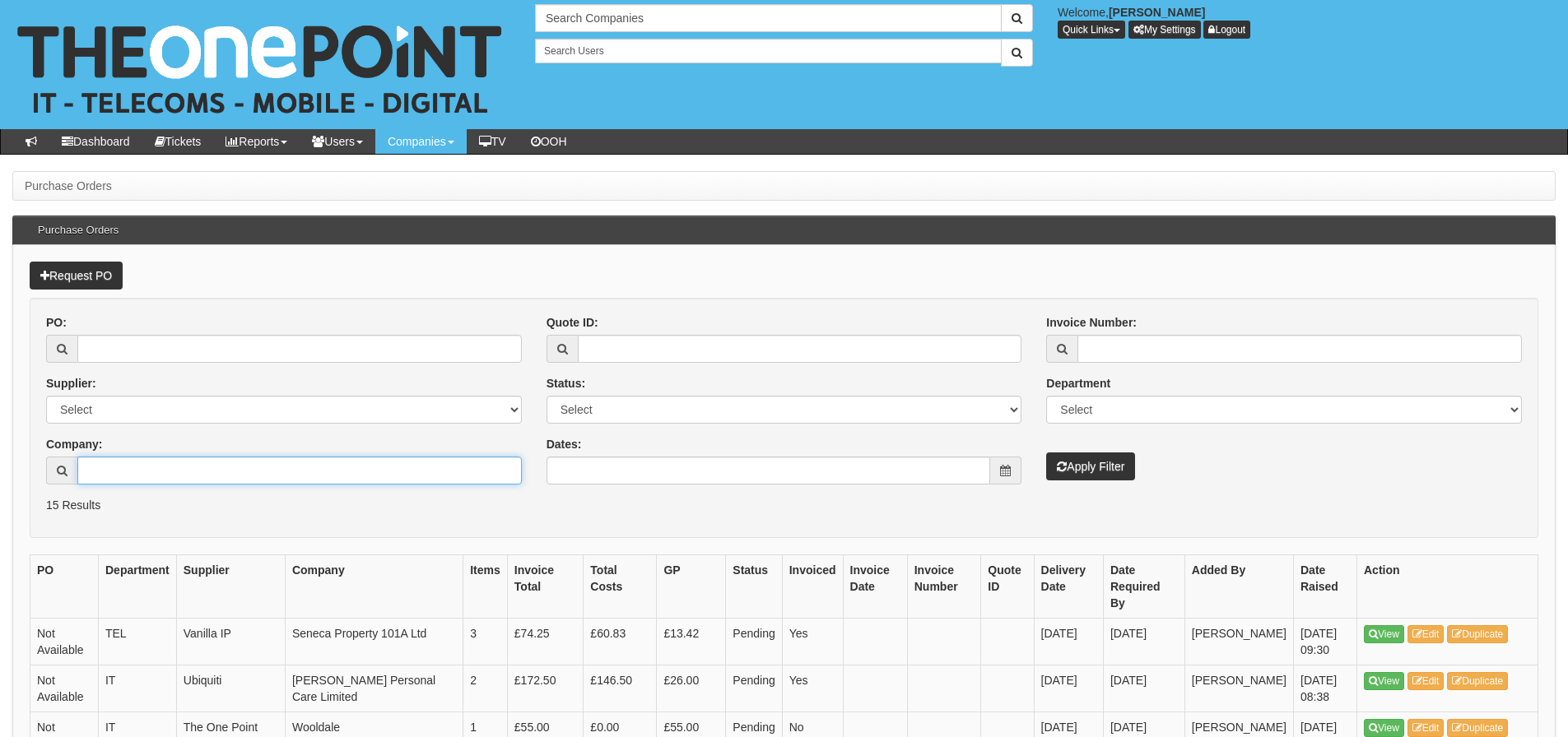
click at [265, 465] on input "Company:" at bounding box center [300, 471] width 444 height 28
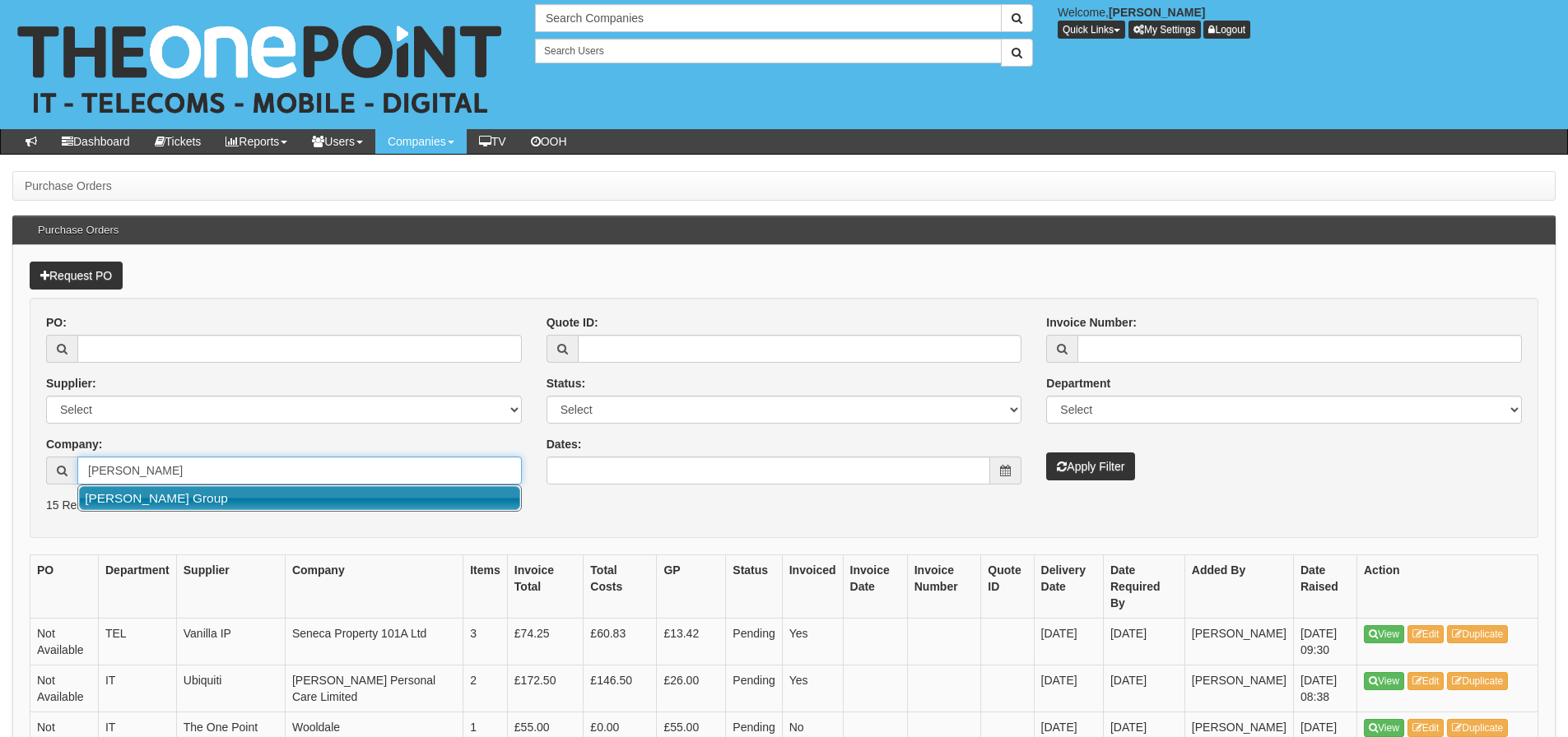
click at [270, 488] on link "[PERSON_NAME] Group" at bounding box center [300, 498] width 441 height 24
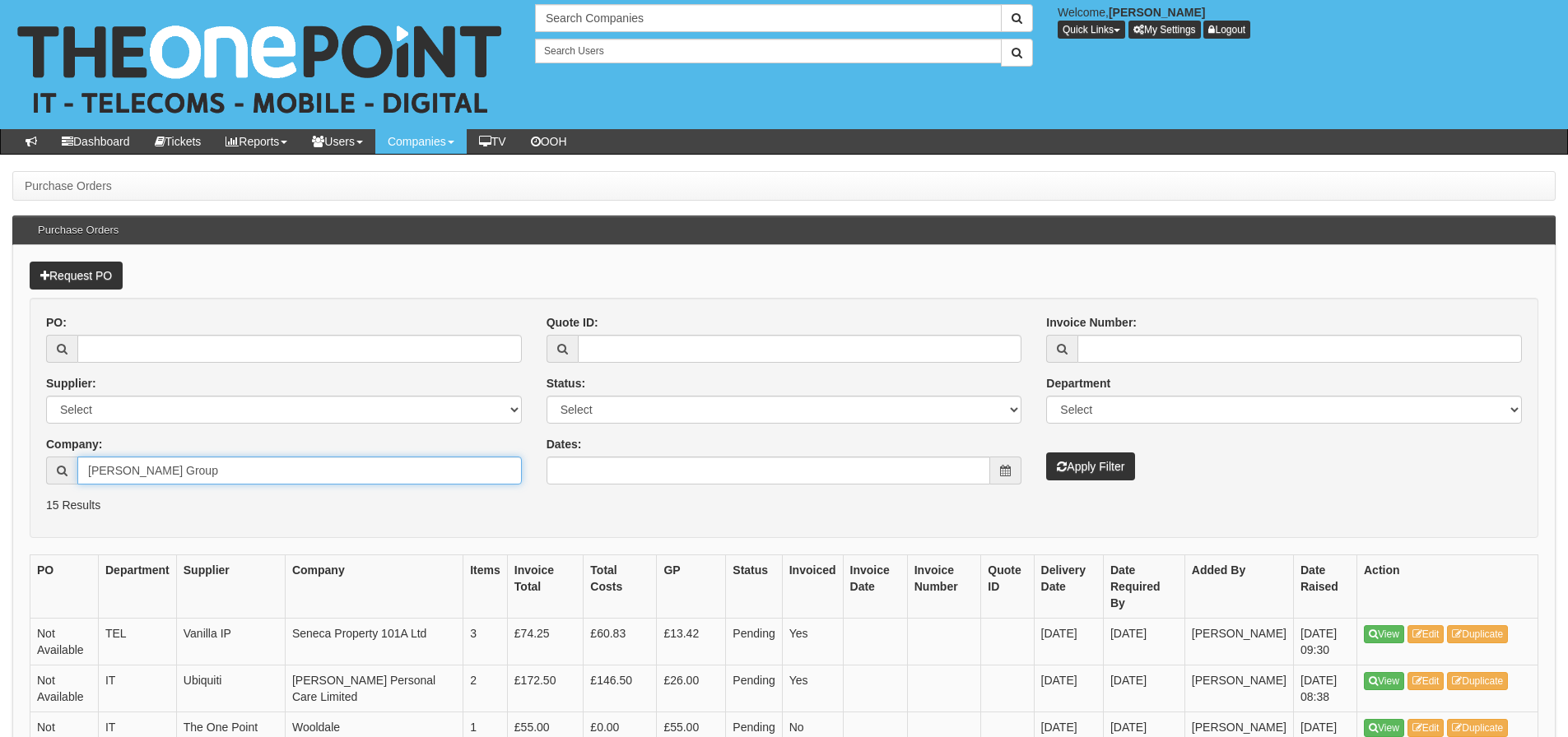
type input "[PERSON_NAME] Group"
click at [1086, 464] on button "Apply Filter" at bounding box center [1090, 467] width 89 height 28
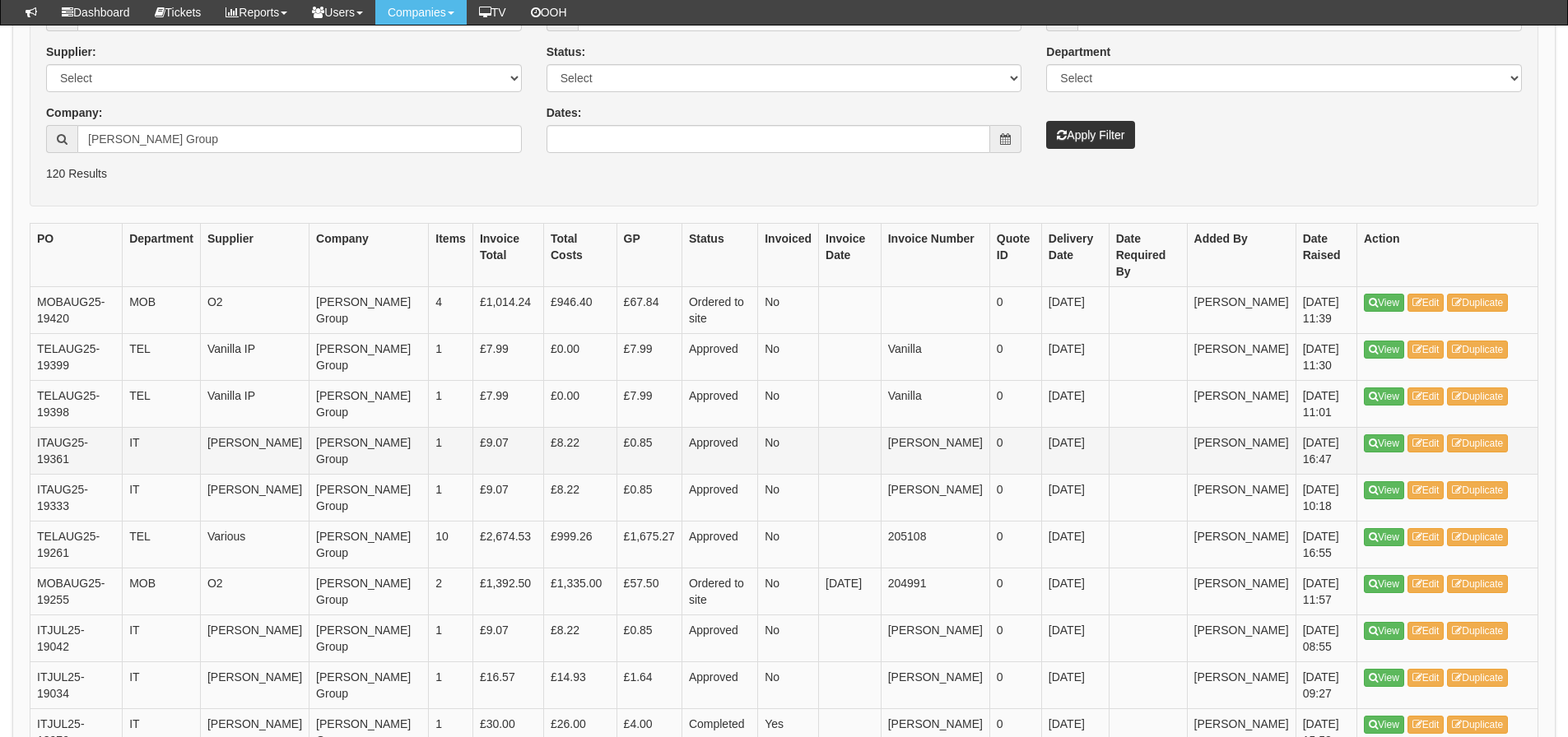
scroll to position [329, 0]
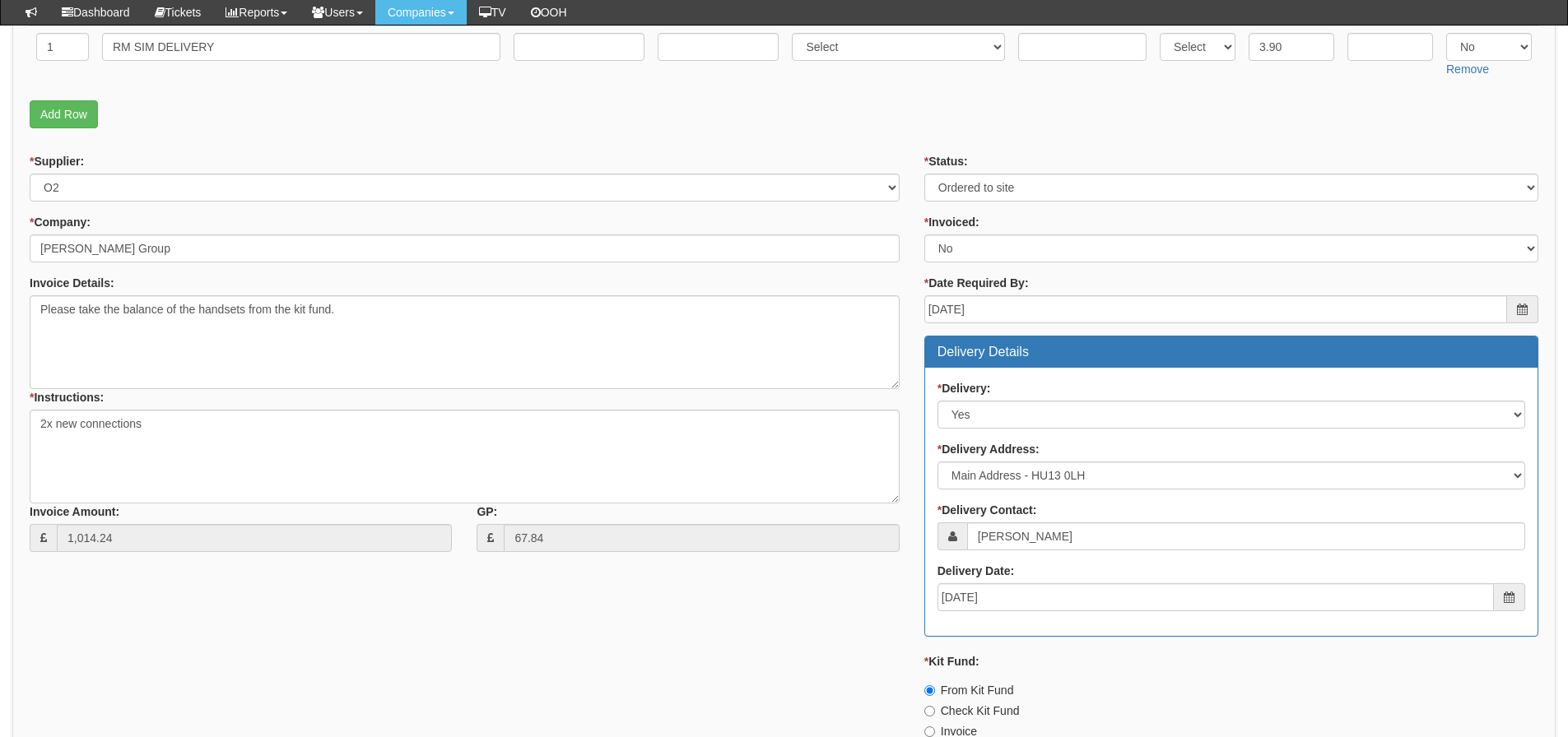
scroll to position [905, 0]
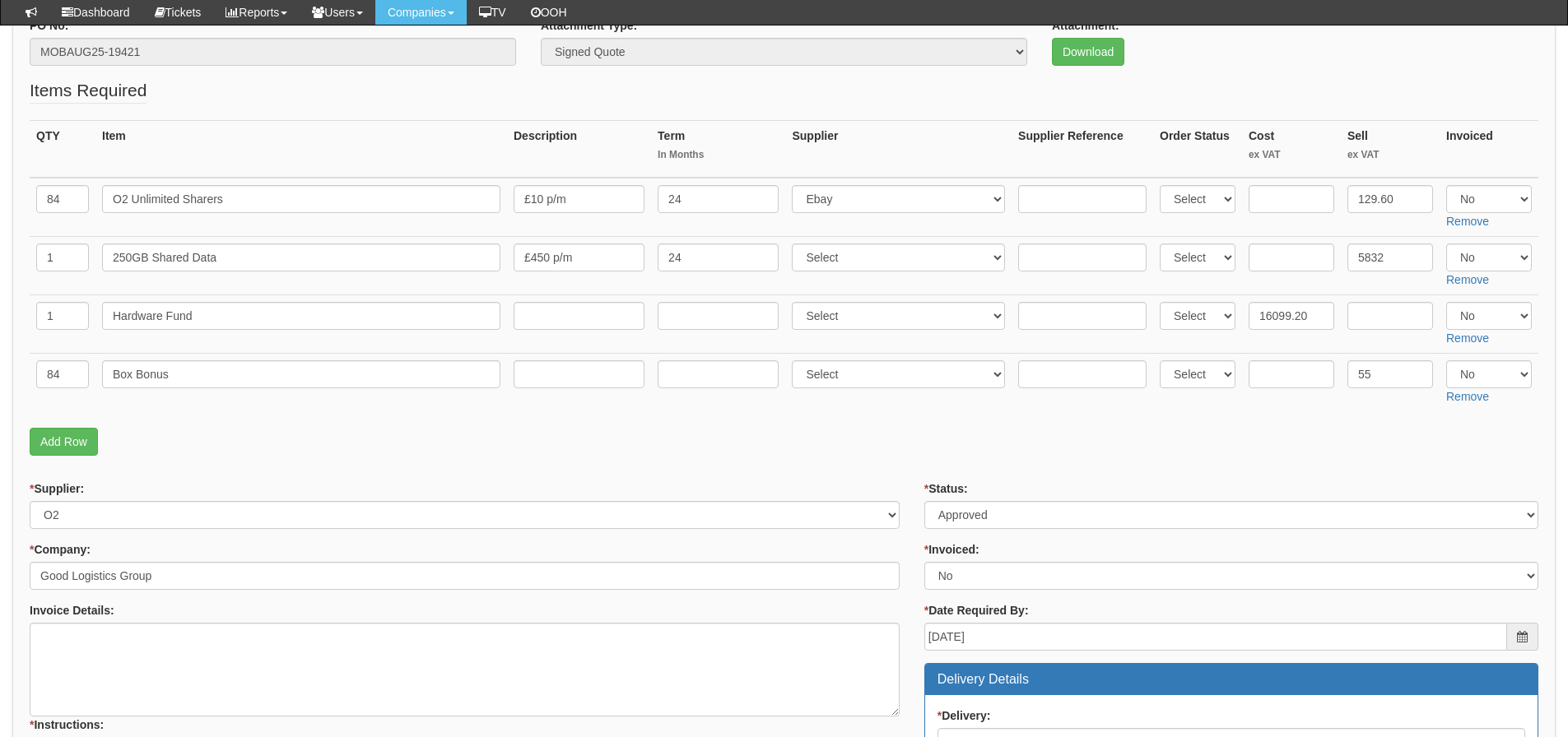
scroll to position [247, 0]
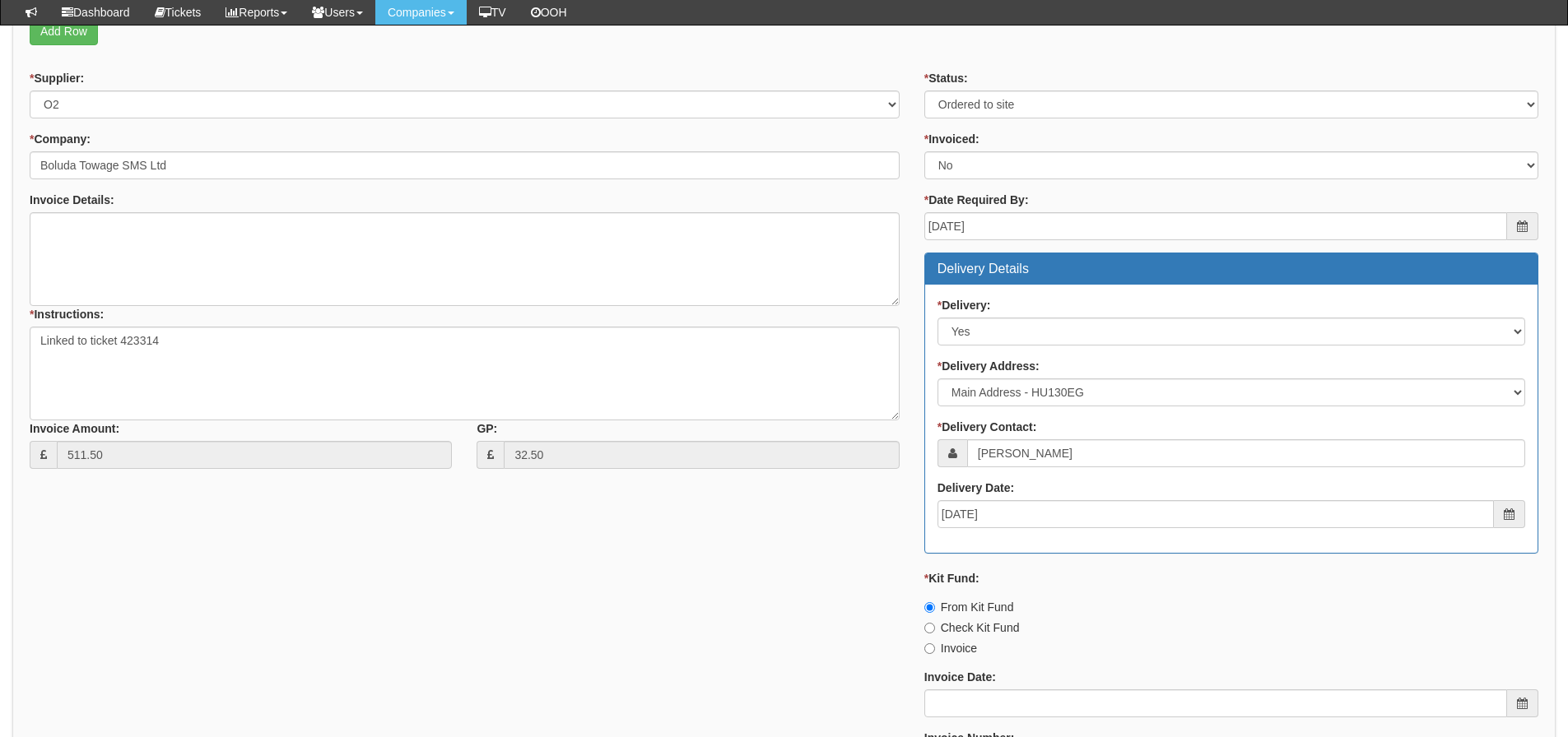
scroll to position [706, 0]
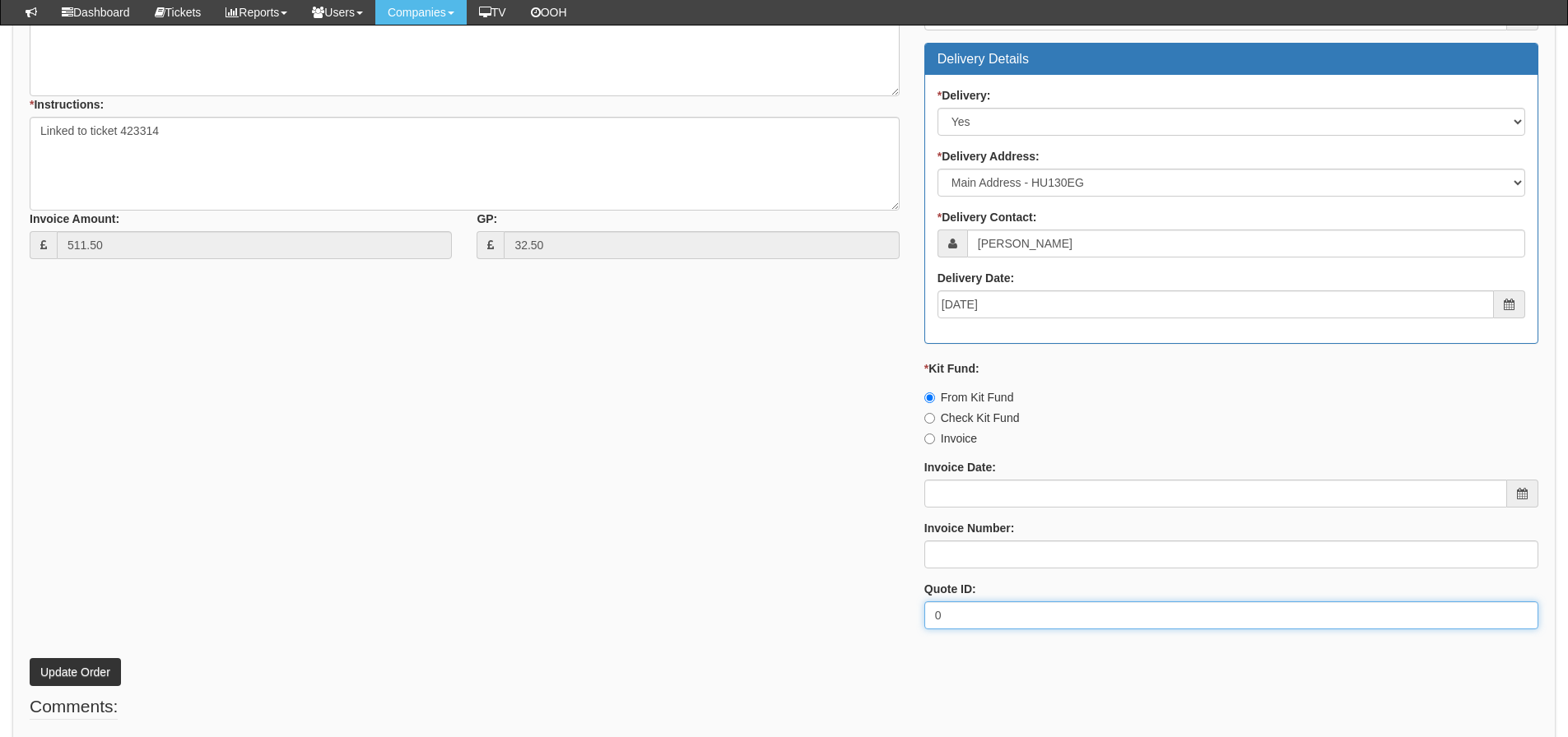
click at [97, 582] on div "* Supplier: Select 123 REG.co.uk 1Password 3 4Gon AA Jones Electric Ltd Abzorb …" at bounding box center [784, 251] width 1534 height 783
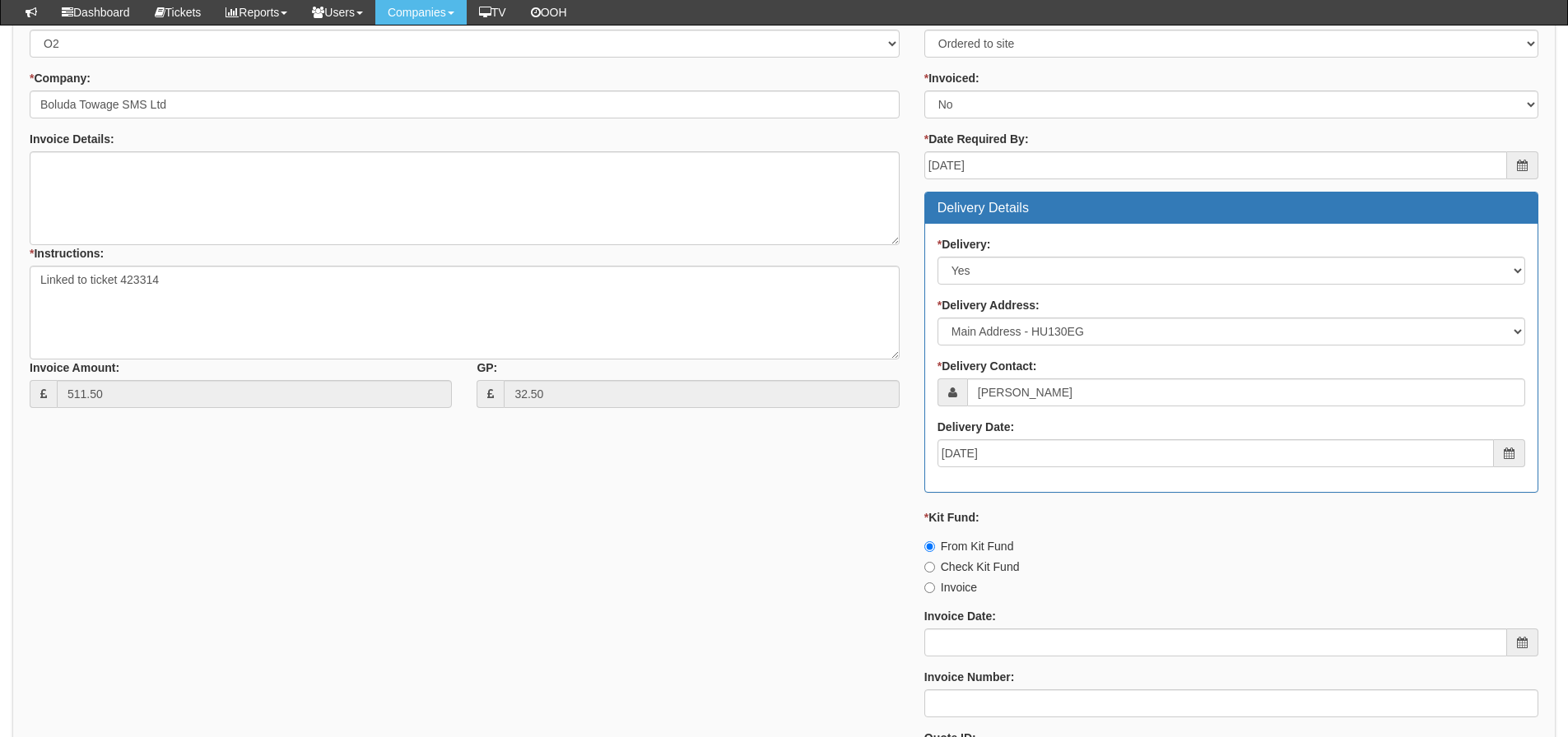
scroll to position [542, 0]
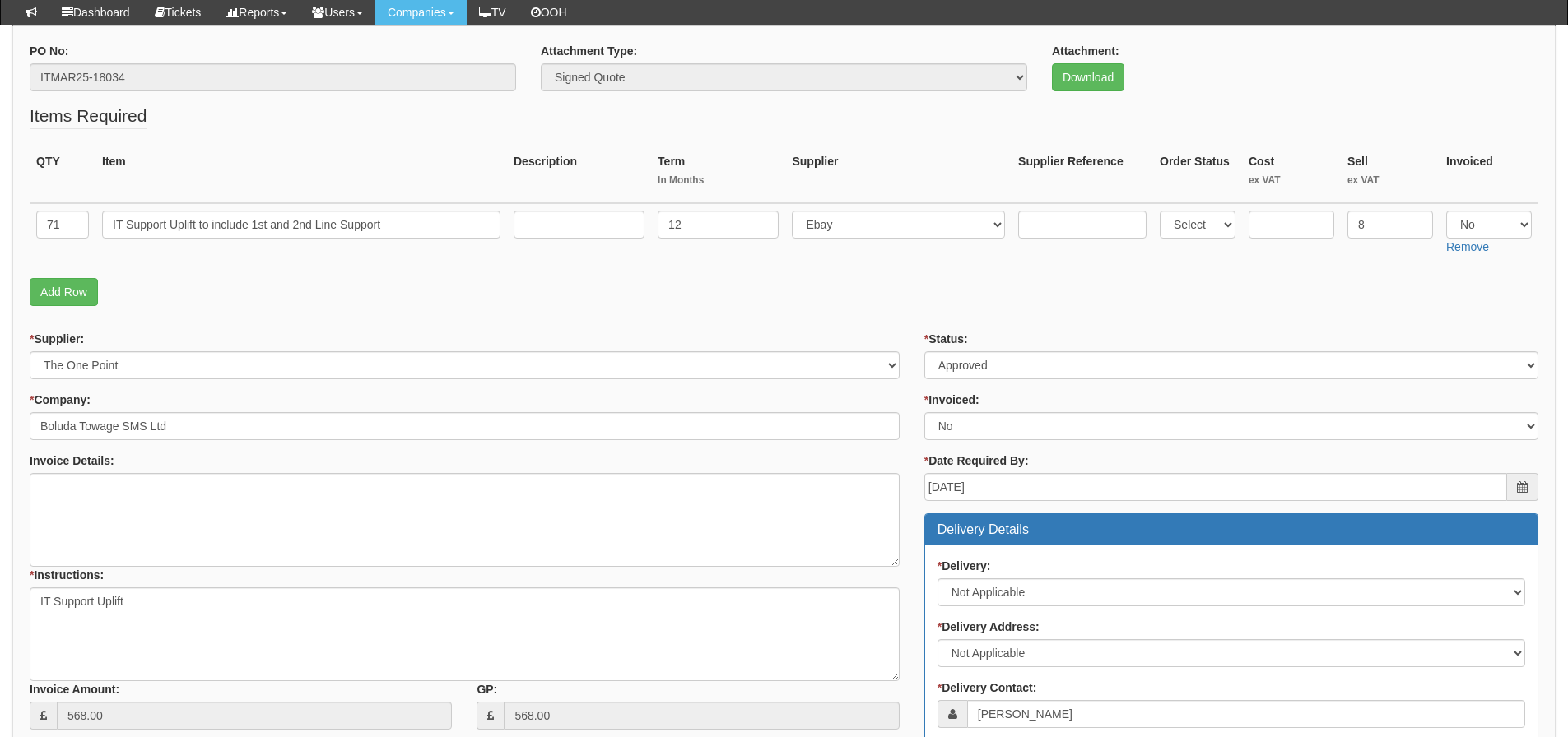
scroll to position [154, 0]
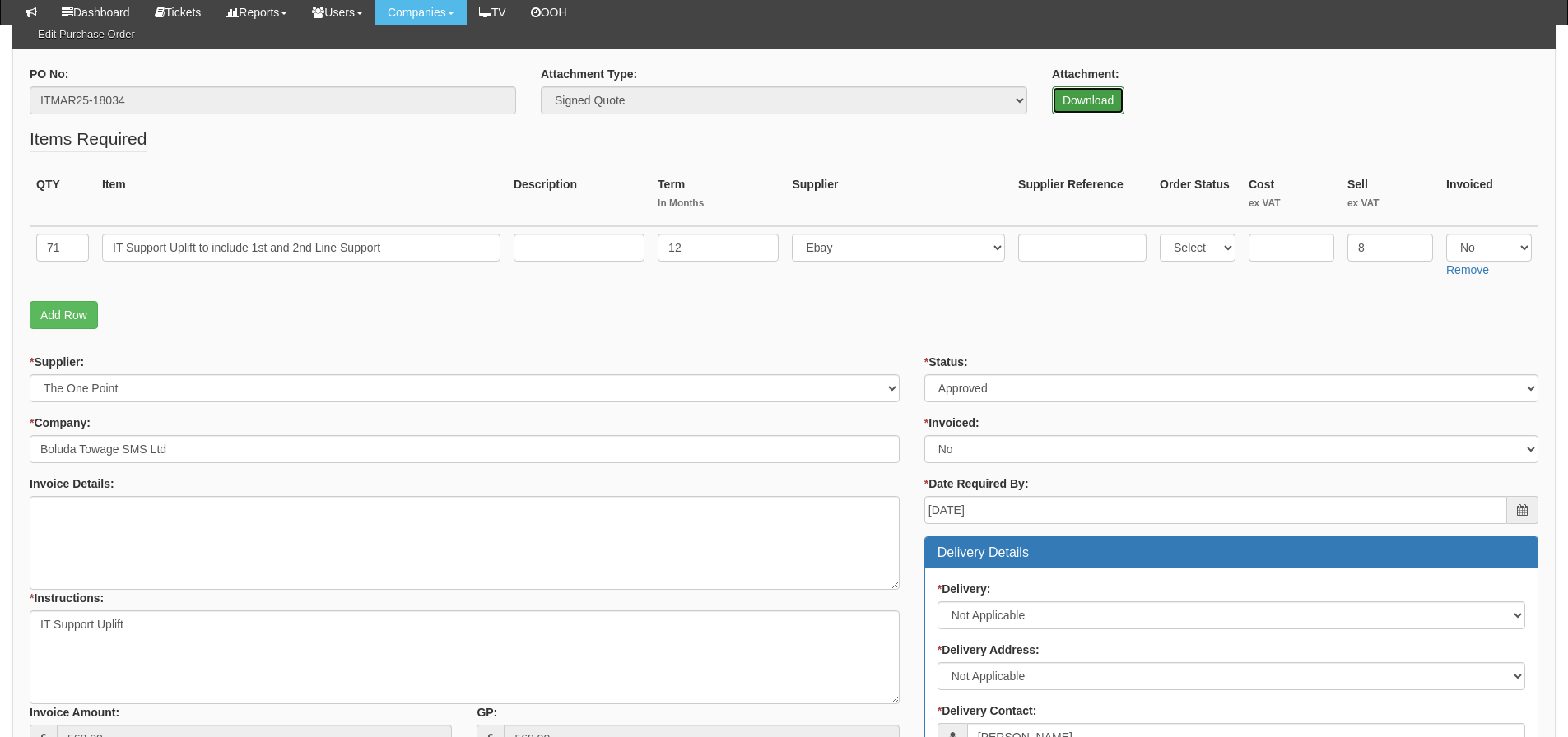
click at [1064, 110] on link "Download" at bounding box center [1088, 101] width 72 height 28
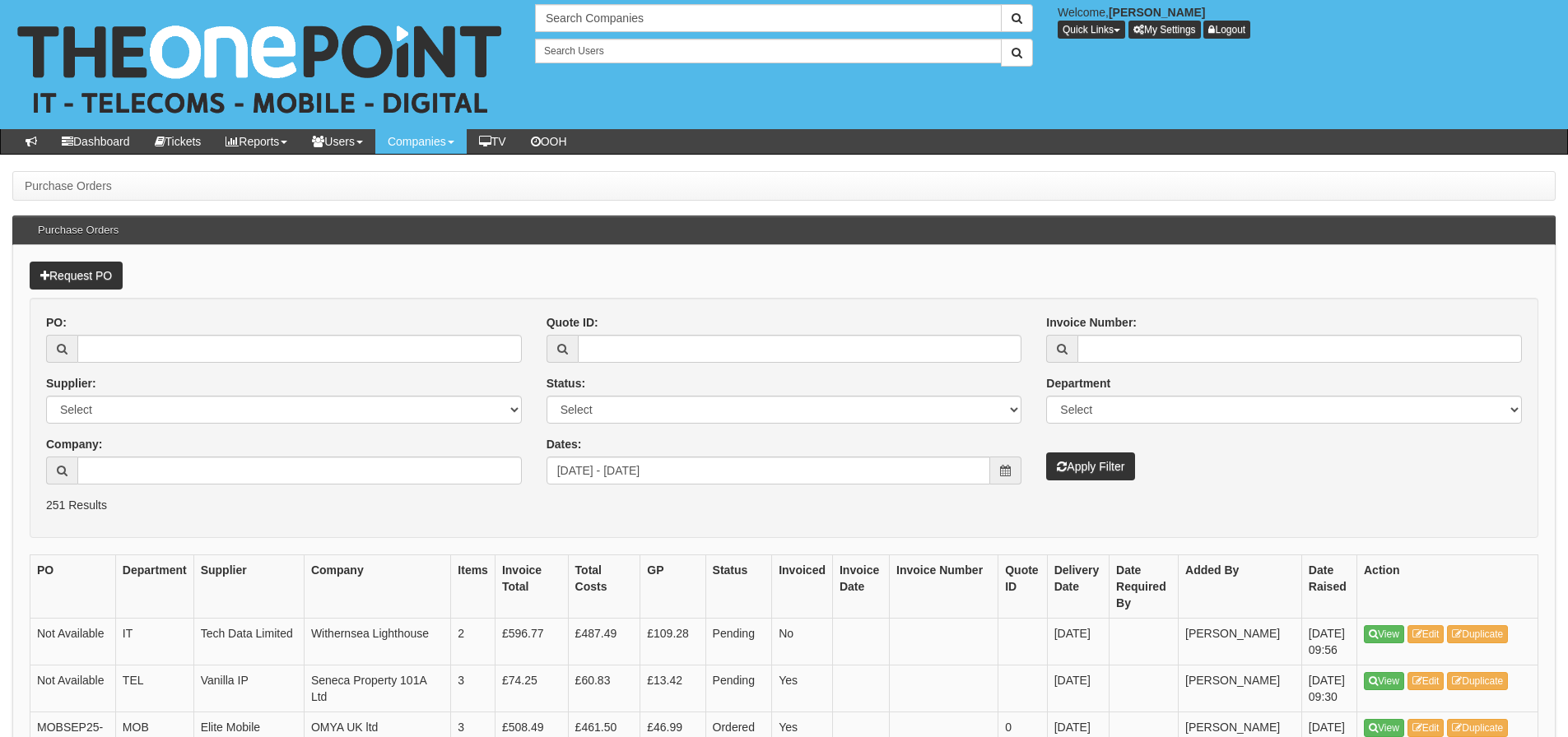
scroll to position [2331, 0]
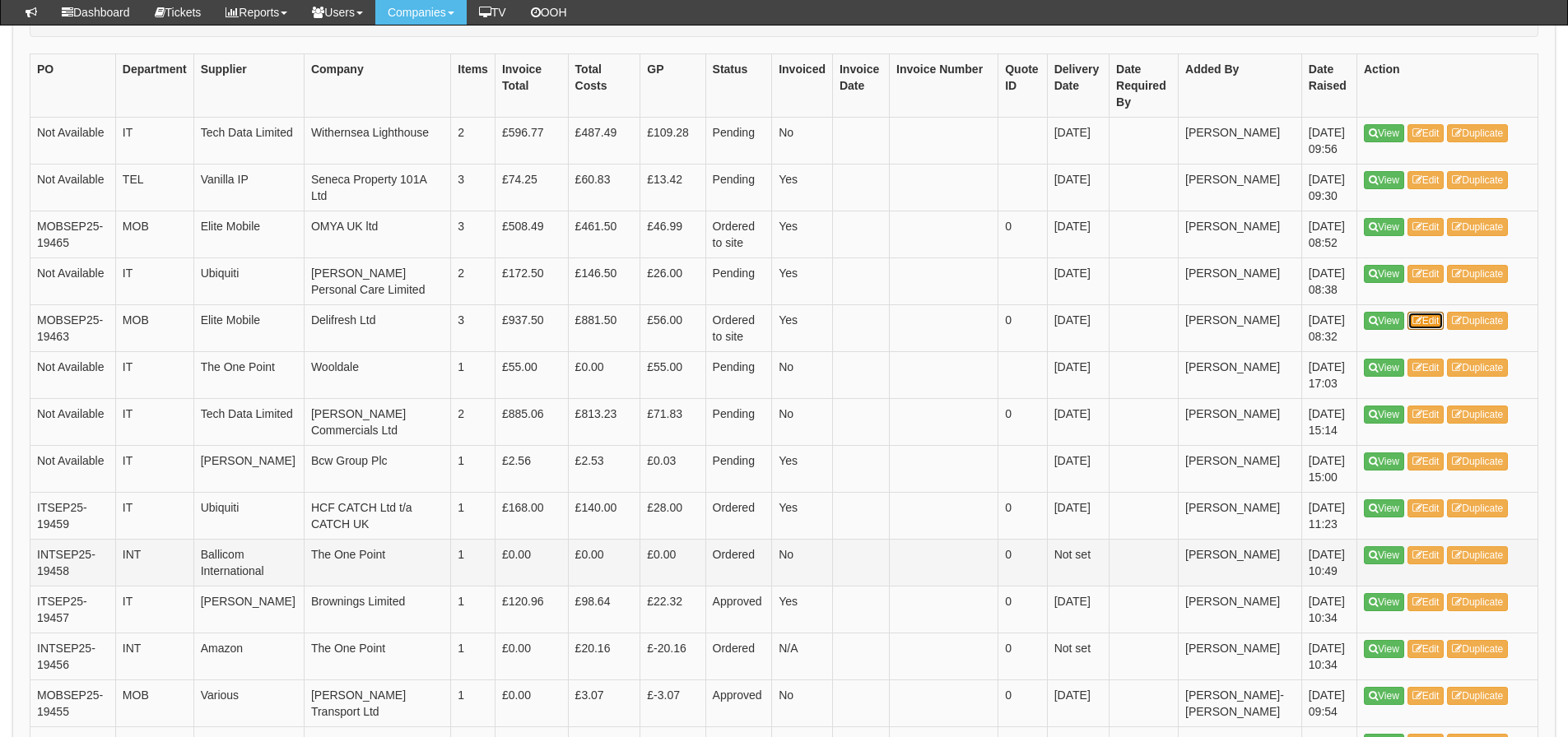
scroll to position [429, 0]
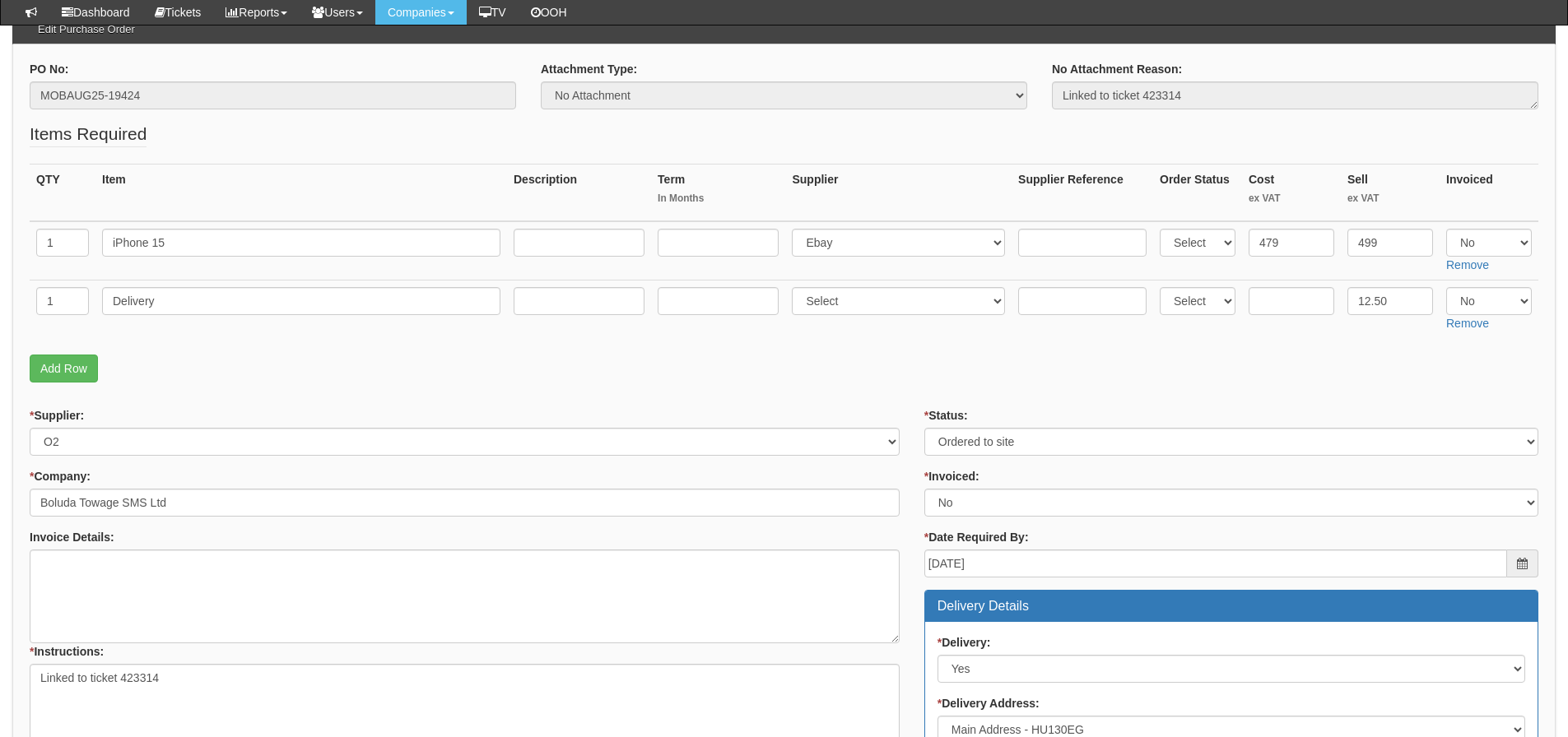
scroll to position [130, 0]
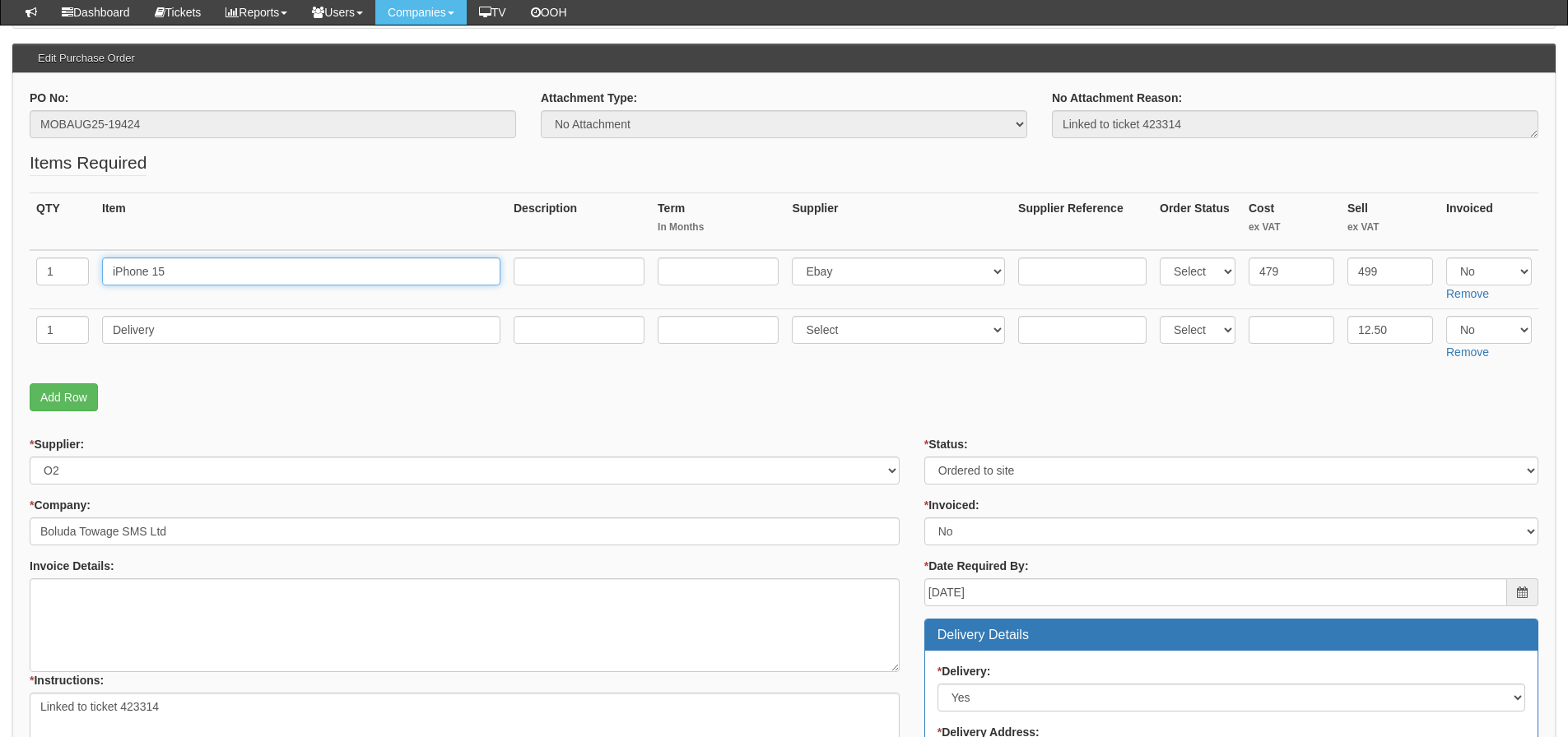
drag, startPoint x: 208, startPoint y: 274, endPoint x: 24, endPoint y: 288, distance: 184.5
click at [24, 288] on div "PO No: MOBAUG25-19424 Attachment Type: Select Signed Quote Auth email if quote …" at bounding box center [784, 701] width 1544 height 1257
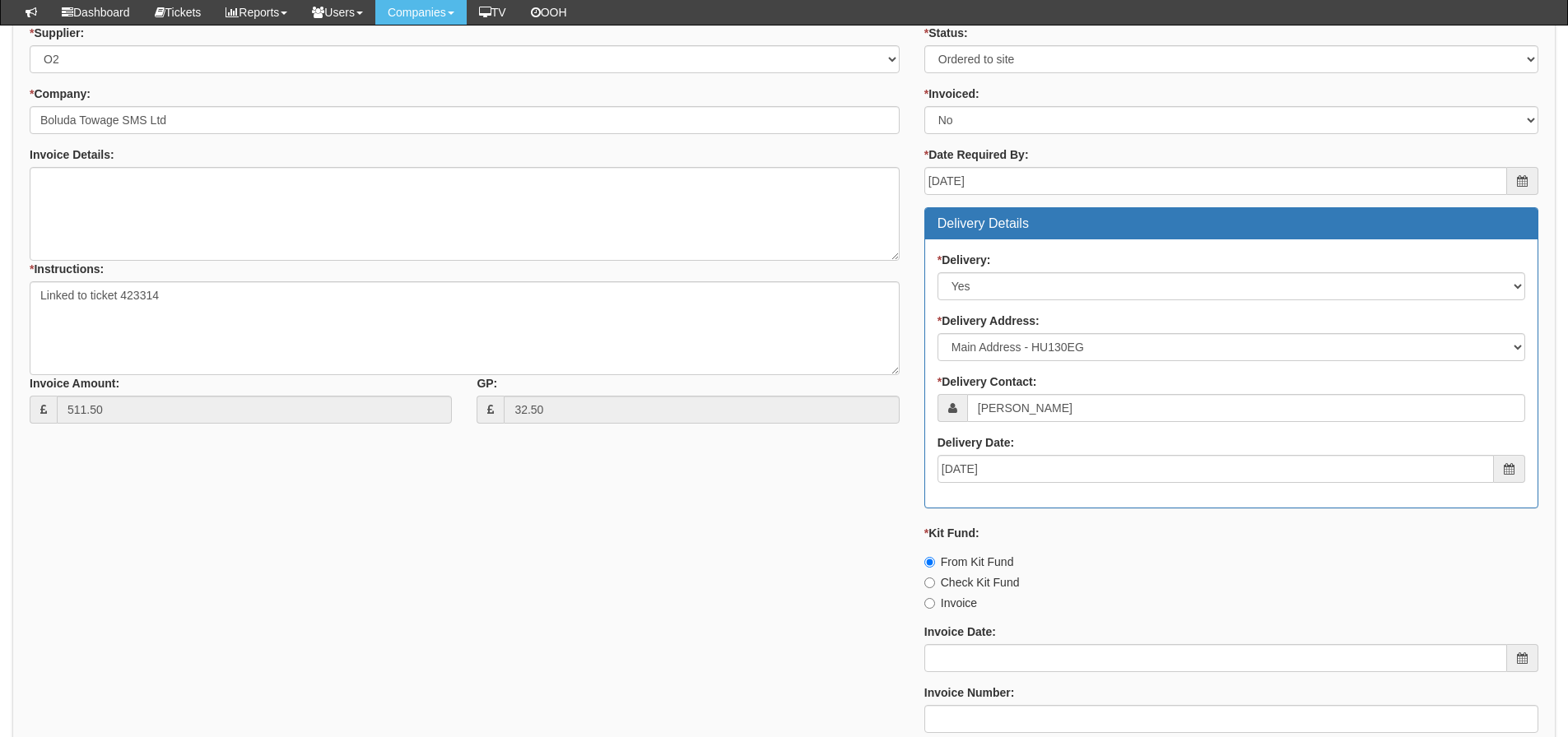
scroll to position [47, 0]
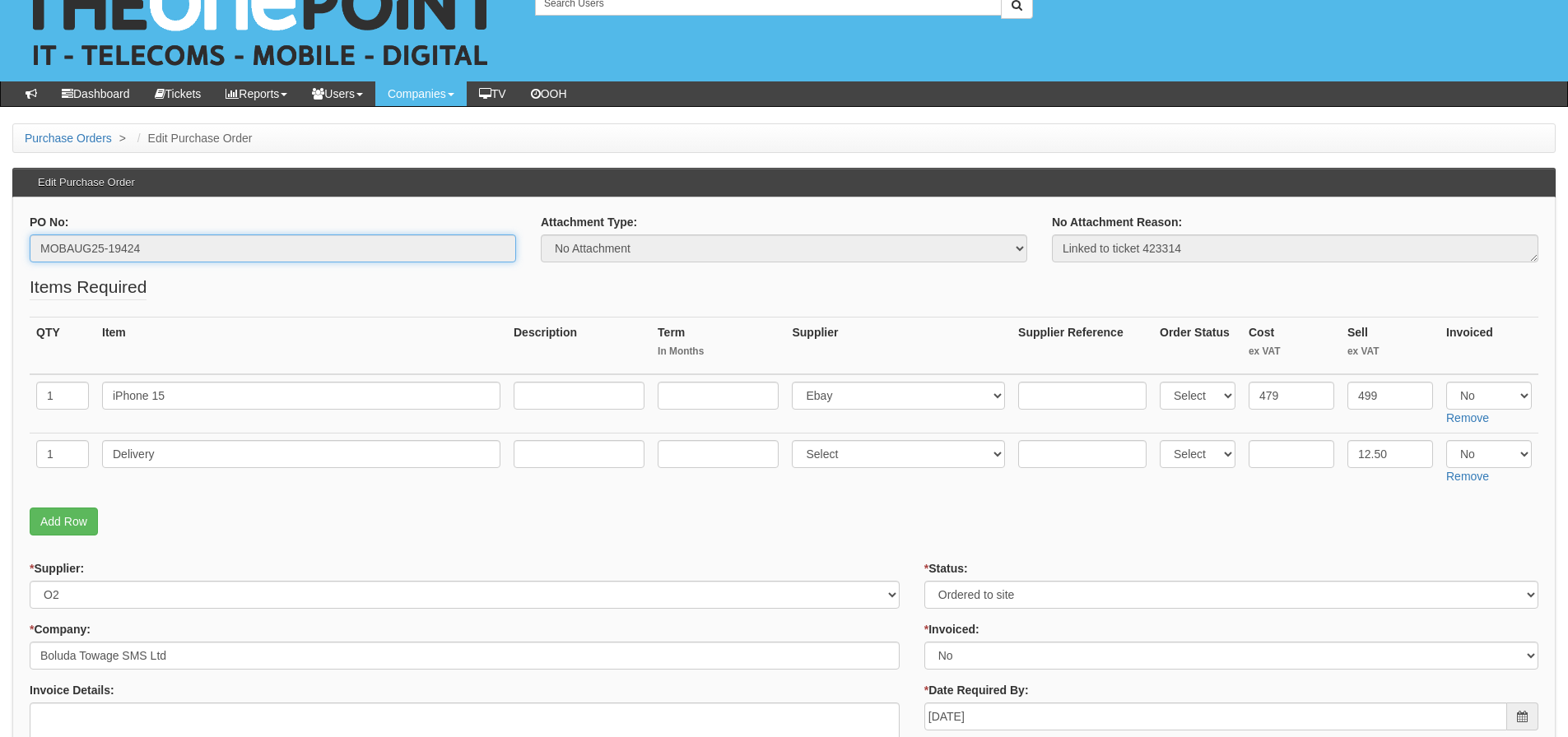
drag, startPoint x: 158, startPoint y: 243, endPoint x: 57, endPoint y: 245, distance: 101.0
click at [1296, 451] on input "text" at bounding box center [1292, 454] width 86 height 28
type input "4.5"
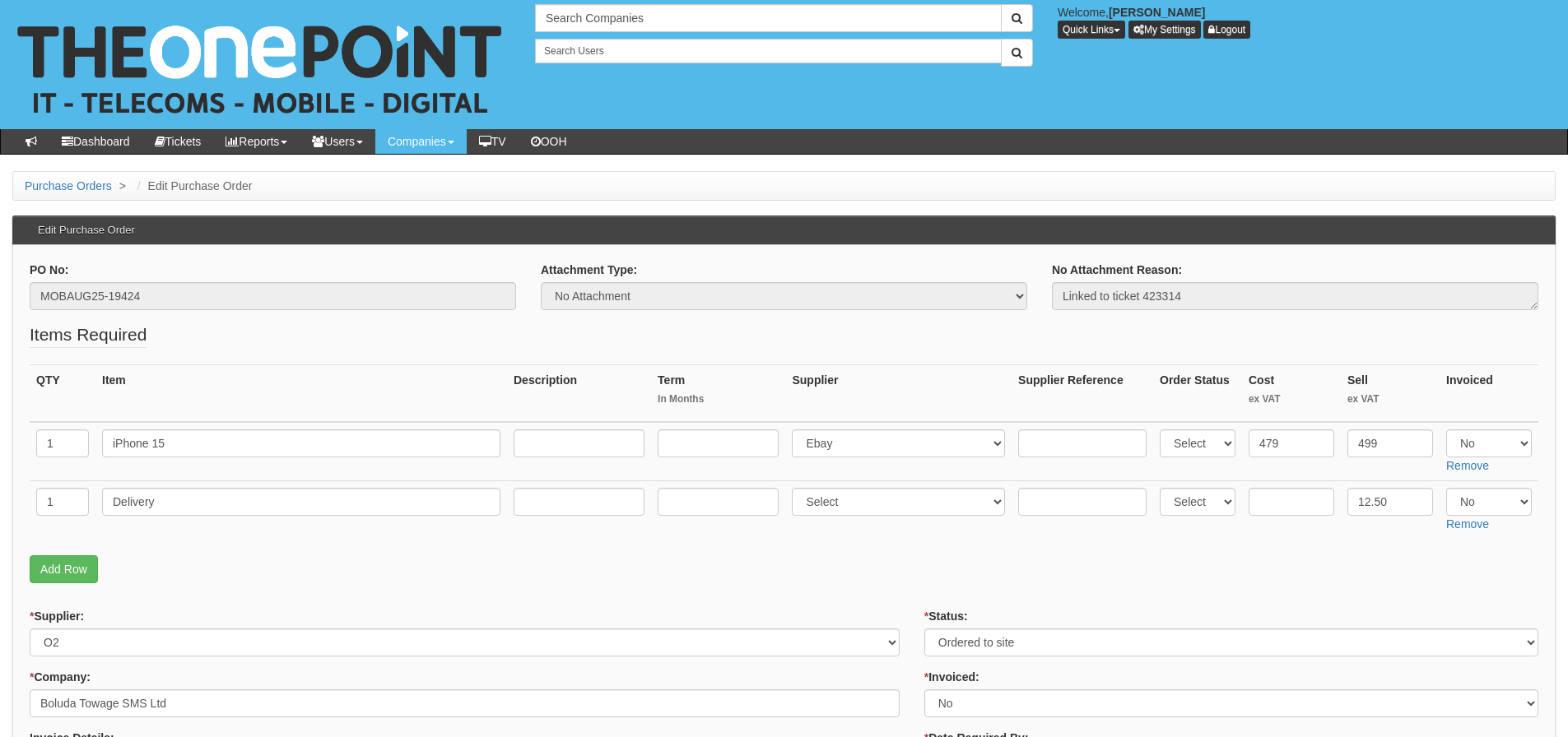
scroll to position [377, 0]
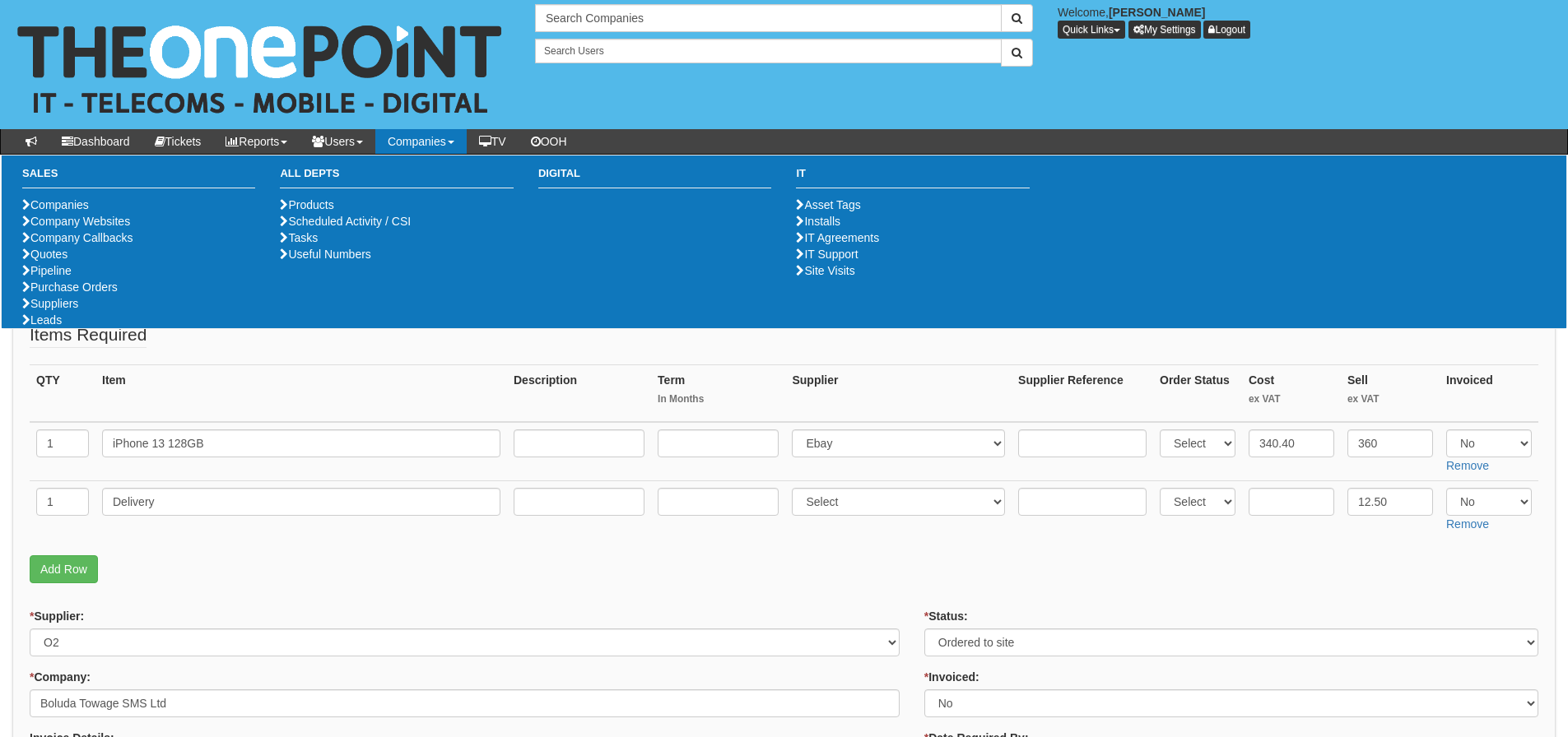
click at [547, 567] on p "Add Row" at bounding box center [784, 570] width 1509 height 28
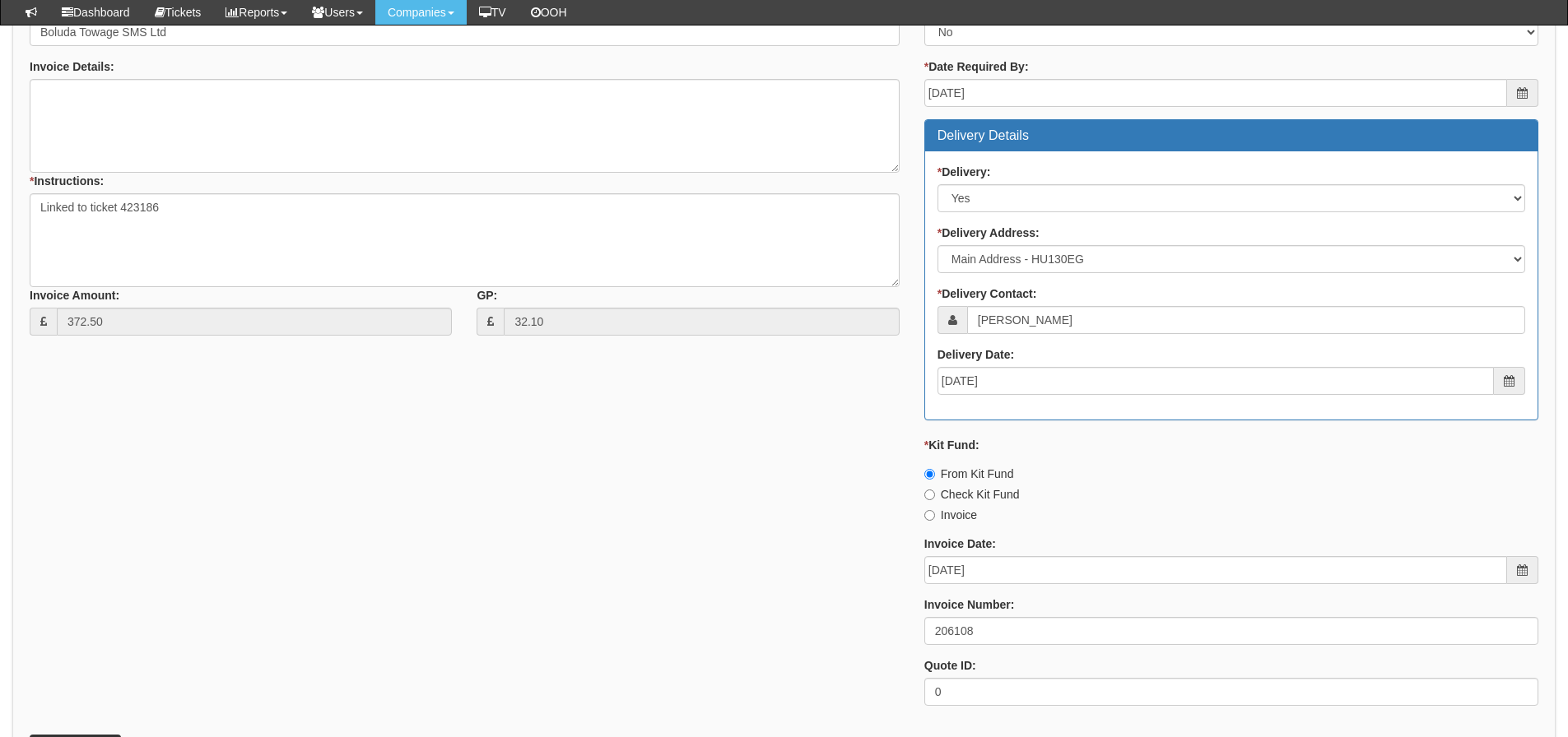
scroll to position [658, 0]
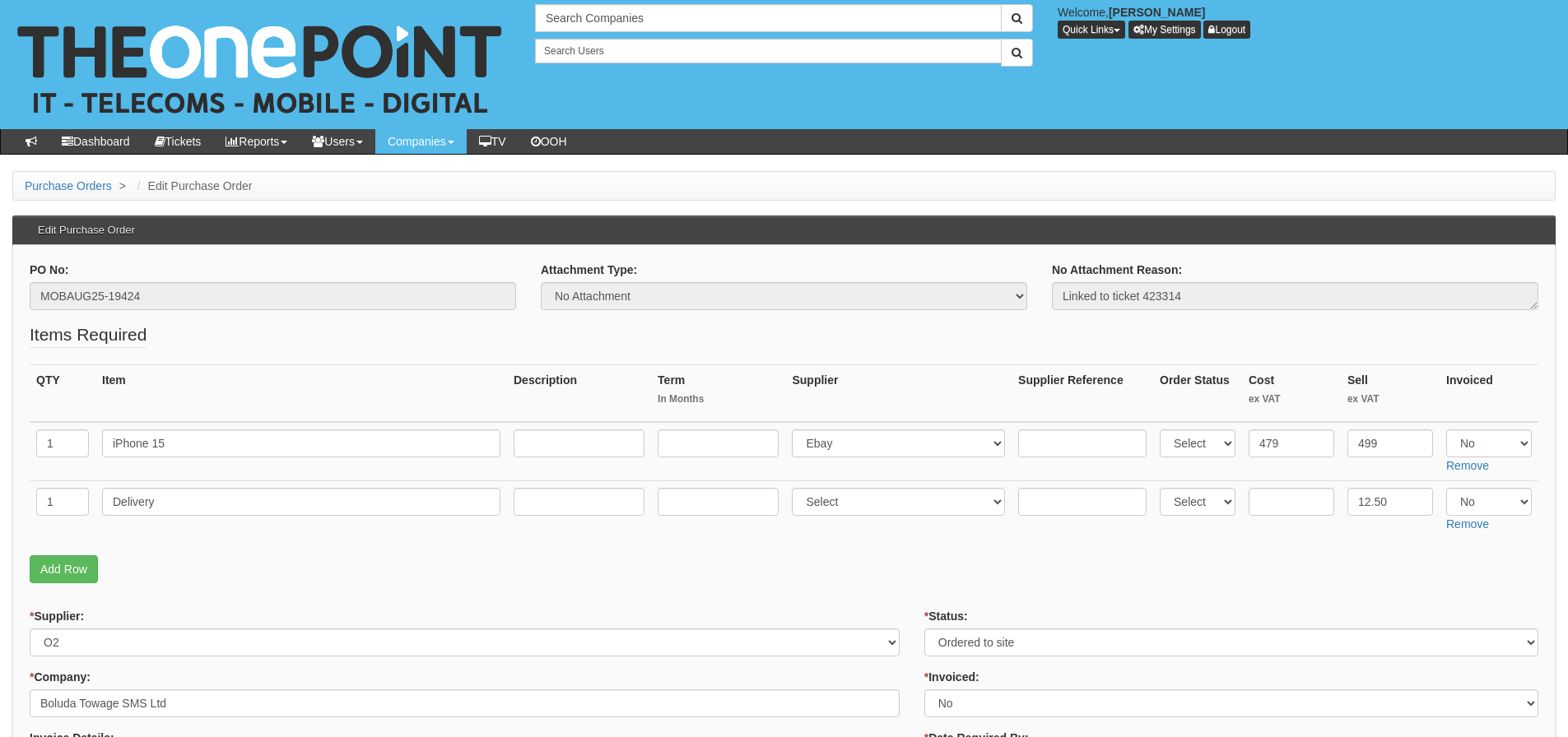
scroll to position [542, 0]
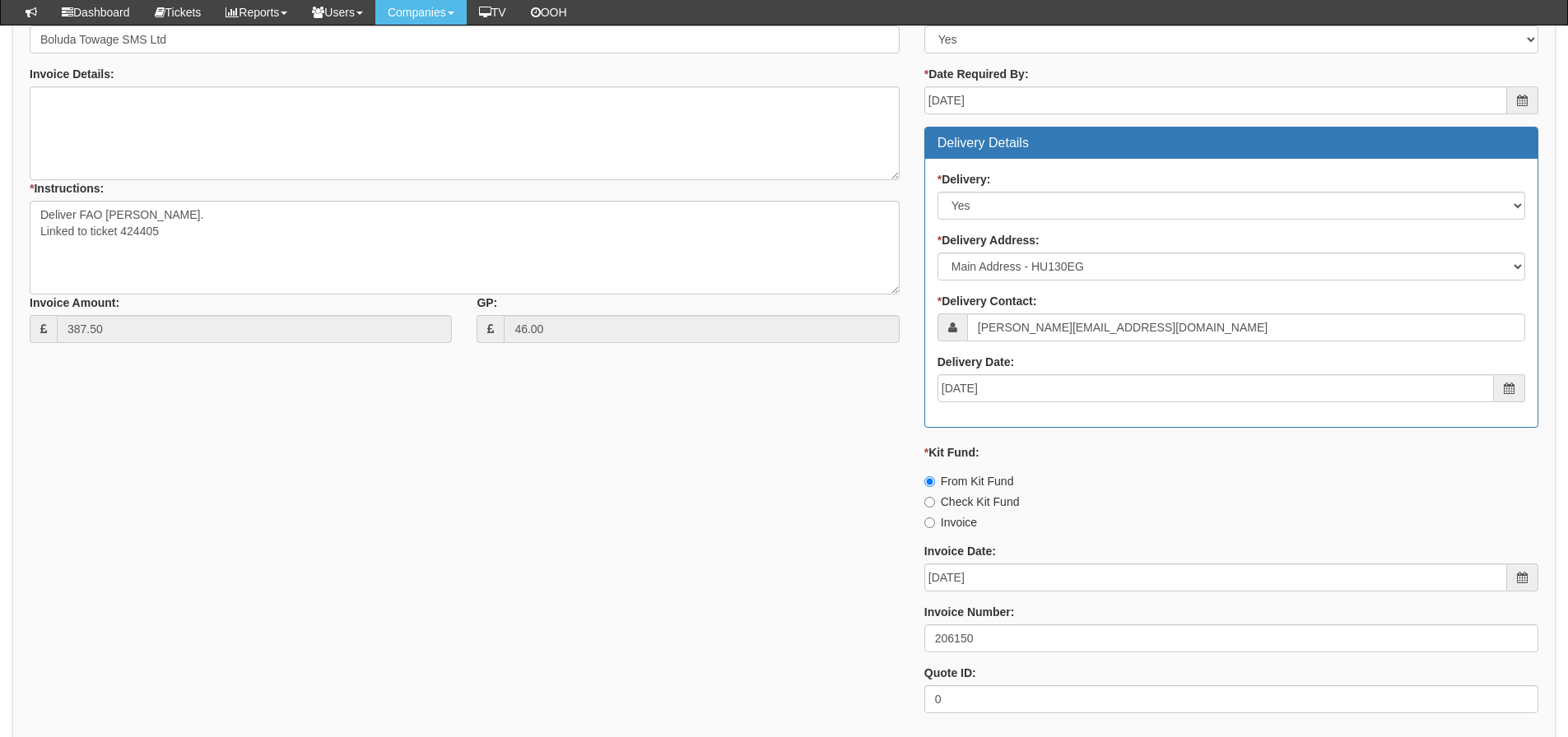
scroll to position [658, 0]
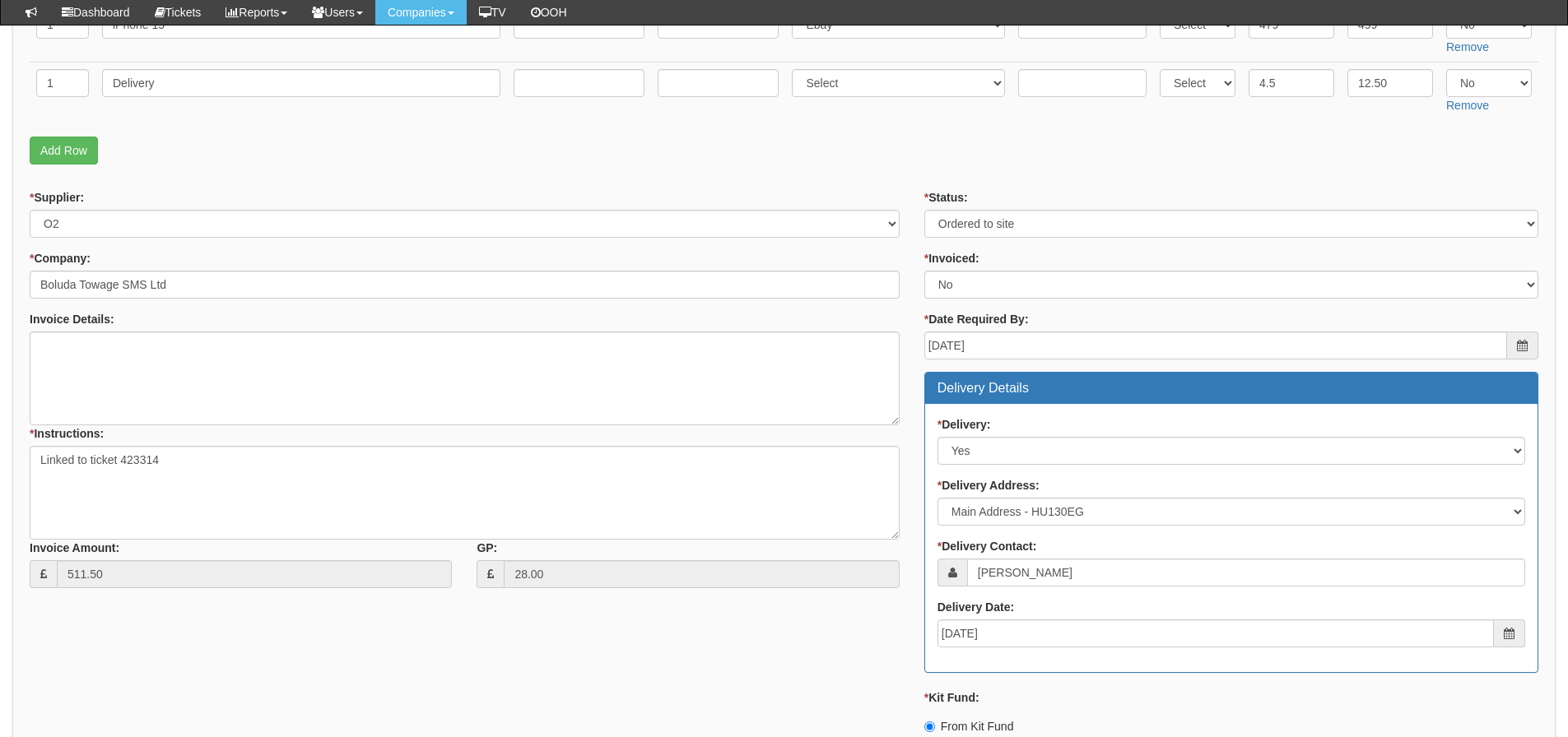
scroll to position [294, 0]
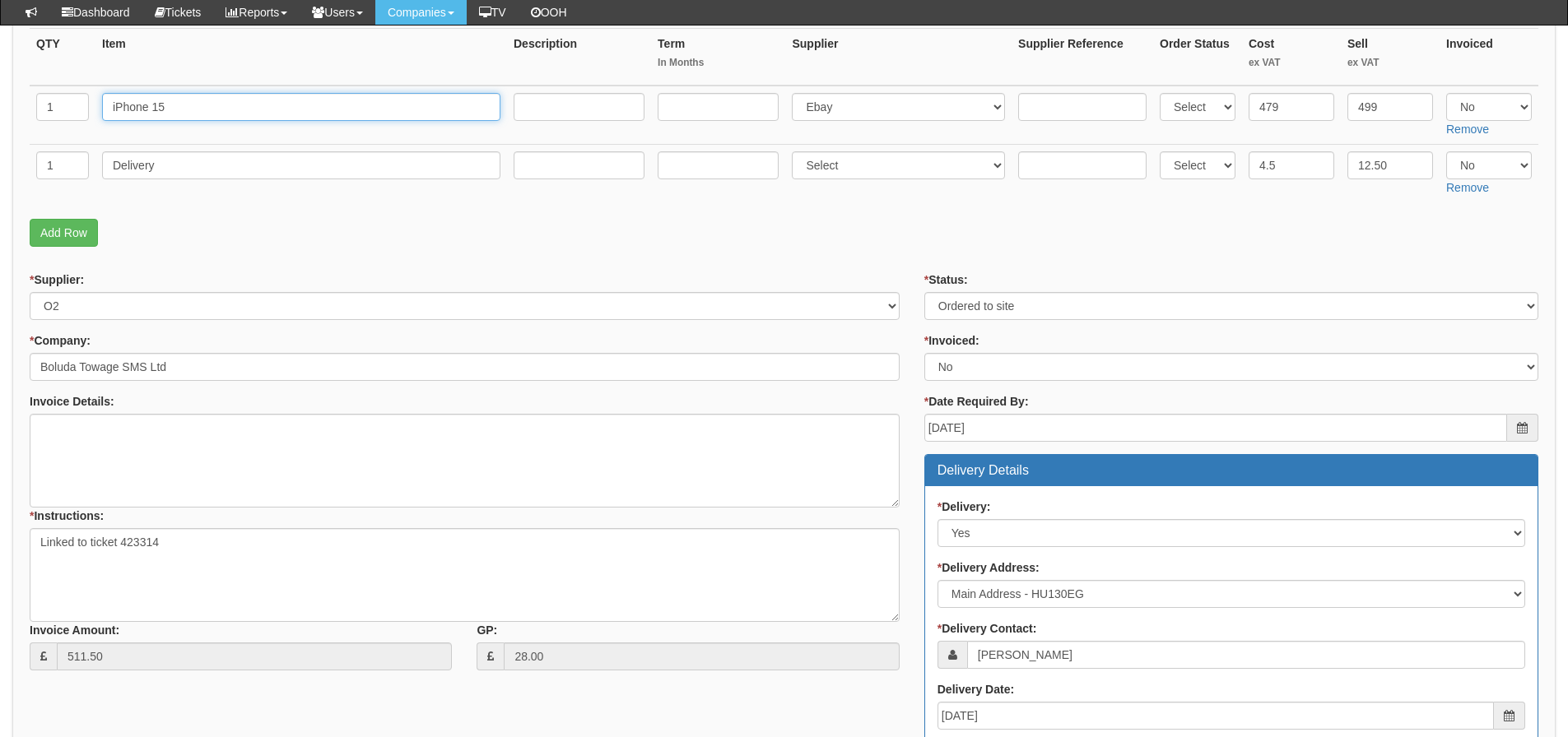
drag, startPoint x: 191, startPoint y: 113, endPoint x: -73, endPoint y: 160, distance: 268.2
click at [0, 160] on html "× Send Email × Add Appointment × Create Ticket × Create Proactive Activity × Ad…" at bounding box center [784, 468] width 1568 height 1526
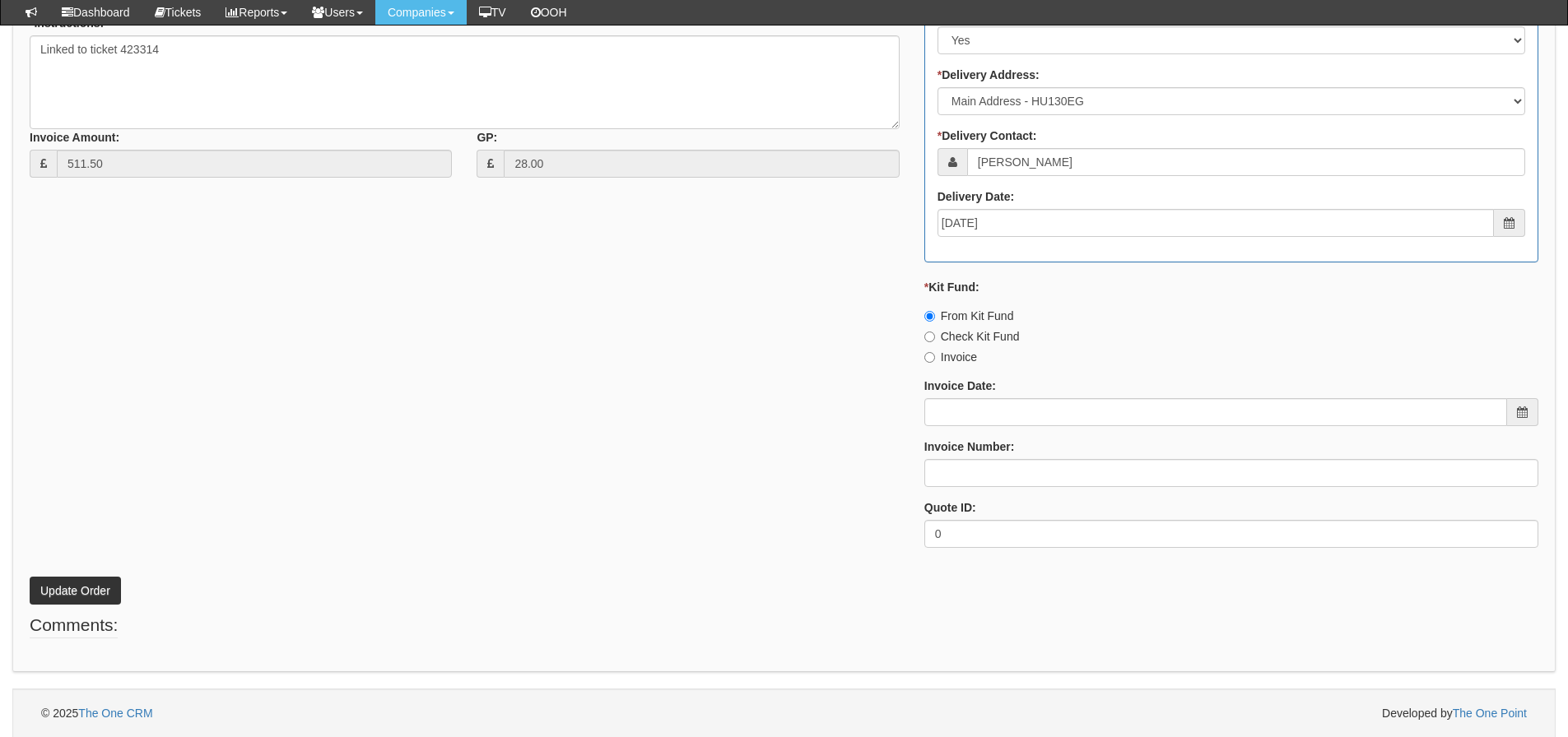
scroll to position [789, 0]
click at [956, 408] on input "Invoice Date:" at bounding box center [1216, 412] width 583 height 28
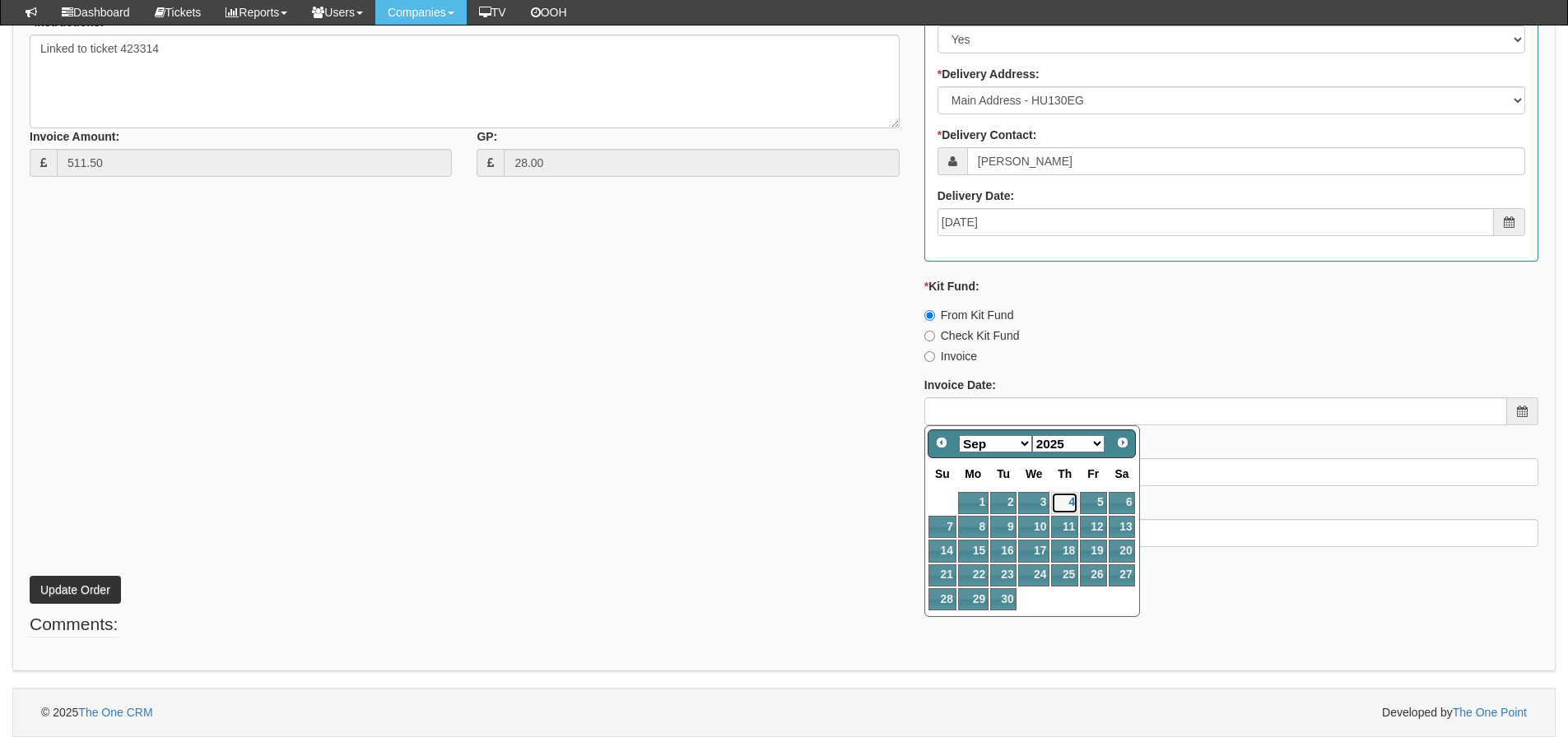
click at [1064, 502] on link "4" at bounding box center [1064, 503] width 27 height 22
type input "2025-09-04"
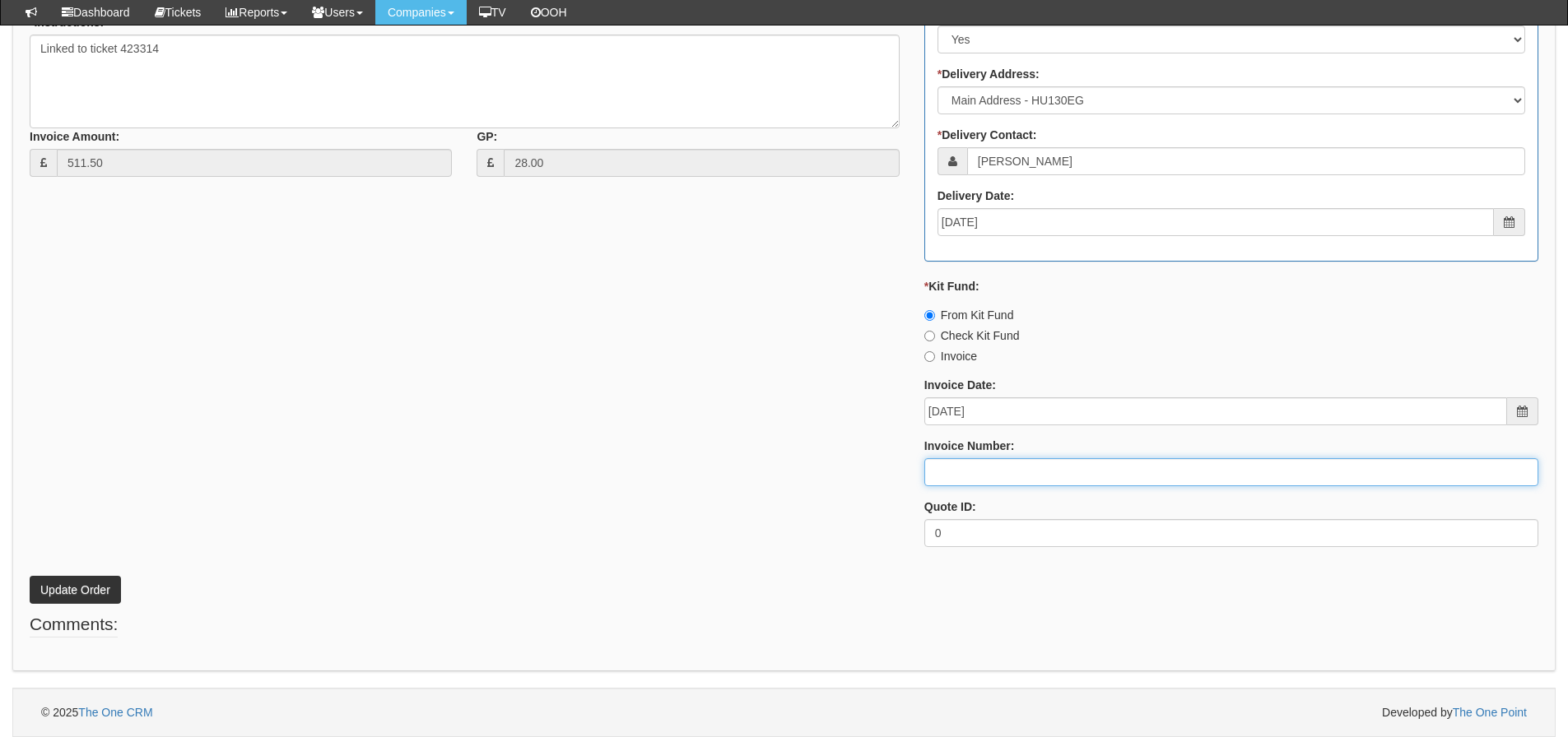
click at [1016, 471] on input "Invoice Number:" at bounding box center [1232, 472] width 614 height 28
type input "206153"
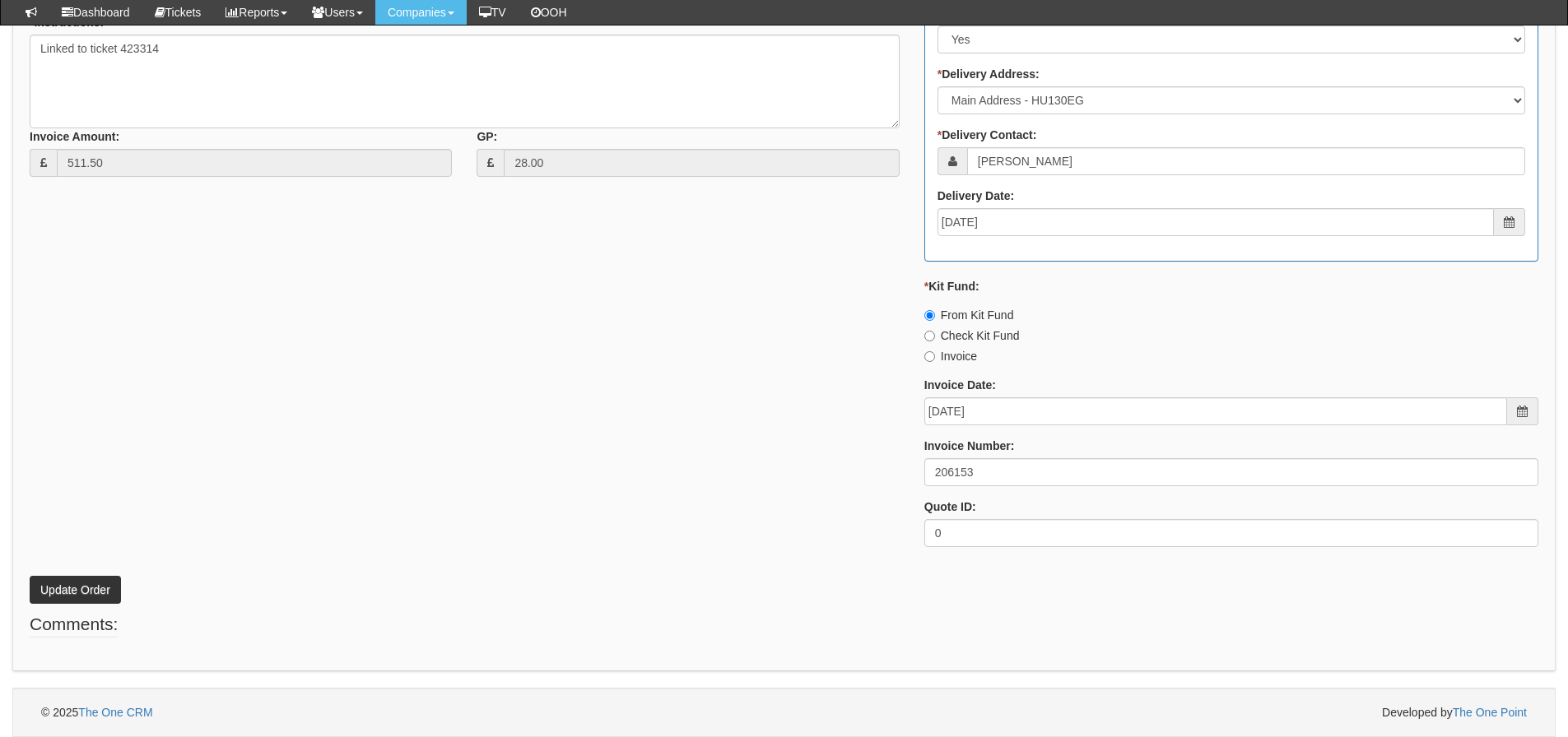
click at [665, 462] on div "* Supplier: Select 123 REG.co.uk 1Password 3 4Gon AA Jones Electric Ltd Abzorb …" at bounding box center [784, 169] width 1534 height 783
click at [95, 583] on button "Update Order" at bounding box center [76, 590] width 92 height 28
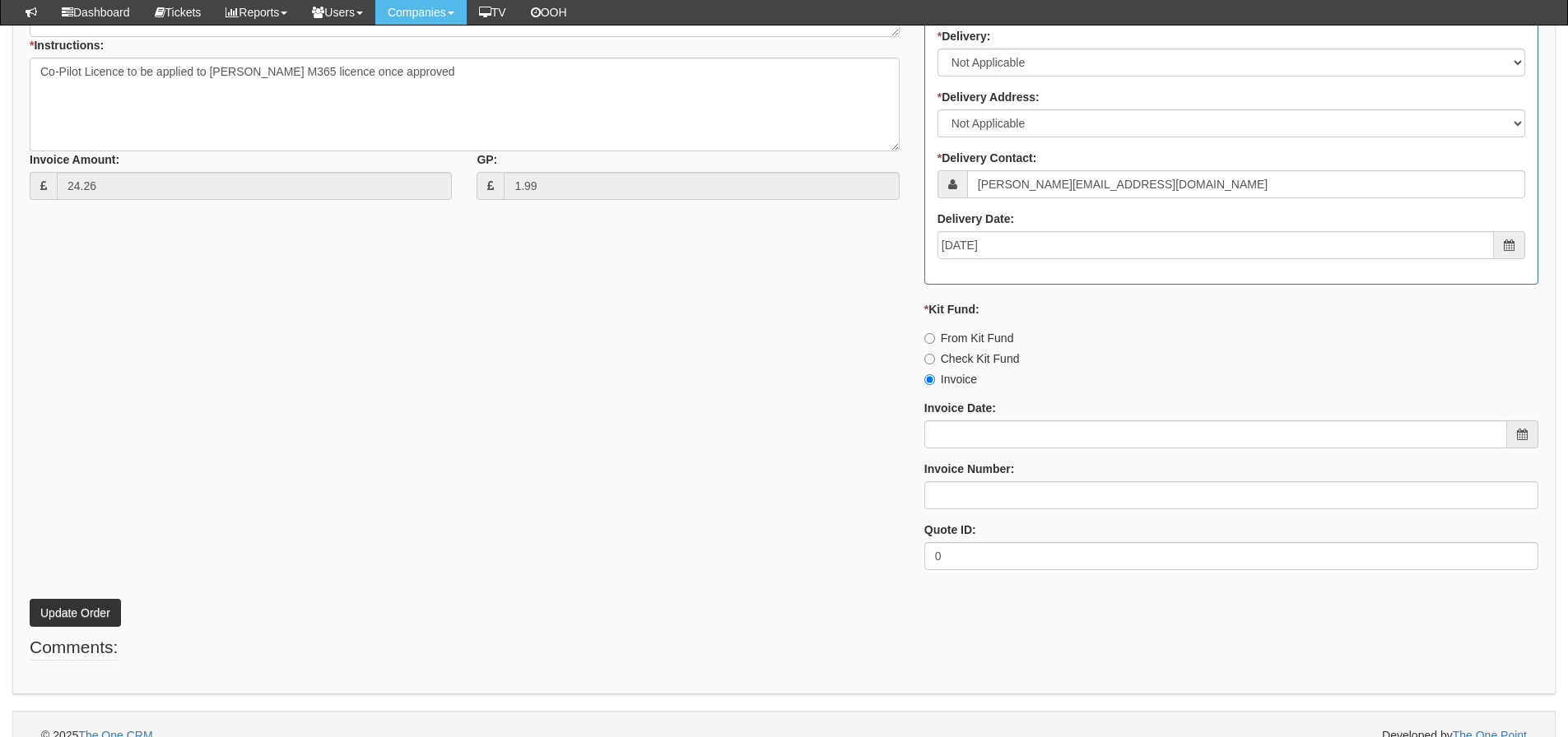
scroll to position [730, 0]
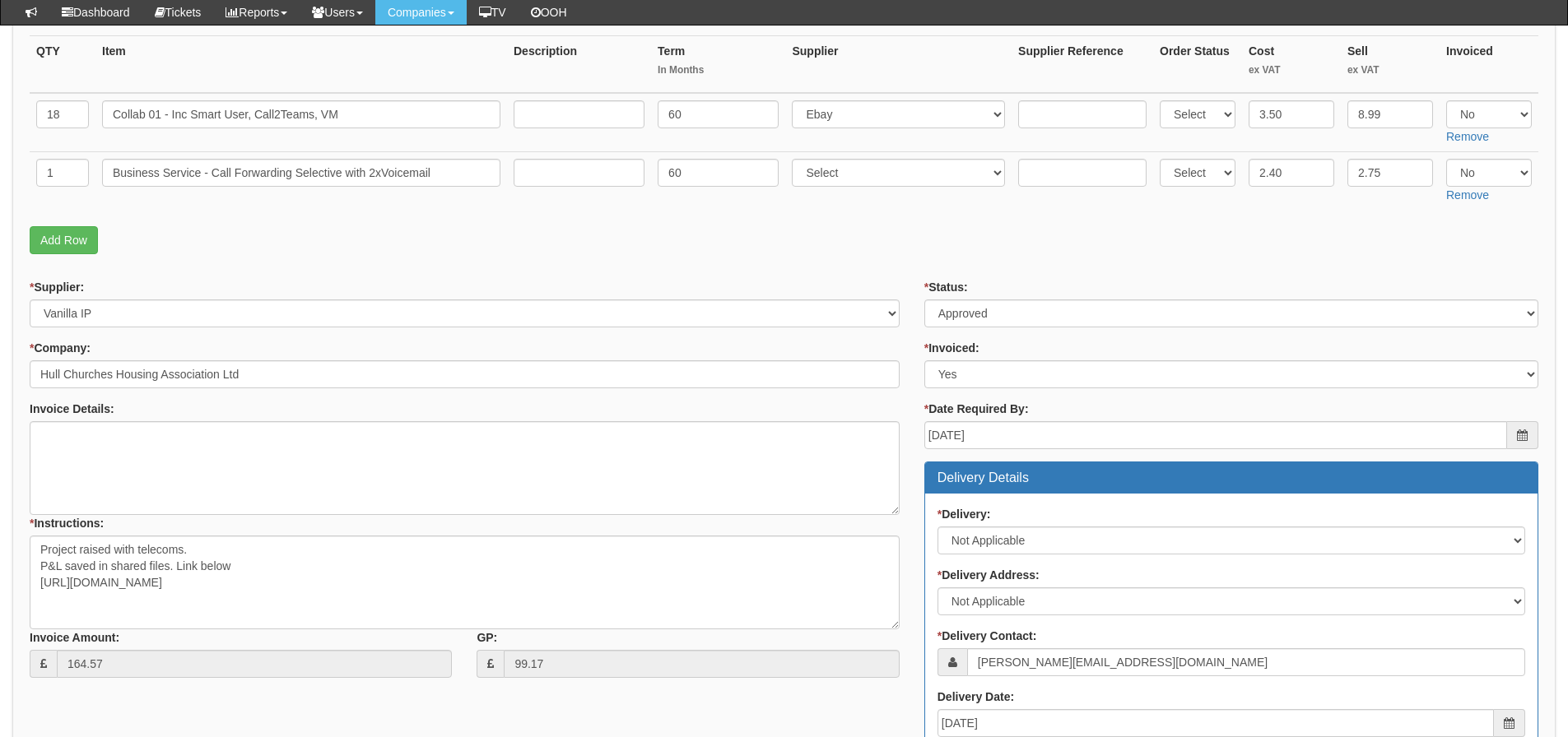
scroll to position [329, 0]
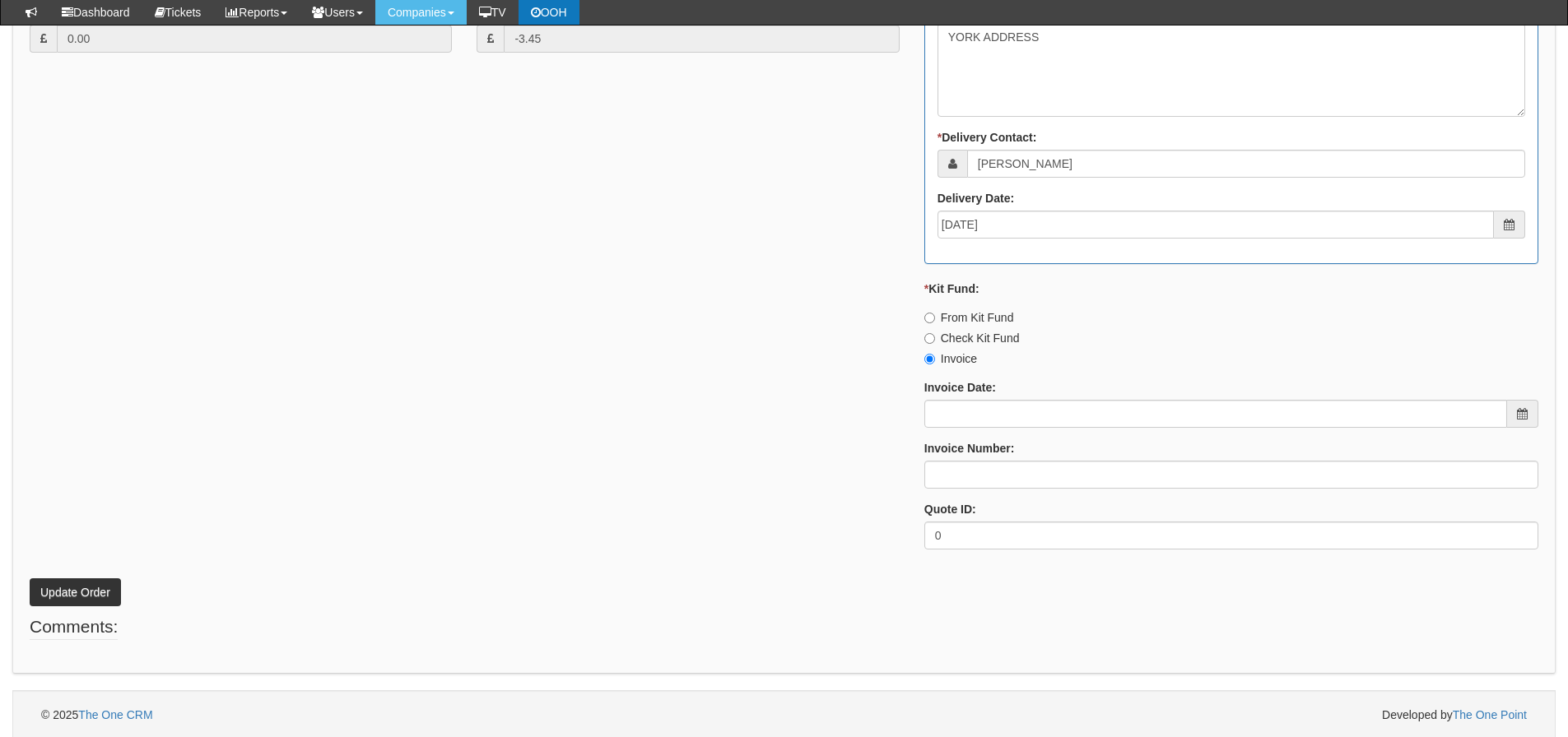
scroll to position [857, 0]
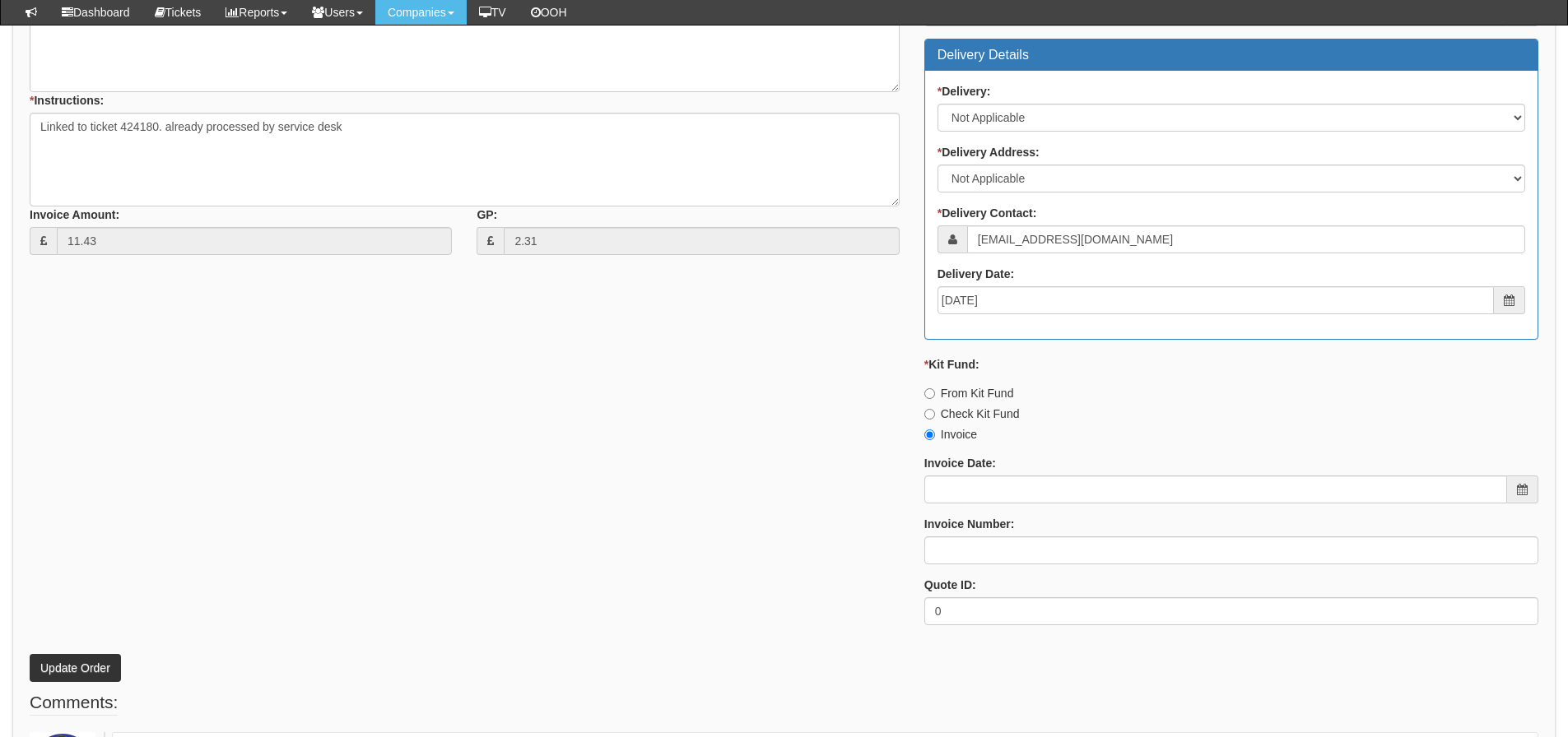
scroll to position [862, 0]
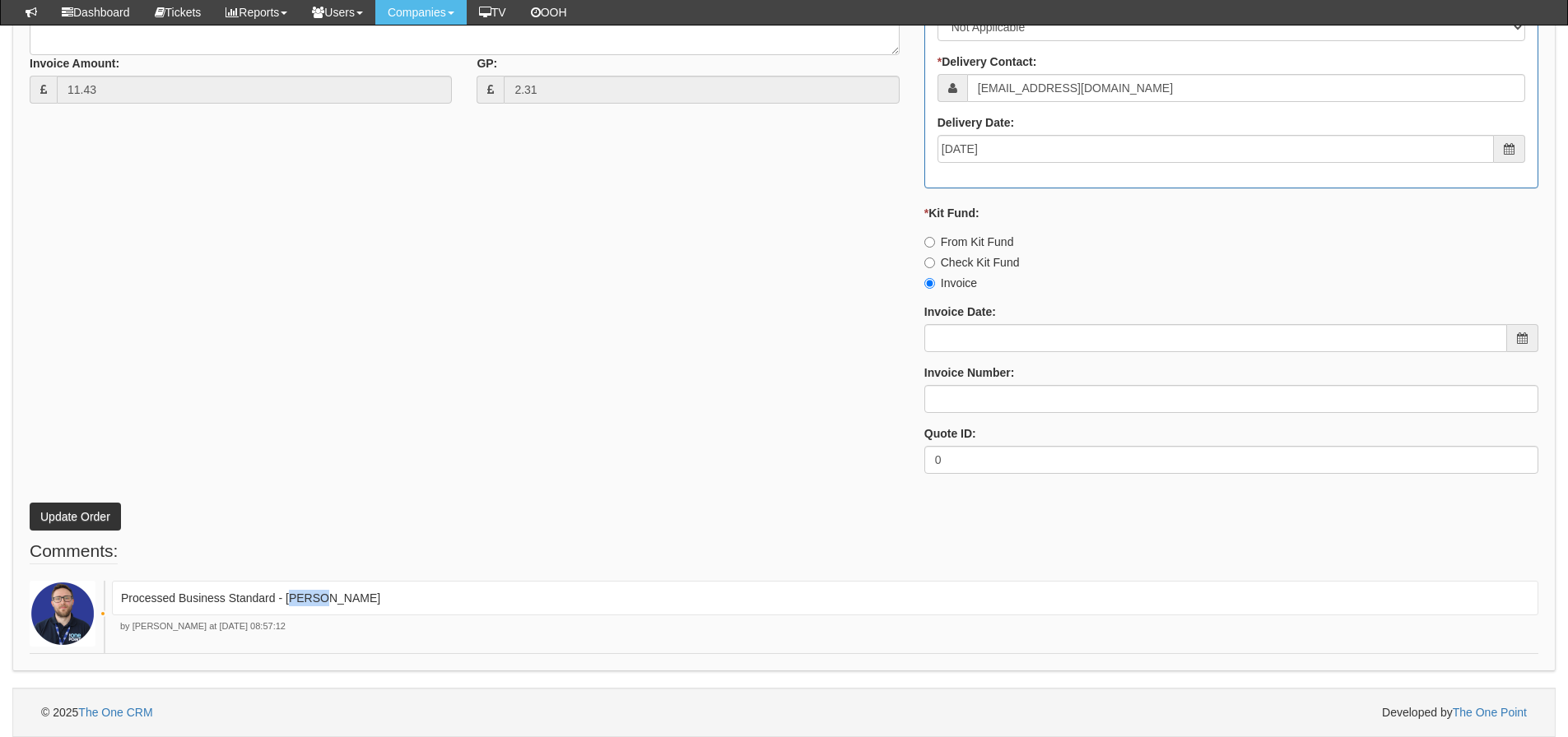
drag, startPoint x: 332, startPoint y: 596, endPoint x: 288, endPoint y: 606, distance: 45.1
click at [288, 606] on p "Processed Business Standard - Ingram" at bounding box center [825, 598] width 1408 height 17
click at [329, 601] on p "Processed Business Standard - Ingram" at bounding box center [825, 598] width 1408 height 17
drag, startPoint x: 329, startPoint y: 599, endPoint x: 285, endPoint y: 607, distance: 44.7
click at [285, 607] on div "Processed Business Standard - Ingram" at bounding box center [826, 598] width 1427 height 35
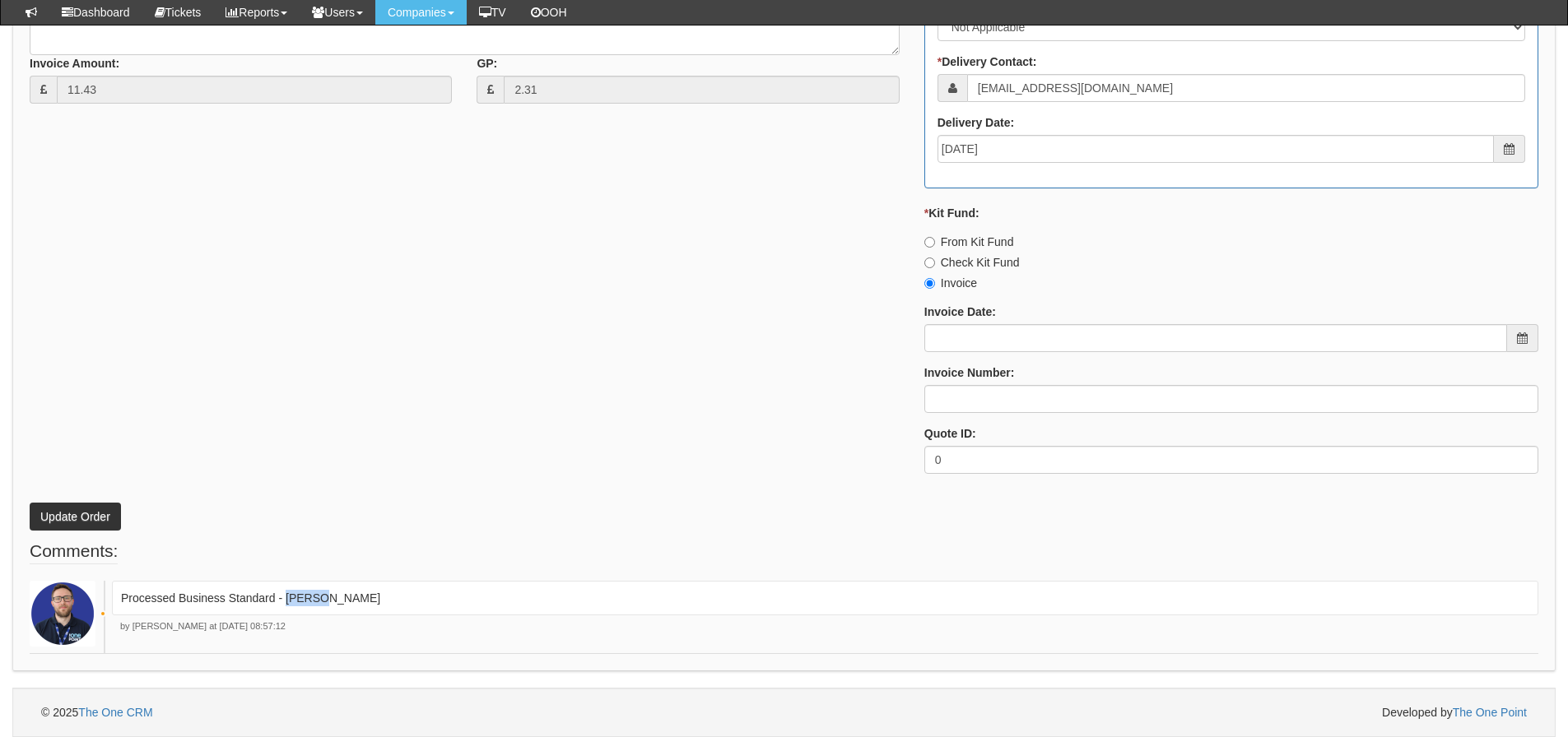
copy p "[PERSON_NAME]"
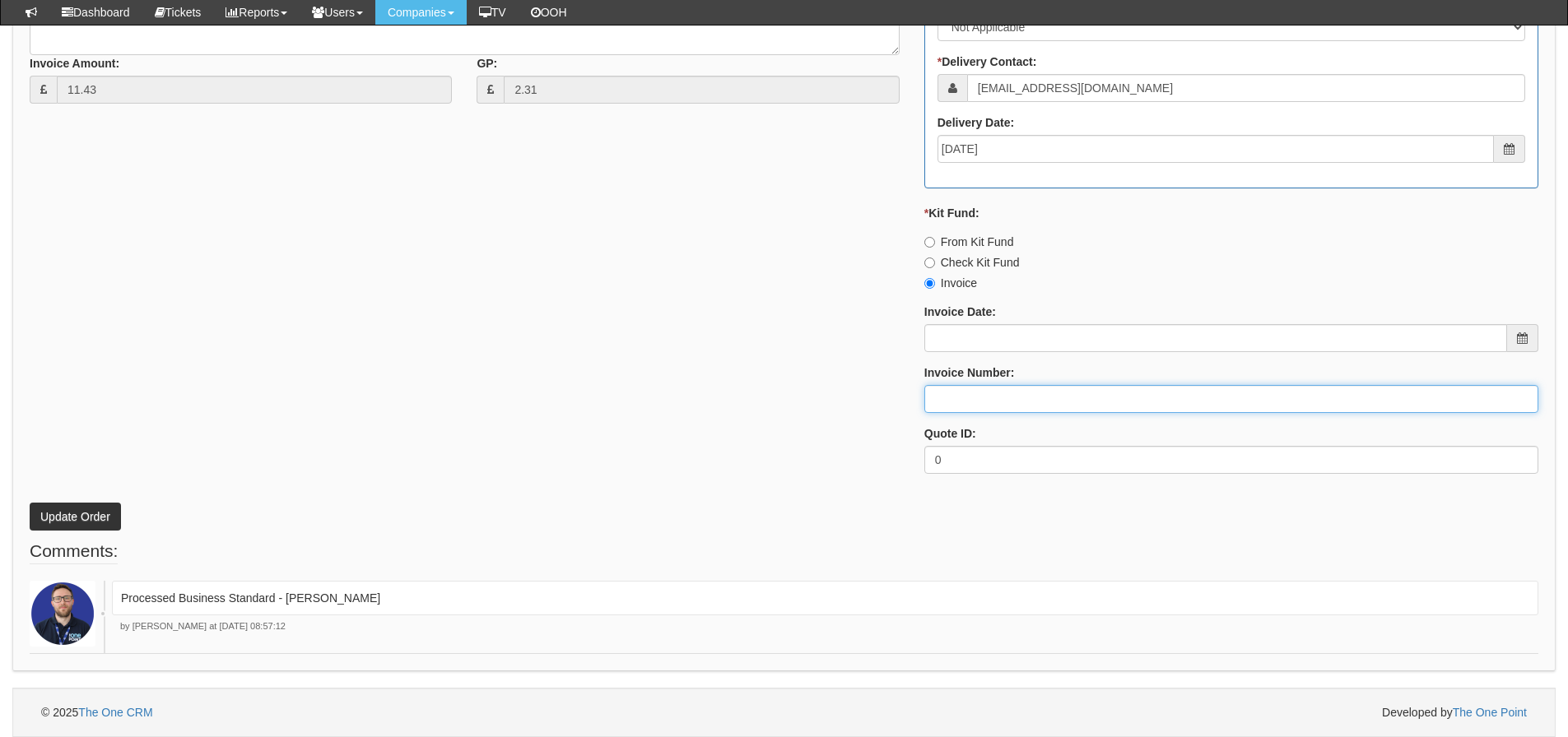
click at [938, 400] on input "Invoice Number:" at bounding box center [1232, 399] width 614 height 28
paste input "[PERSON_NAME]"
type input "[PERSON_NAME]"
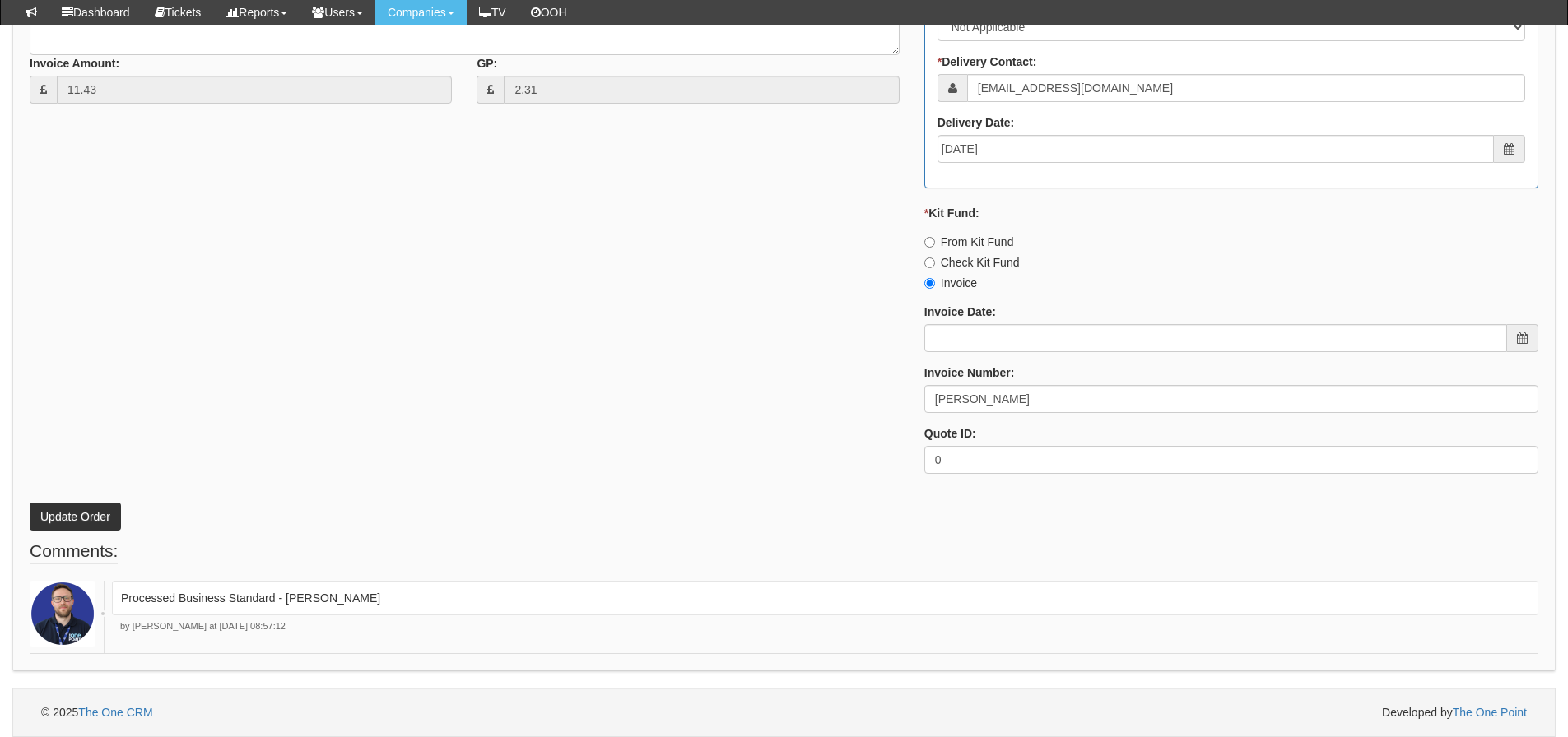
drag, startPoint x: 606, startPoint y: 292, endPoint x: 580, endPoint y: 298, distance: 26.7
click at [605, 293] on div "* Supplier: Select 123 REG.co.uk 1Password 3 4Gon AA Jones Electric Ltd Abzorb …" at bounding box center [784, 96] width 1534 height 783
click at [57, 508] on button "Update Order" at bounding box center [76, 517] width 92 height 28
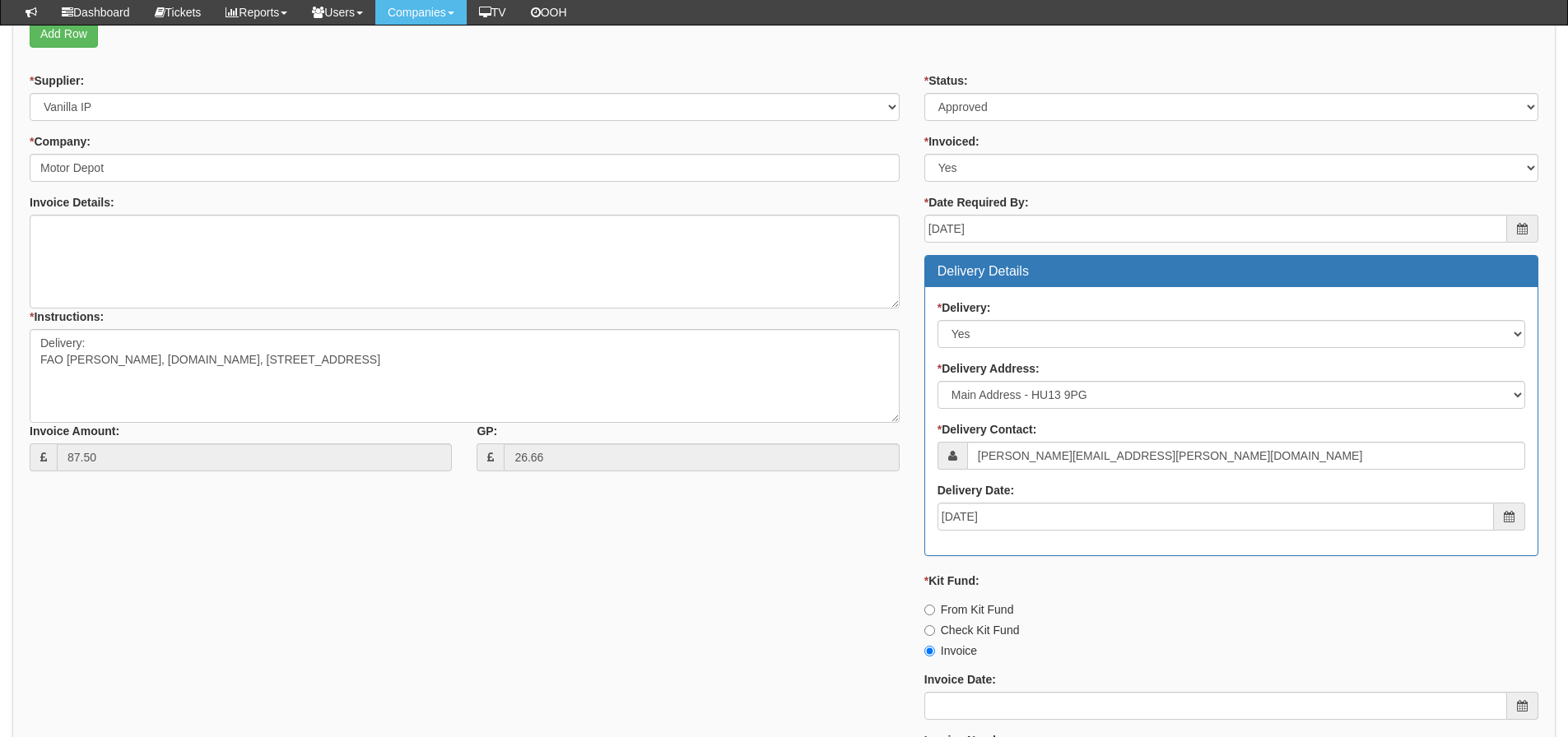
scroll to position [789, 0]
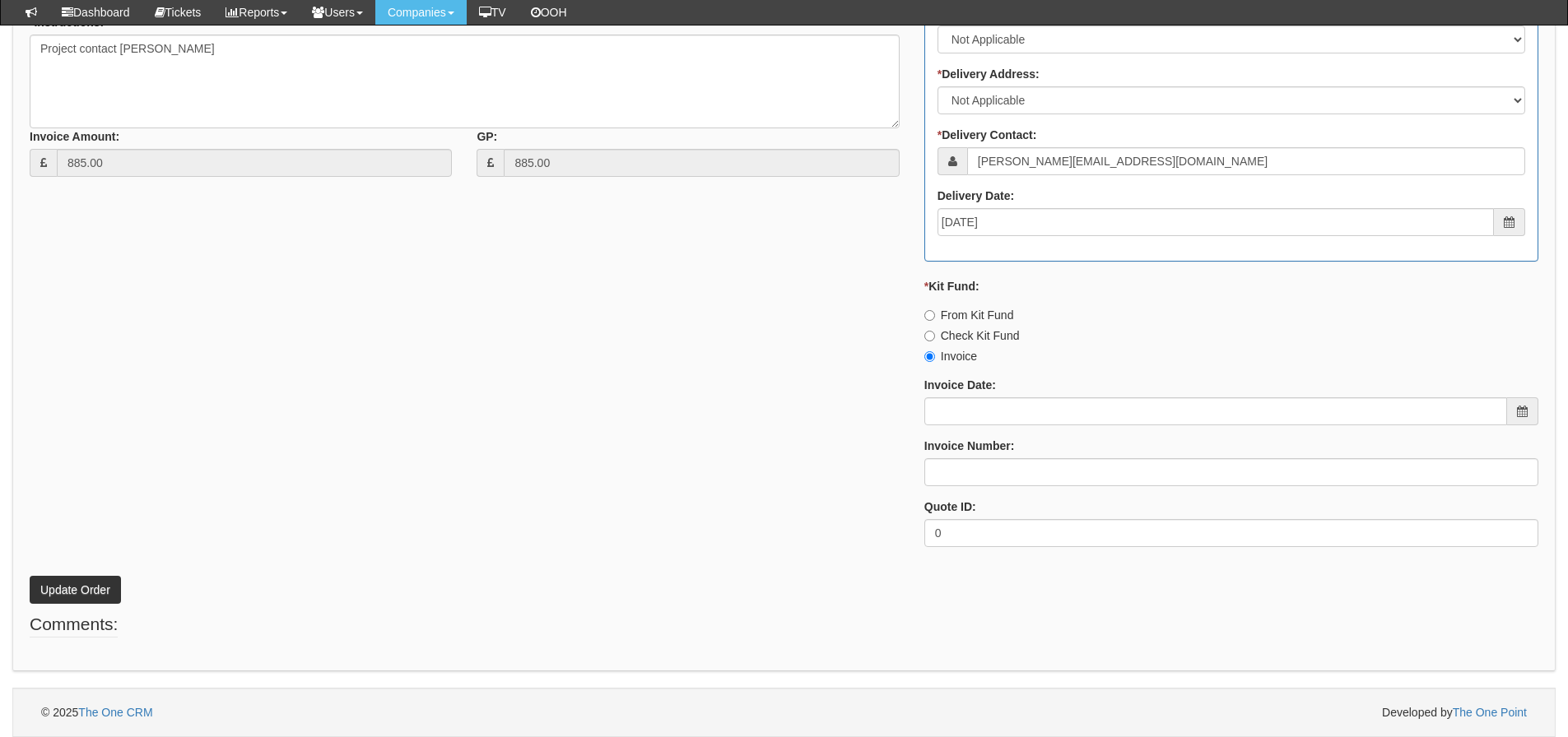
scroll to position [377, 0]
click at [481, 370] on div "* Supplier: Select 123 [DOMAIN_NAME] 1Password 3 4Gon [PERSON_NAME] Electric Lt…" at bounding box center [784, 169] width 1534 height 783
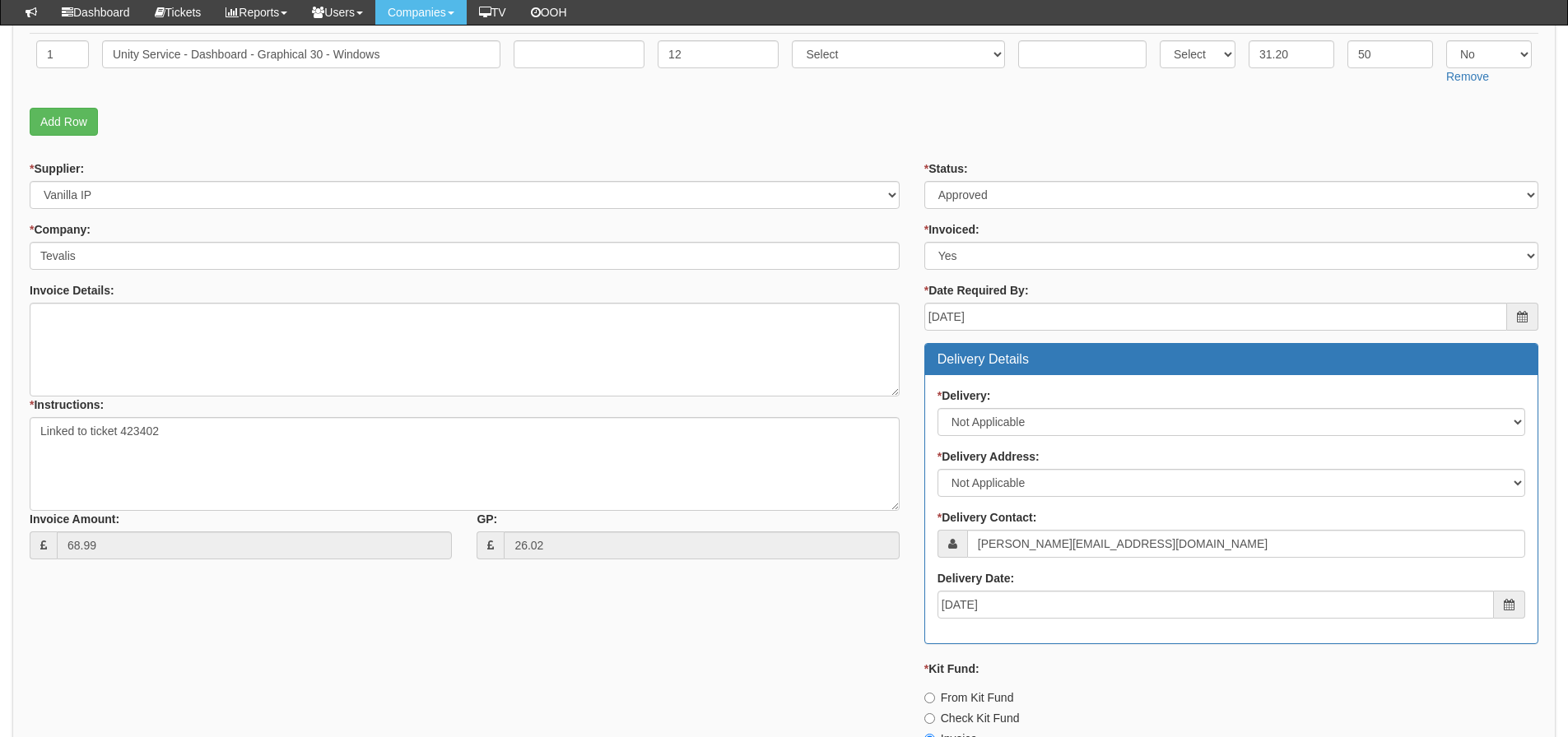
scroll to position [377, 0]
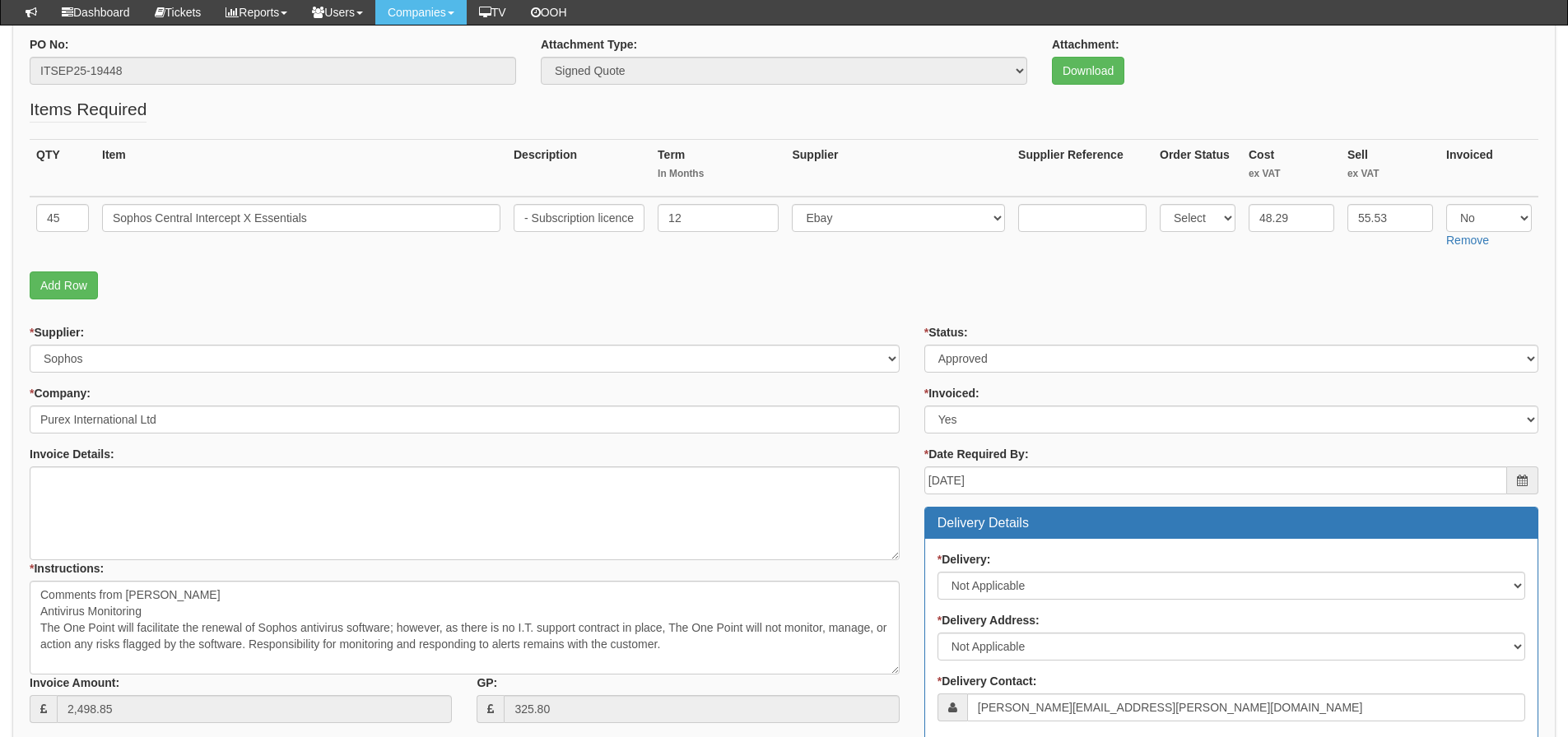
scroll to position [154, 0]
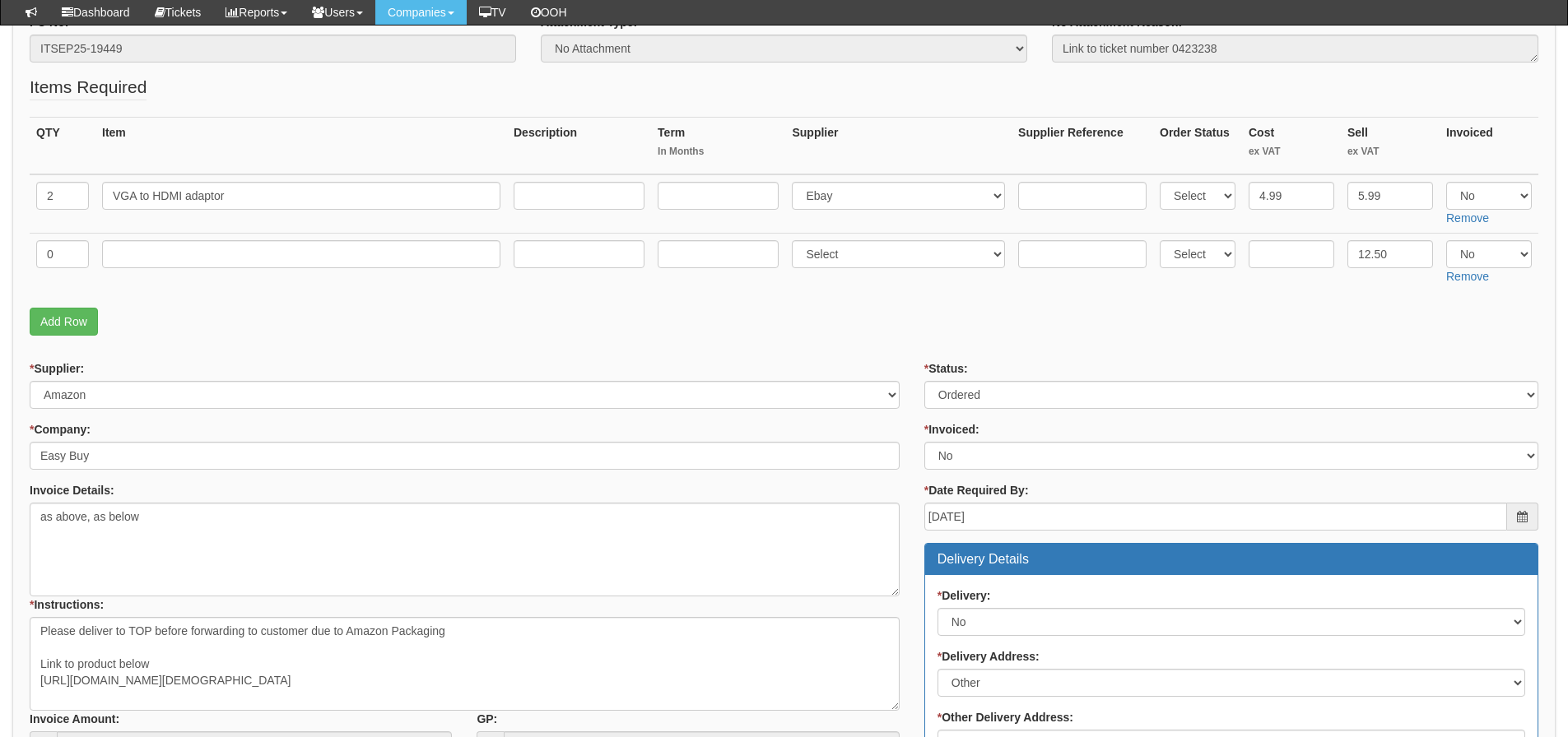
scroll to position [247, 0]
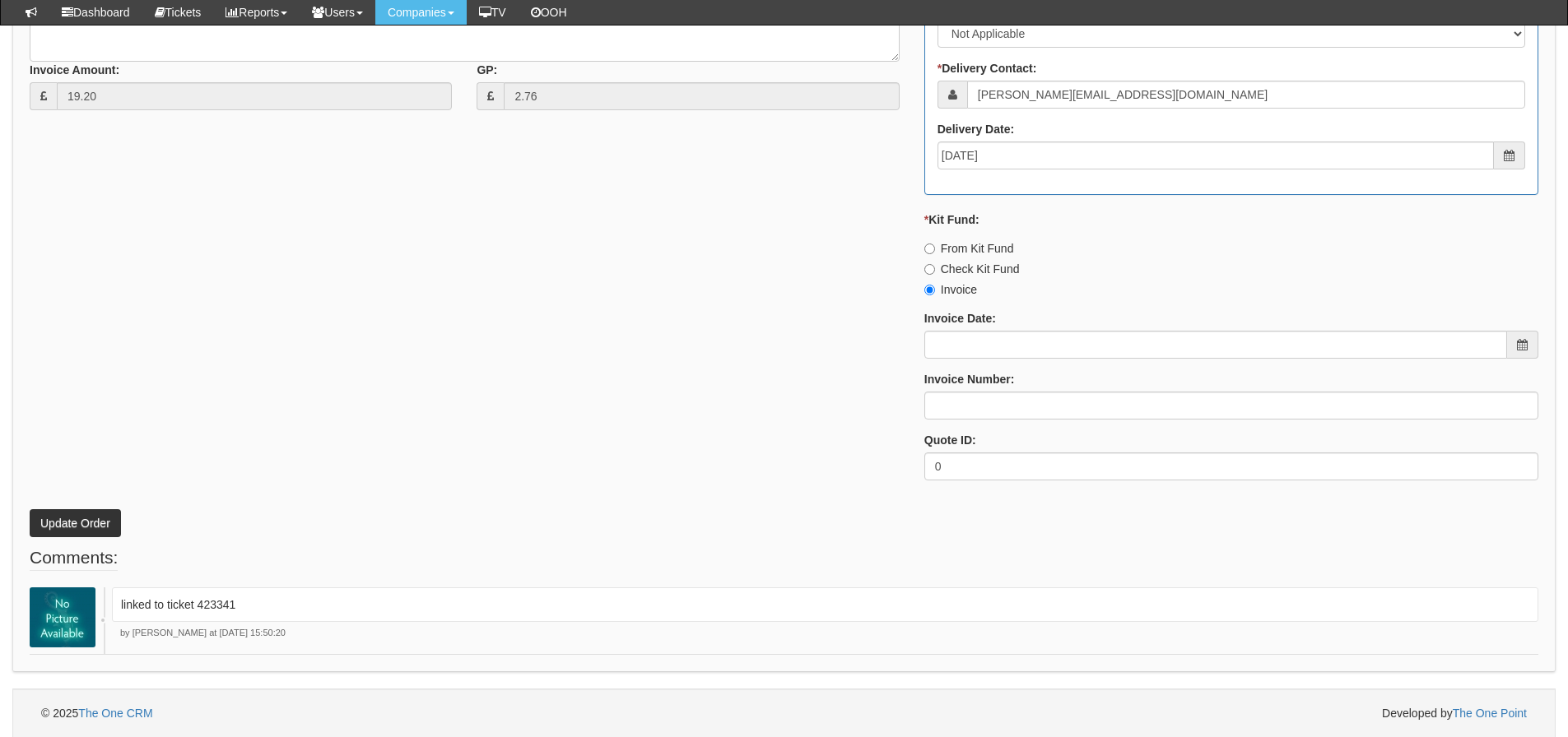
scroll to position [797, 0]
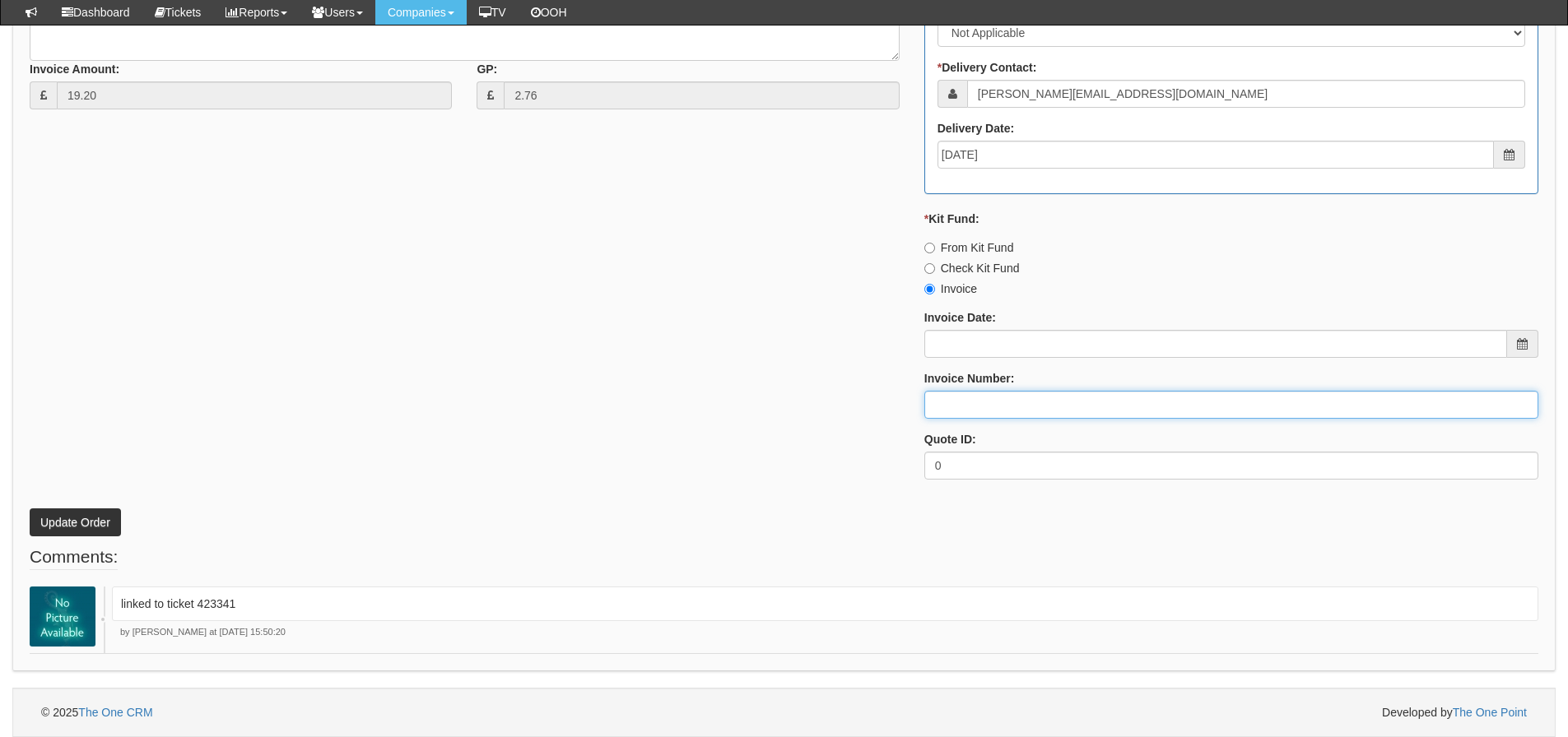
click at [957, 413] on input "Invoice Number:" at bounding box center [1232, 405] width 614 height 28
type input "[PERSON_NAME]"
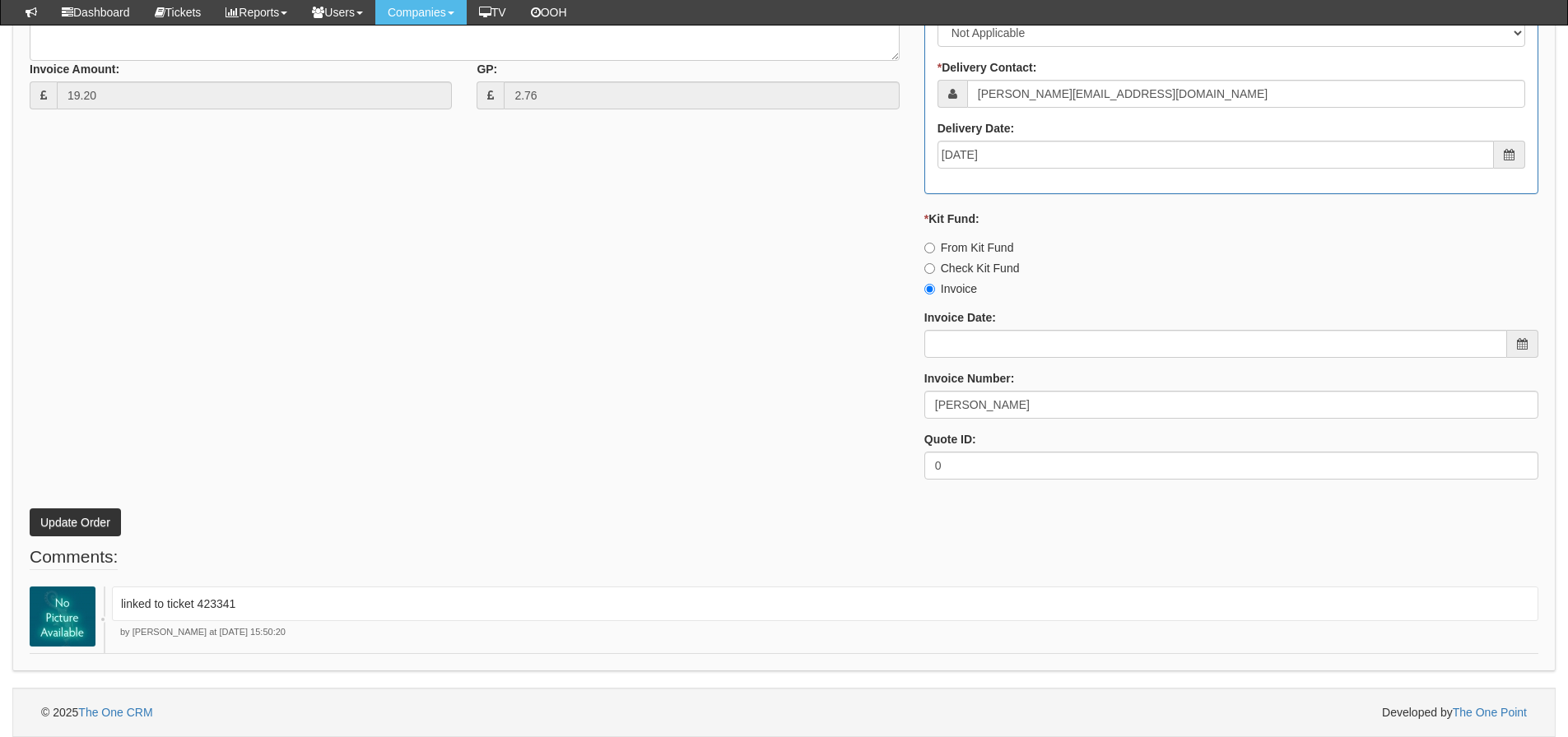
click at [468, 489] on div "* Supplier: Select 123 REG.co.uk 1Password 3 4Gon AA Jones Electric Ltd Abzorb …" at bounding box center [784, 101] width 1534 height 783
click at [112, 514] on button "Update Order" at bounding box center [76, 522] width 92 height 28
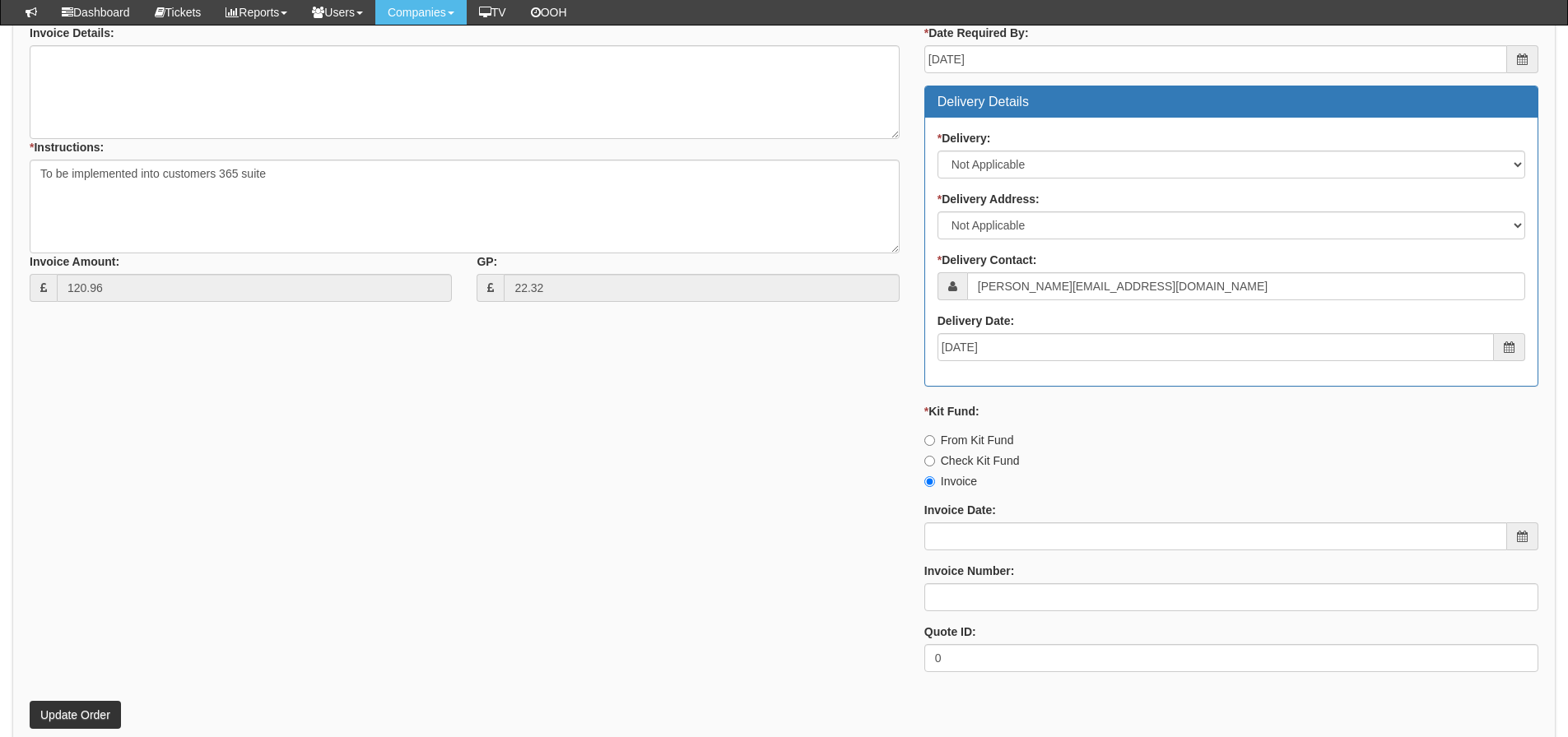
scroll to position [566, 0]
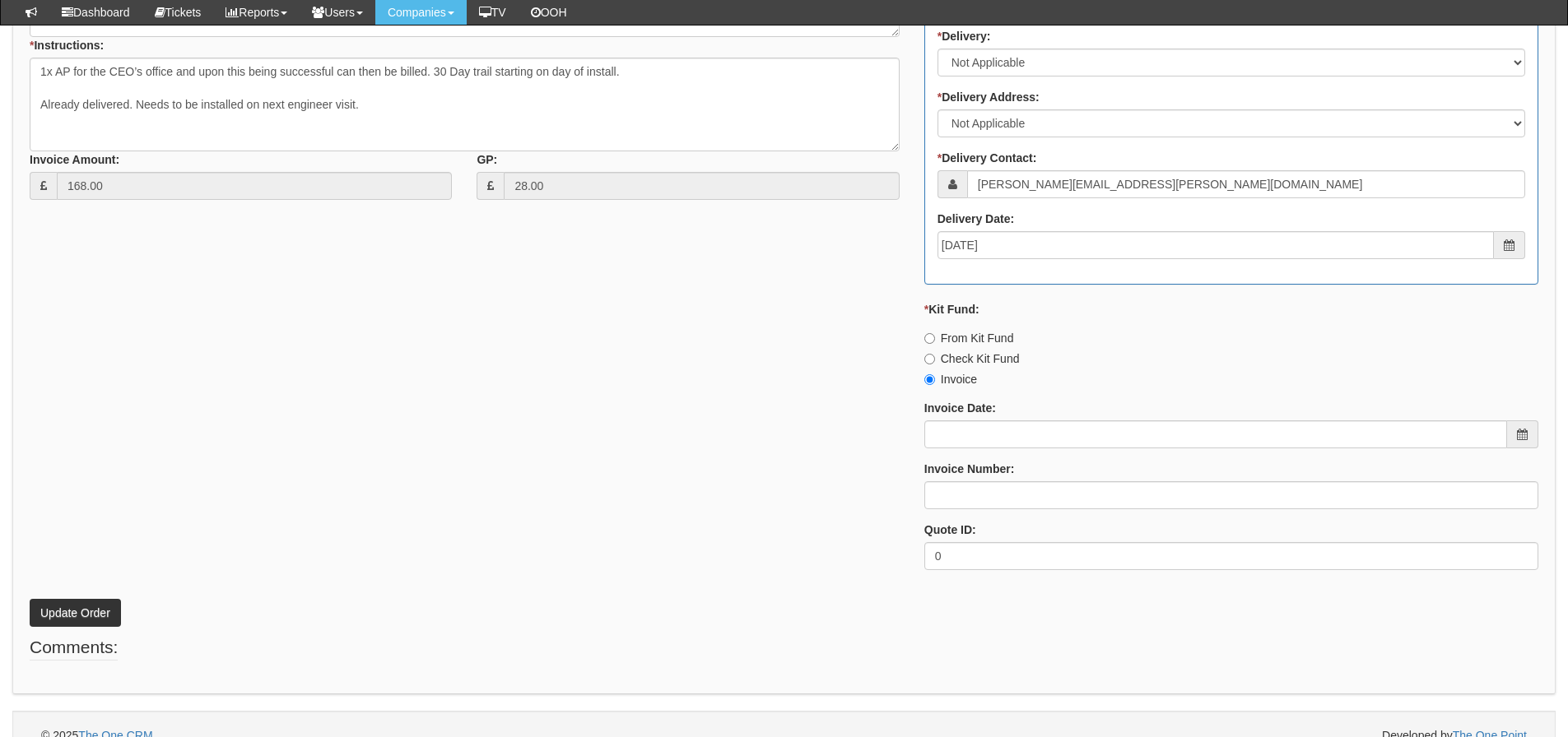
scroll to position [730, 0]
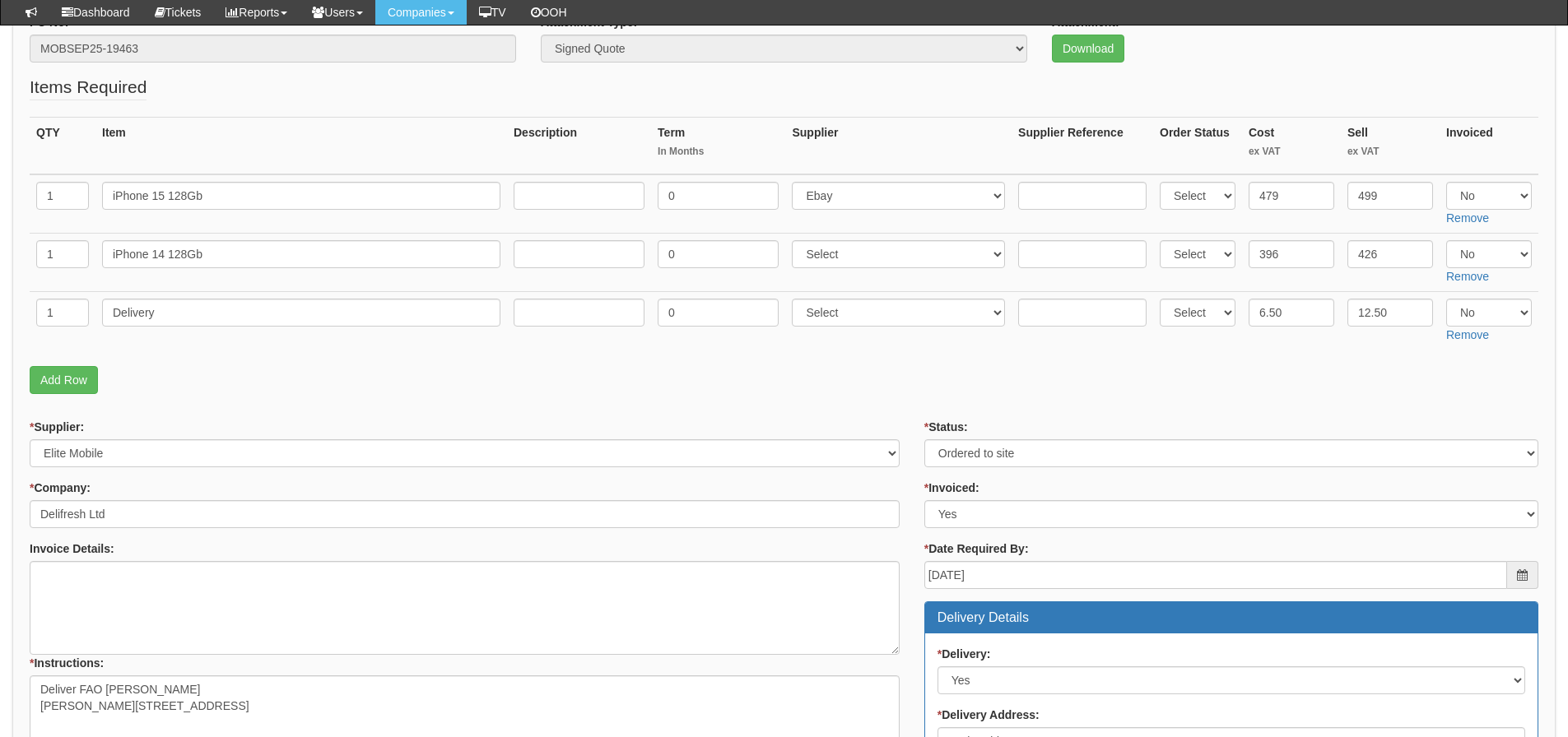
scroll to position [24, 0]
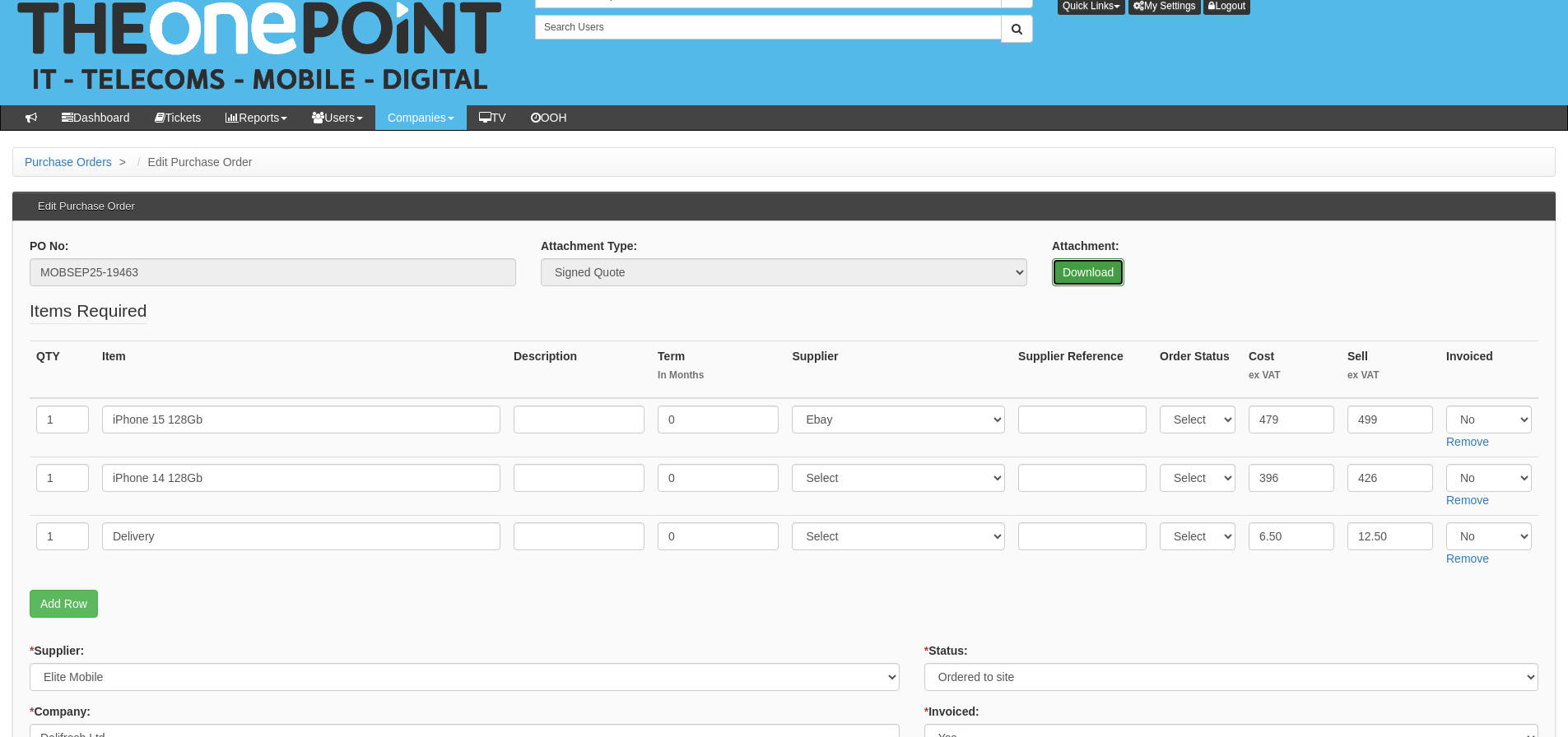
click at [1089, 271] on link "Download" at bounding box center [1088, 273] width 72 height 28
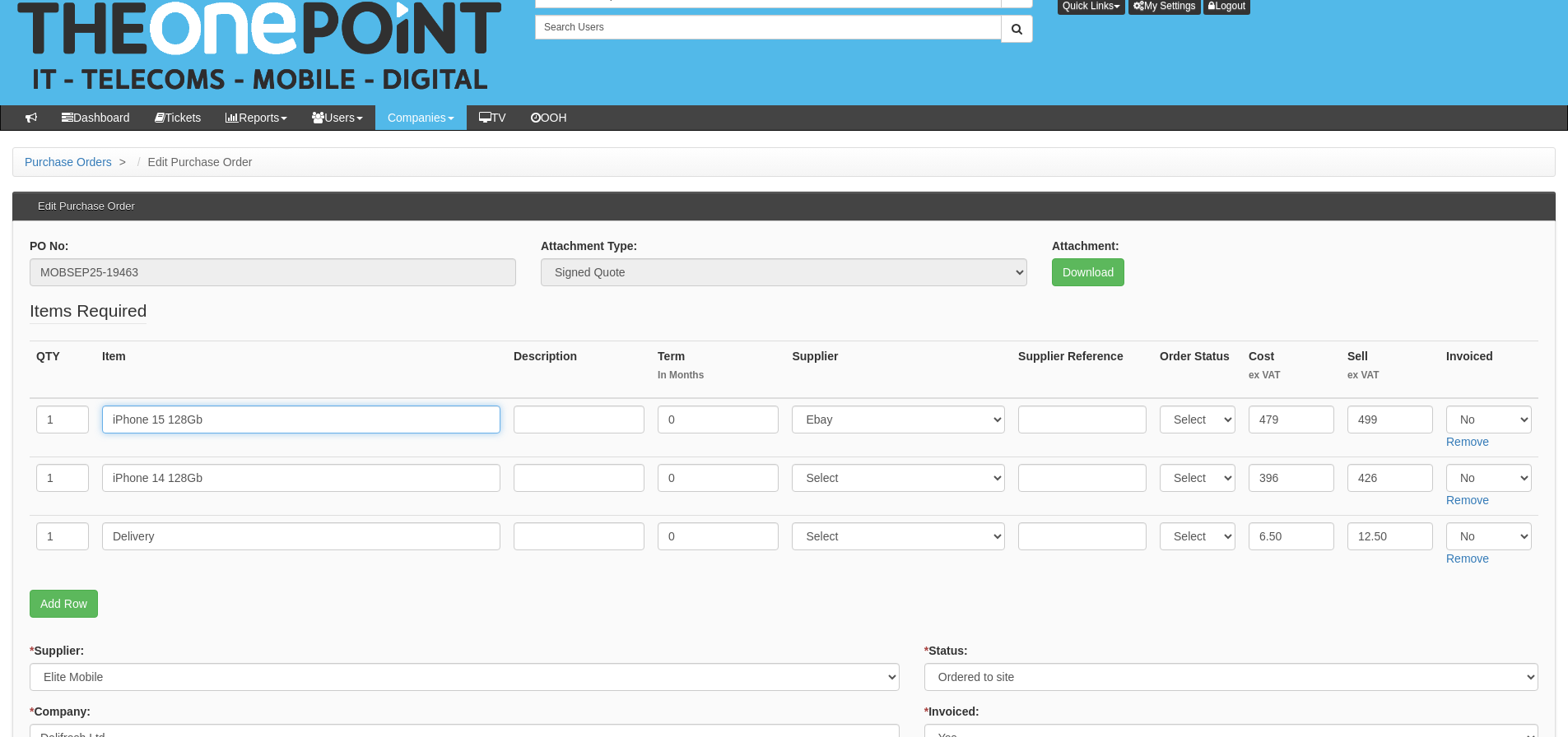
drag, startPoint x: 220, startPoint y: 421, endPoint x: 92, endPoint y: 422, distance: 128.0
click at [92, 422] on tr "1 iPhone 15 128Gb 0 Select 123 REG.co.uk 1Password 3 4Gon AA Jones Electric Ltd…" at bounding box center [784, 428] width 1509 height 59
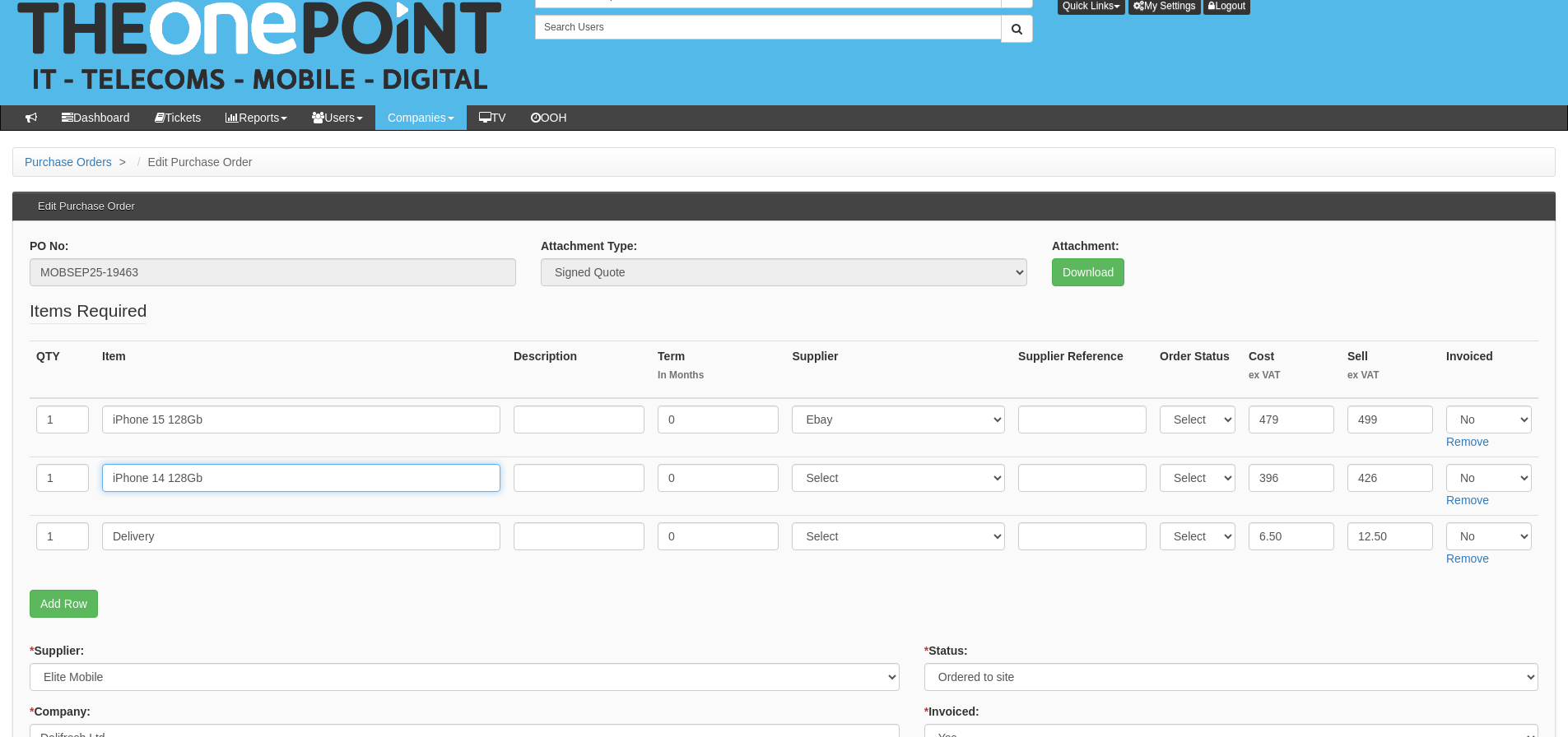
drag, startPoint x: 245, startPoint y: 477, endPoint x: 81, endPoint y: 492, distance: 164.7
click at [81, 492] on tr "1 iPhone 14 128Gb 0 Select 123 REG.co.uk 1Password 3 4Gon AA Jones Electric Ltd…" at bounding box center [784, 486] width 1509 height 58
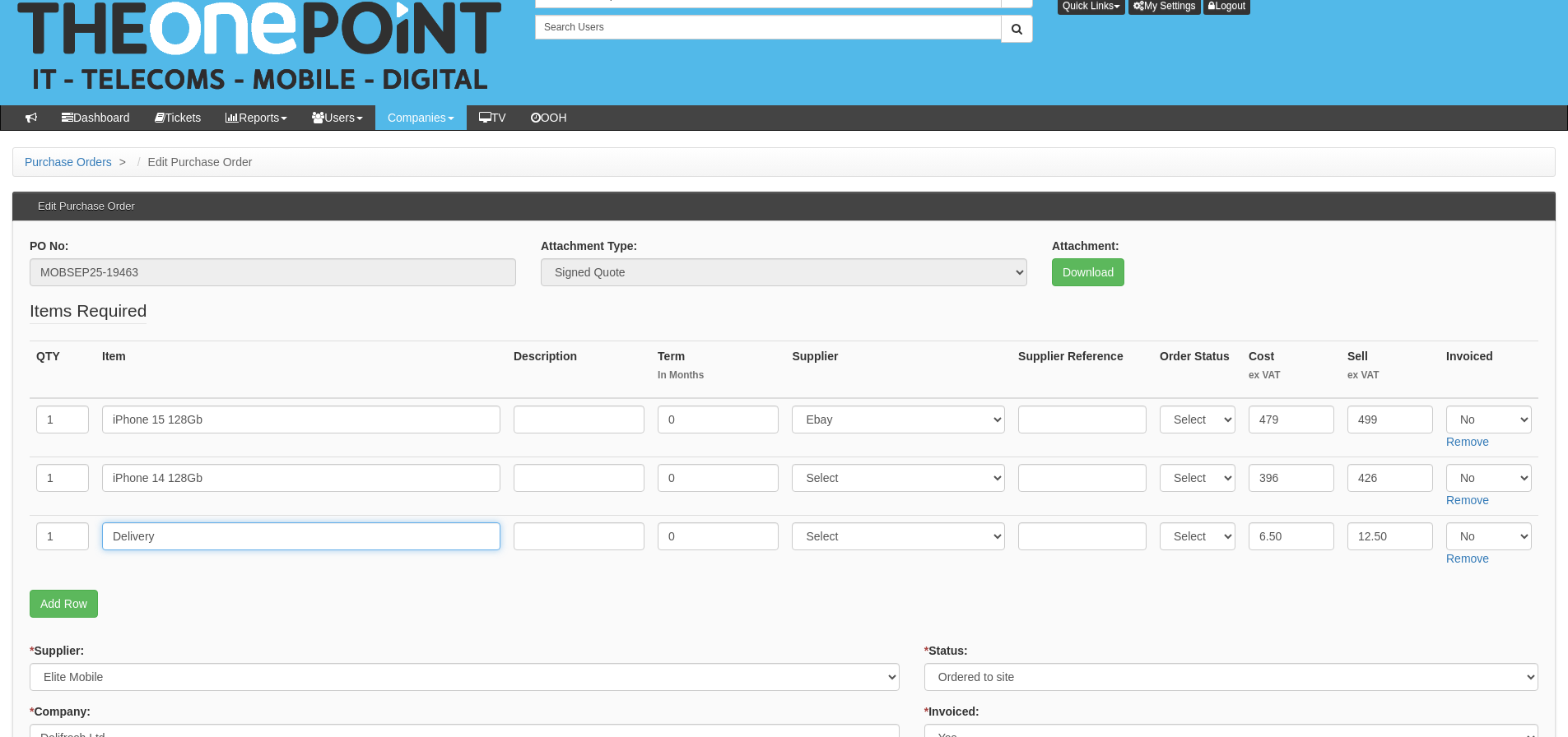
drag, startPoint x: 171, startPoint y: 547, endPoint x: 70, endPoint y: 550, distance: 101.0
click at [70, 550] on tr "1 Delivery 0 Select 123 REG.co.uk 1Password 3 4Gon AA Jones Electric Ltd Abzorb…" at bounding box center [784, 544] width 1509 height 58
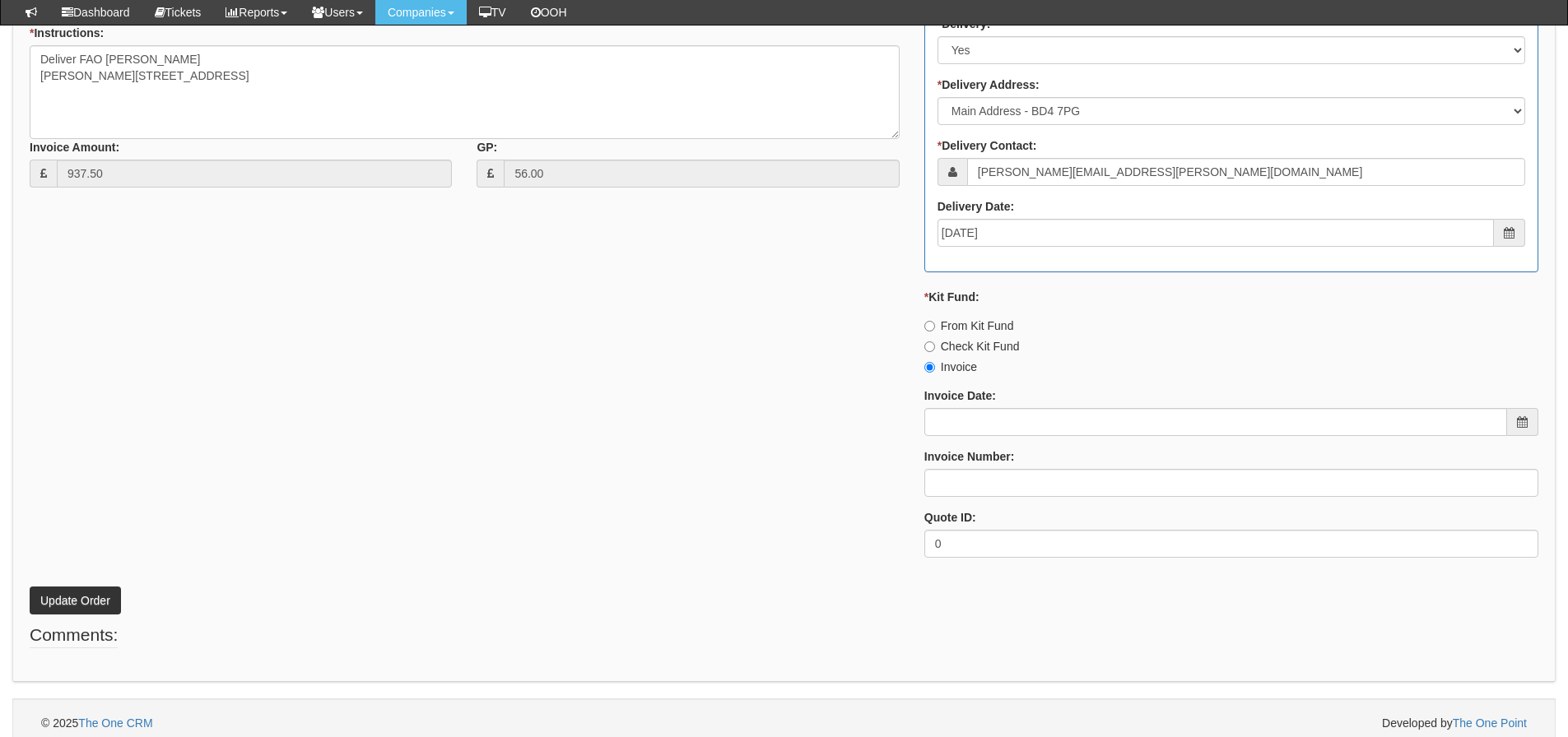
scroll to position [847, 0]
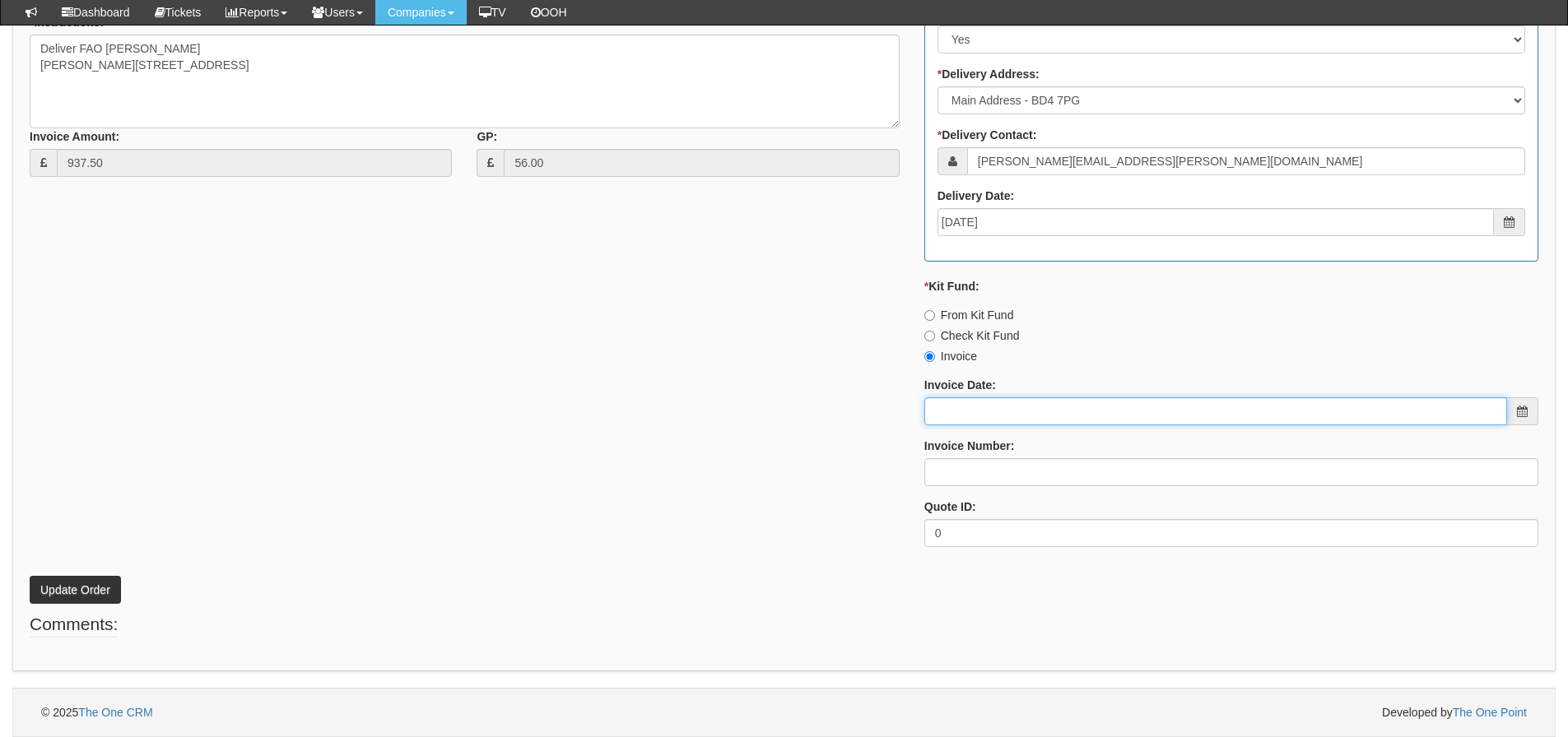
click at [969, 420] on input "Invoice Date:" at bounding box center [1216, 412] width 583 height 28
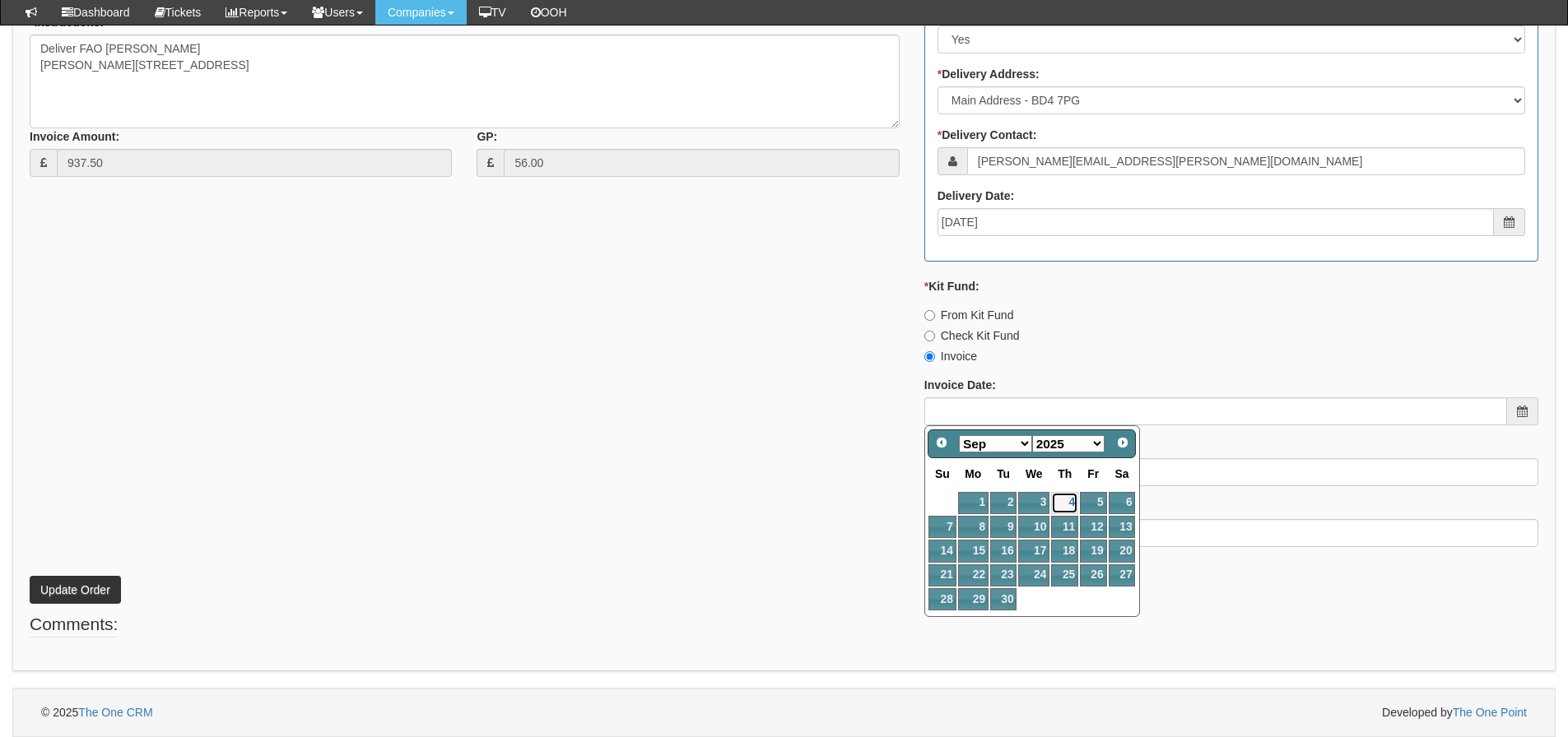
drag, startPoint x: 1069, startPoint y: 501, endPoint x: 1057, endPoint y: 492, distance: 15.0
click at [1069, 500] on link "4" at bounding box center [1064, 503] width 27 height 22
type input "[DATE]"
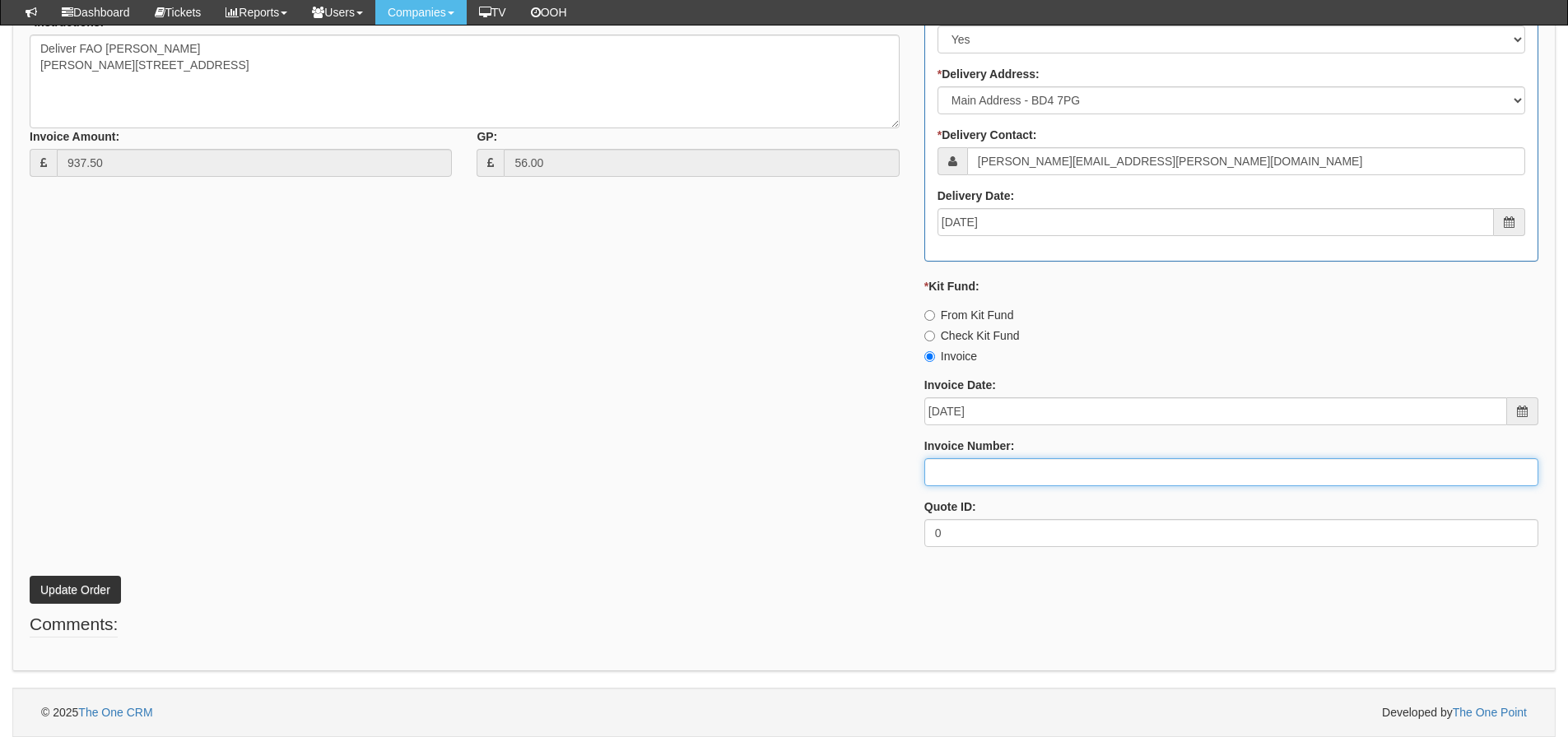
click at [1025, 473] on input "Invoice Number:" at bounding box center [1232, 472] width 614 height 28
type input "206156"
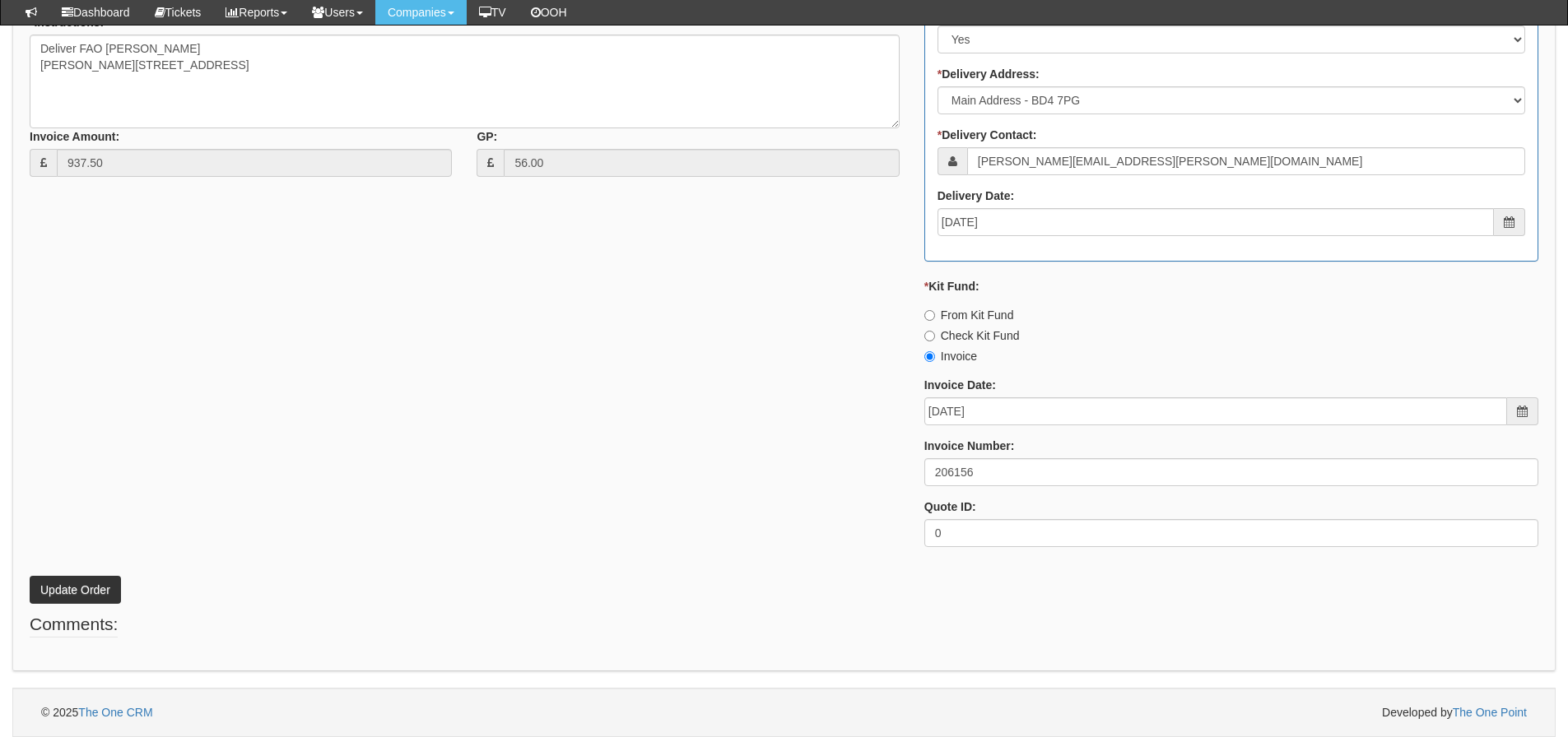
click at [611, 450] on div "* Supplier: Select 123 REG.co.uk 1Password 3 4Gon AA Jones Electric Ltd Abzorb …" at bounding box center [784, 169] width 1534 height 783
click at [99, 578] on button "Update Order" at bounding box center [76, 590] width 92 height 28
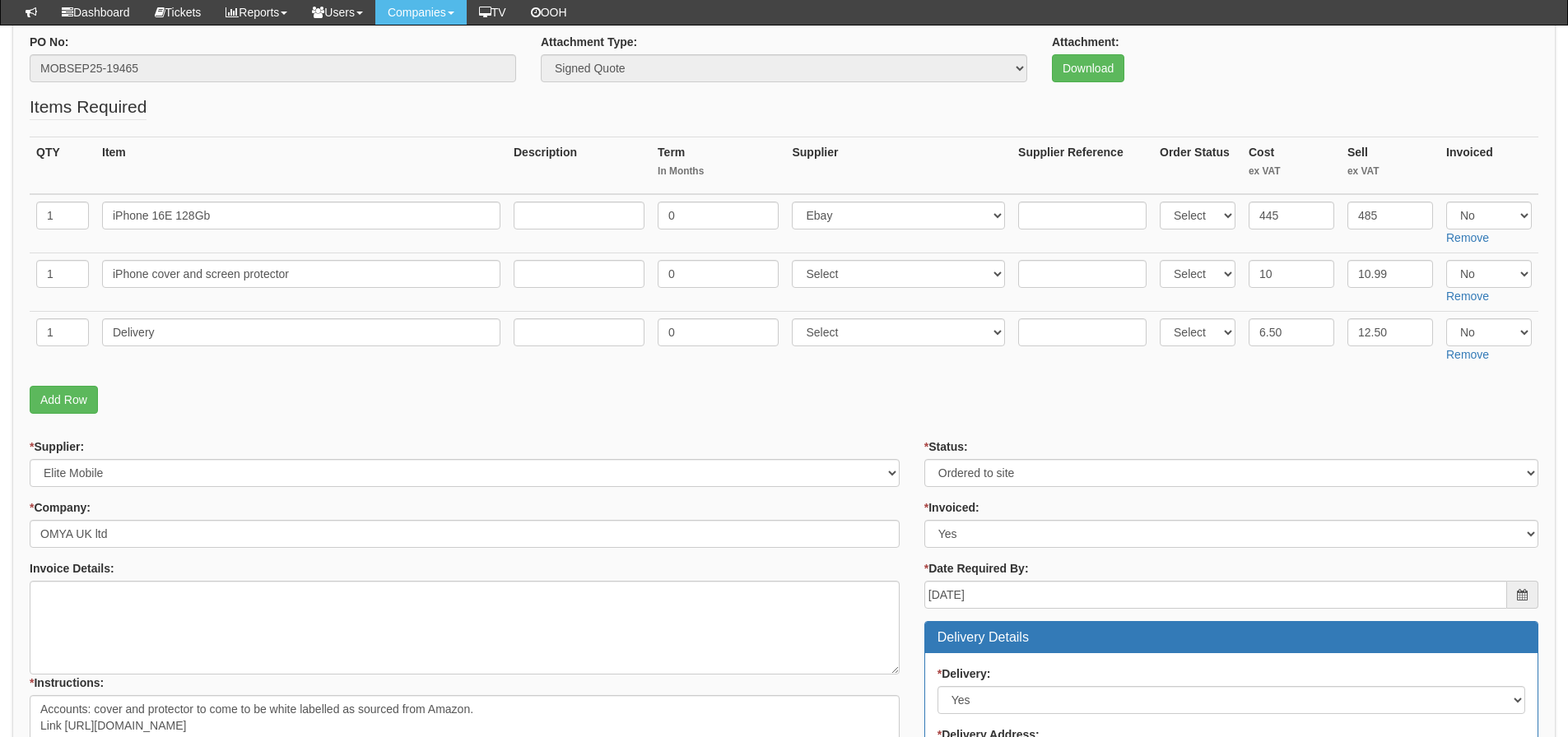
scroll to position [151, 0]
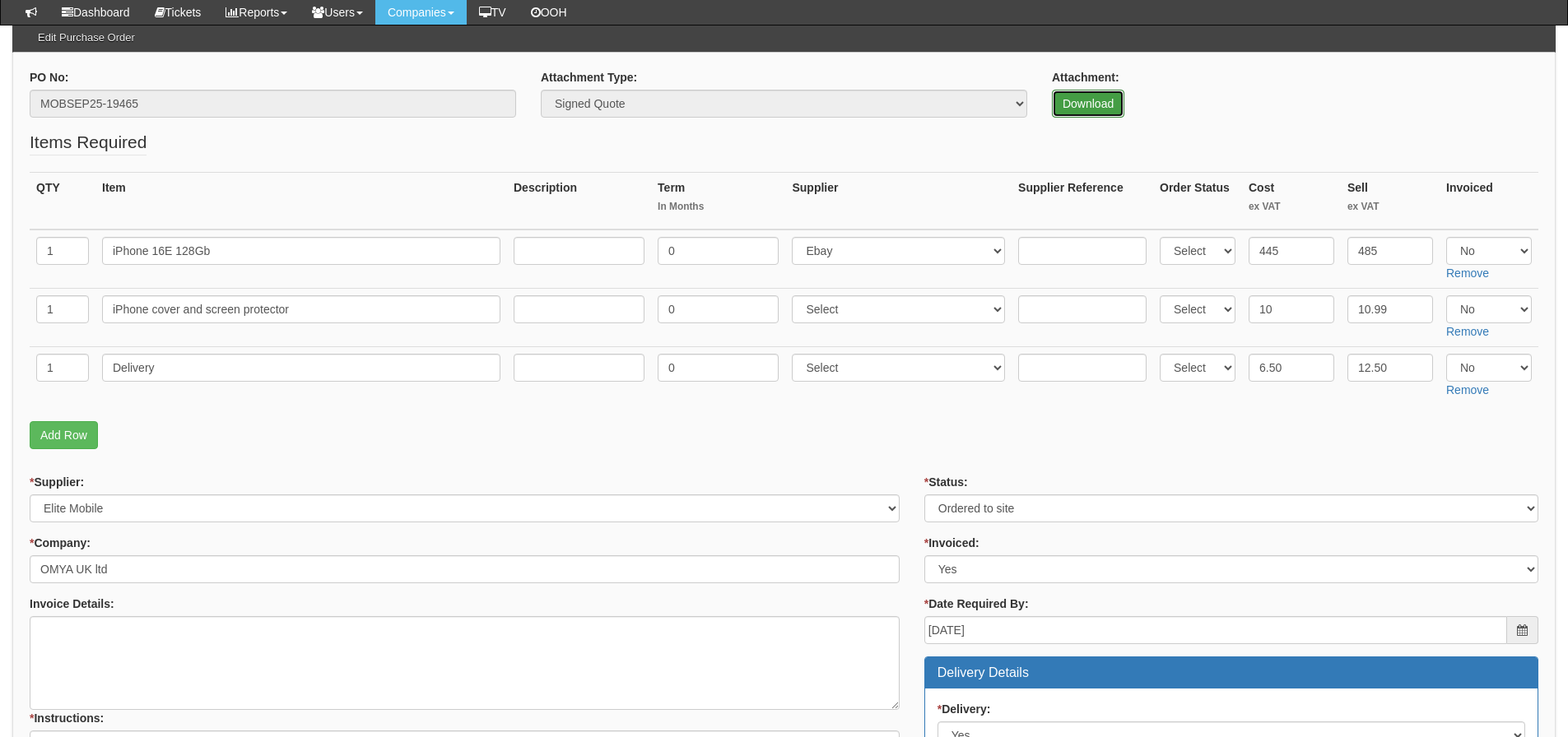
click at [1078, 106] on link "Download" at bounding box center [1088, 104] width 72 height 28
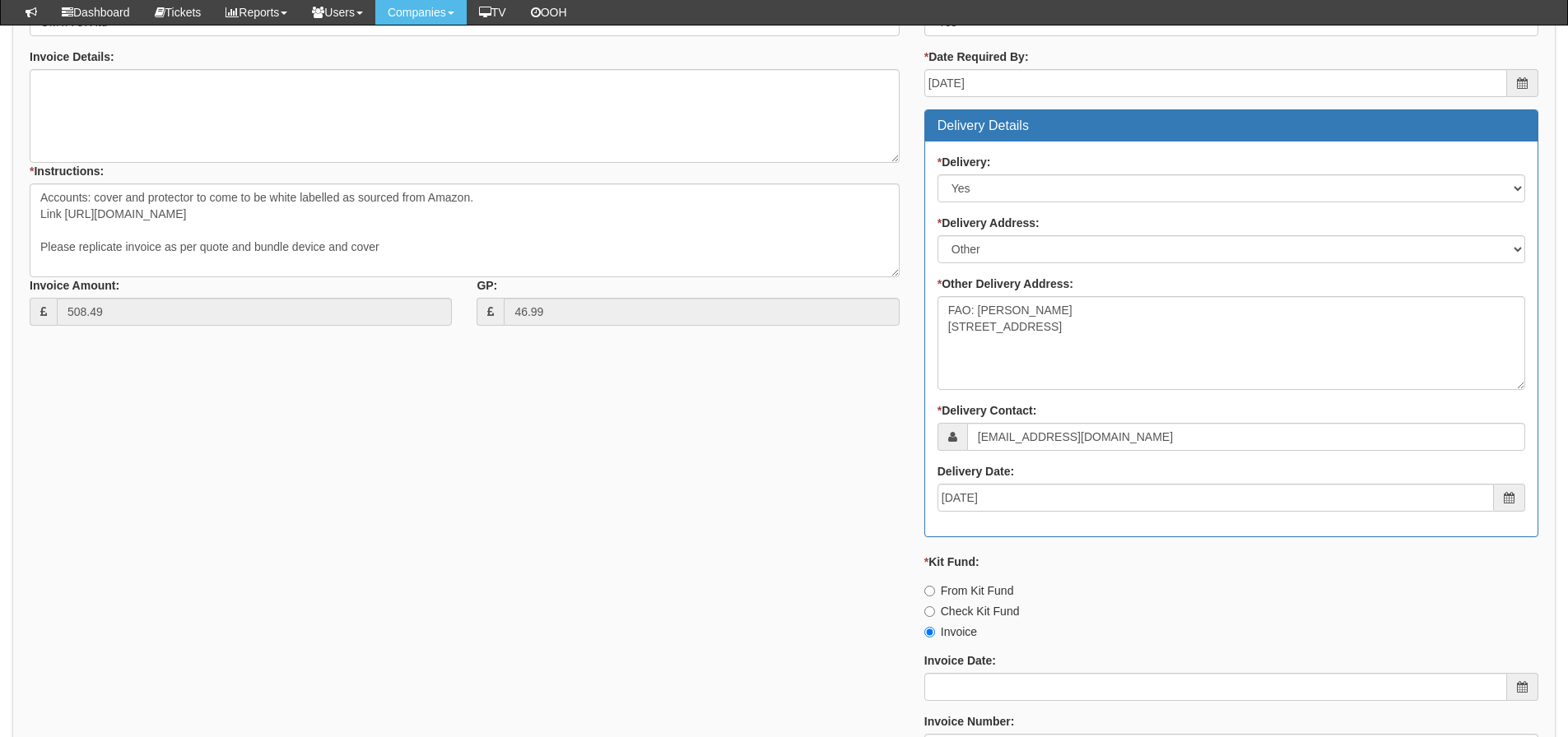
scroll to position [726, 0]
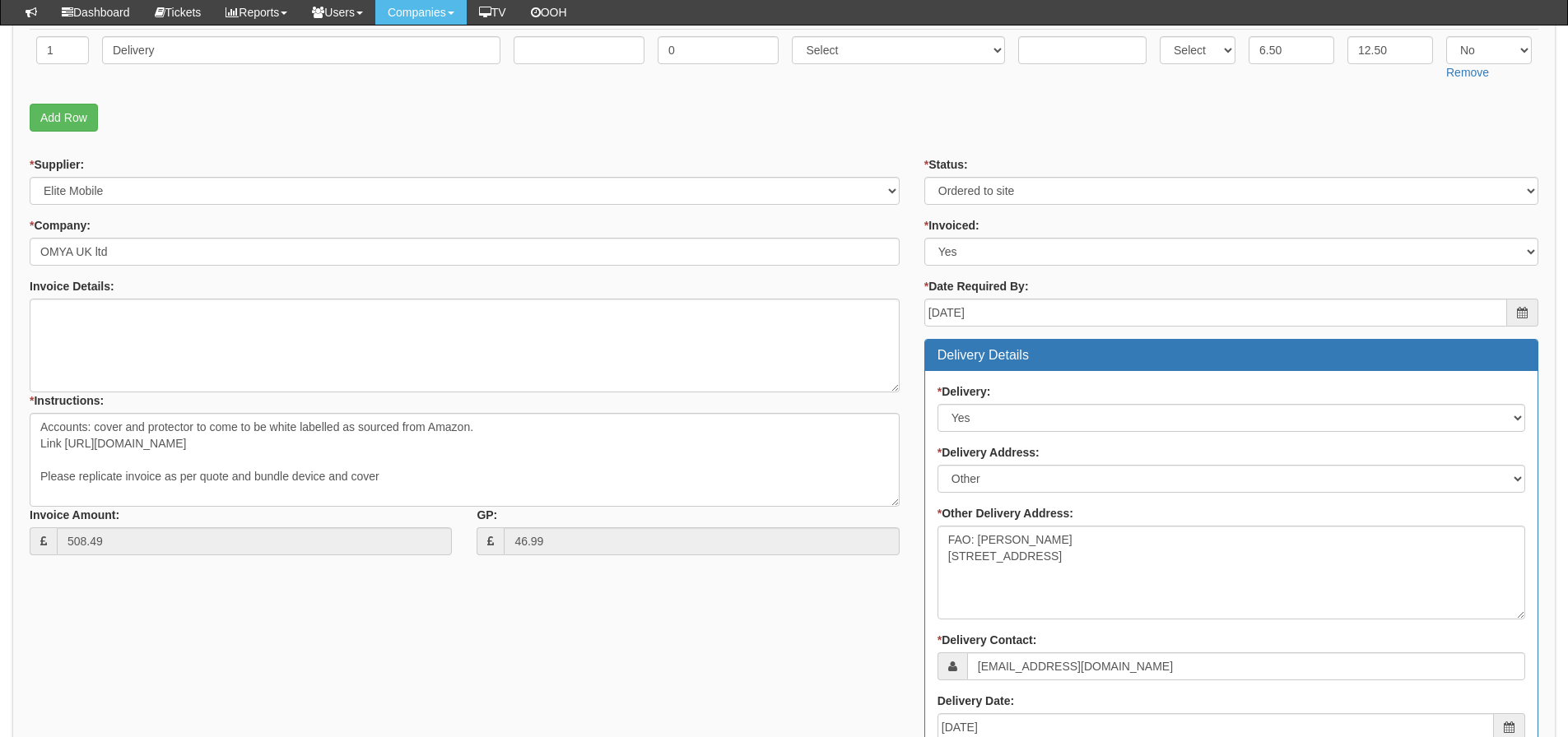
scroll to position [439, 0]
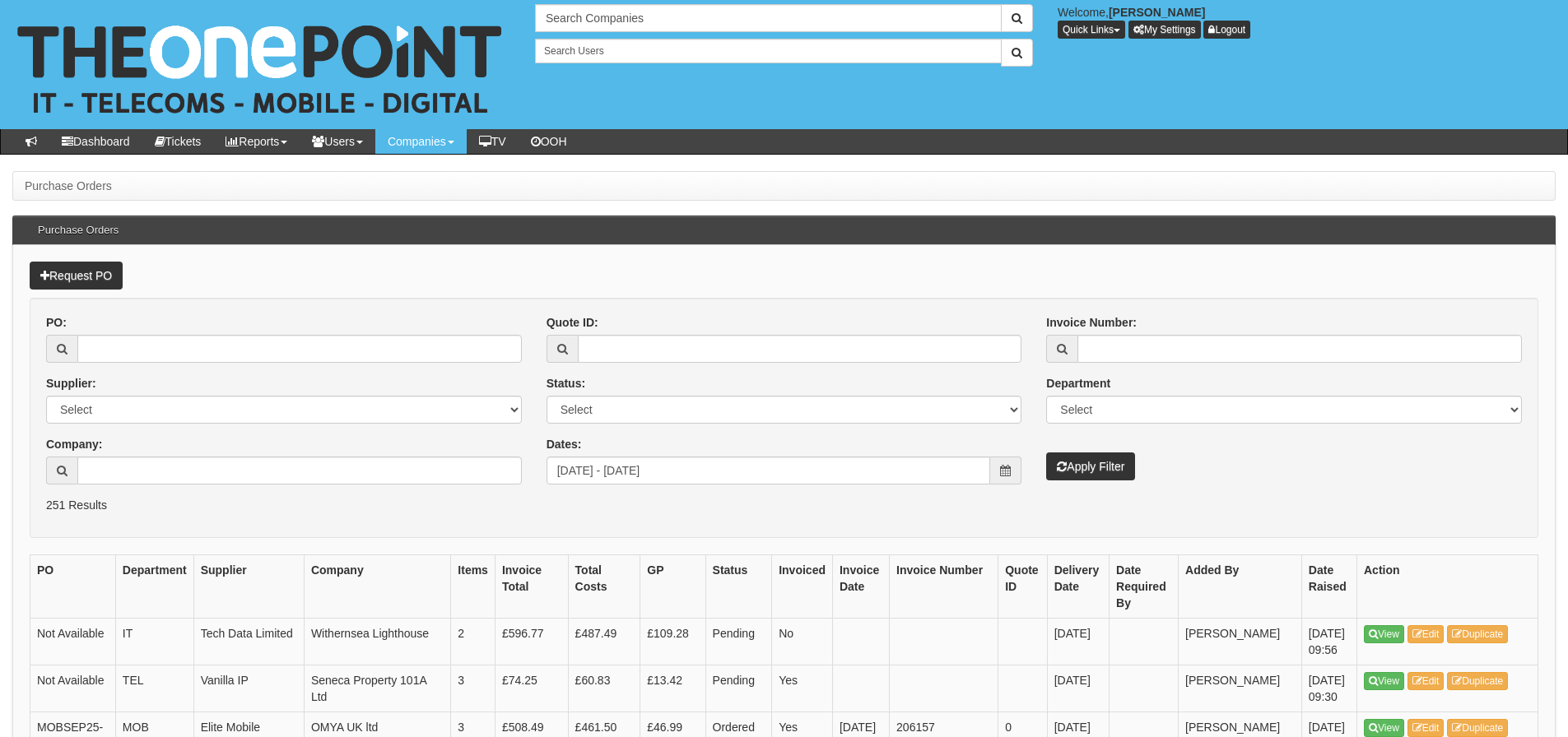
scroll to position [472, 0]
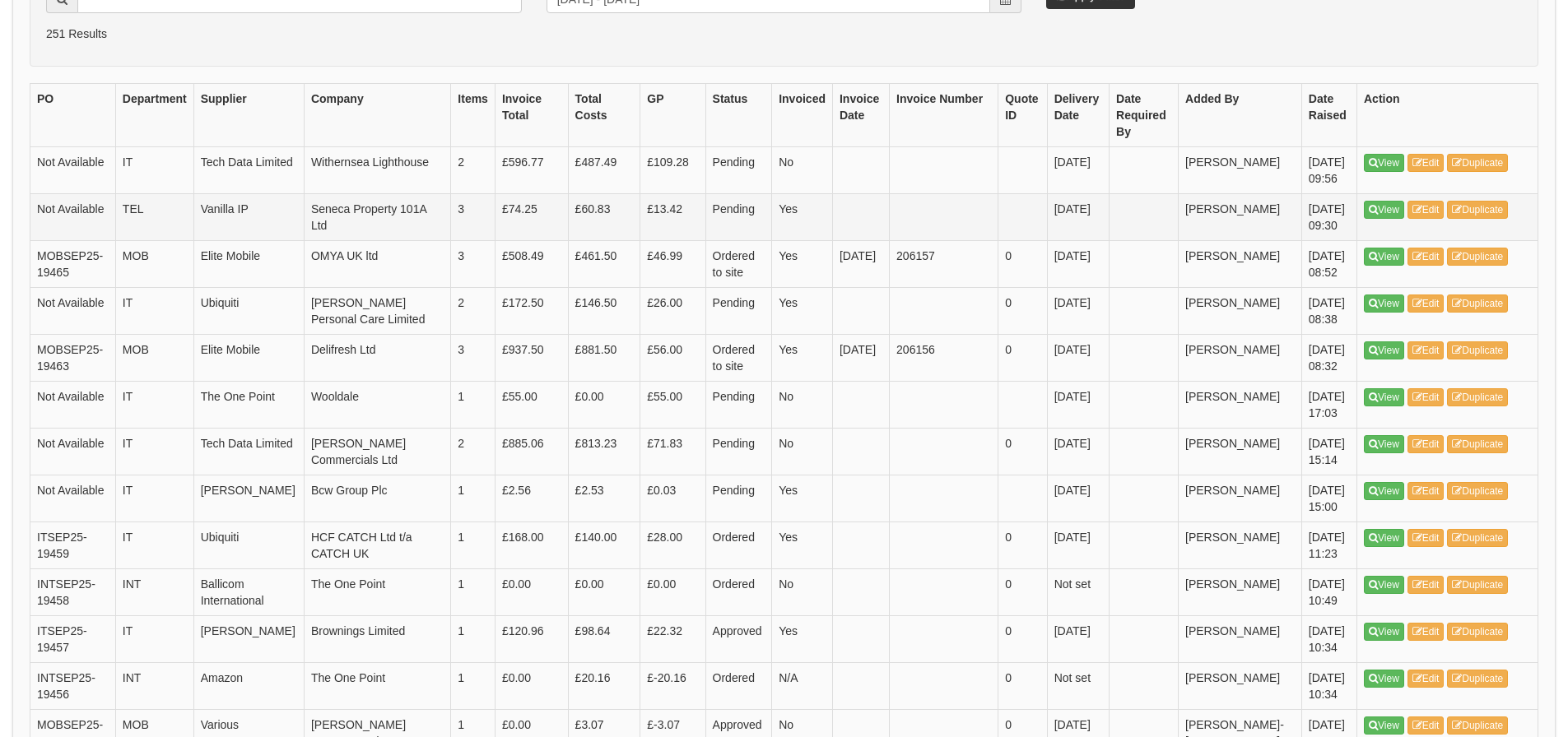
drag, startPoint x: 1321, startPoint y: 221, endPoint x: 1309, endPoint y: 215, distance: 13.4
click at [1321, 221] on td "[DATE] 09:30" at bounding box center [1329, 216] width 55 height 47
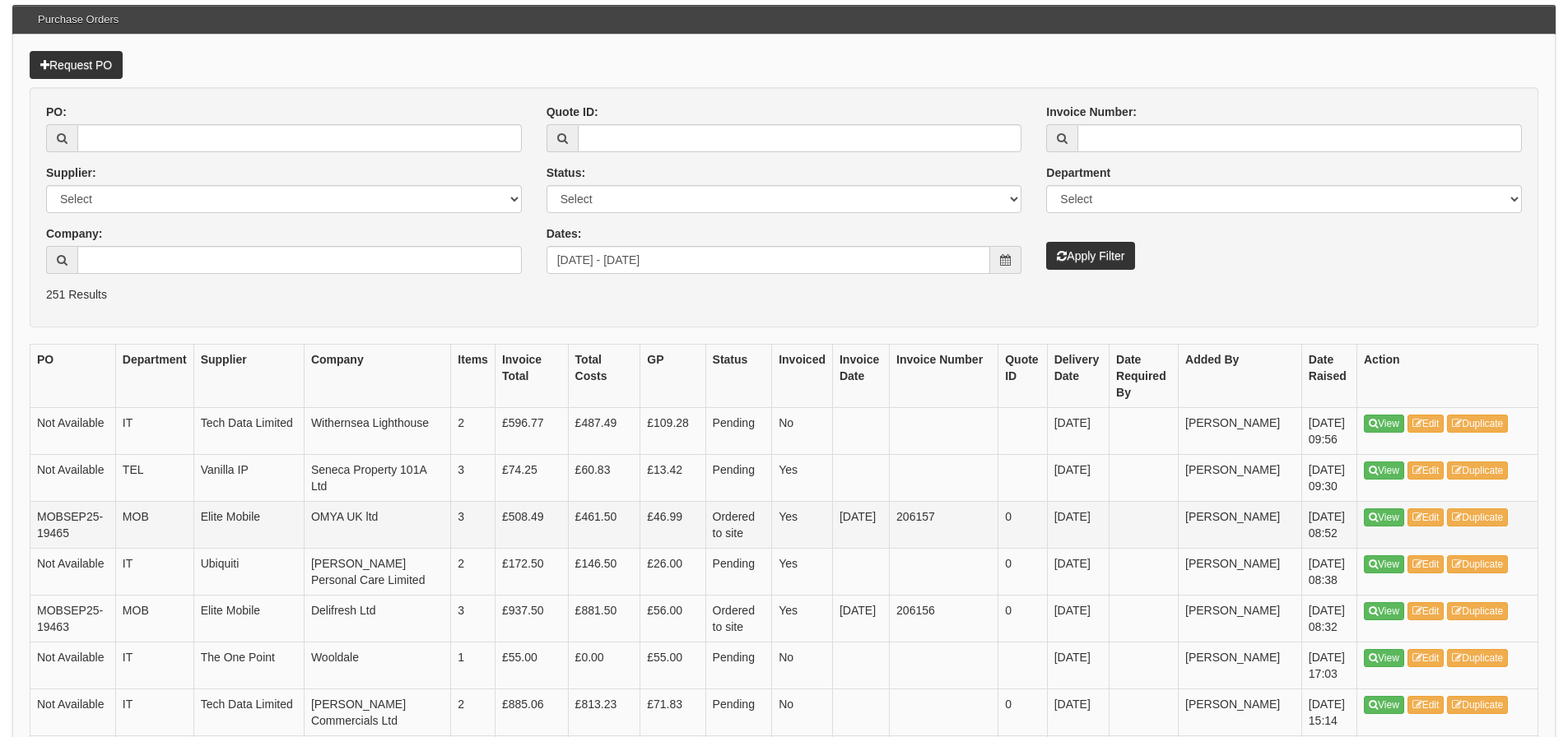
scroll to position [0, 0]
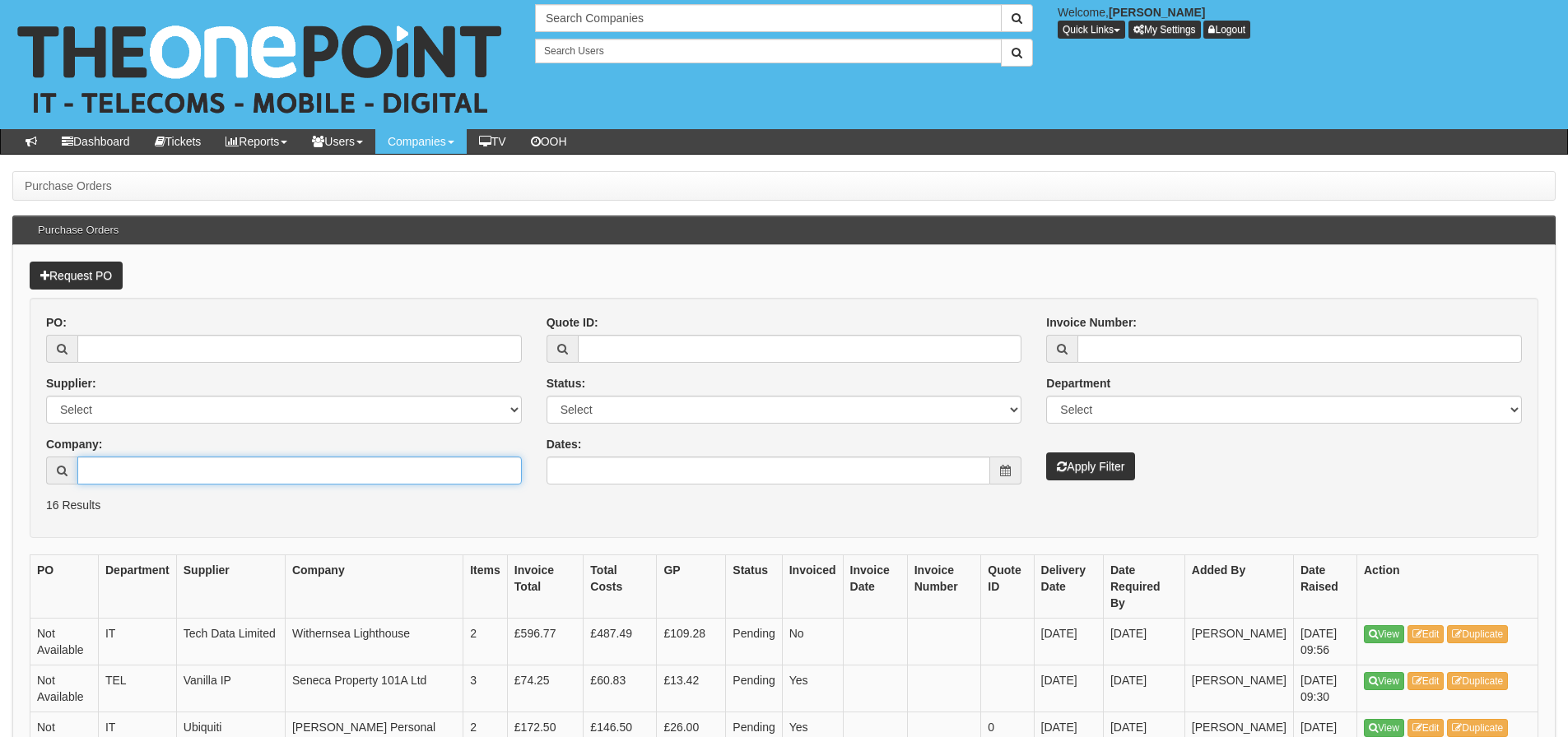
click at [206, 465] on input "Company:" at bounding box center [300, 471] width 444 height 28
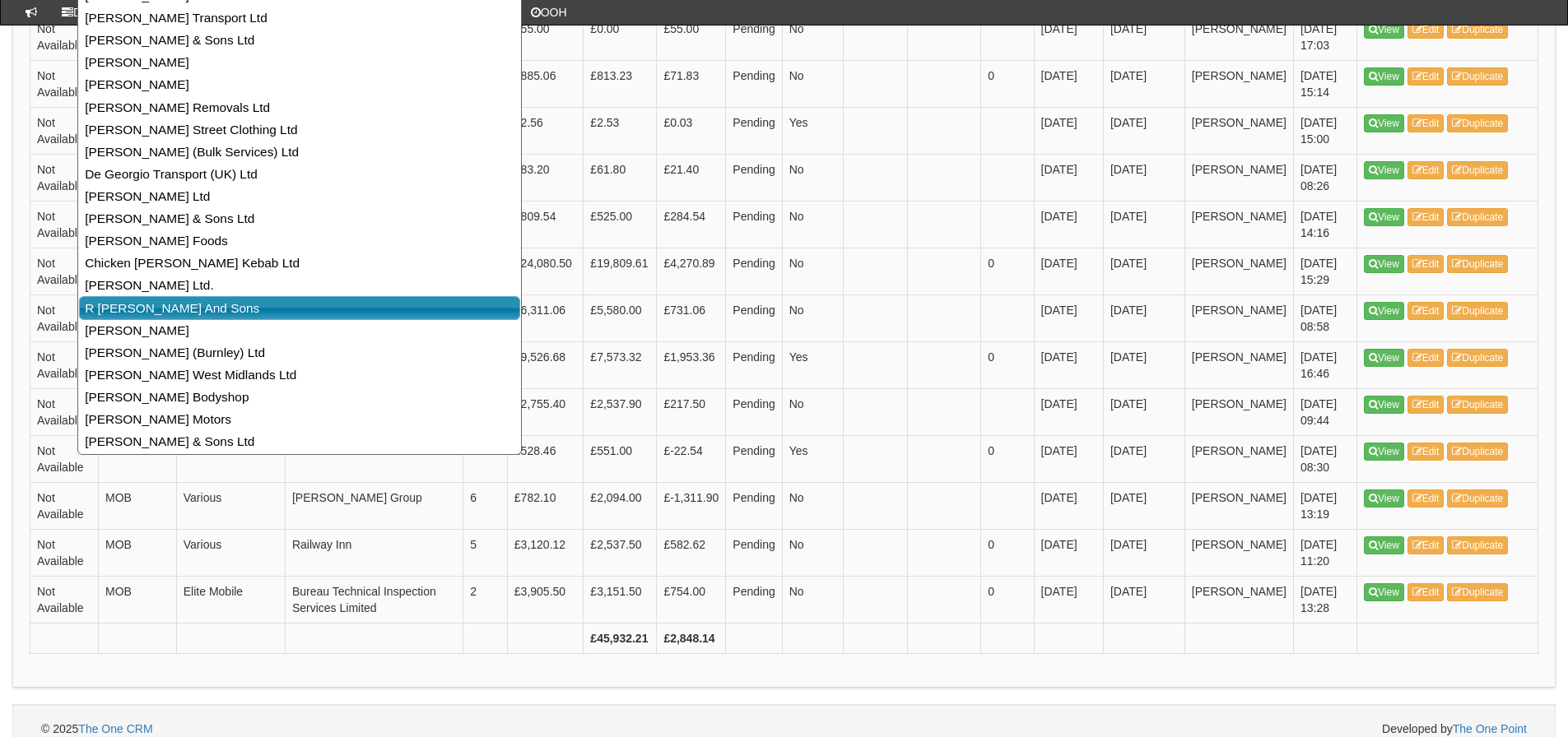
scroll to position [210, 0]
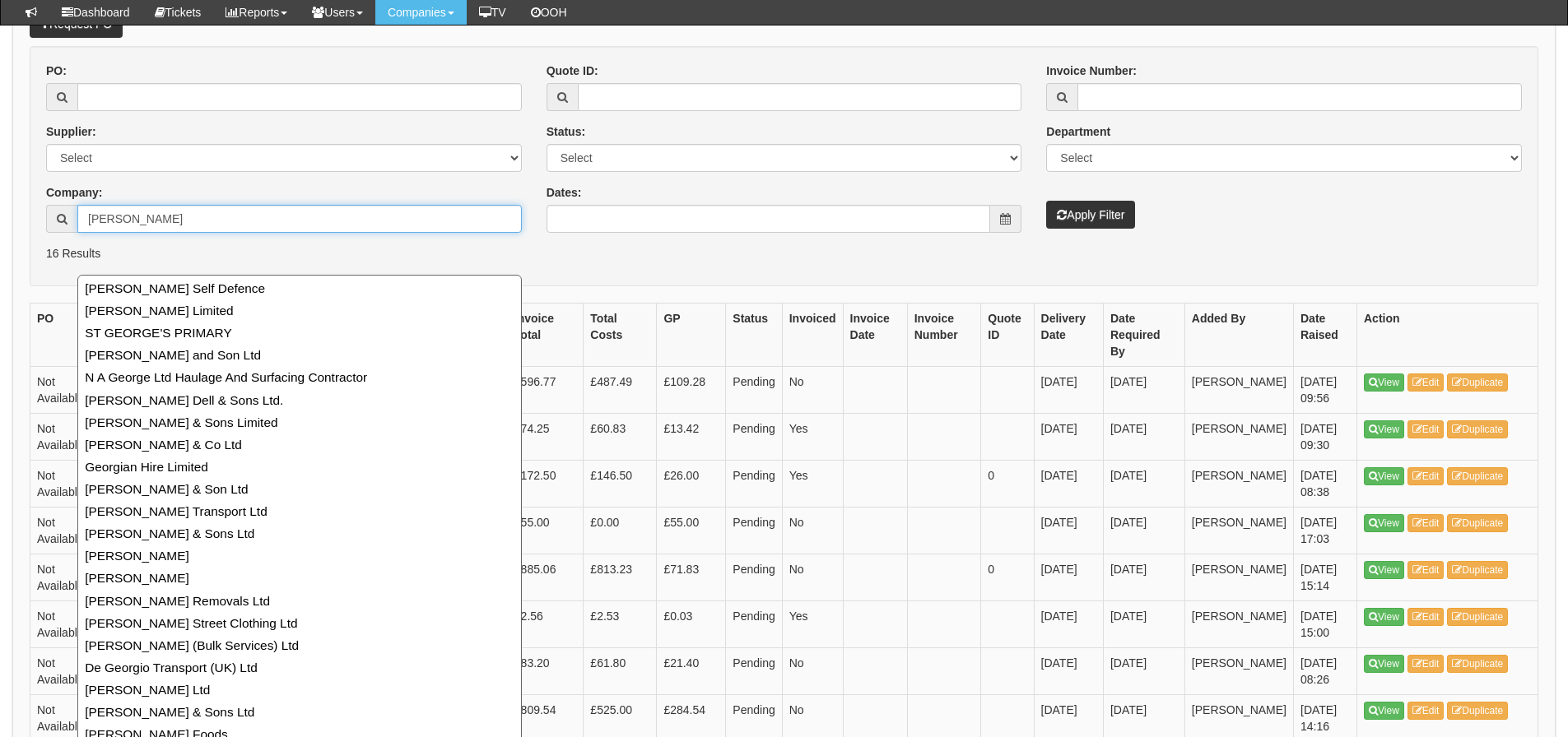
drag, startPoint x: 201, startPoint y: 222, endPoint x: -12, endPoint y: 223, distance: 213.0
click at [0, 223] on html "× Send Email × Add Appointment × Create Ticket × Create Proactive Activity × Ad…" at bounding box center [784, 519] width 1568 height 1457
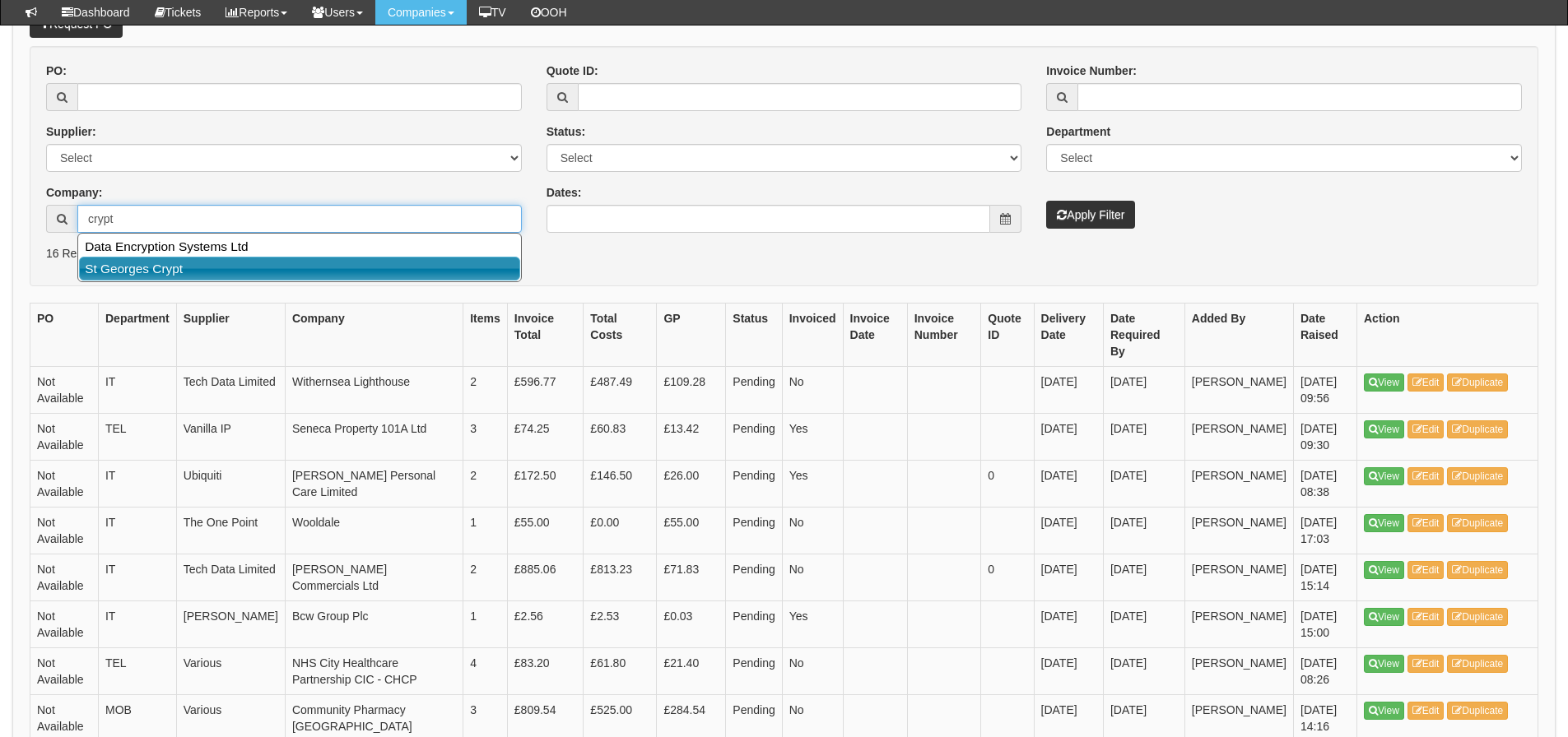
click at [231, 265] on link "St Georges Crypt" at bounding box center [300, 269] width 441 height 24
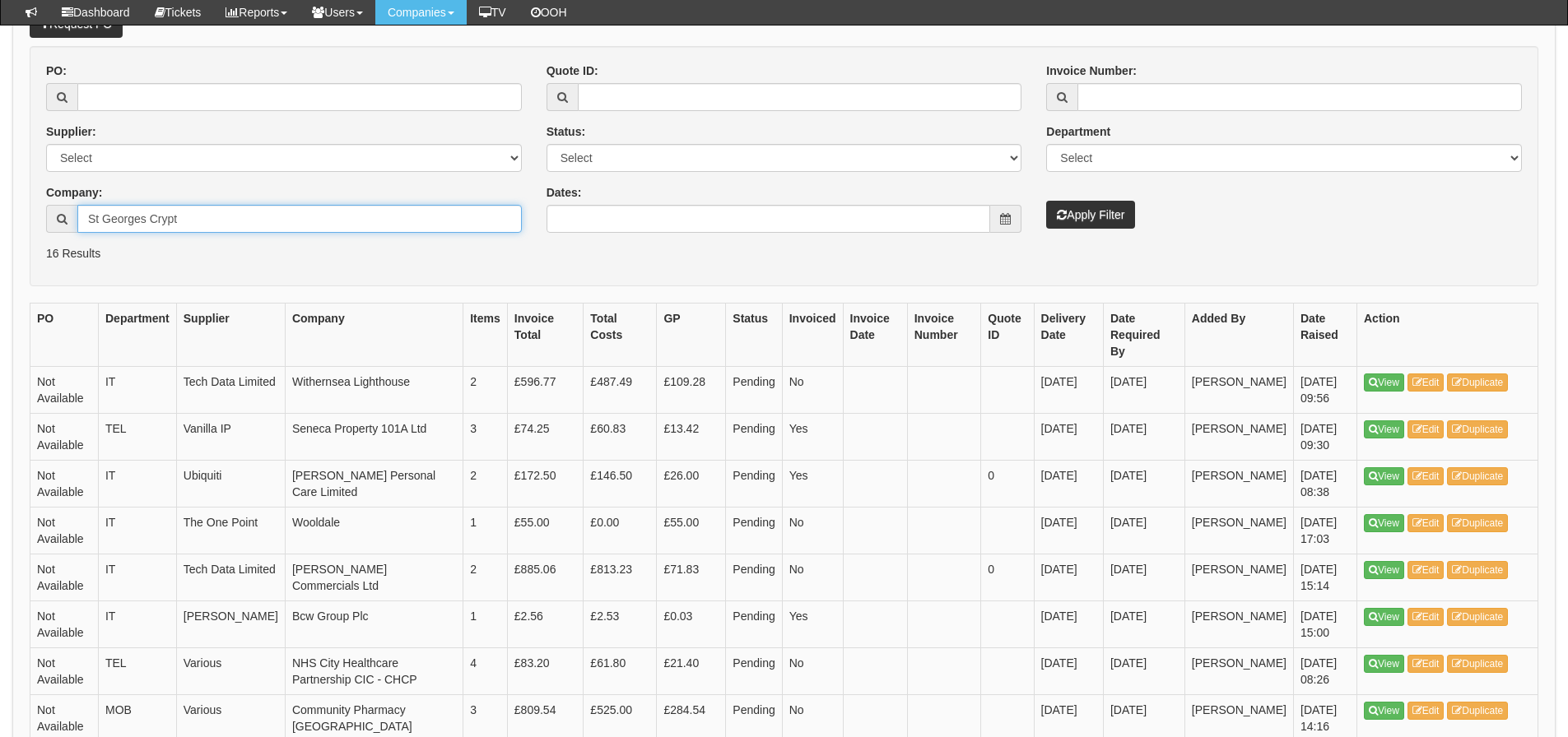
type input "St Georges Crypt"
click at [1074, 201] on button "Apply Filter" at bounding box center [1090, 215] width 89 height 28
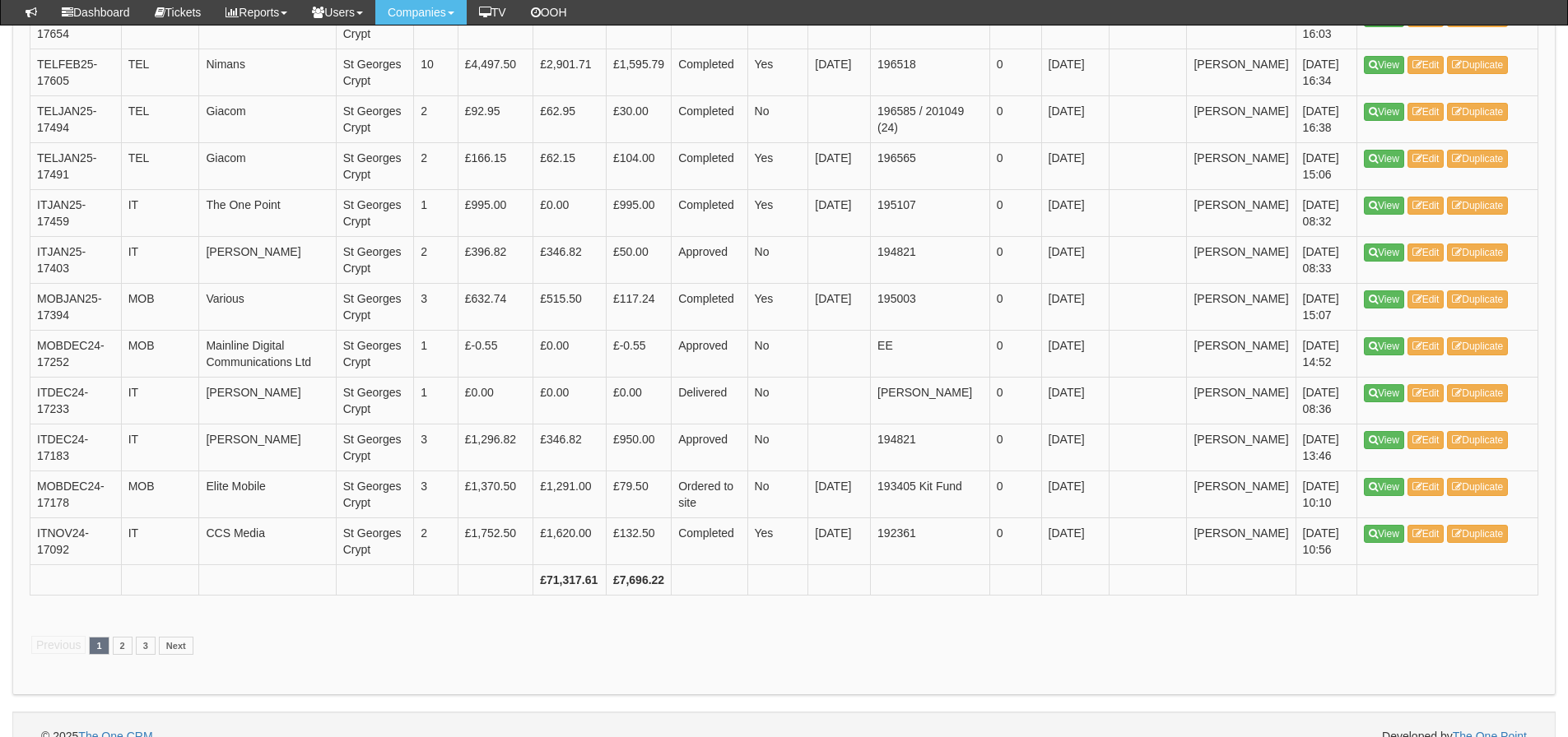
scroll to position [2381, 0]
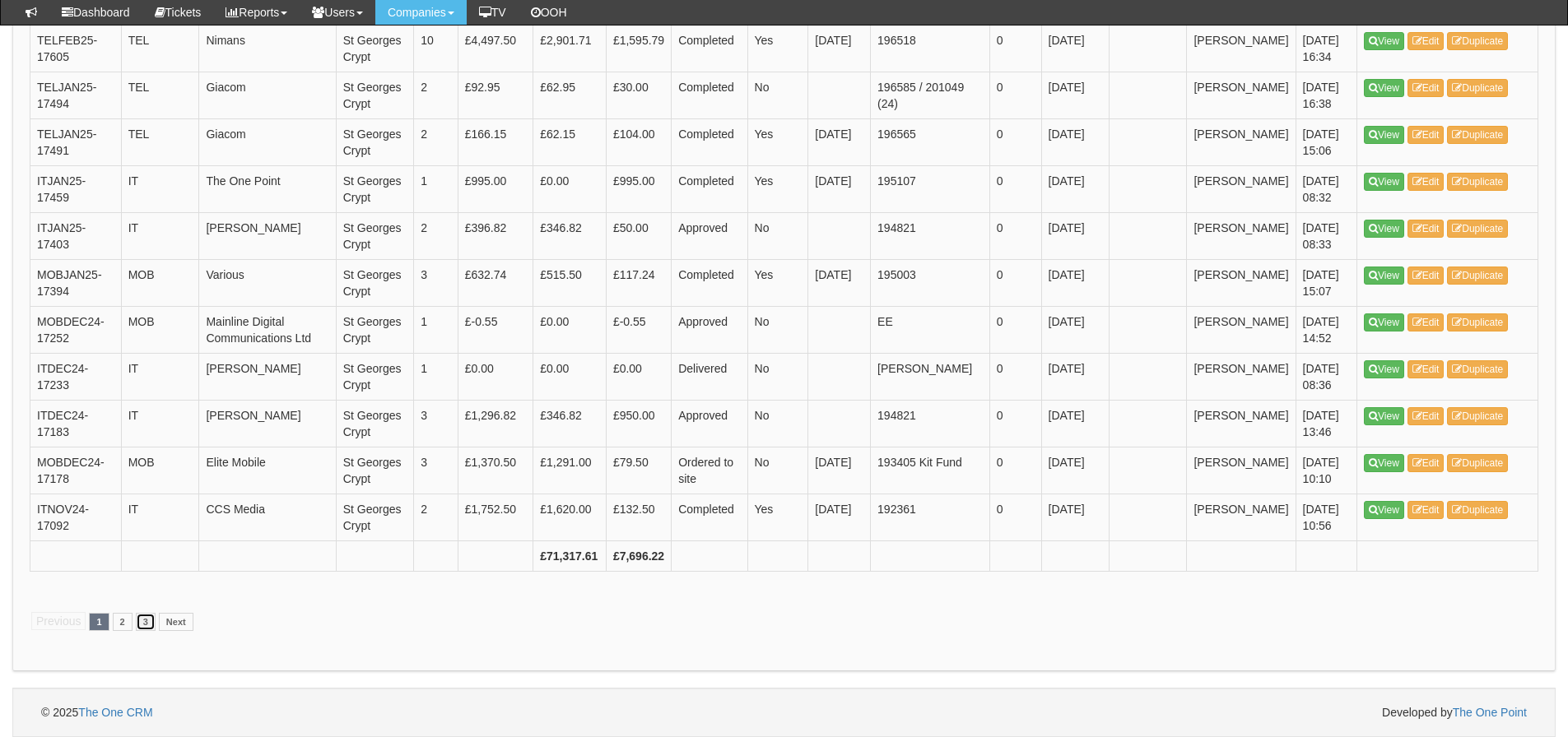
click at [154, 621] on link "3" at bounding box center [146, 622] width 20 height 18
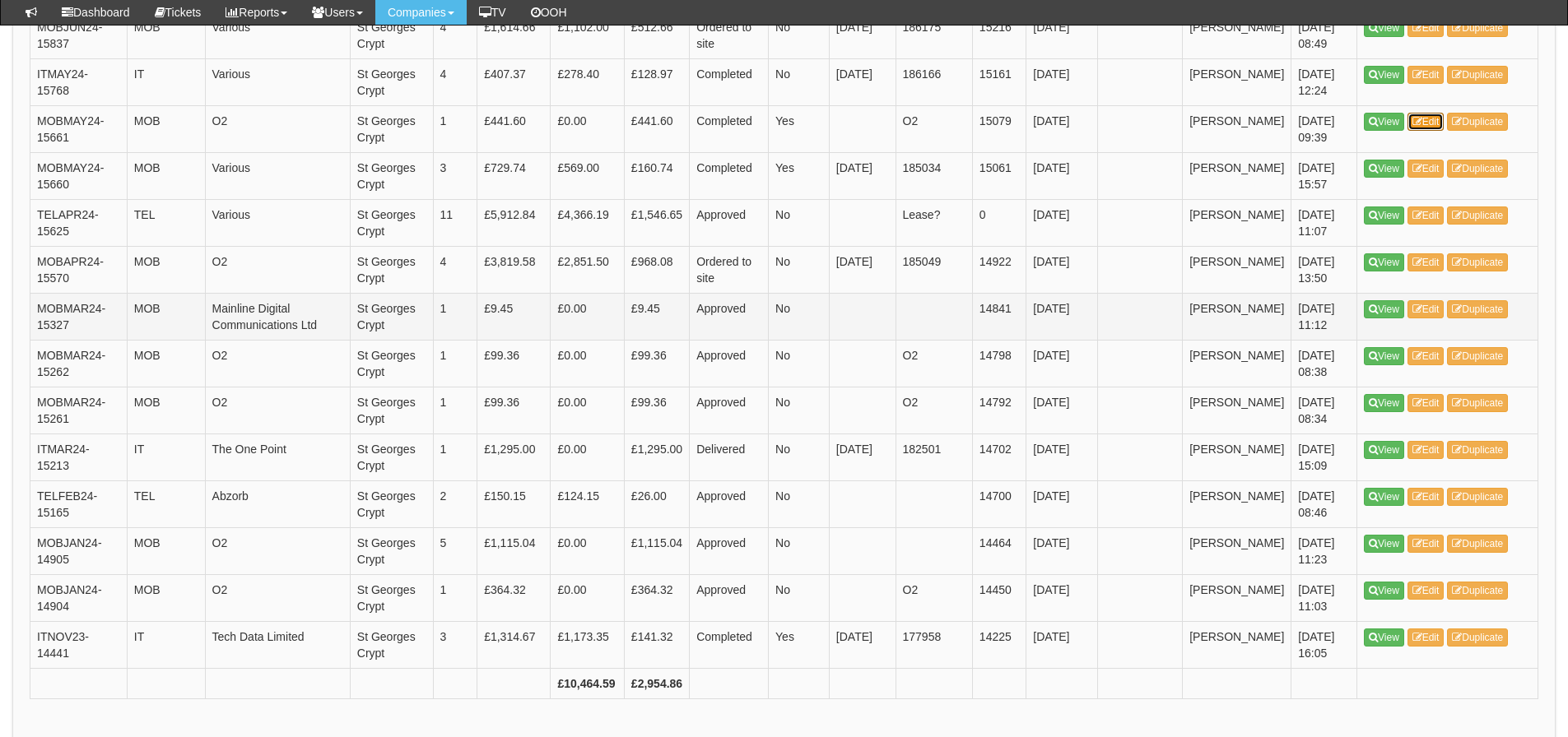
scroll to position [675, 0]
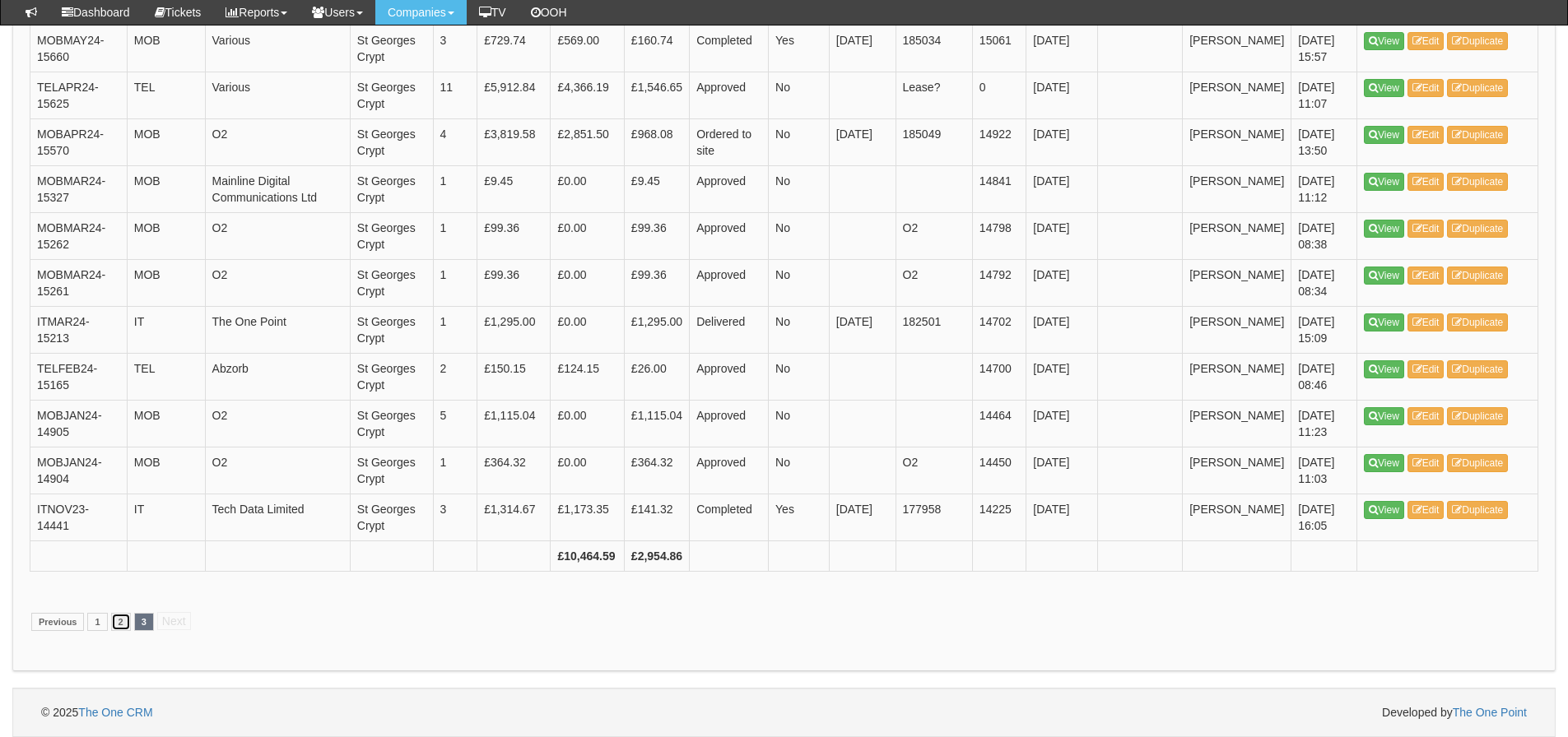
click at [117, 624] on link "2" at bounding box center [122, 622] width 20 height 18
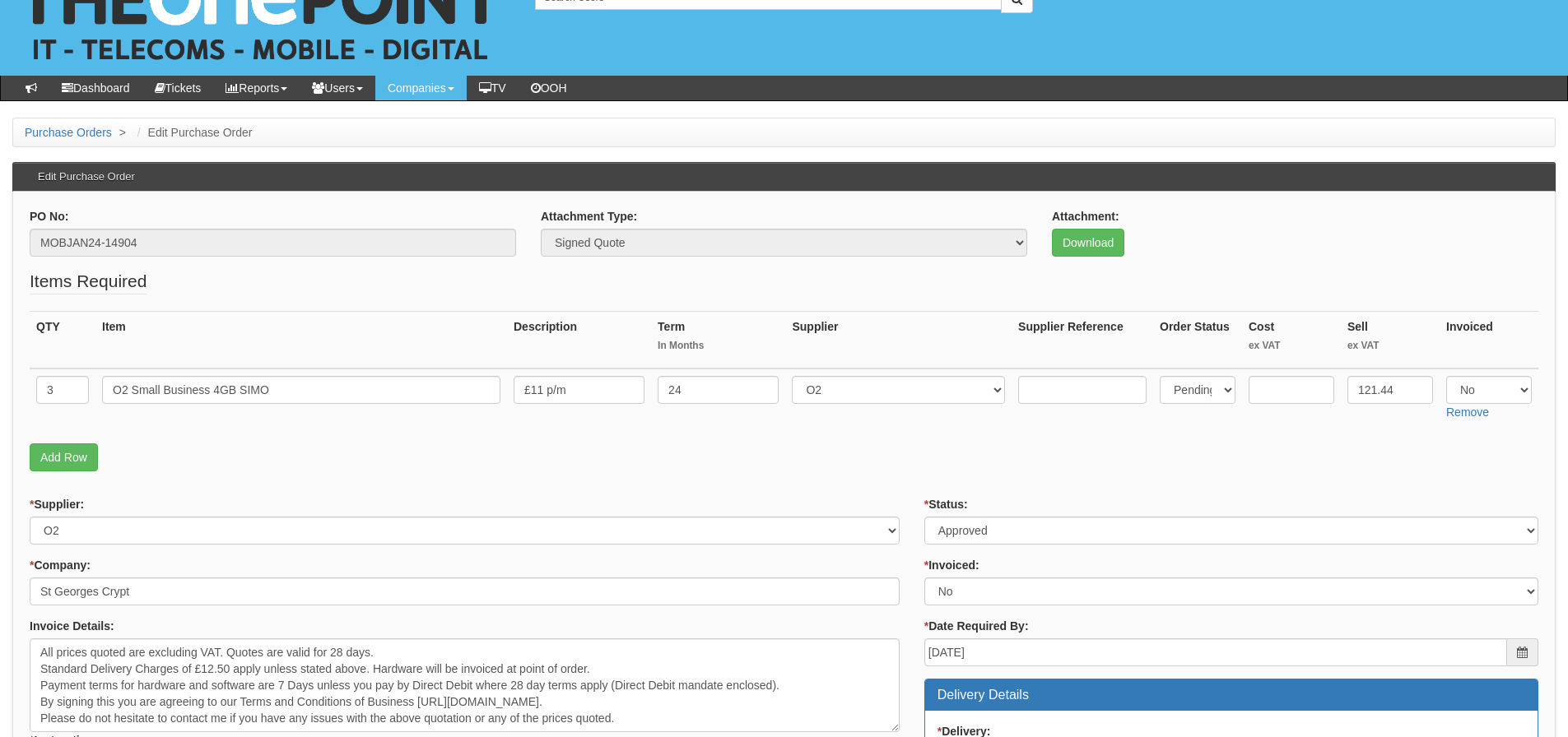
scroll to position [82, 0]
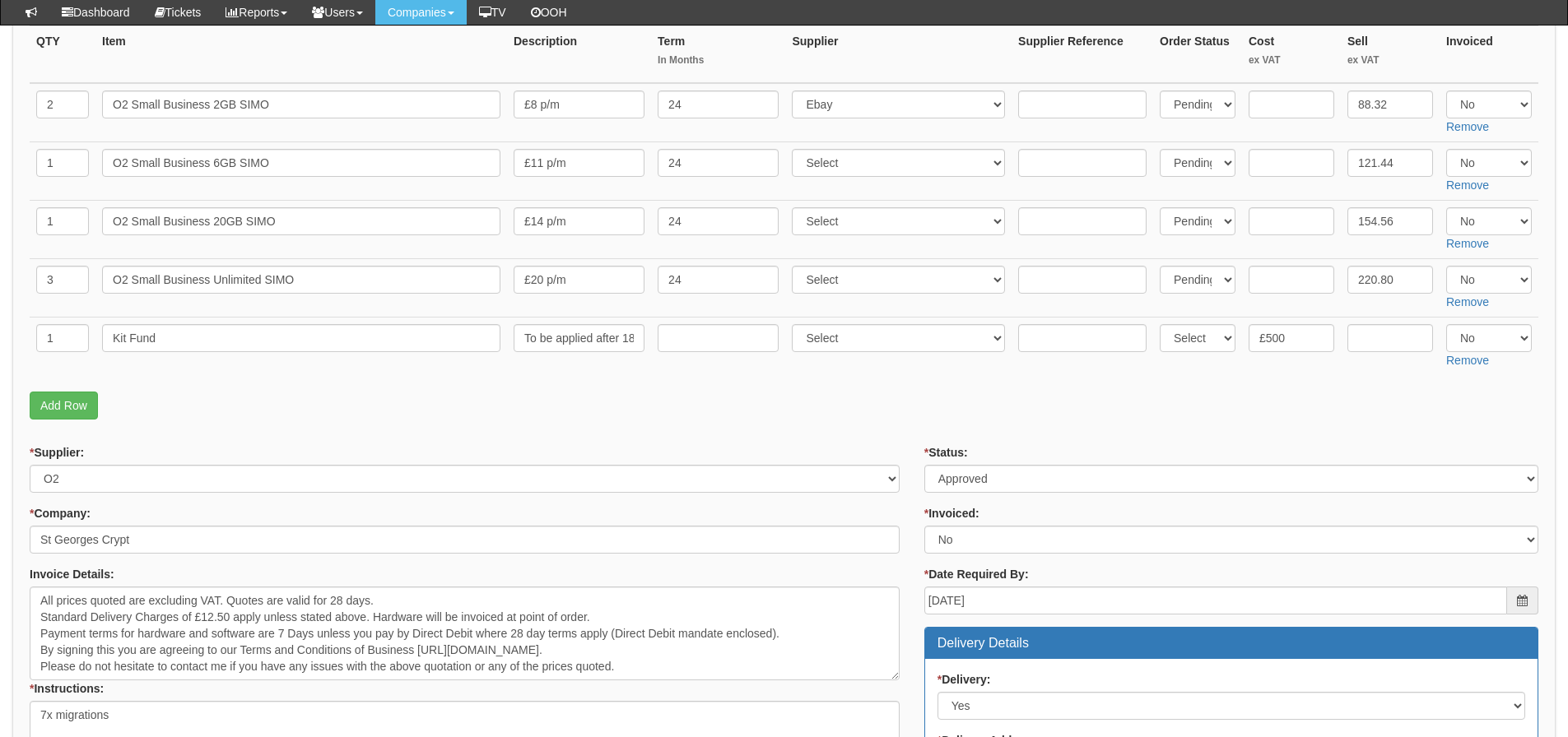
scroll to position [329, 0]
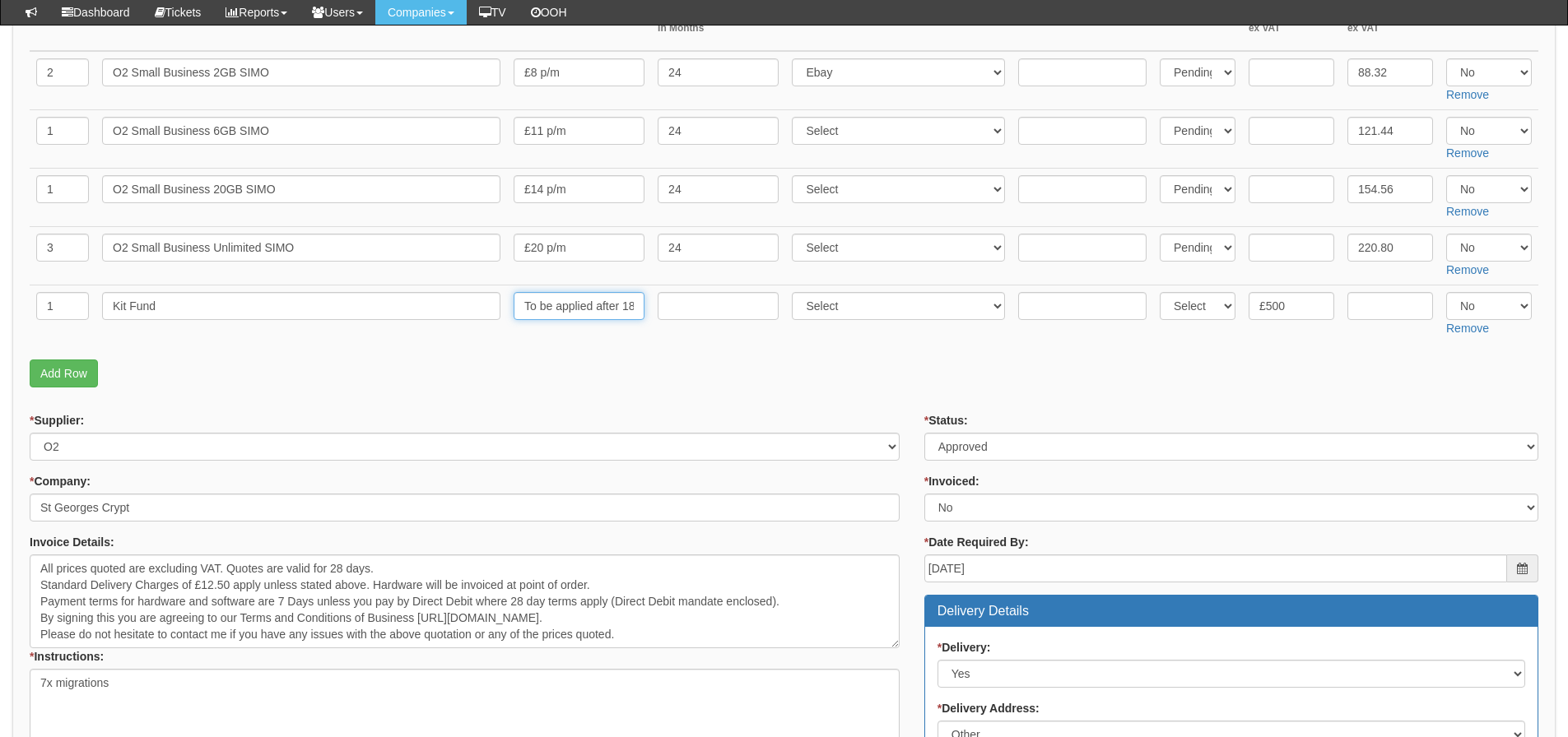
click at [586, 308] on input "To be applied after 18-months" at bounding box center [578, 306] width 131 height 28
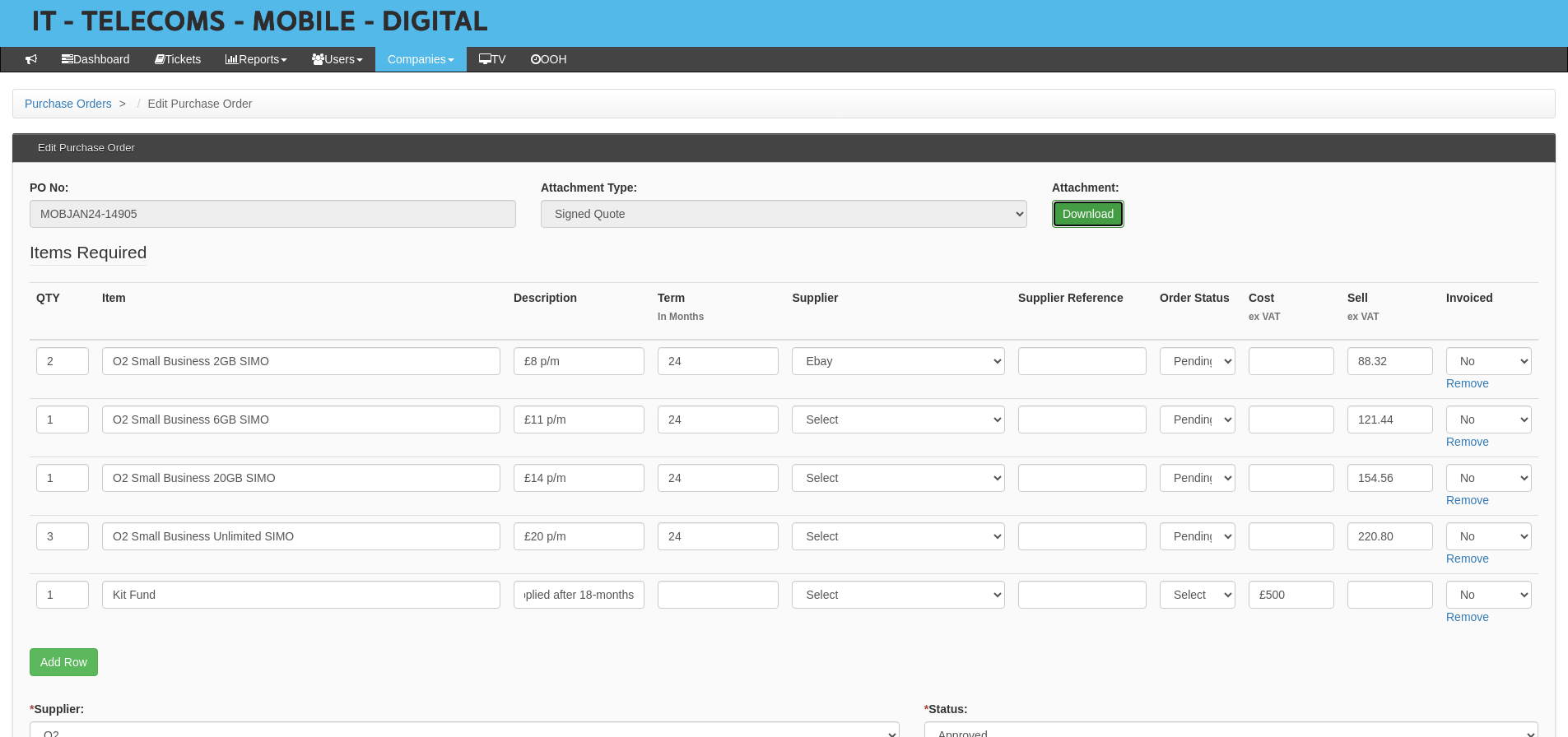
scroll to position [0, 0]
click at [1079, 209] on link "Download" at bounding box center [1088, 214] width 72 height 28
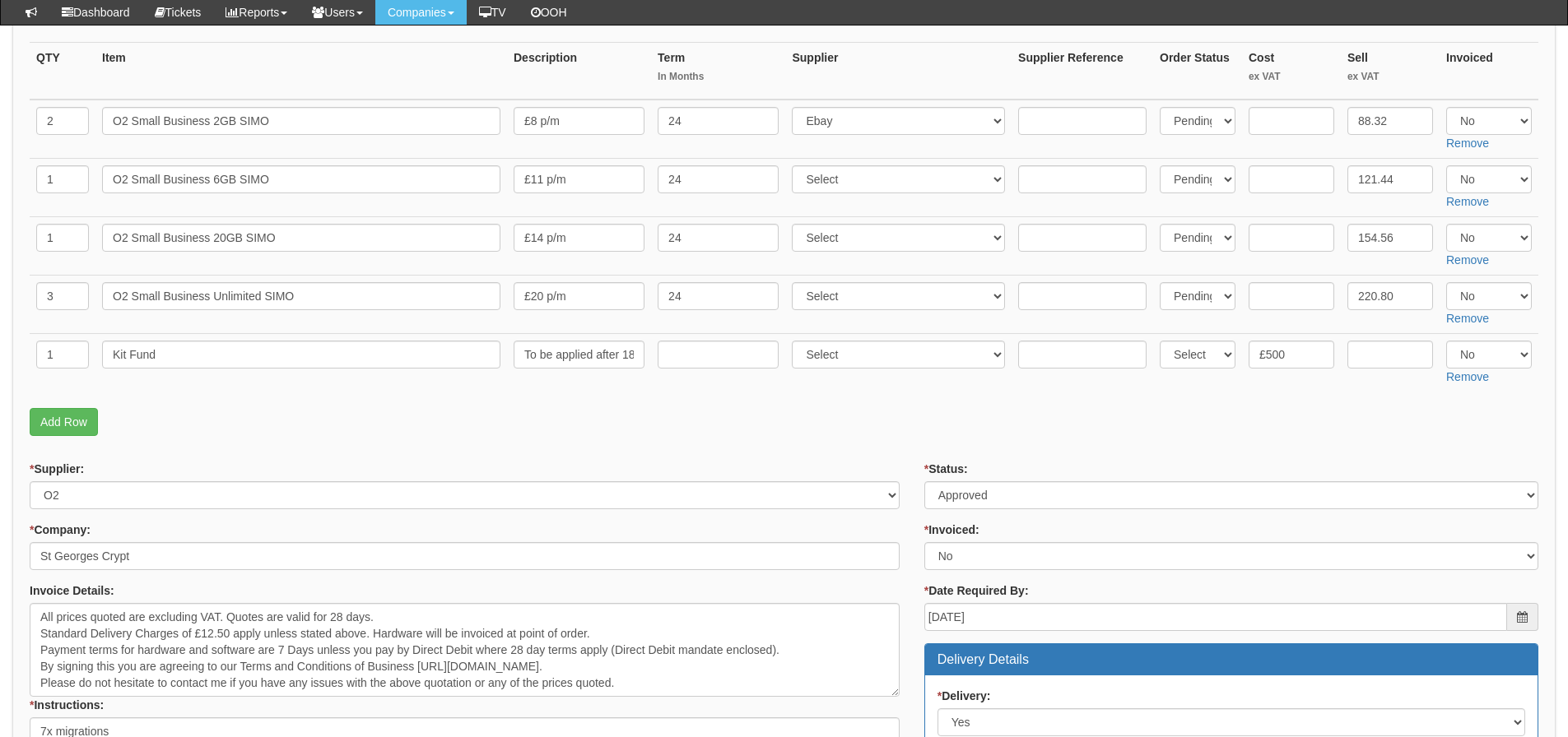
scroll to position [349, 0]
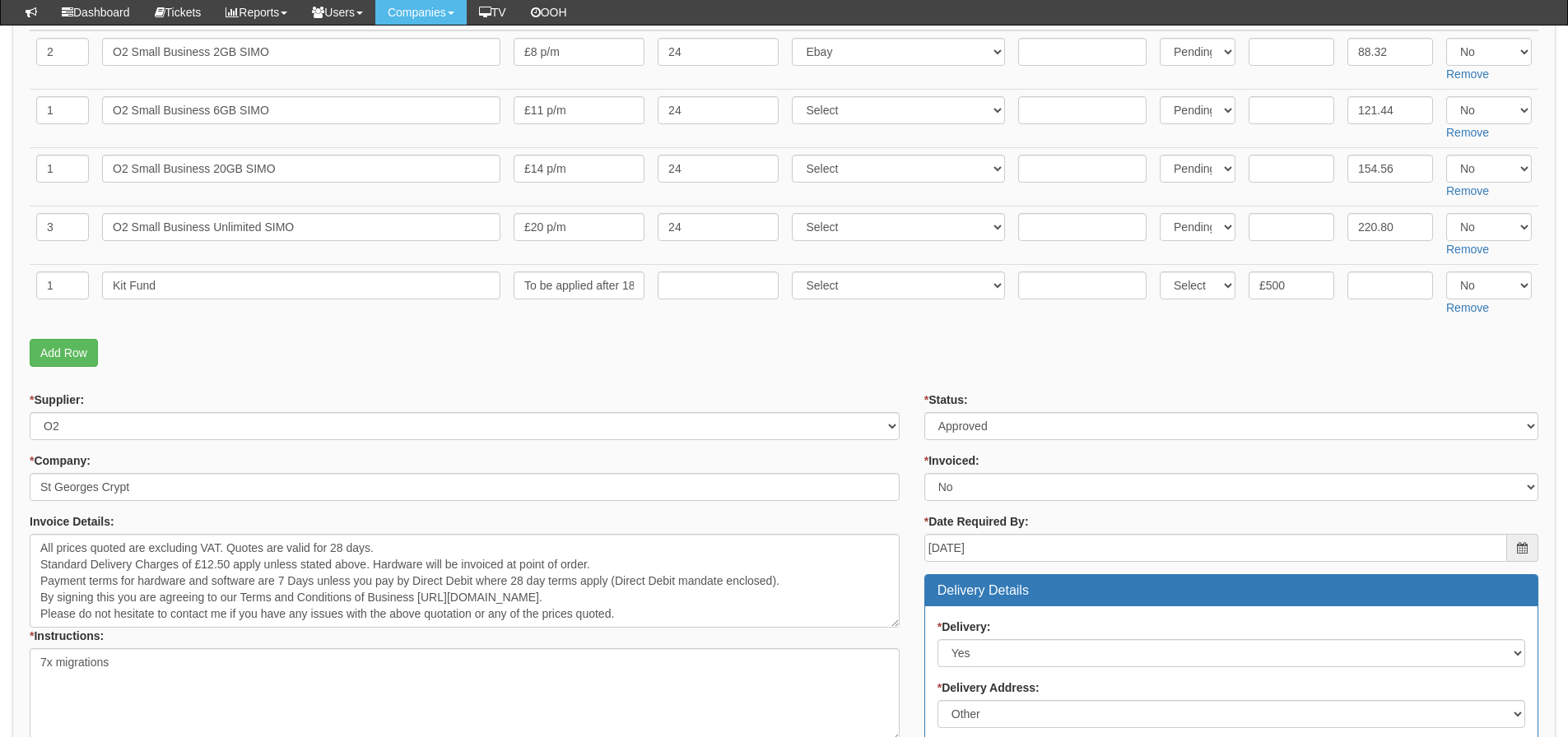
click at [997, 377] on form "PO No: MOBJAN24-14905 Attachment Type: Select Signed Quote Auth email if quote …" at bounding box center [784, 608] width 1509 height 1476
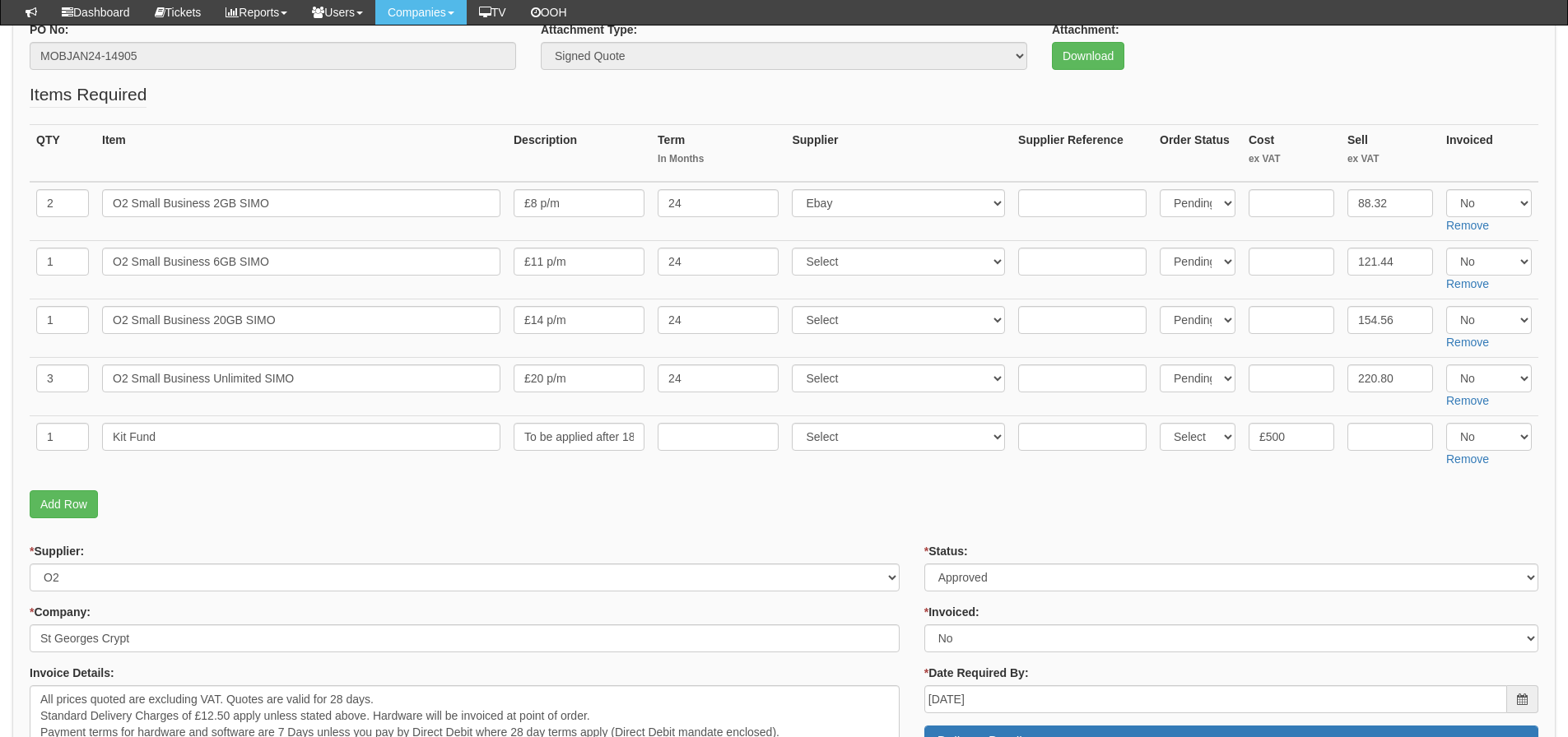
scroll to position [103, 0]
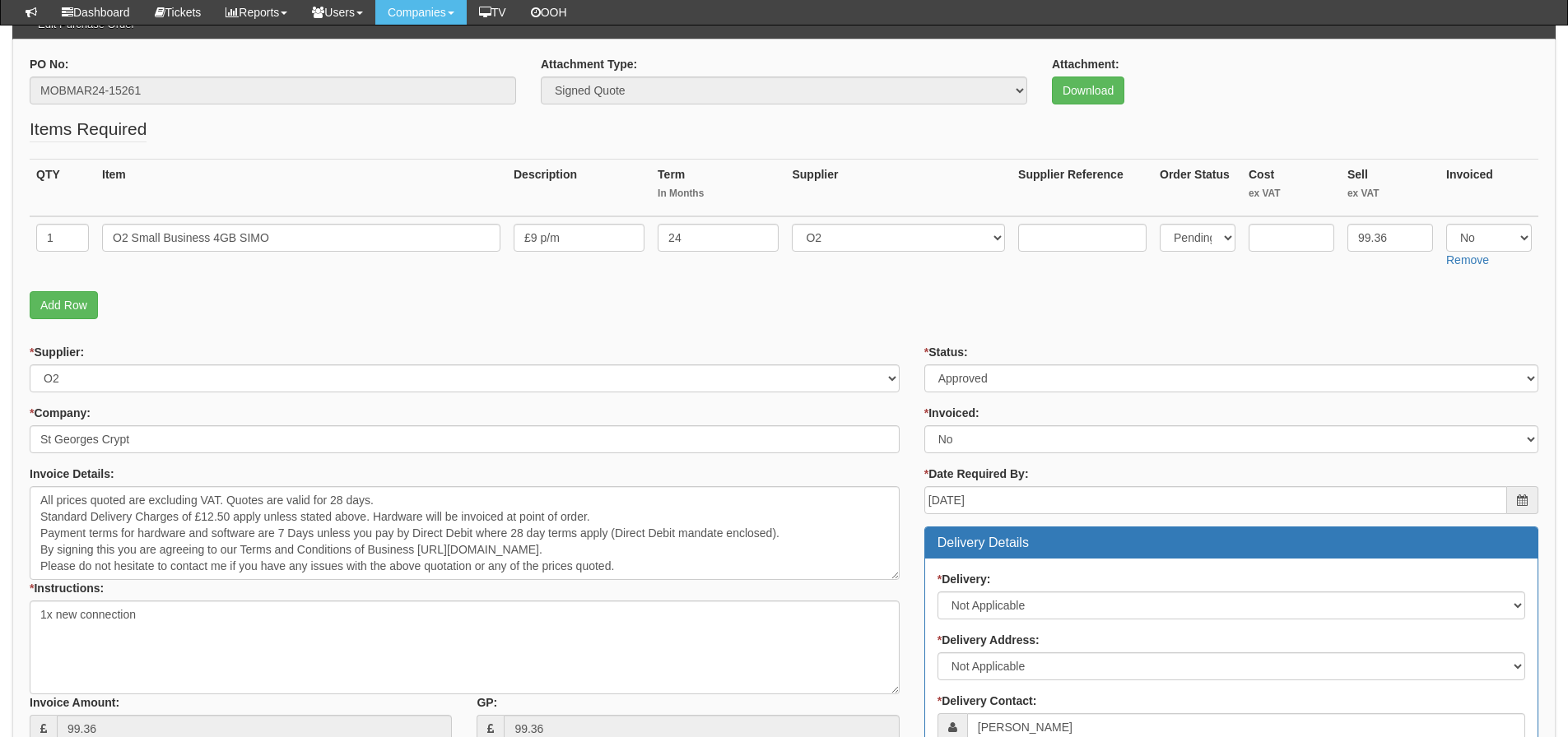
scroll to position [165, 0]
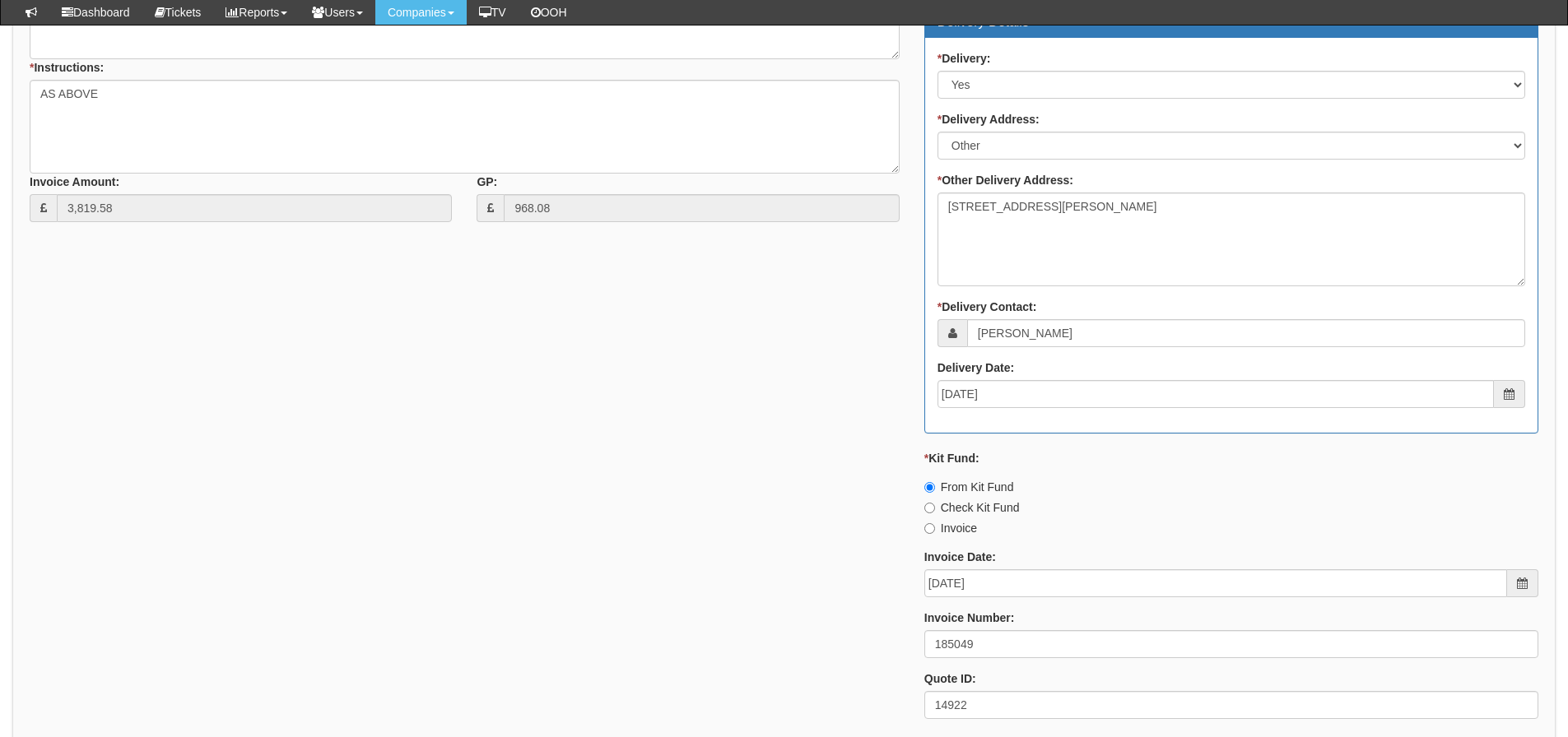
scroll to position [905, 0]
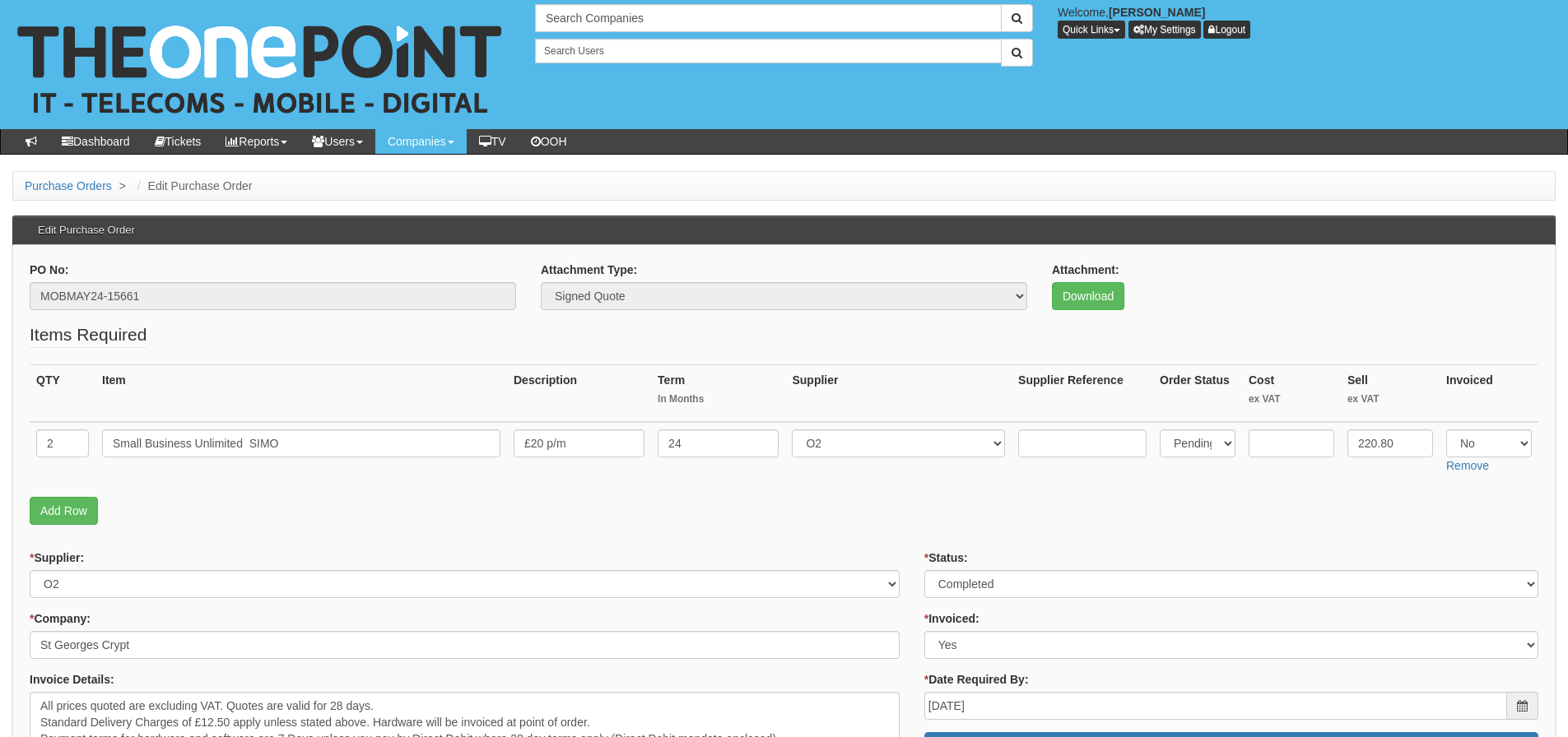
scroll to position [412, 0]
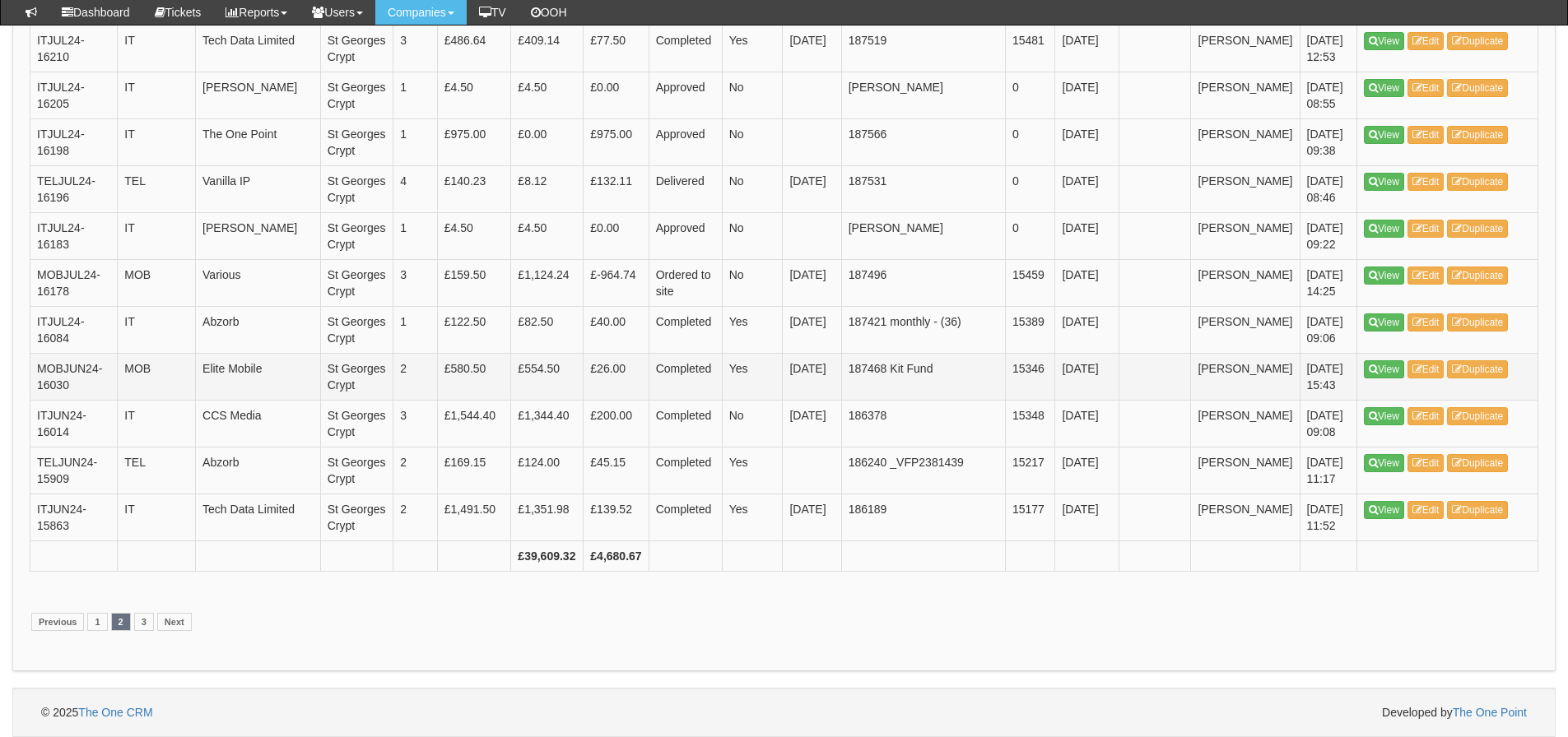
scroll to position [3203, 0]
click at [97, 621] on link "1" at bounding box center [97, 622] width 20 height 18
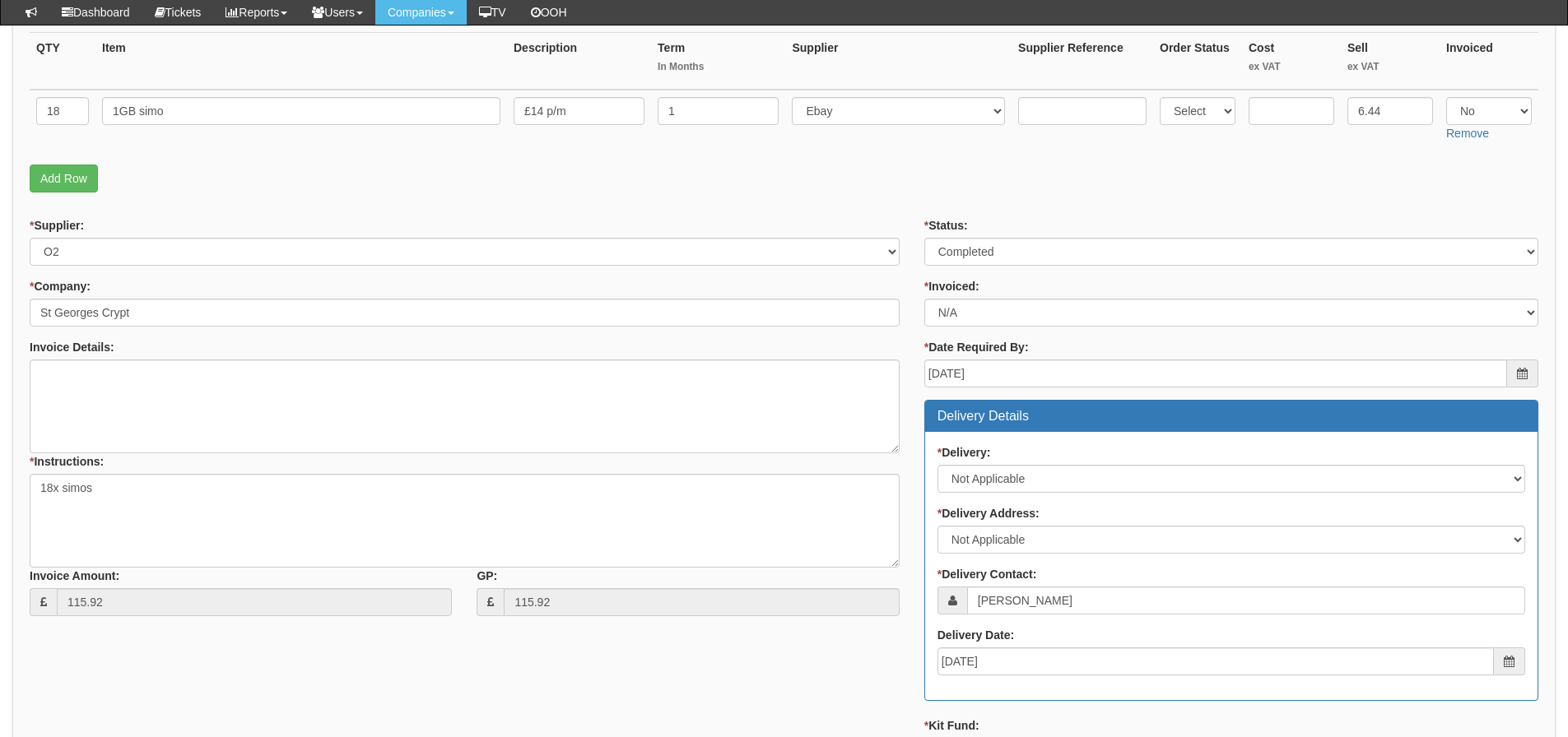
scroll to position [329, 0]
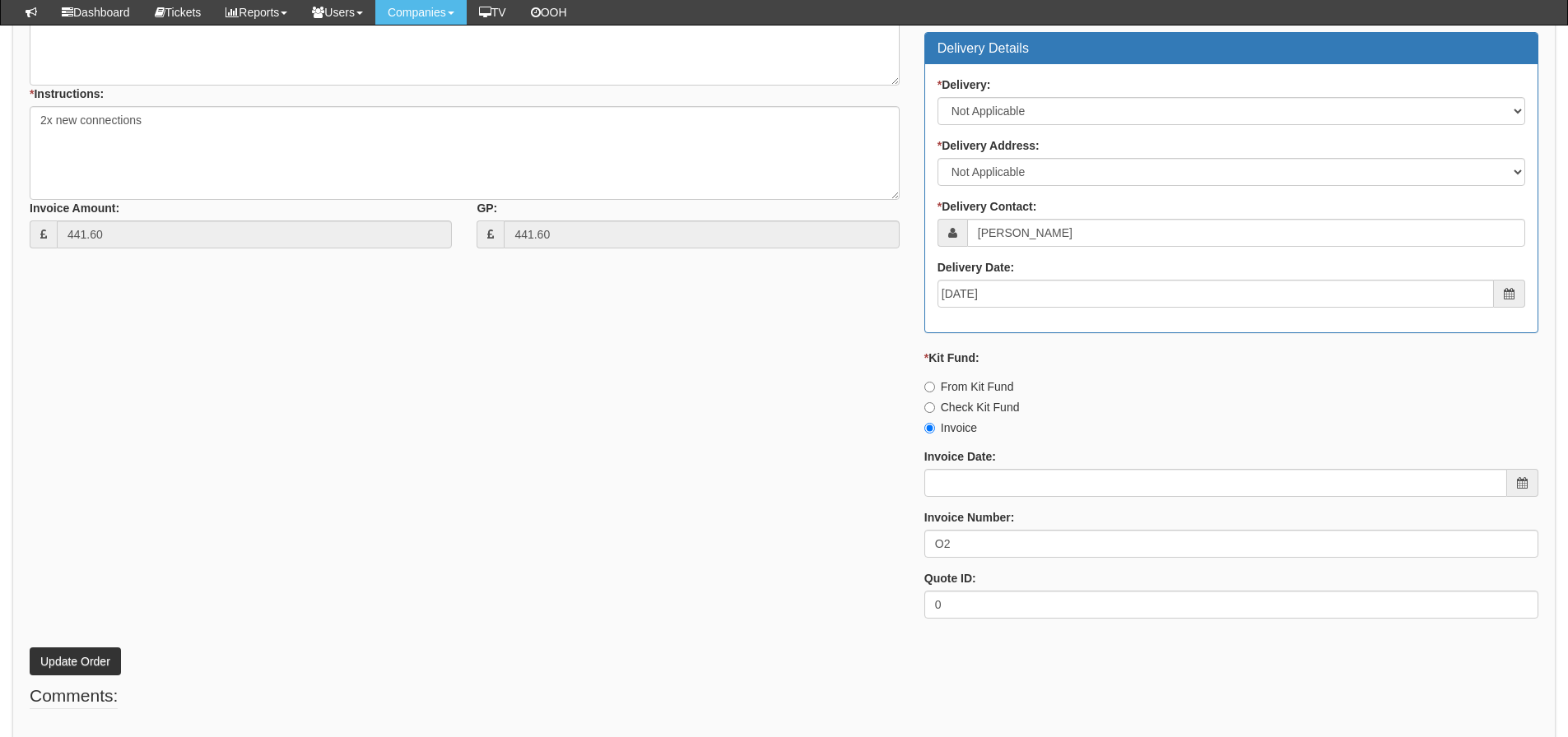
scroll to position [730, 0]
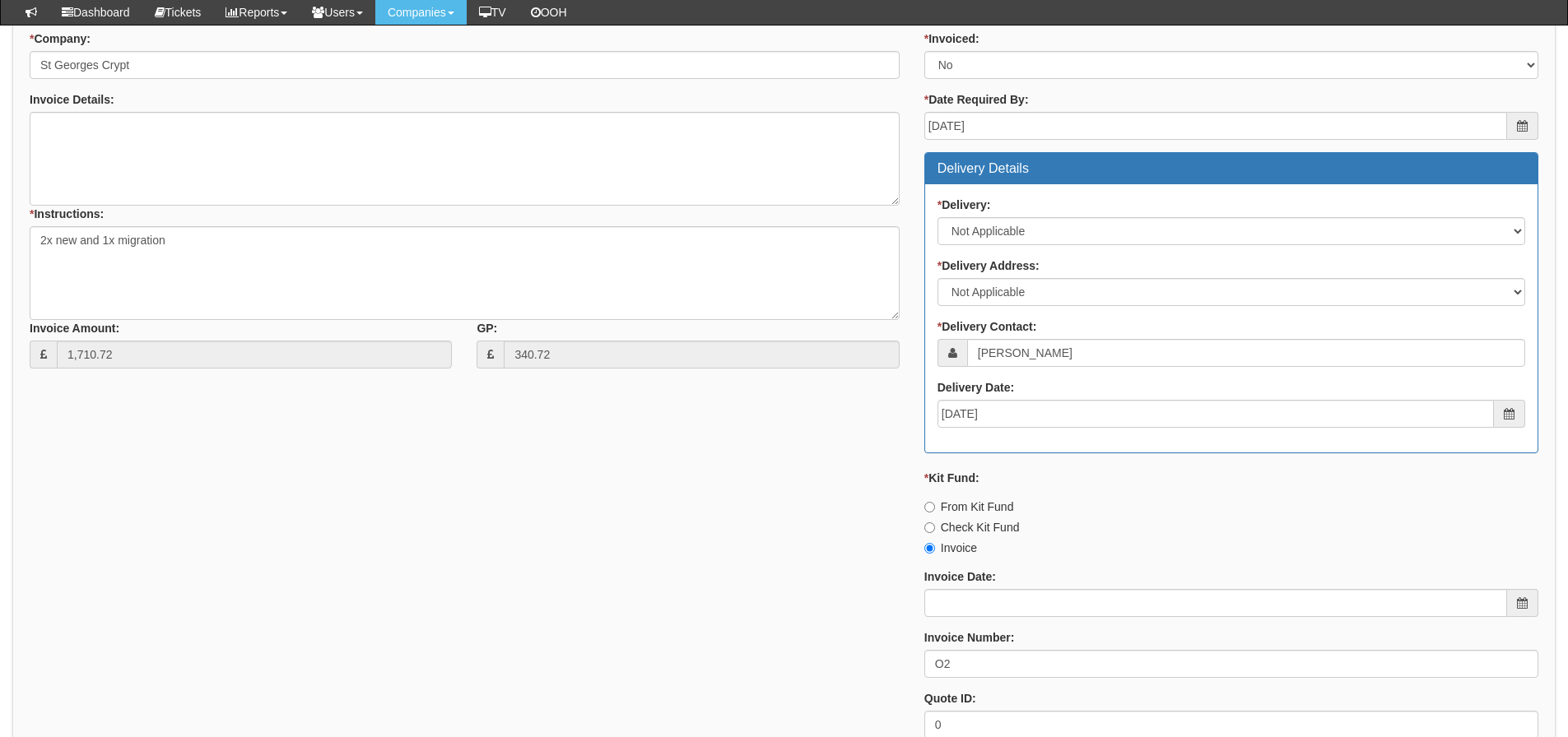
scroll to position [789, 0]
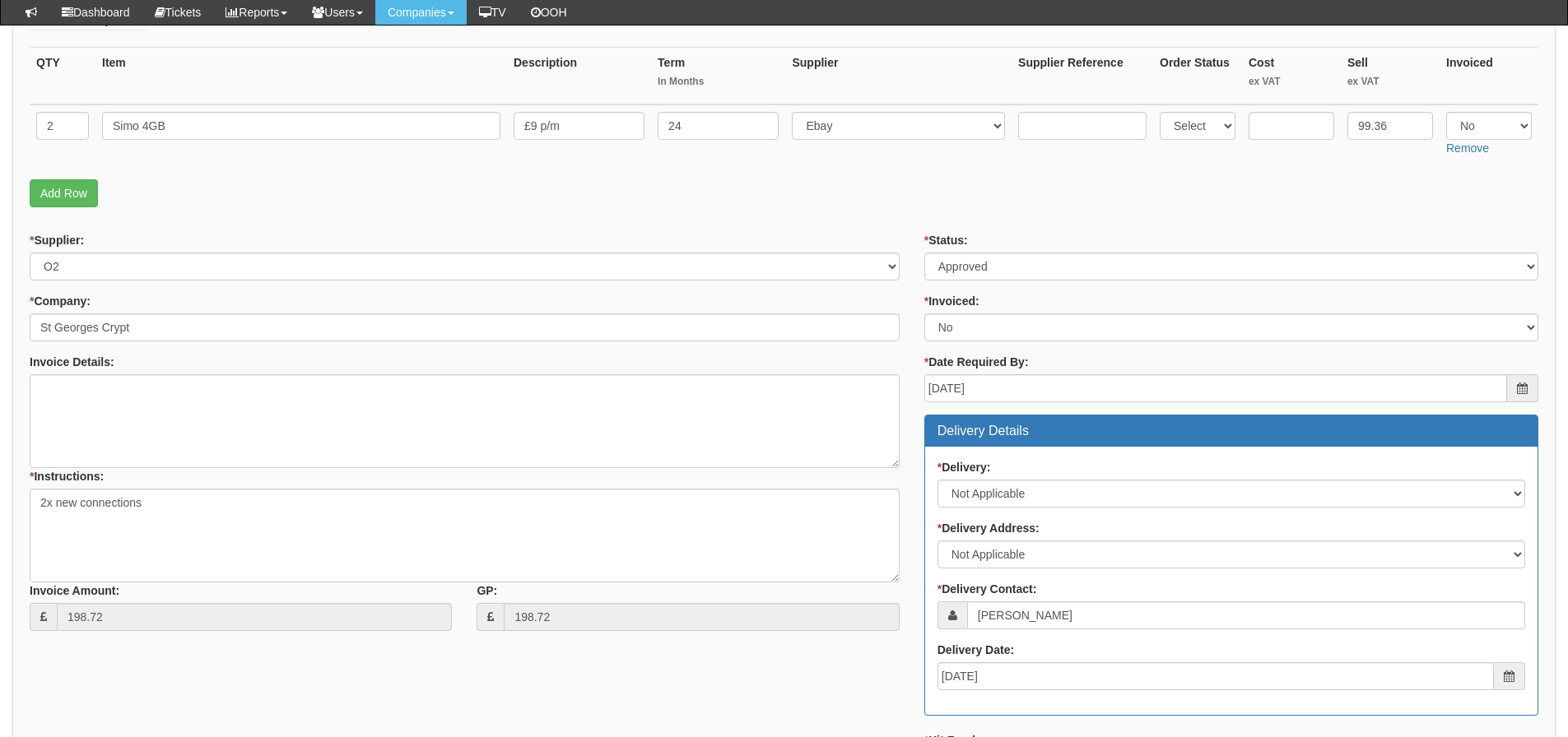
scroll to position [576, 0]
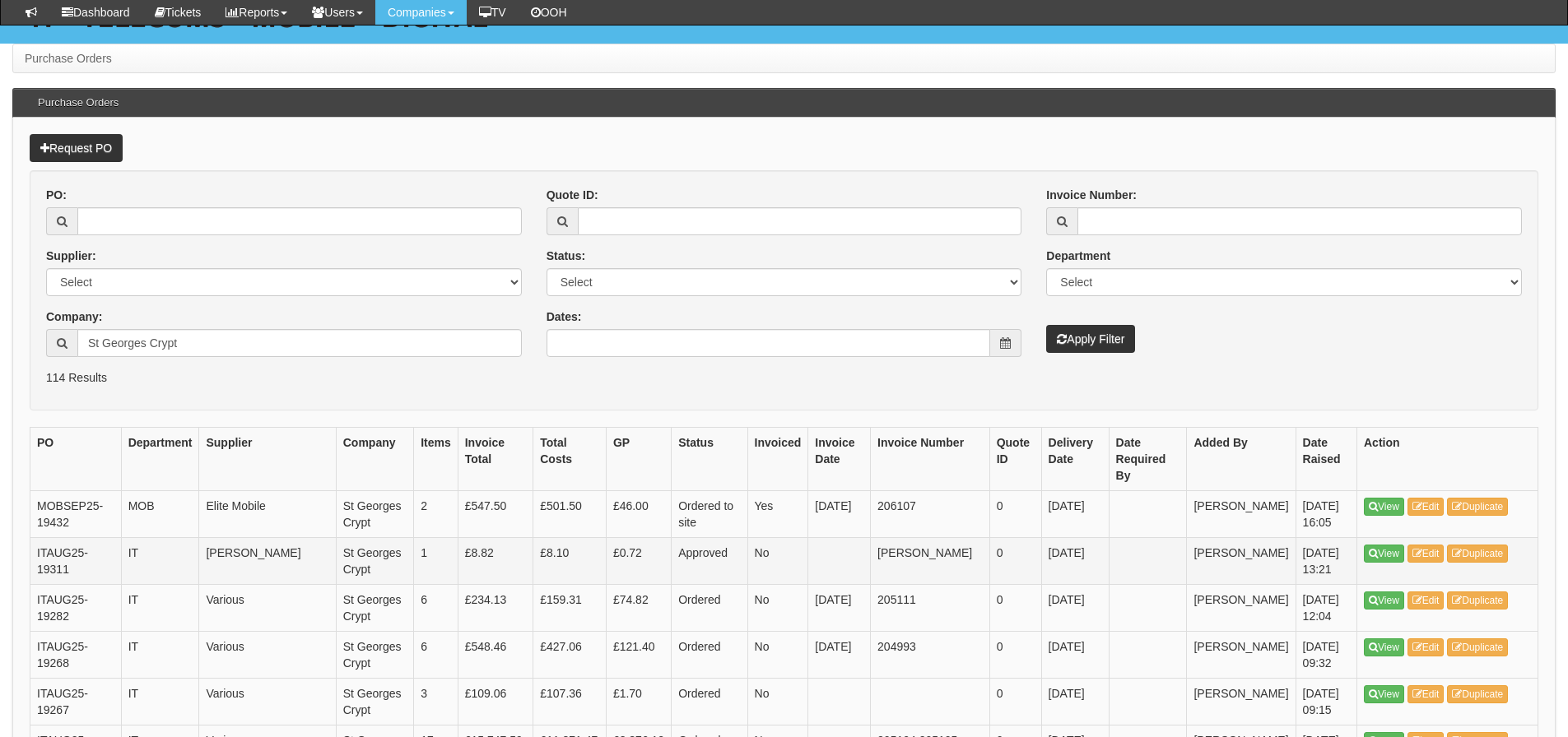
scroll to position [77, 0]
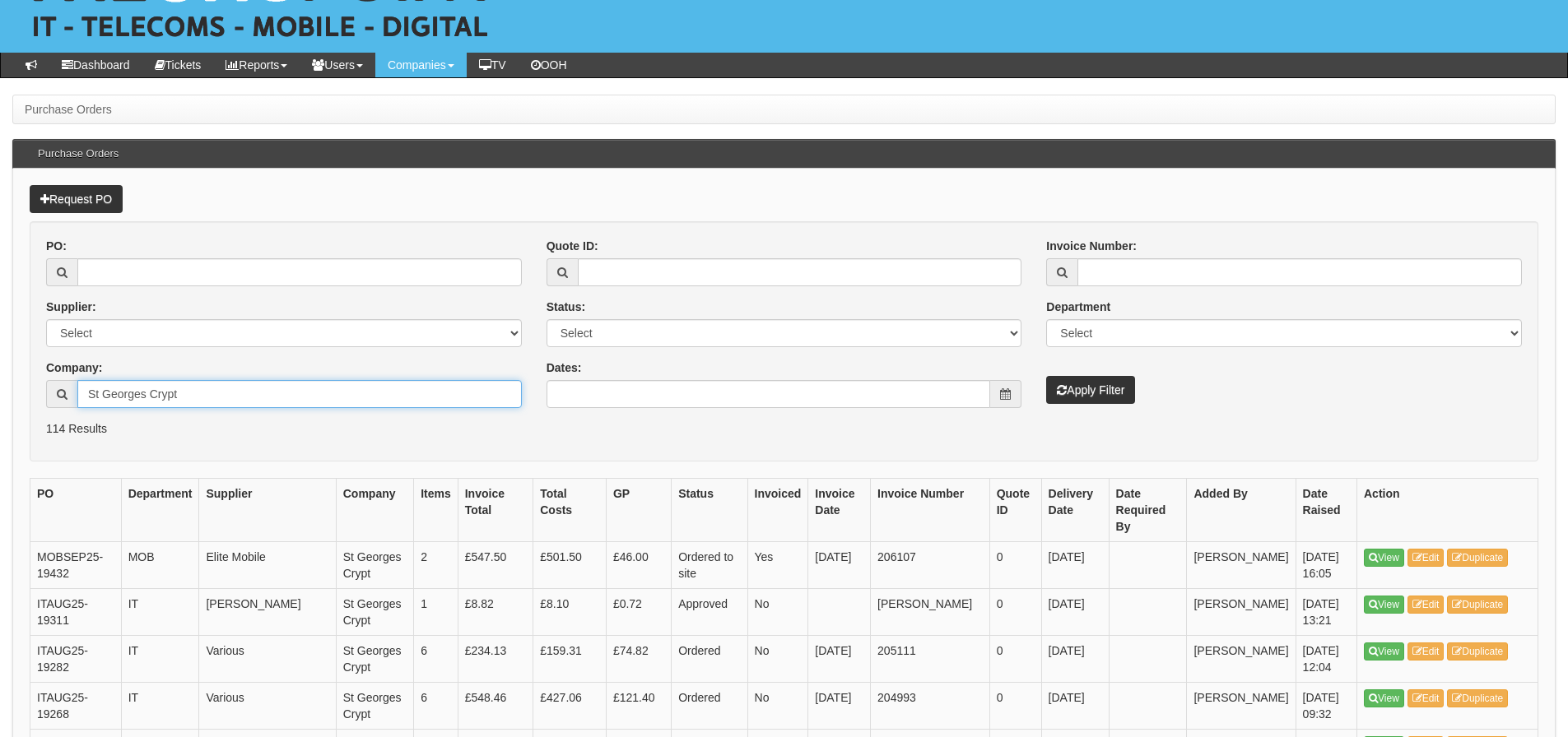
drag, startPoint x: 190, startPoint y: 392, endPoint x: -51, endPoint y: 391, distance: 241.0
type input "d"
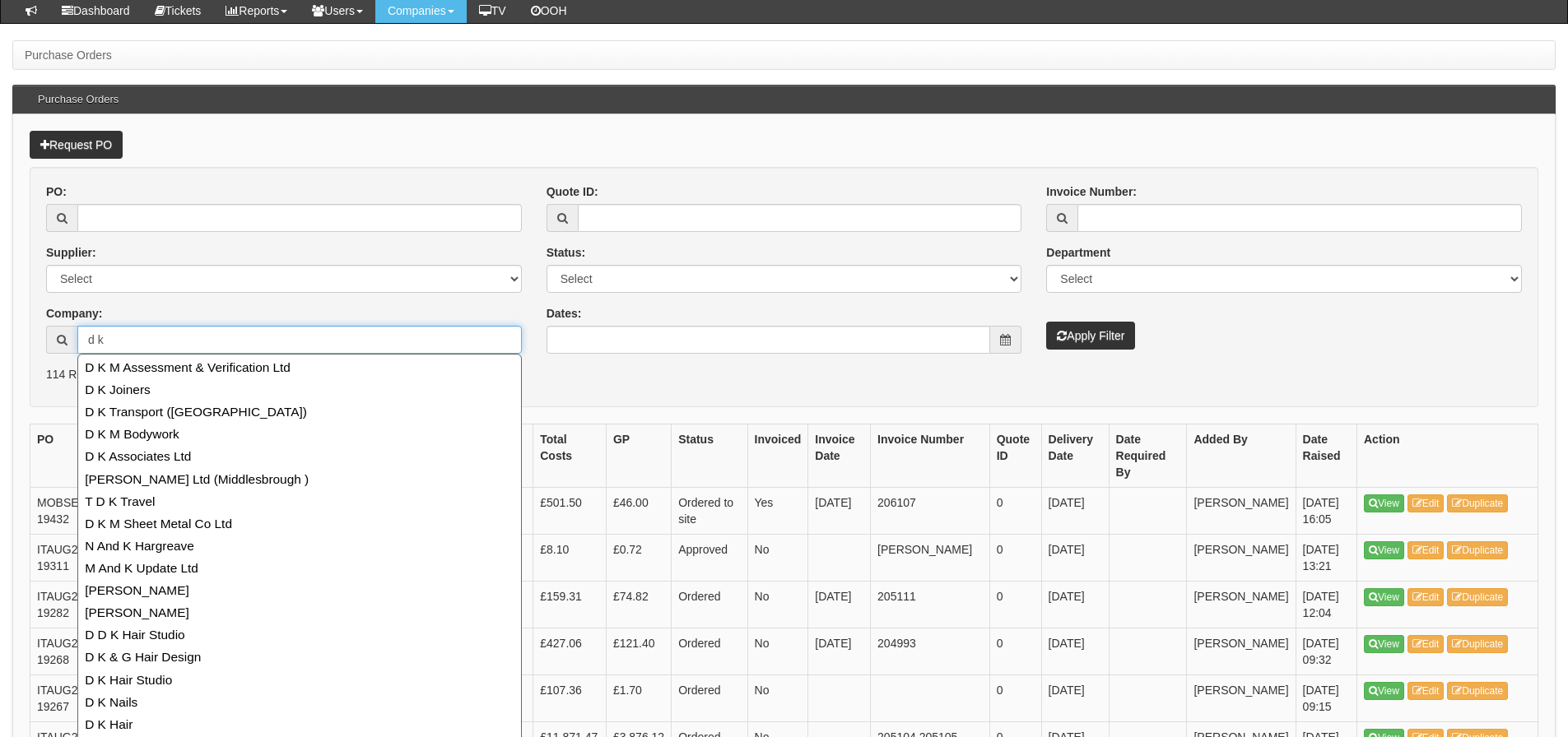
scroll to position [241, 0]
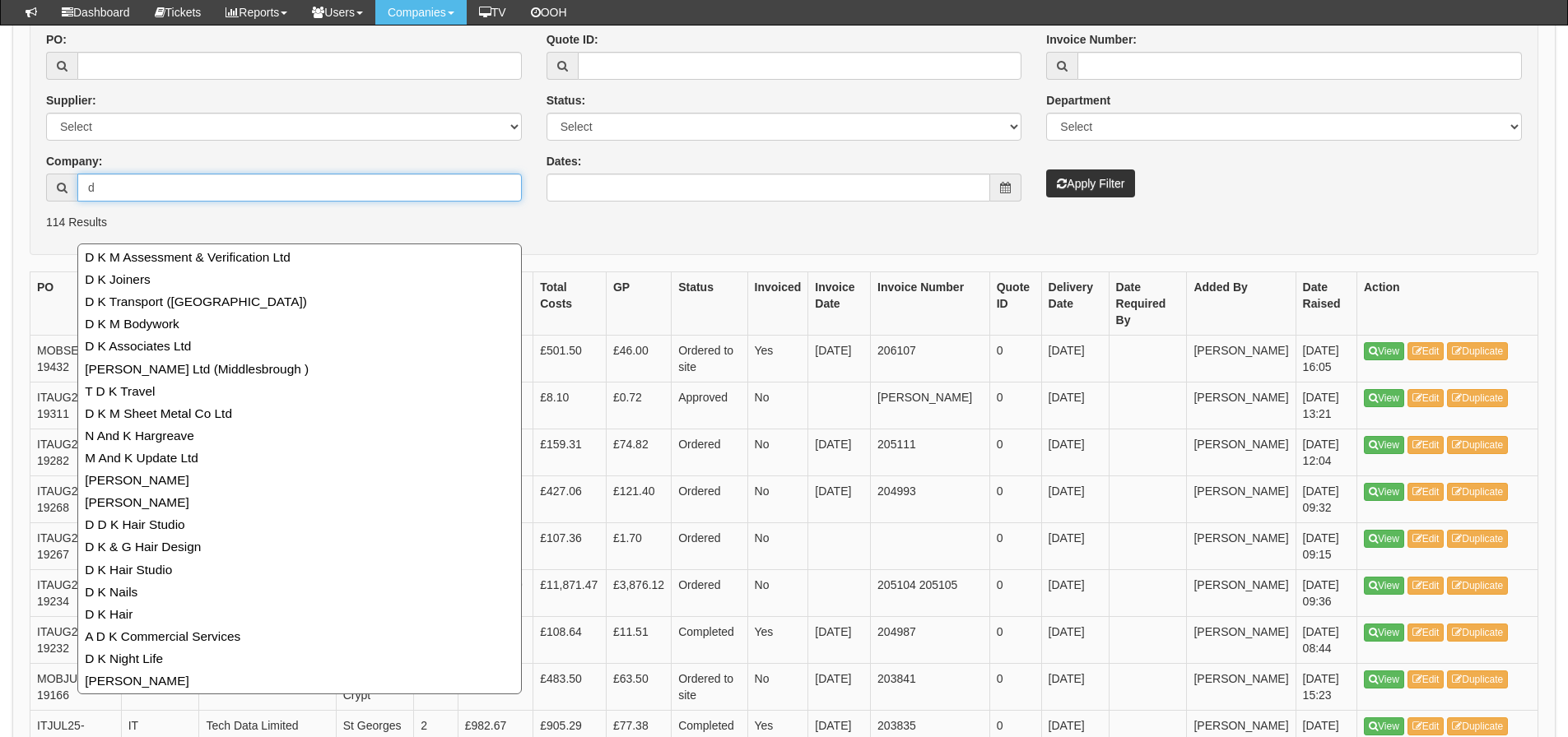
type input "d"
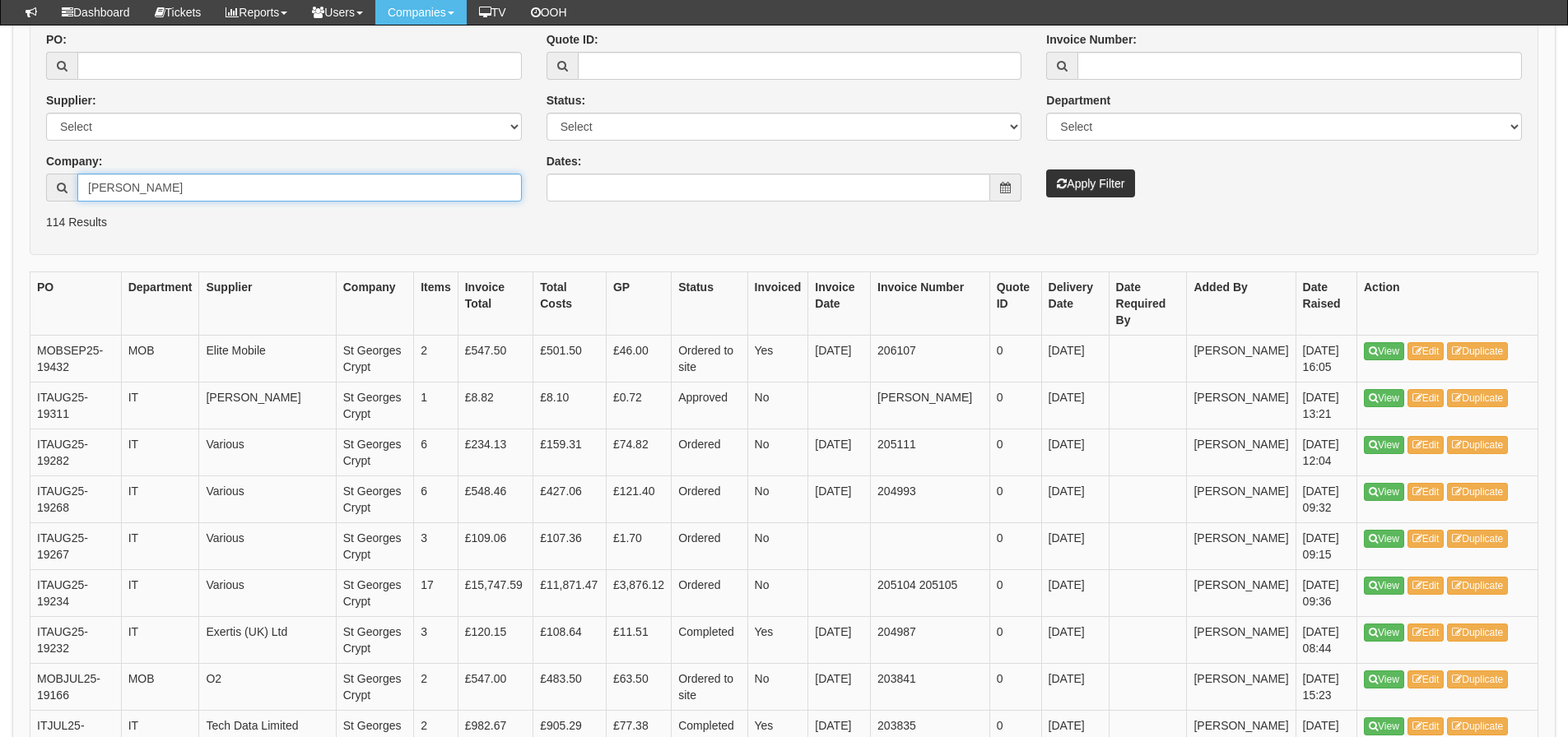
drag, startPoint x: 183, startPoint y: 184, endPoint x: -50, endPoint y: 213, distance: 234.8
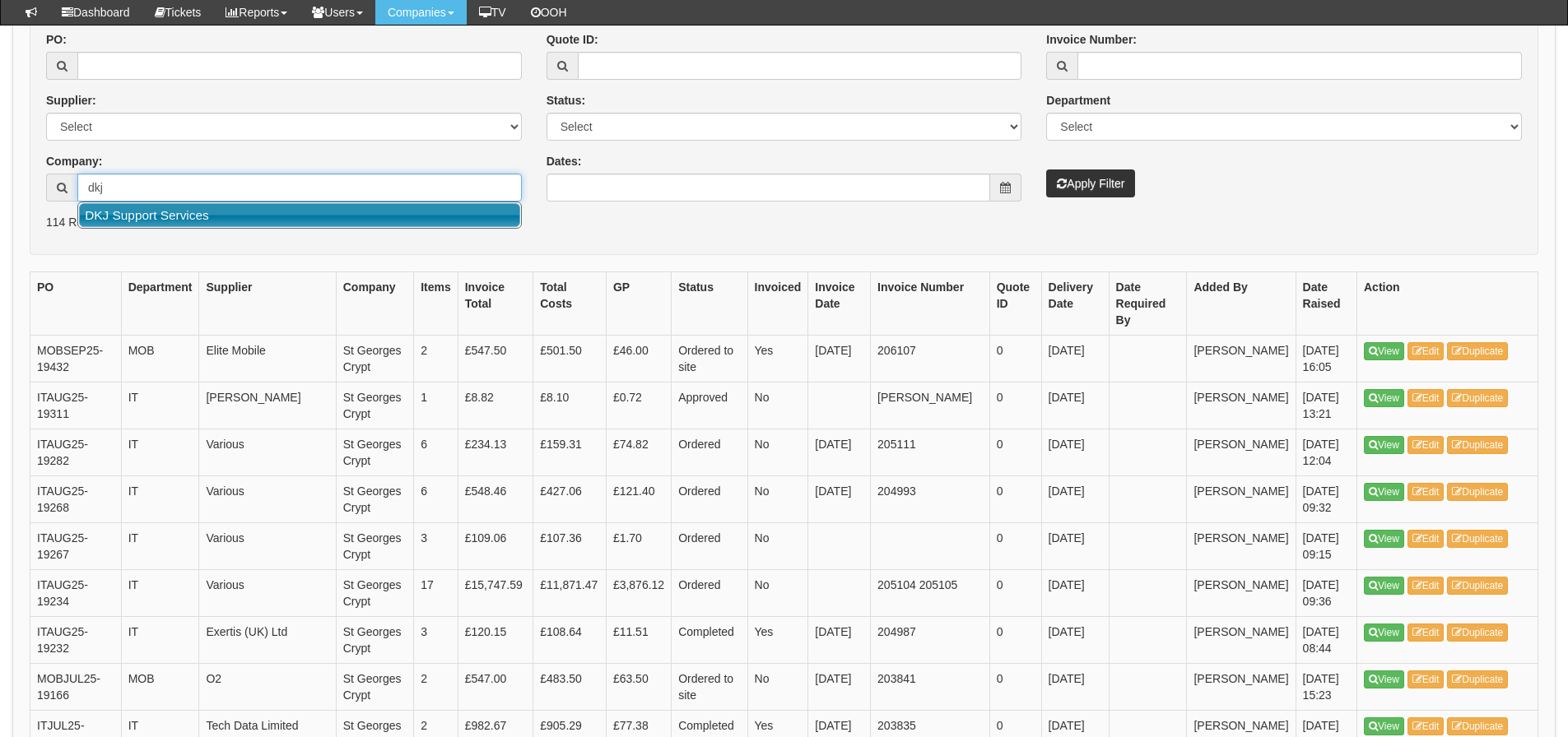
click at [172, 223] on link "DKJ Support Services" at bounding box center [300, 215] width 441 height 24
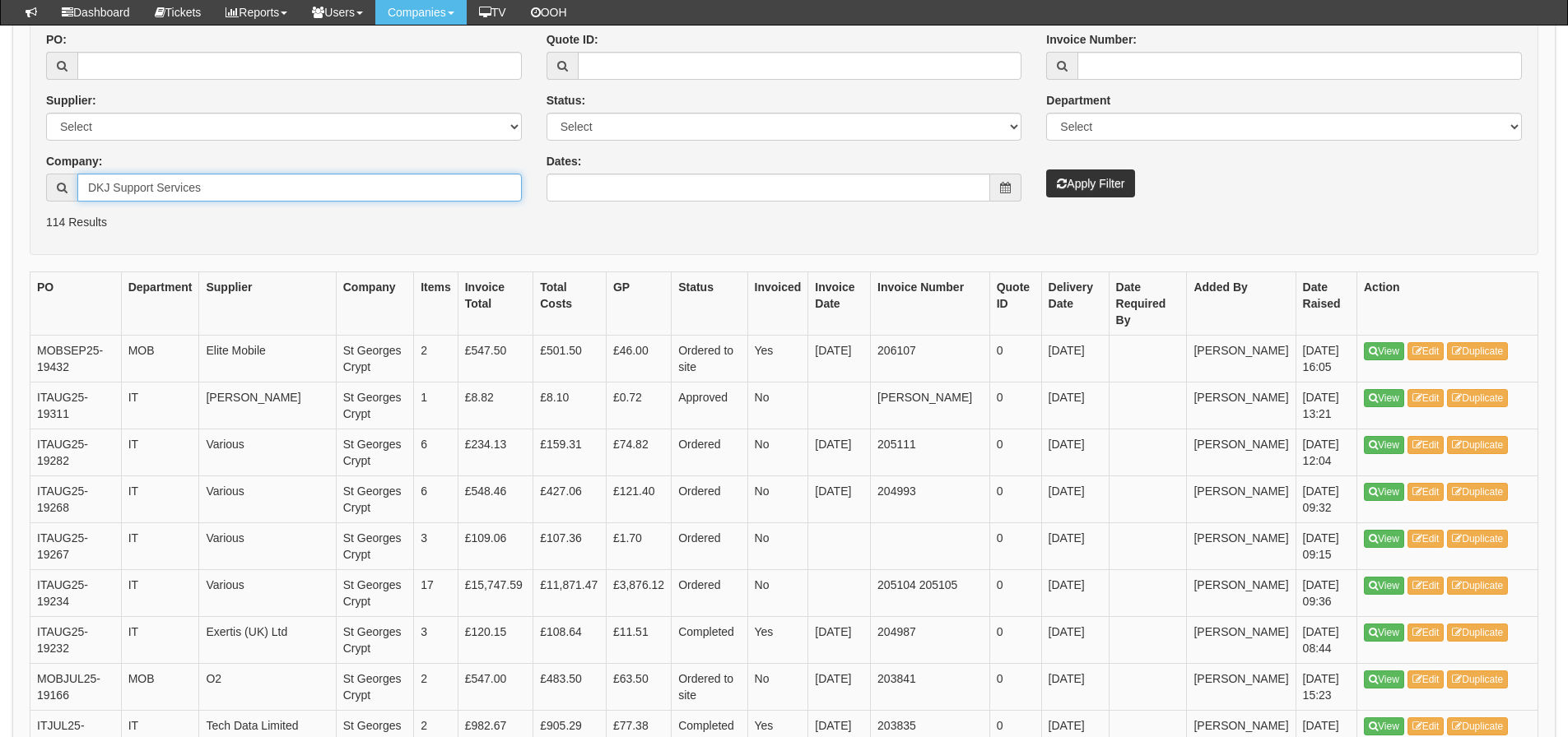
type input "DKJ Support Services"
click at [1134, 190] on button "Apply Filter" at bounding box center [1090, 184] width 89 height 28
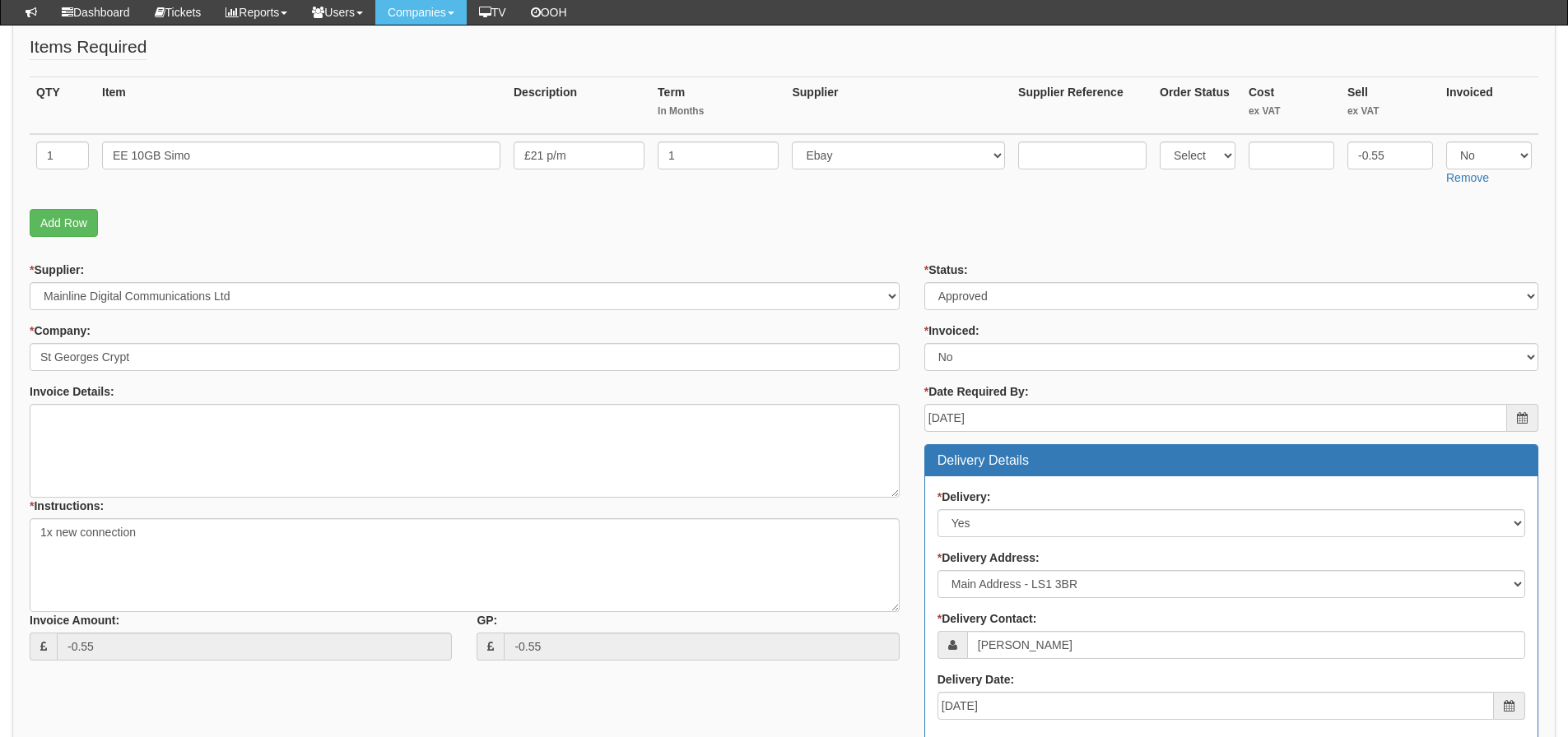
scroll to position [247, 0]
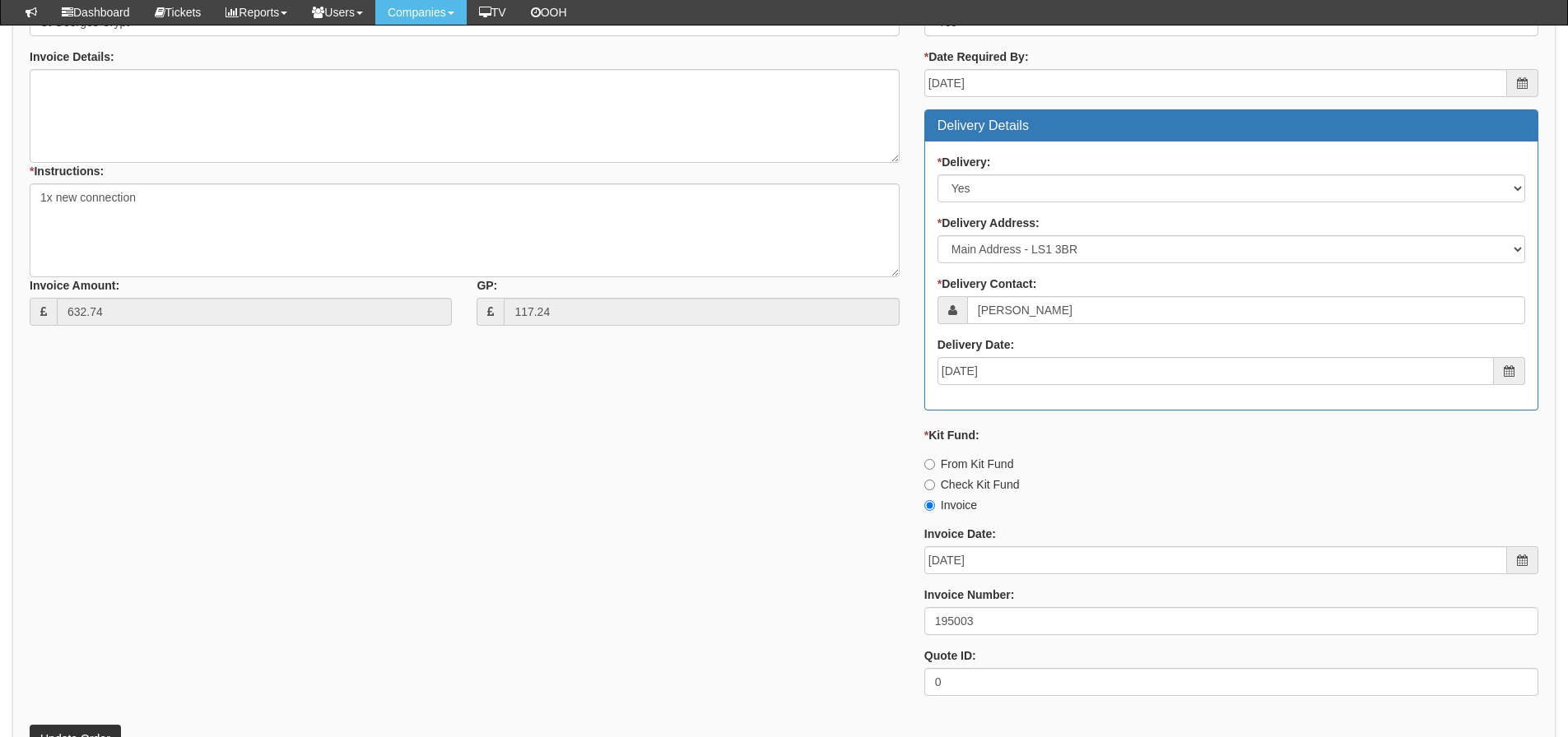
scroll to position [740, 0]
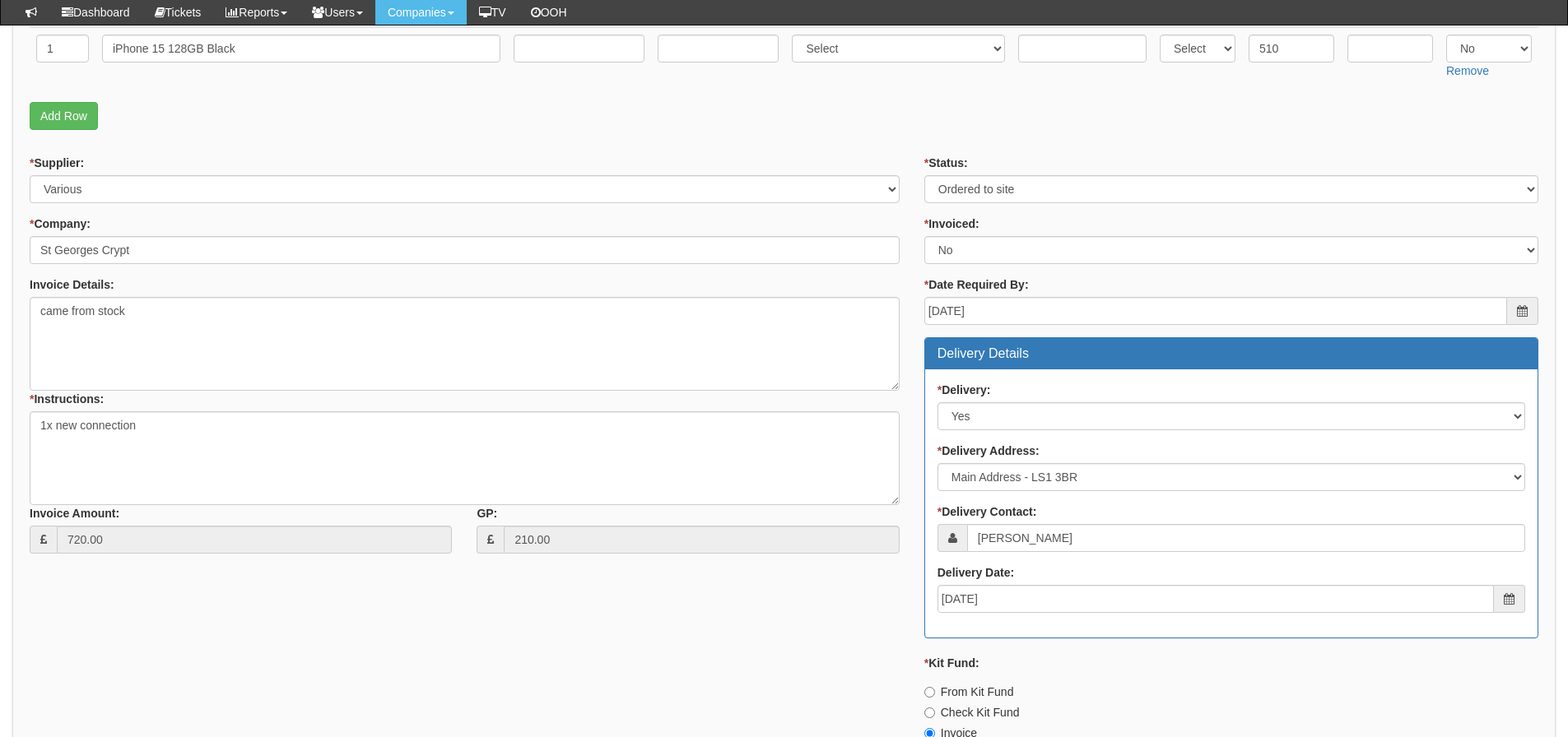
scroll to position [789, 0]
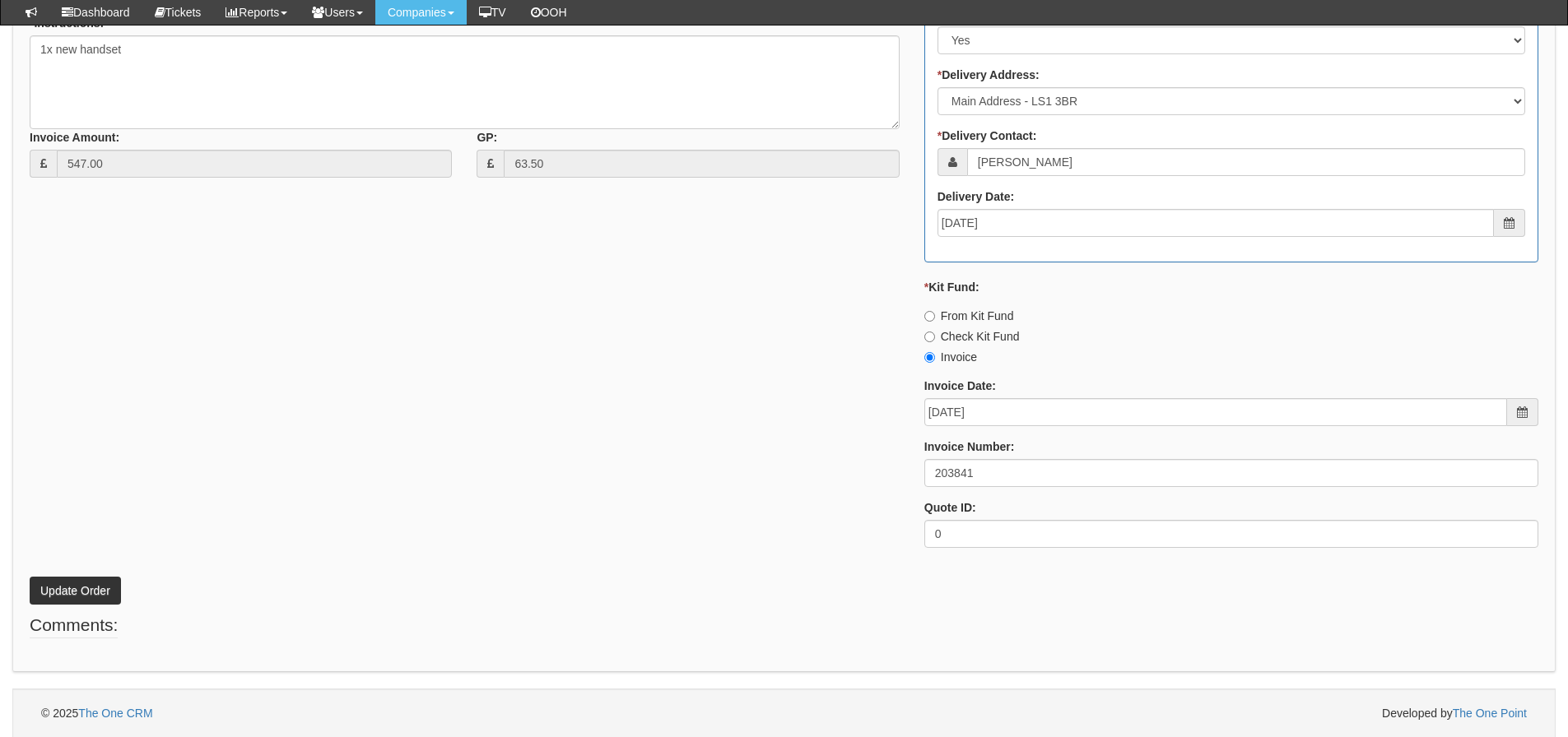
scroll to position [789, 0]
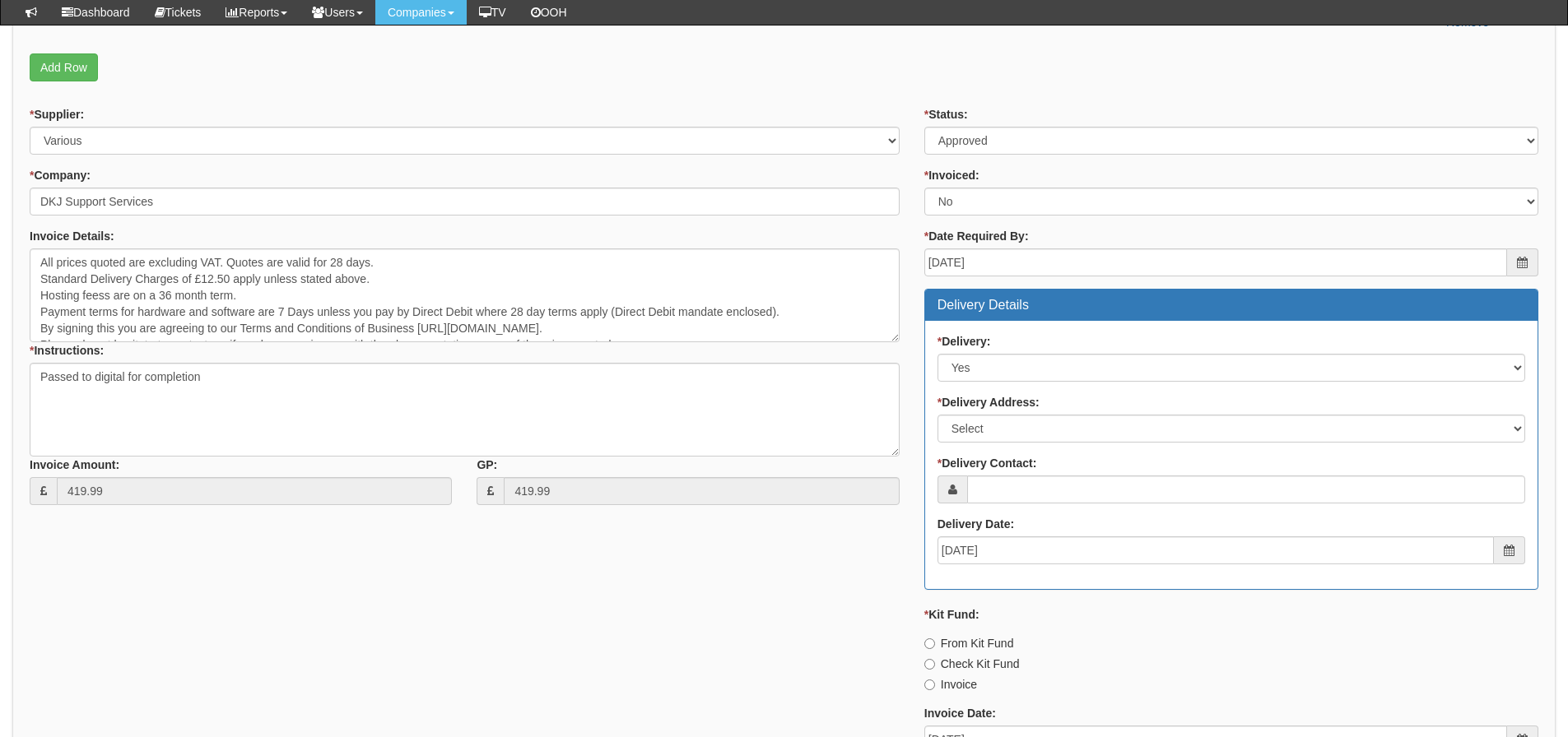
scroll to position [576, 0]
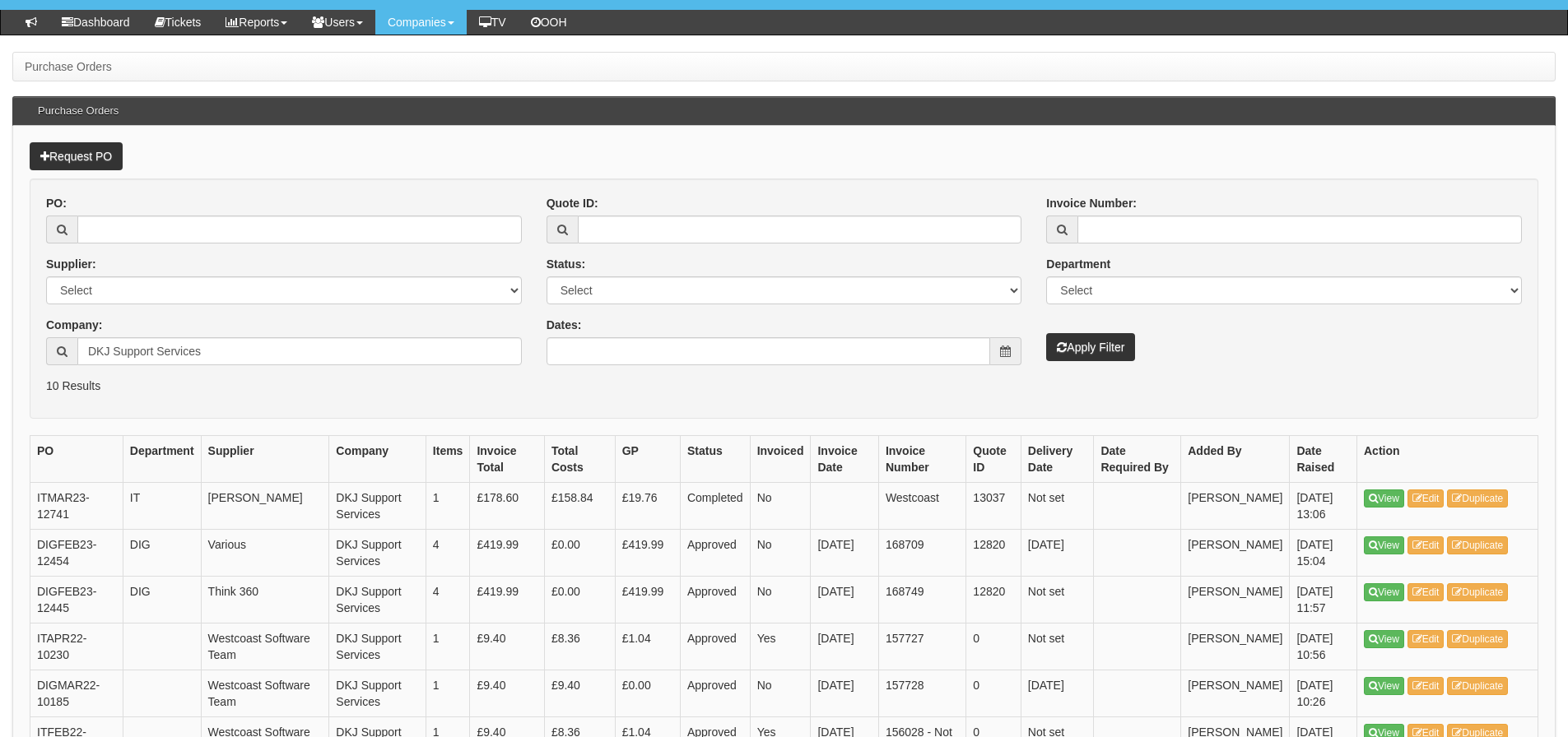
scroll to position [165, 0]
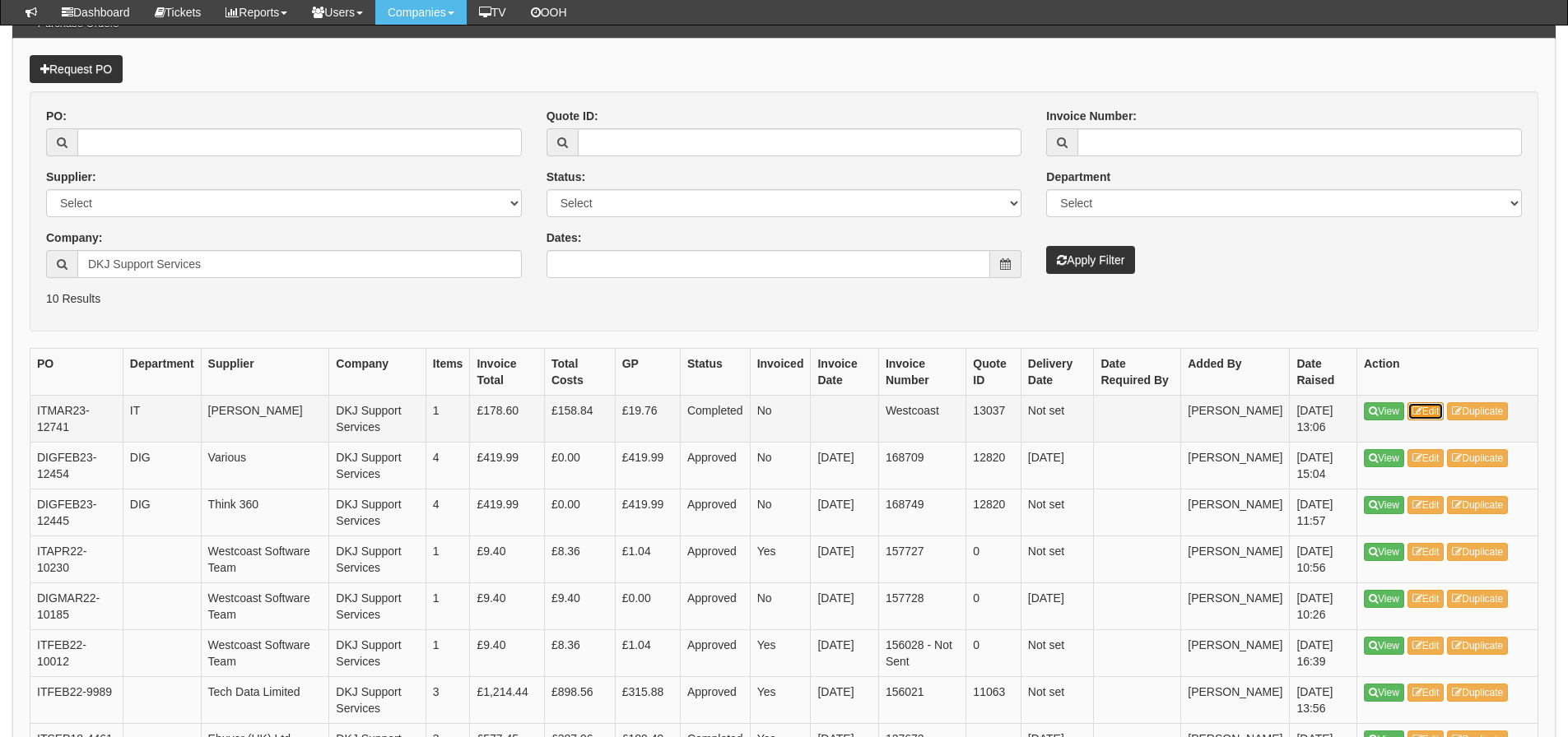
click at [1432, 410] on link "Edit" at bounding box center [1426, 412] width 37 height 18
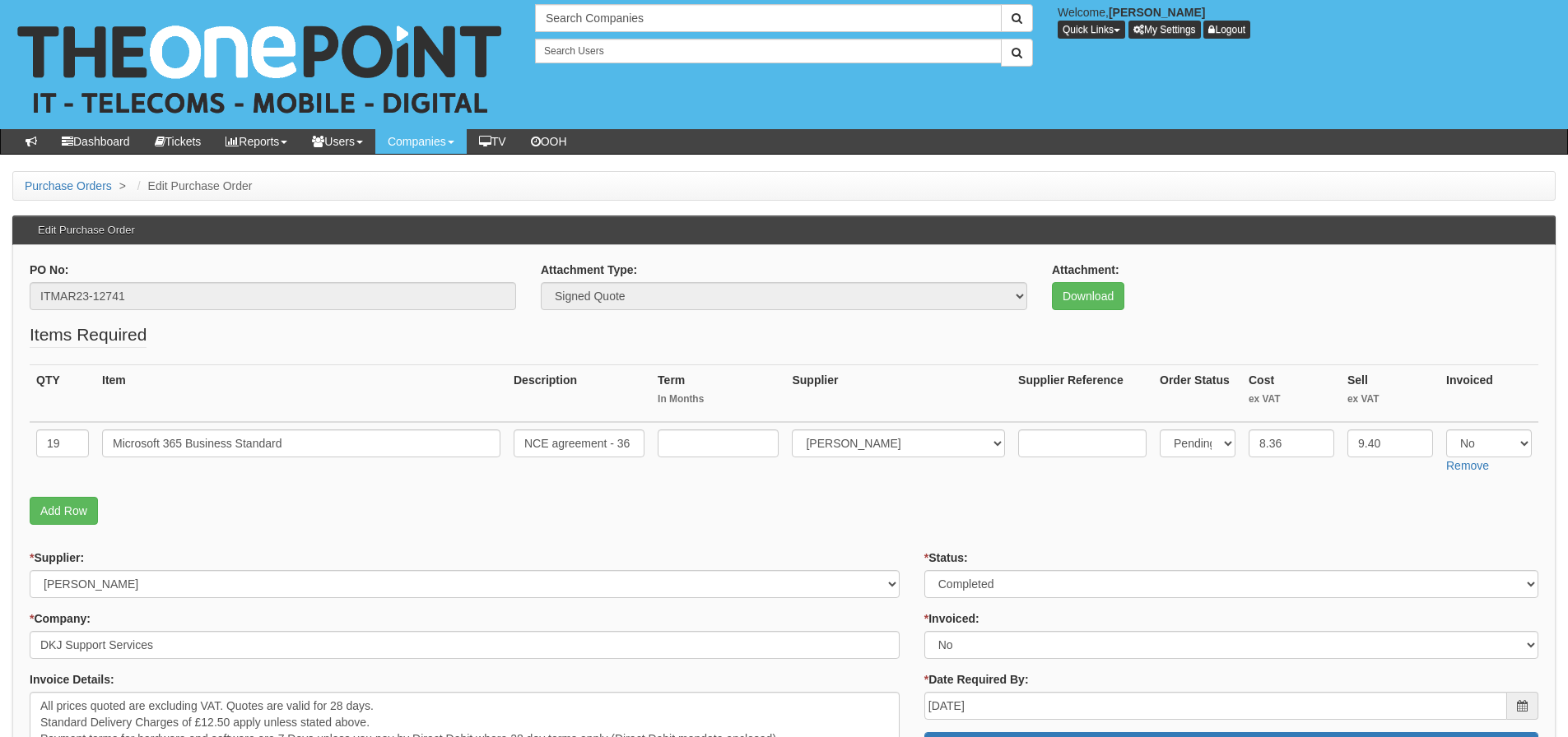
scroll to position [82, 0]
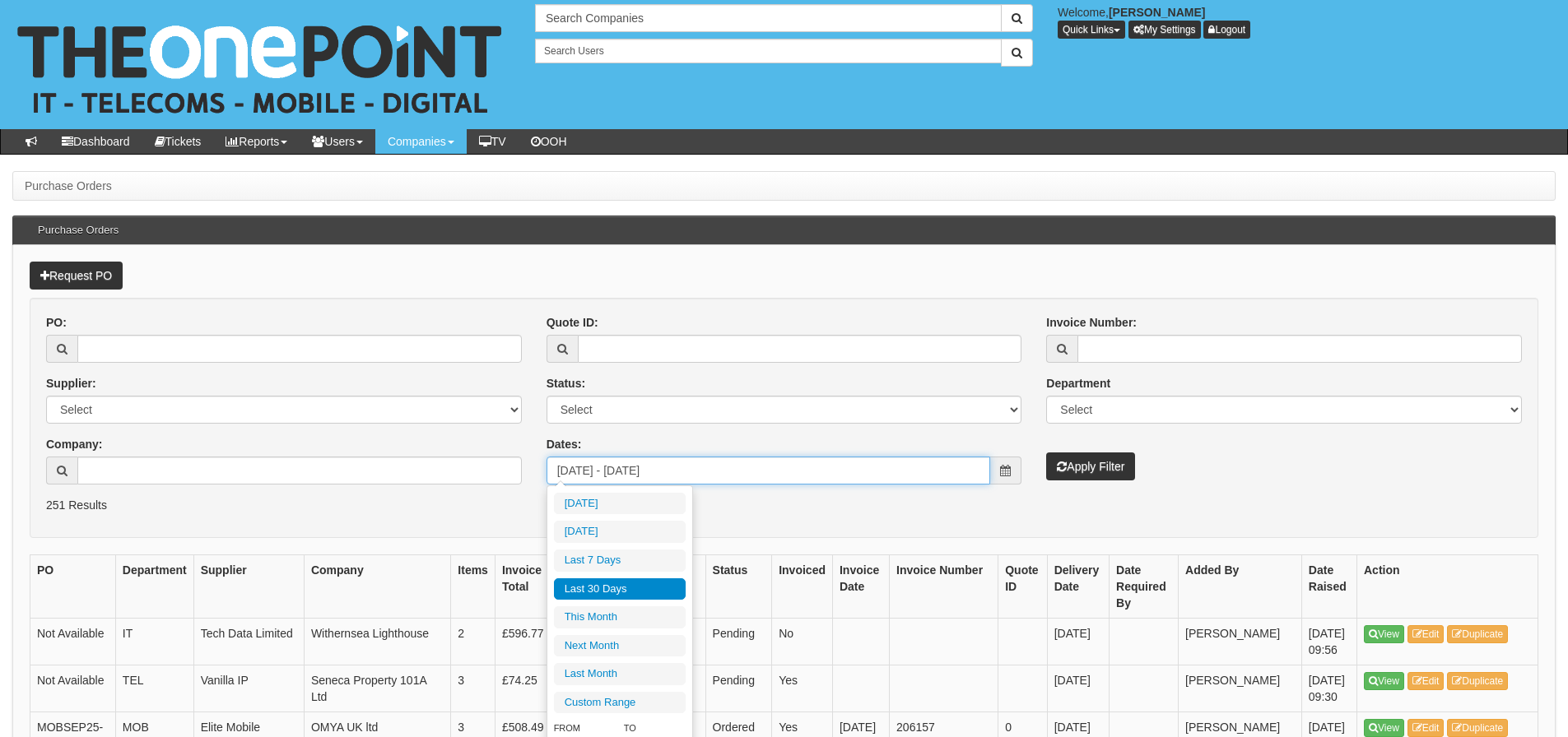
click at [813, 467] on input "[DATE] - [DATE]" at bounding box center [769, 471] width 444 height 28
click at [667, 582] on li "Last 30 Days" at bounding box center [620, 589] width 131 height 22
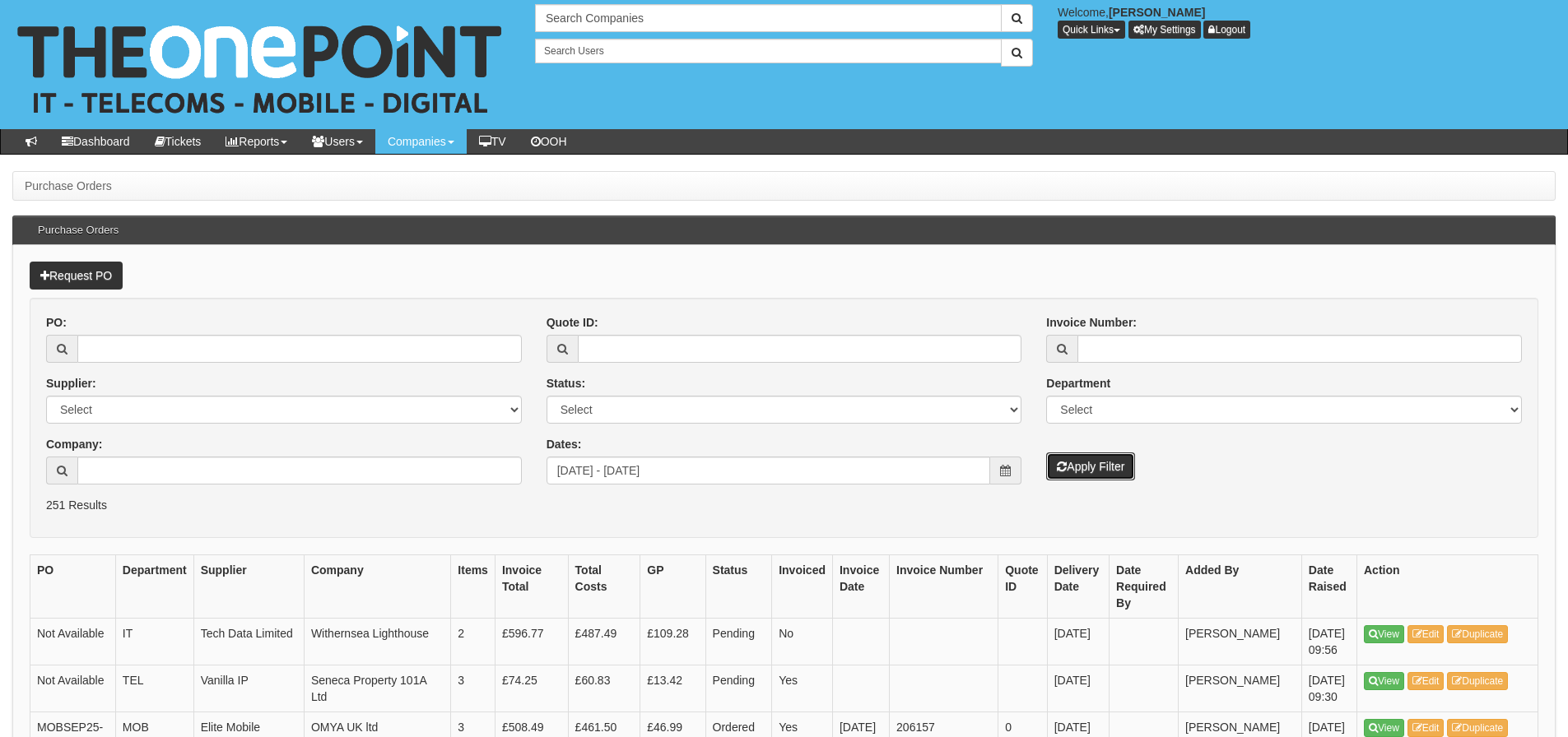
click at [1081, 458] on button "Apply Filter" at bounding box center [1090, 467] width 89 height 28
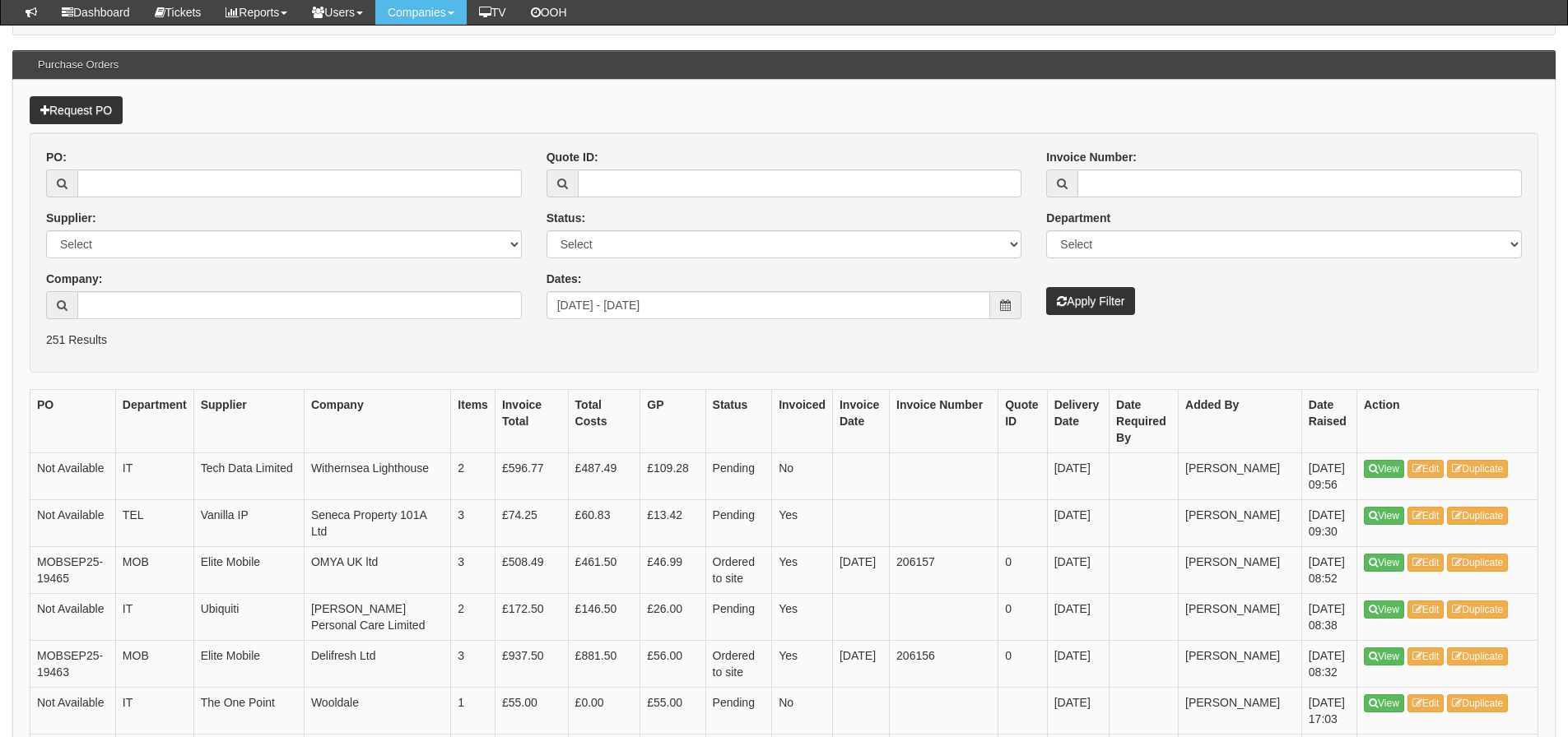
scroll to position [165, 0]
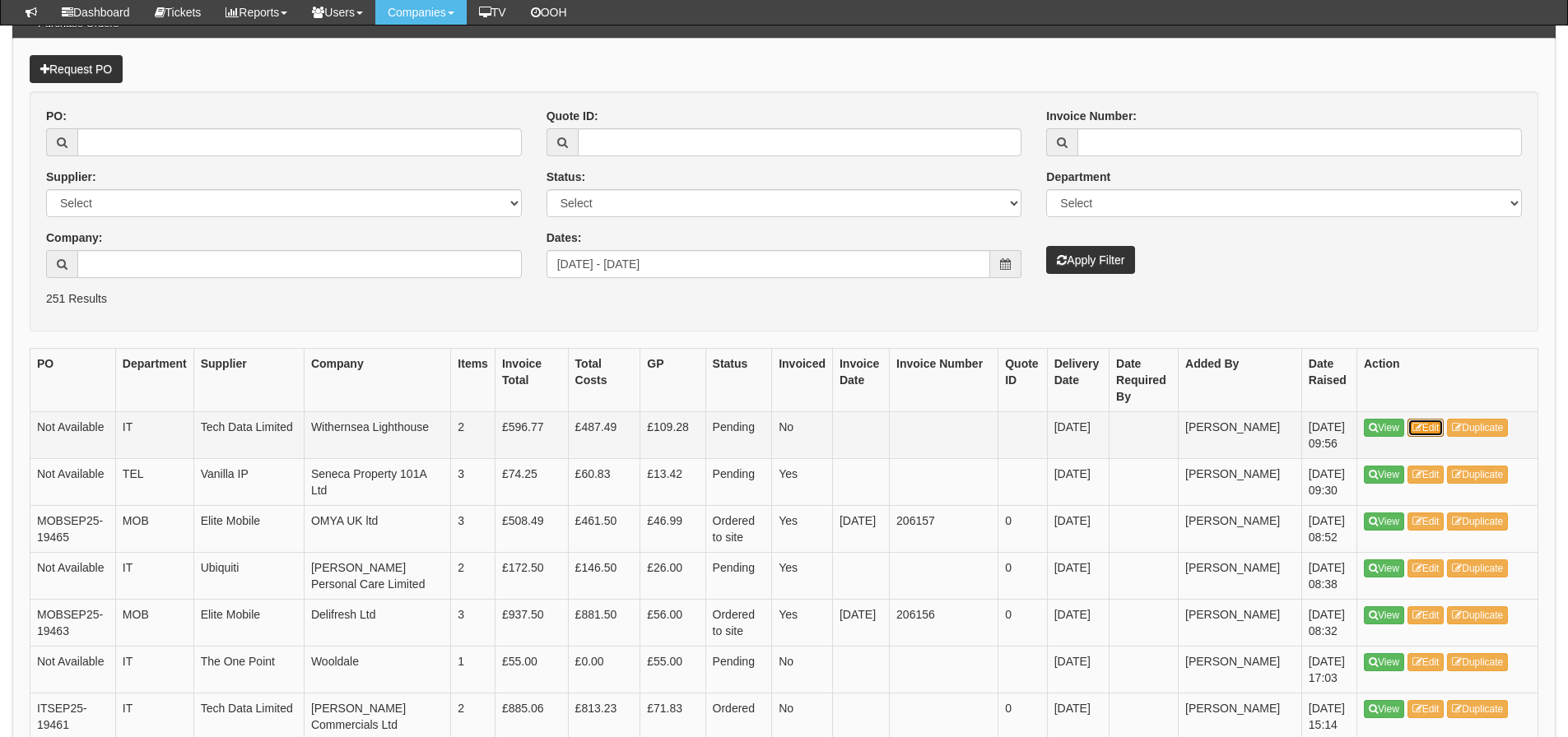
drag, startPoint x: 1419, startPoint y: 423, endPoint x: 1406, endPoint y: 413, distance: 16.4
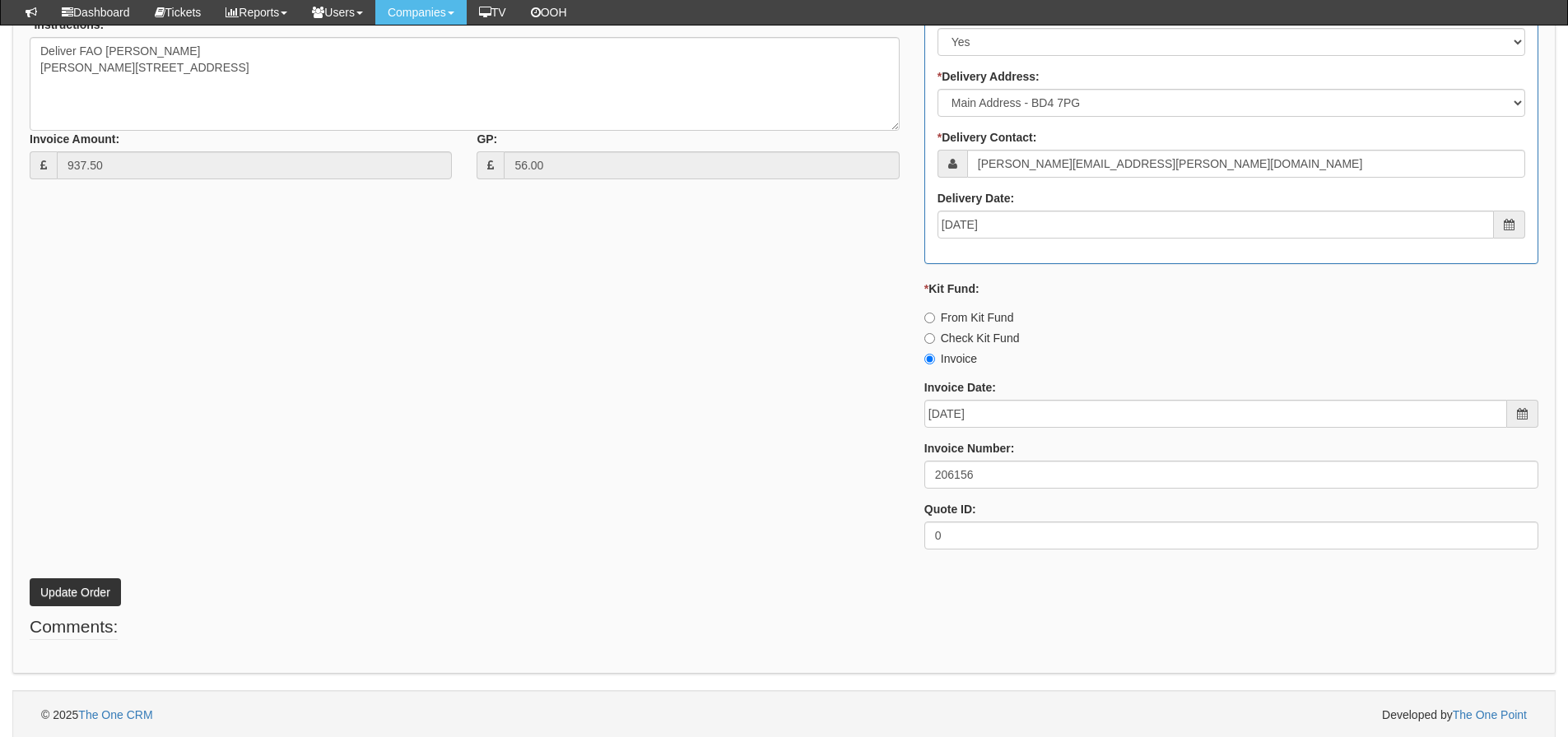
scroll to position [847, 0]
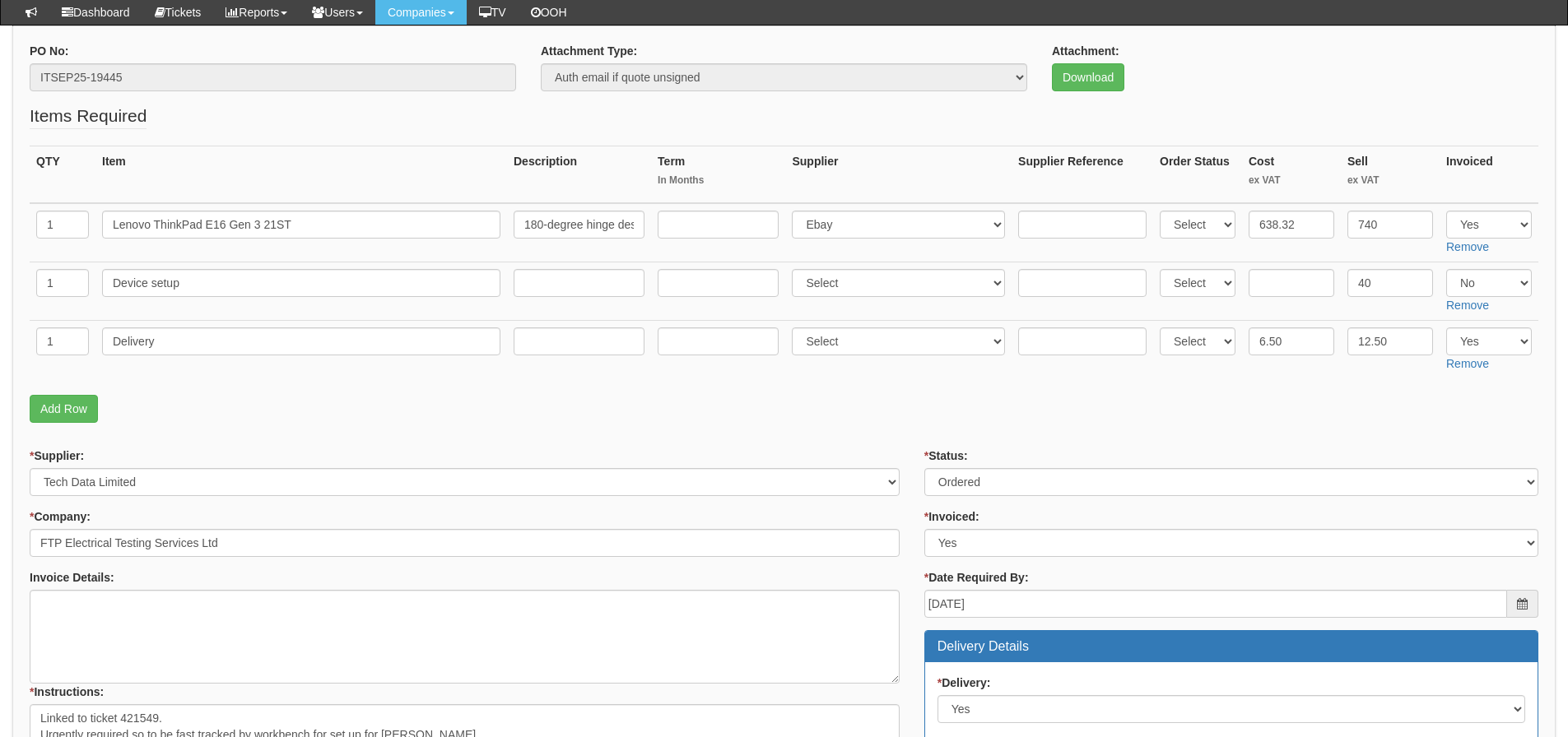
scroll to position [165, 0]
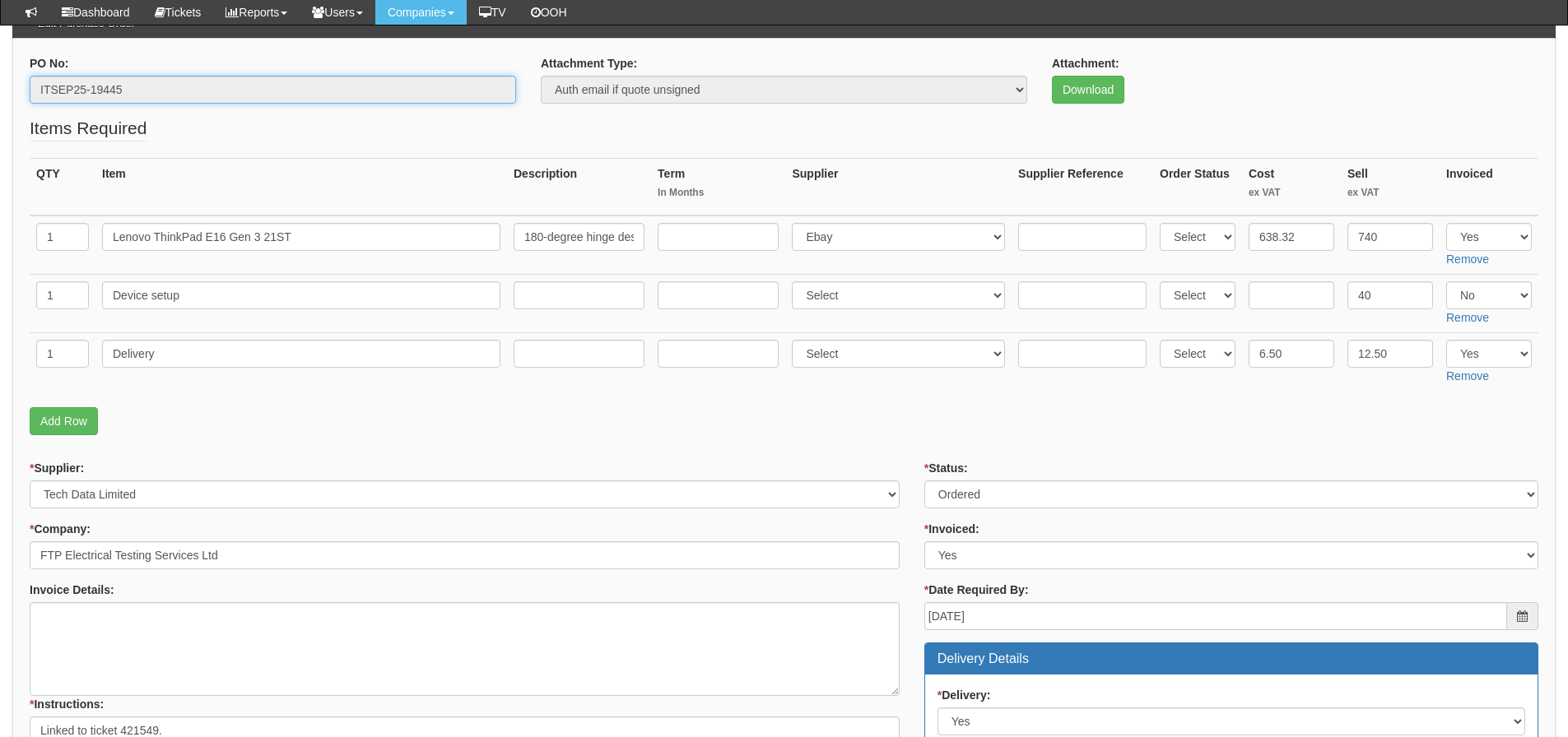
drag, startPoint x: 56, startPoint y: 96, endPoint x: -12, endPoint y: 102, distance: 68.3
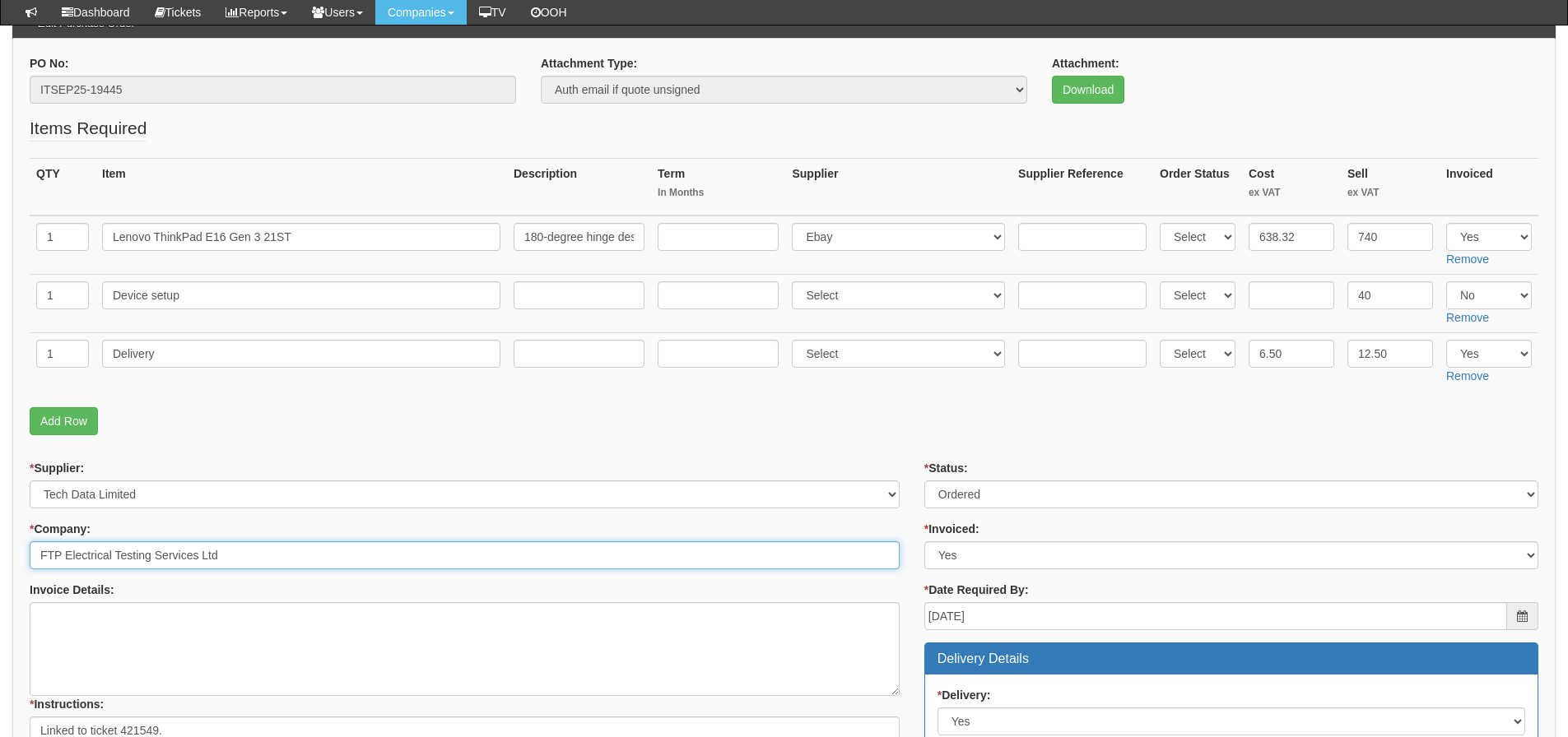
drag, startPoint x: 224, startPoint y: 557, endPoint x: -55, endPoint y: 556, distance: 279.0
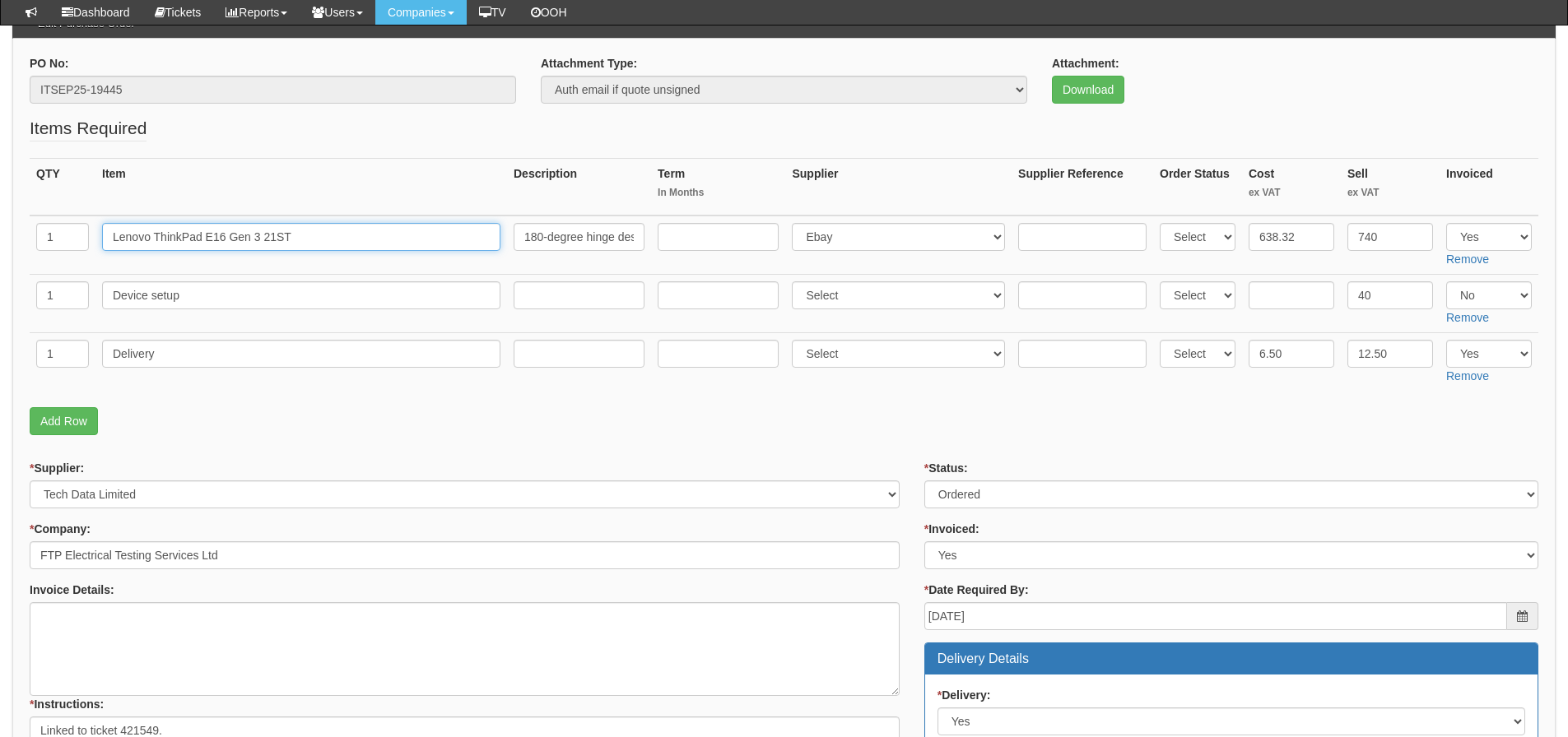
drag, startPoint x: 261, startPoint y: 239, endPoint x: 17, endPoint y: 230, distance: 244.2
